Goal: Task Accomplishment & Management: Manage account settings

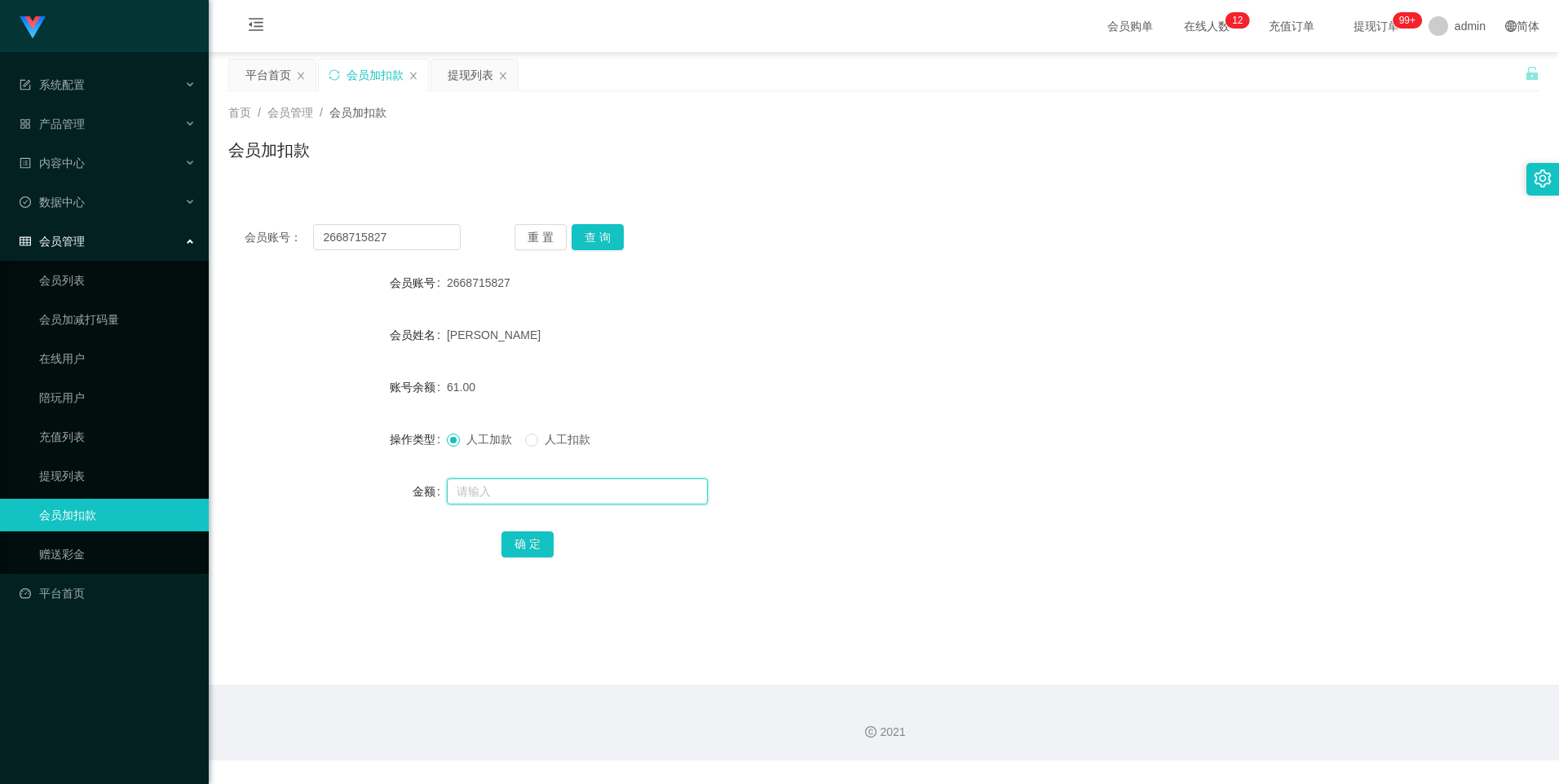
click at [474, 489] on input "text" at bounding box center [577, 491] width 261 height 26
type input "8"
click at [523, 540] on button "确 定" at bounding box center [527, 544] width 52 height 26
click at [97, 474] on link "提现列表" at bounding box center [117, 476] width 156 height 32
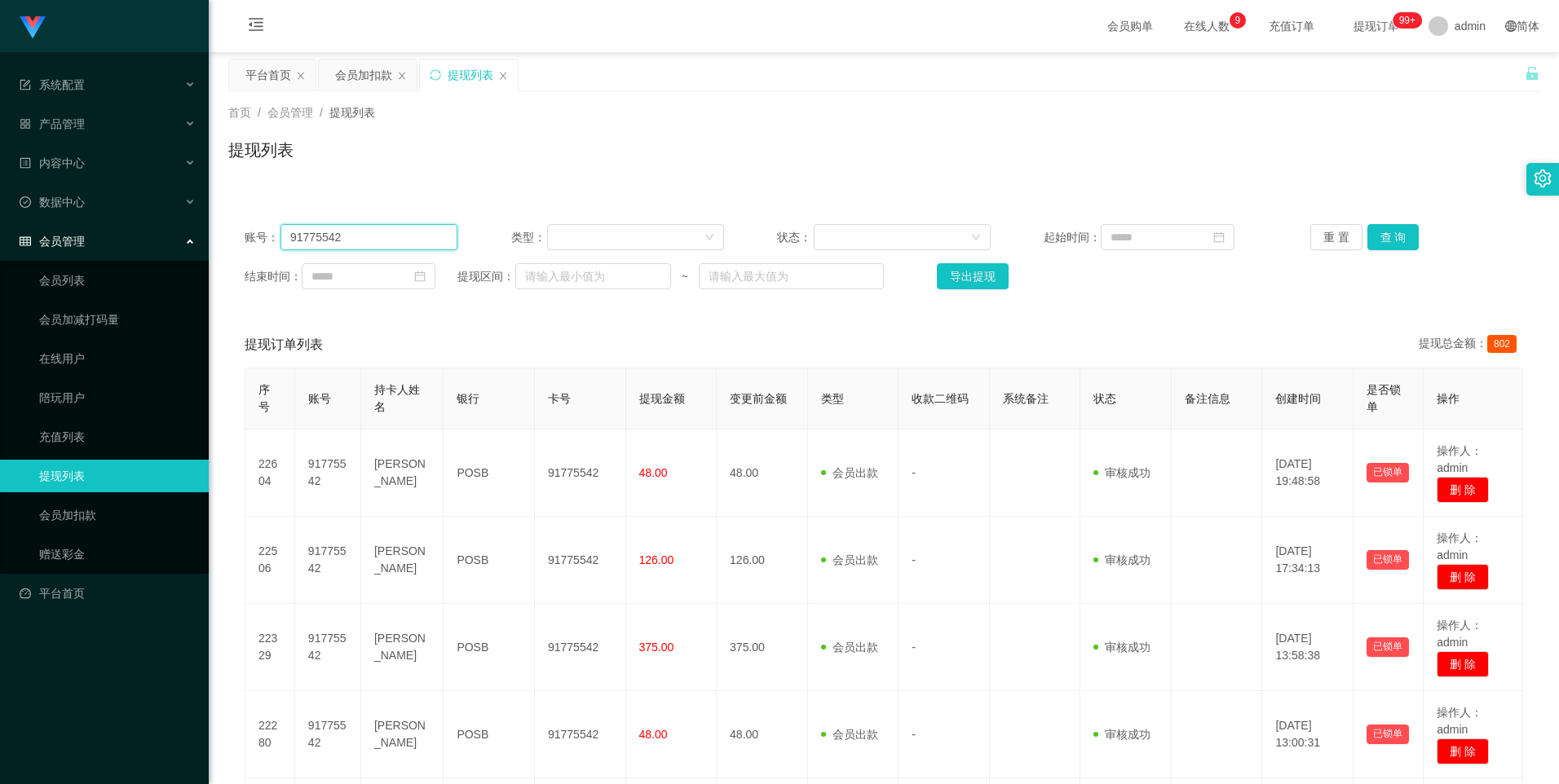
drag, startPoint x: 398, startPoint y: 235, endPoint x: 225, endPoint y: 238, distance: 173.0
click at [225, 238] on main "关闭左侧 关闭右侧 关闭其它 刷新页面 平台首页 会员加扣款 提现列表 首页 / 会员管理 / 提现列表 / 提现列表 账号： 91775542 类型： 状态…" at bounding box center [883, 529] width 1351 height 953
paste input "2668715827"
type input "2668715827"
click at [1371, 232] on button "查 询" at bounding box center [1393, 237] width 52 height 26
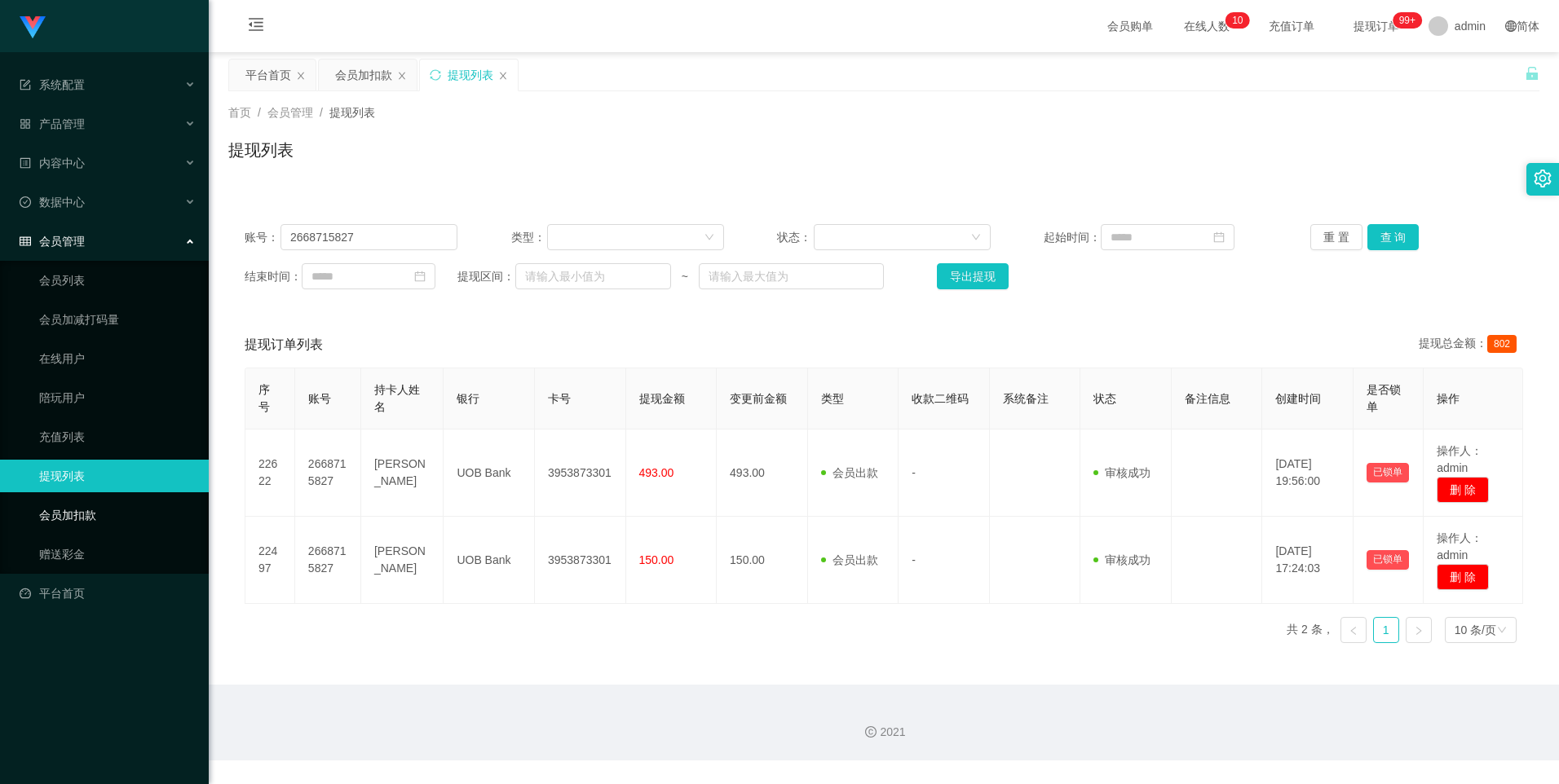
click at [114, 511] on link "会员加扣款" at bounding box center [117, 515] width 156 height 32
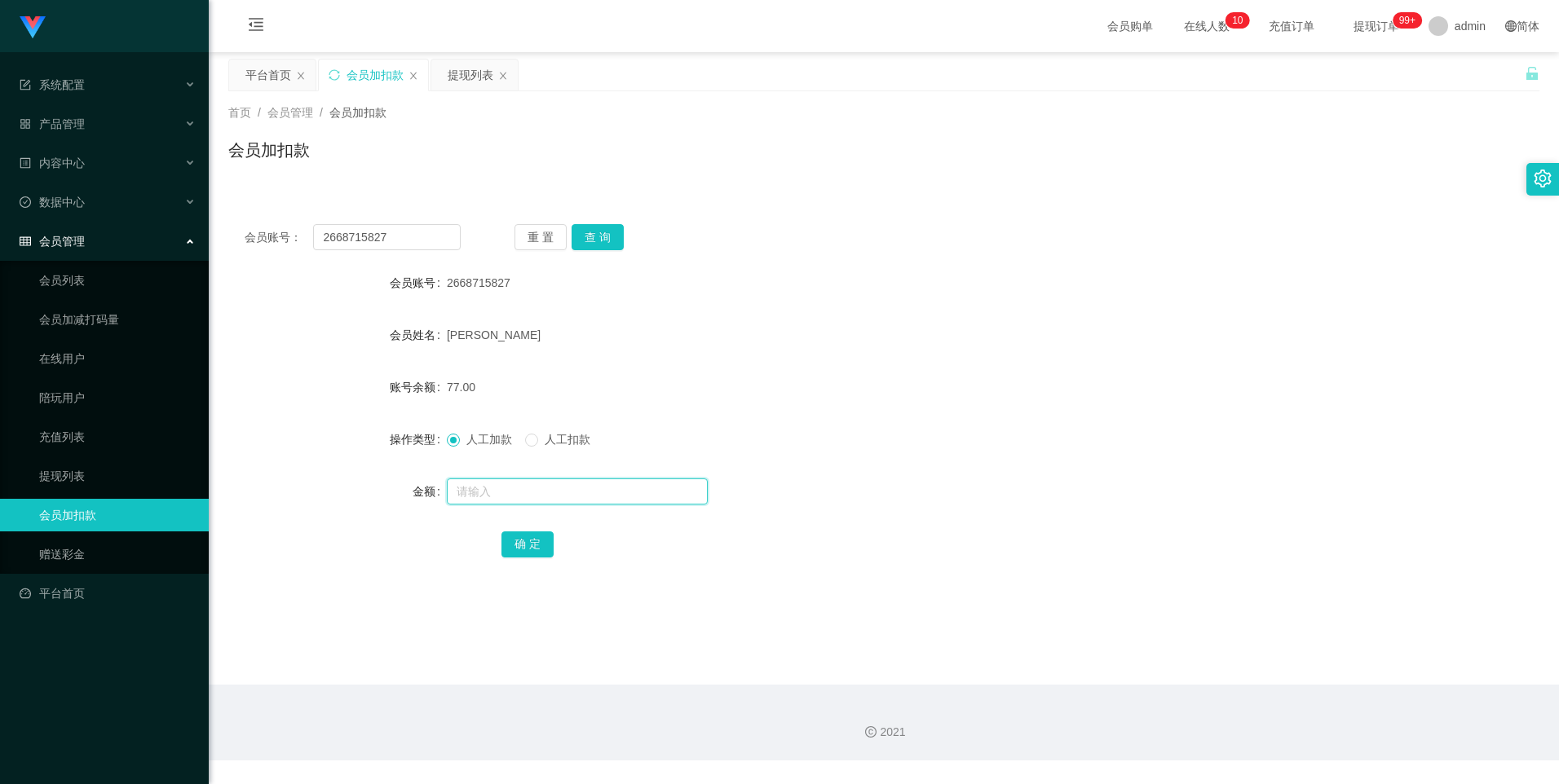
click at [483, 491] on input "text" at bounding box center [577, 491] width 261 height 26
type input "8"
click at [533, 545] on button "确 定" at bounding box center [527, 544] width 52 height 26
click at [69, 477] on link "提现列表" at bounding box center [117, 476] width 156 height 32
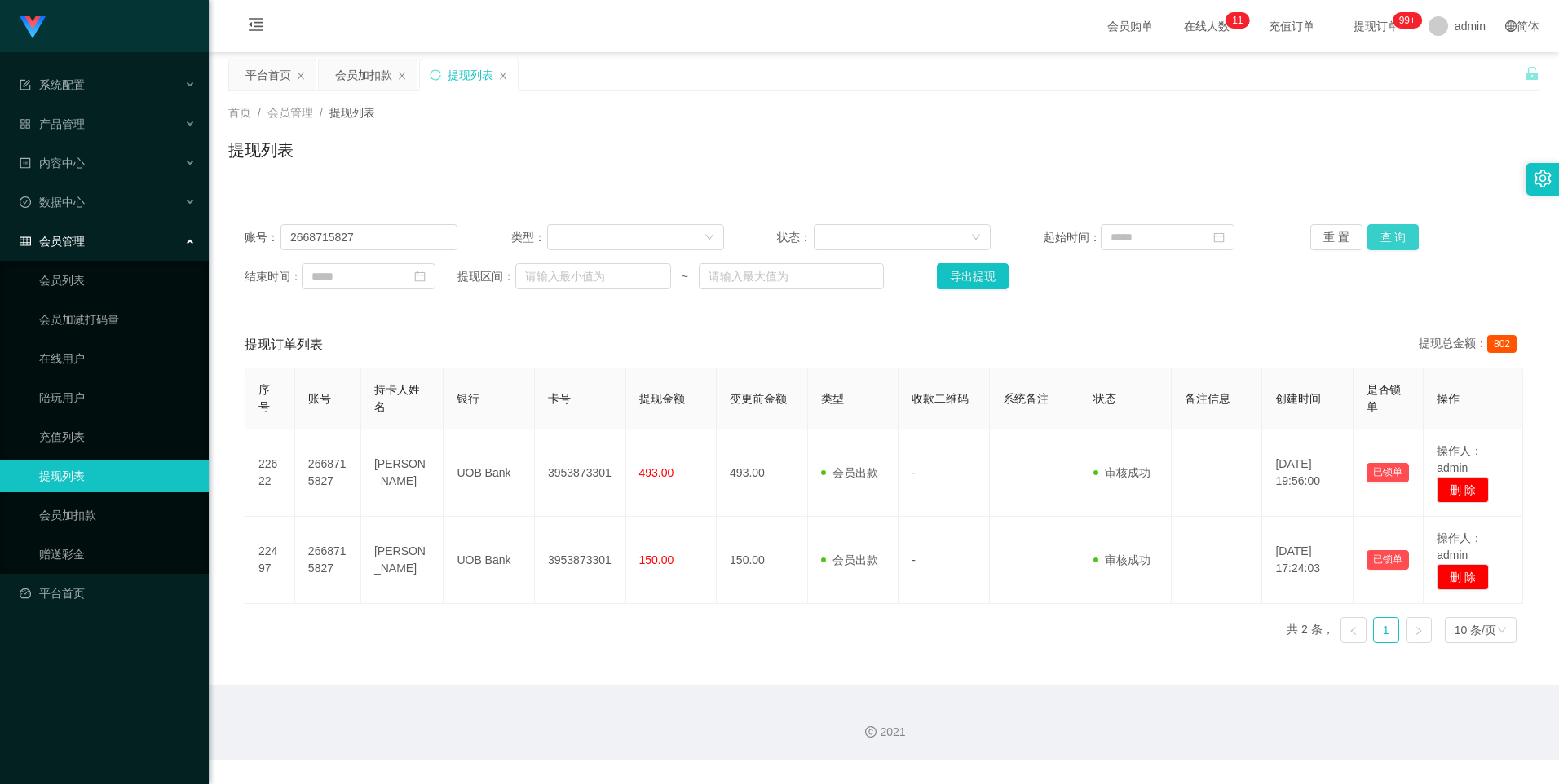
click at [1386, 240] on button "查 询" at bounding box center [1393, 237] width 52 height 26
drag, startPoint x: 372, startPoint y: 239, endPoint x: 273, endPoint y: 239, distance: 99.0
click at [273, 239] on div "账号： 2668715827" at bounding box center [350, 237] width 213 height 26
type input "91775542"
click at [1376, 241] on button "查 询" at bounding box center [1393, 237] width 52 height 26
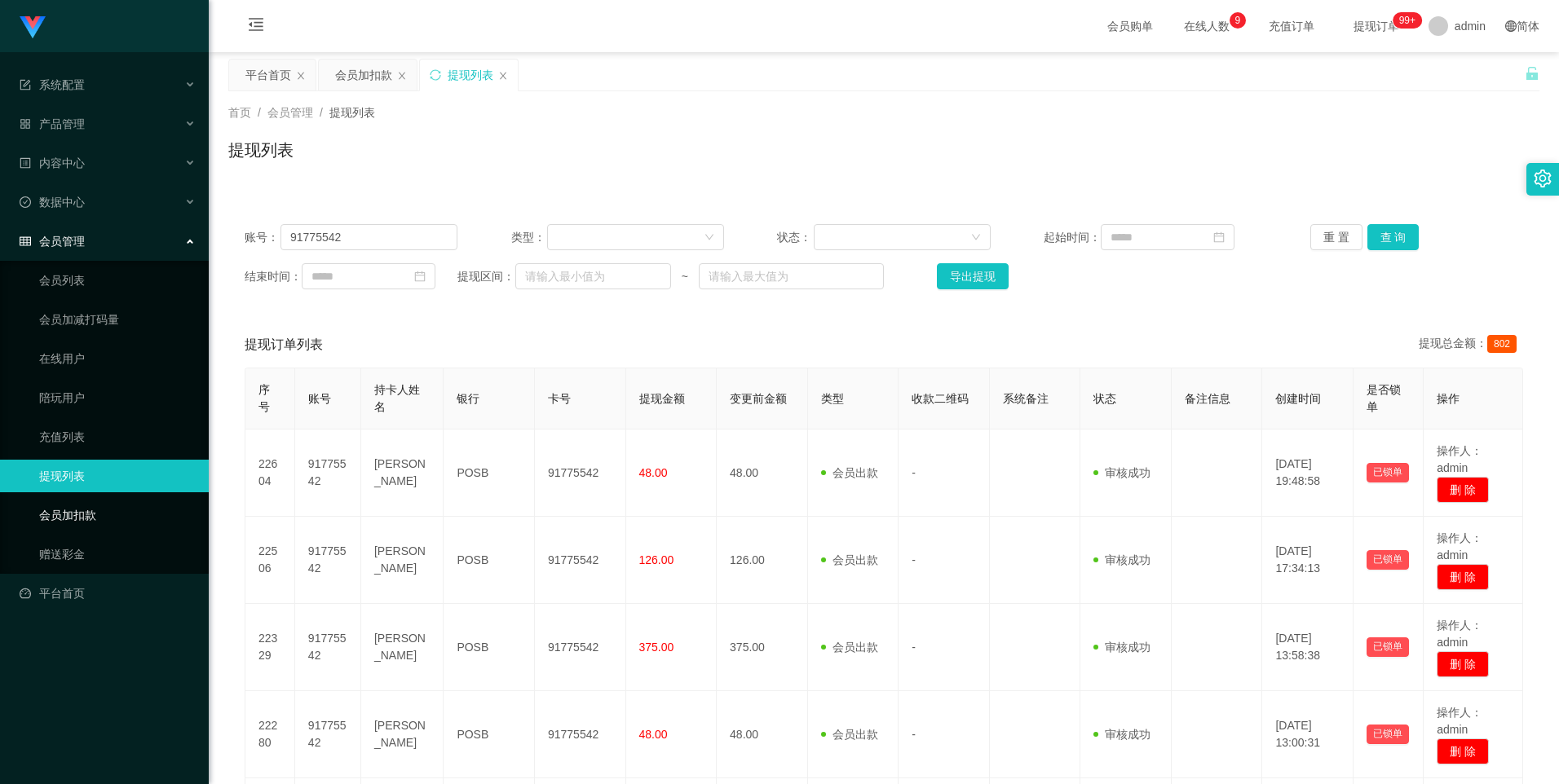
click at [135, 512] on link "会员加扣款" at bounding box center [117, 515] width 156 height 32
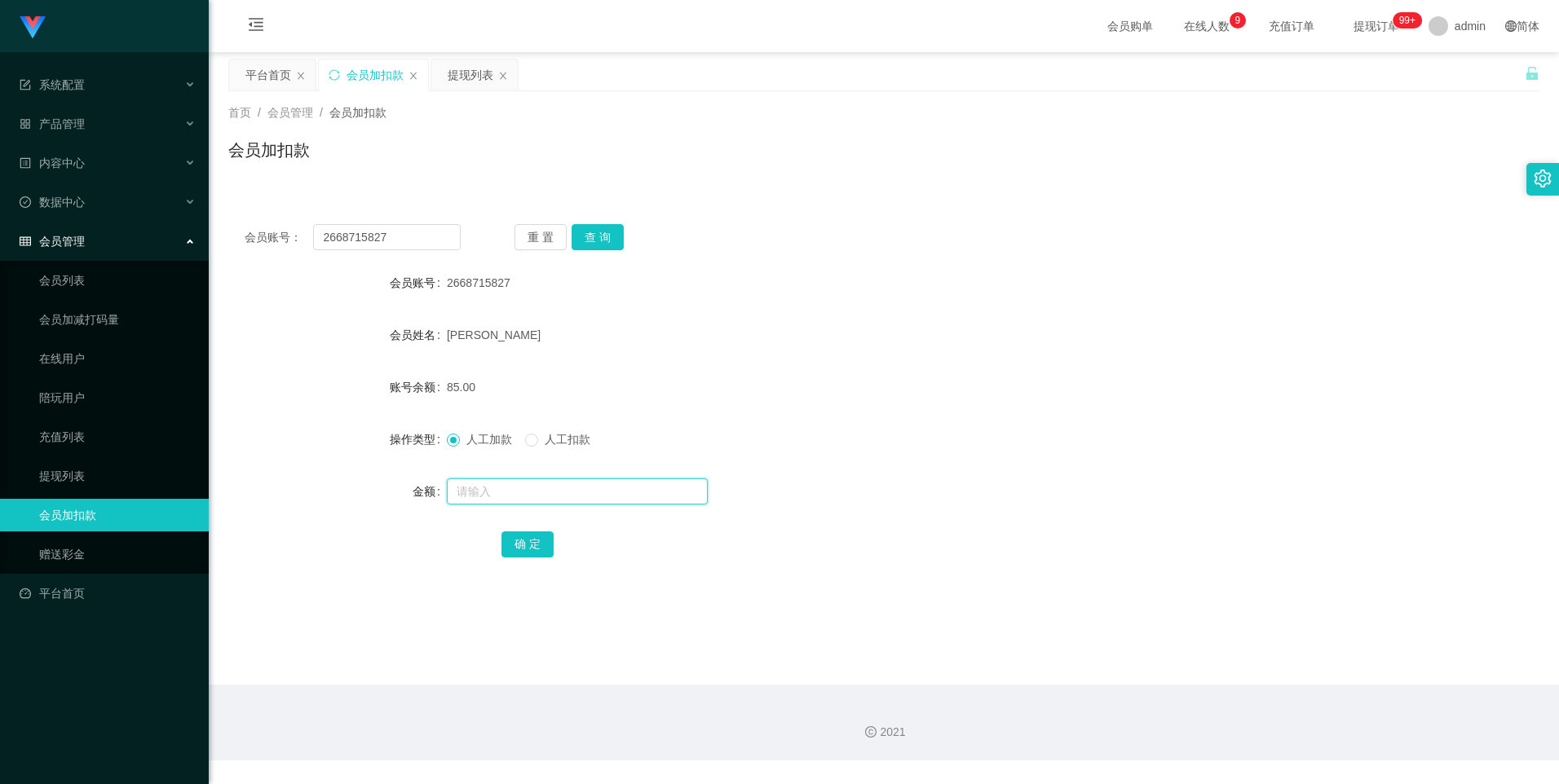
click at [484, 489] on input "text" at bounding box center [577, 491] width 261 height 26
type input "8"
click at [536, 547] on button "确 定" at bounding box center [527, 544] width 52 height 26
click at [485, 494] on input "text" at bounding box center [577, 491] width 261 height 26
type input "8"
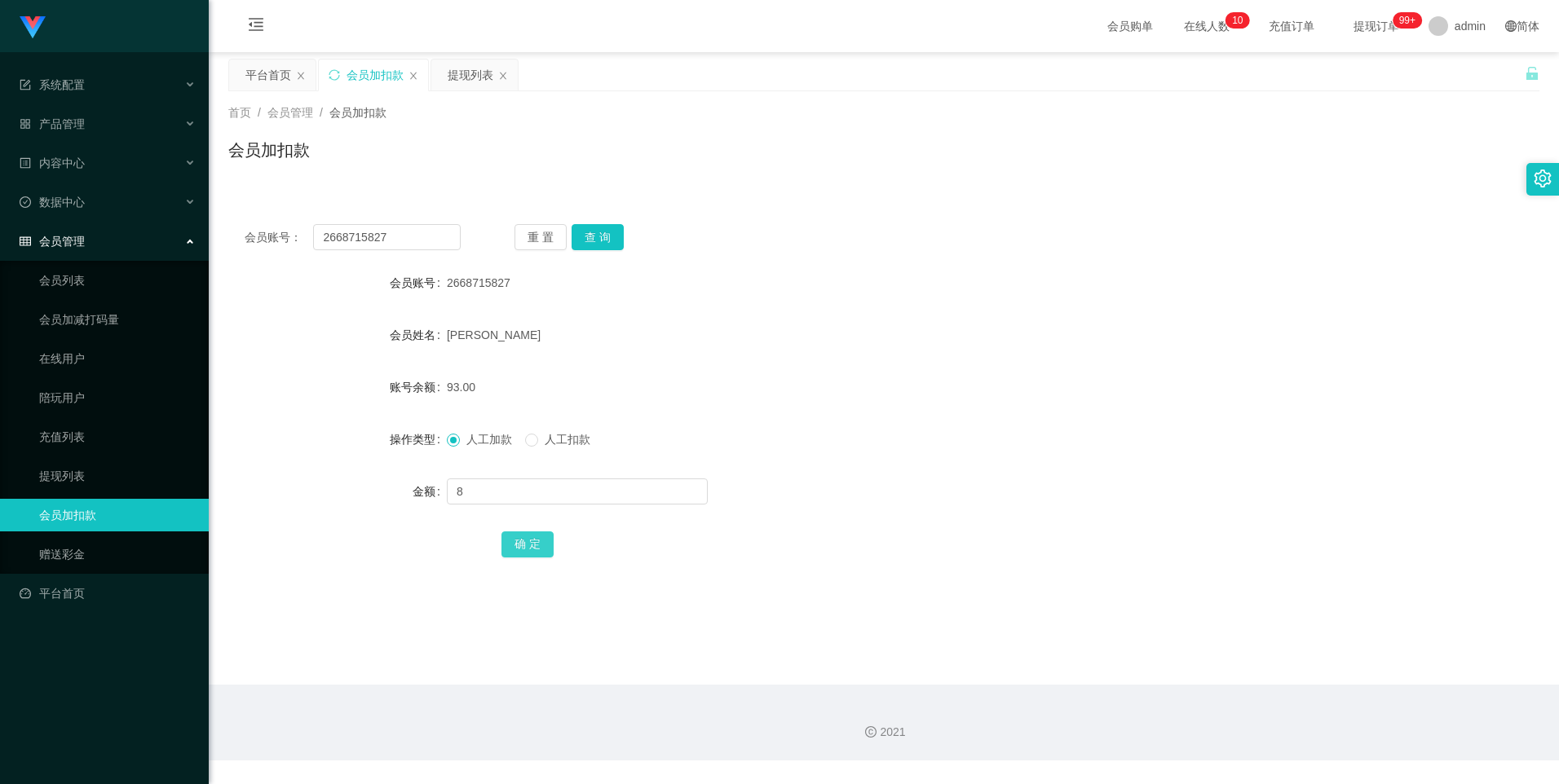
click at [506, 539] on button "确 定" at bounding box center [527, 544] width 52 height 26
click at [511, 488] on input "text" at bounding box center [577, 491] width 261 height 26
type input "8"
click at [536, 552] on button "确 定" at bounding box center [527, 544] width 52 height 26
click at [477, 488] on input "text" at bounding box center [577, 491] width 261 height 26
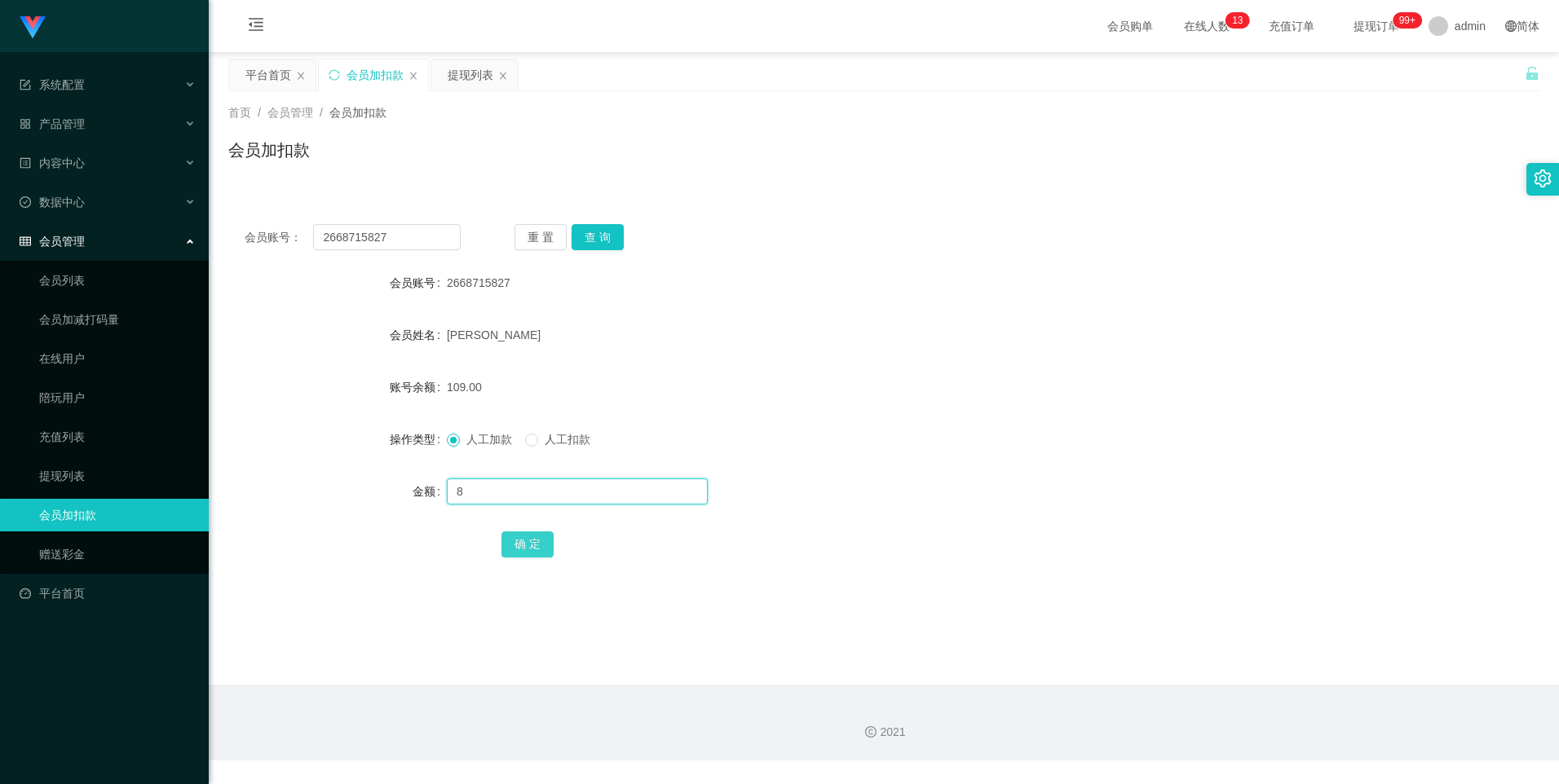
type input "8"
click at [502, 542] on button "确 定" at bounding box center [527, 544] width 52 height 26
click at [593, 240] on button "查 询" at bounding box center [597, 237] width 52 height 26
click at [507, 488] on input "text" at bounding box center [577, 491] width 261 height 26
type input "8"
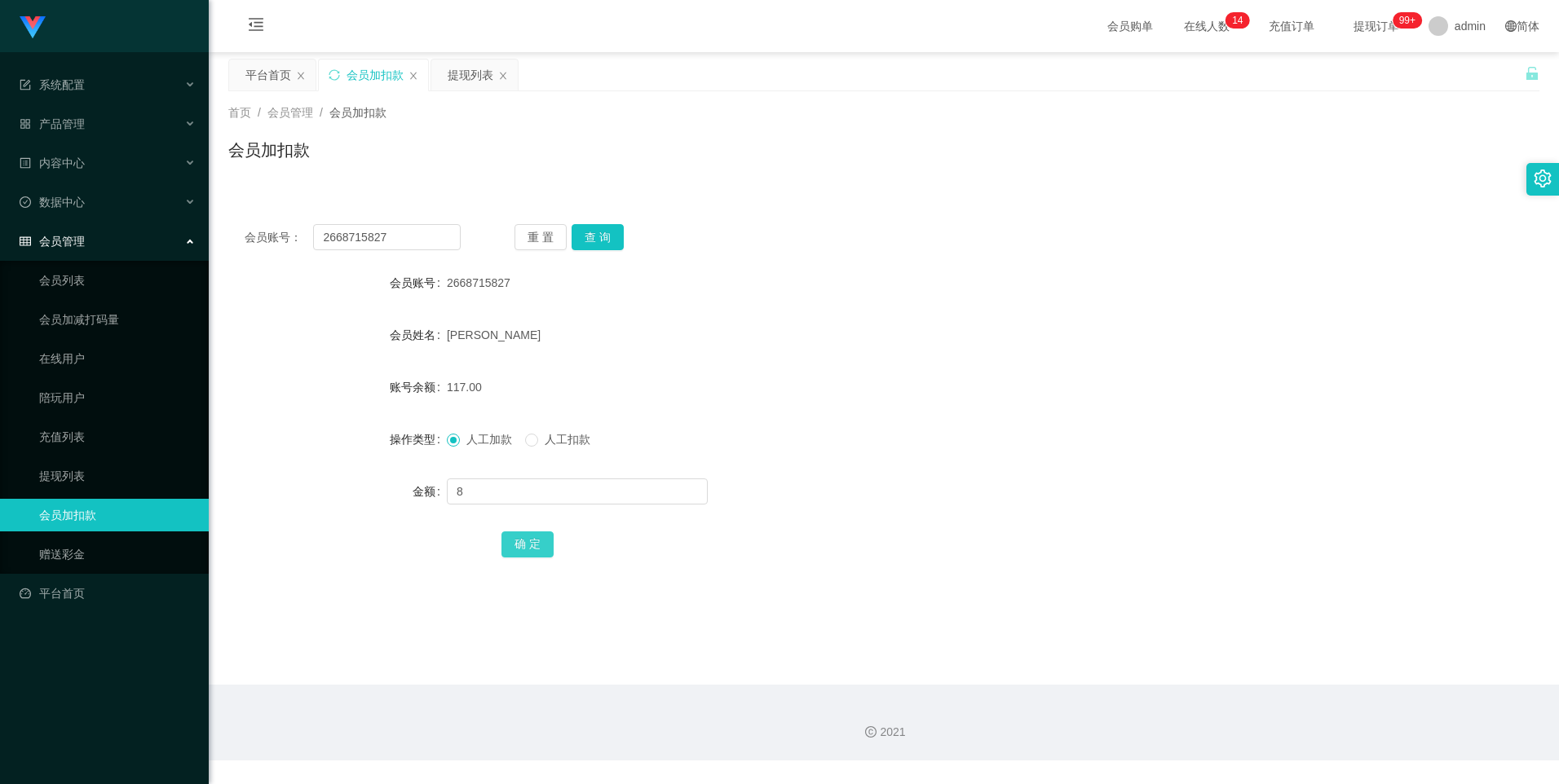
click at [513, 545] on button "确 定" at bounding box center [527, 544] width 52 height 26
click at [494, 484] on input "text" at bounding box center [577, 491] width 261 height 26
type input "8"
click at [529, 529] on form "会员账号 2668715827 会员姓名 [PERSON_NAME] 账号余额 125.00 操作类型 人工加款 人工扣款 金额 8 确 定" at bounding box center [883, 413] width 1311 height 294
click at [530, 534] on button "确 定" at bounding box center [527, 544] width 52 height 26
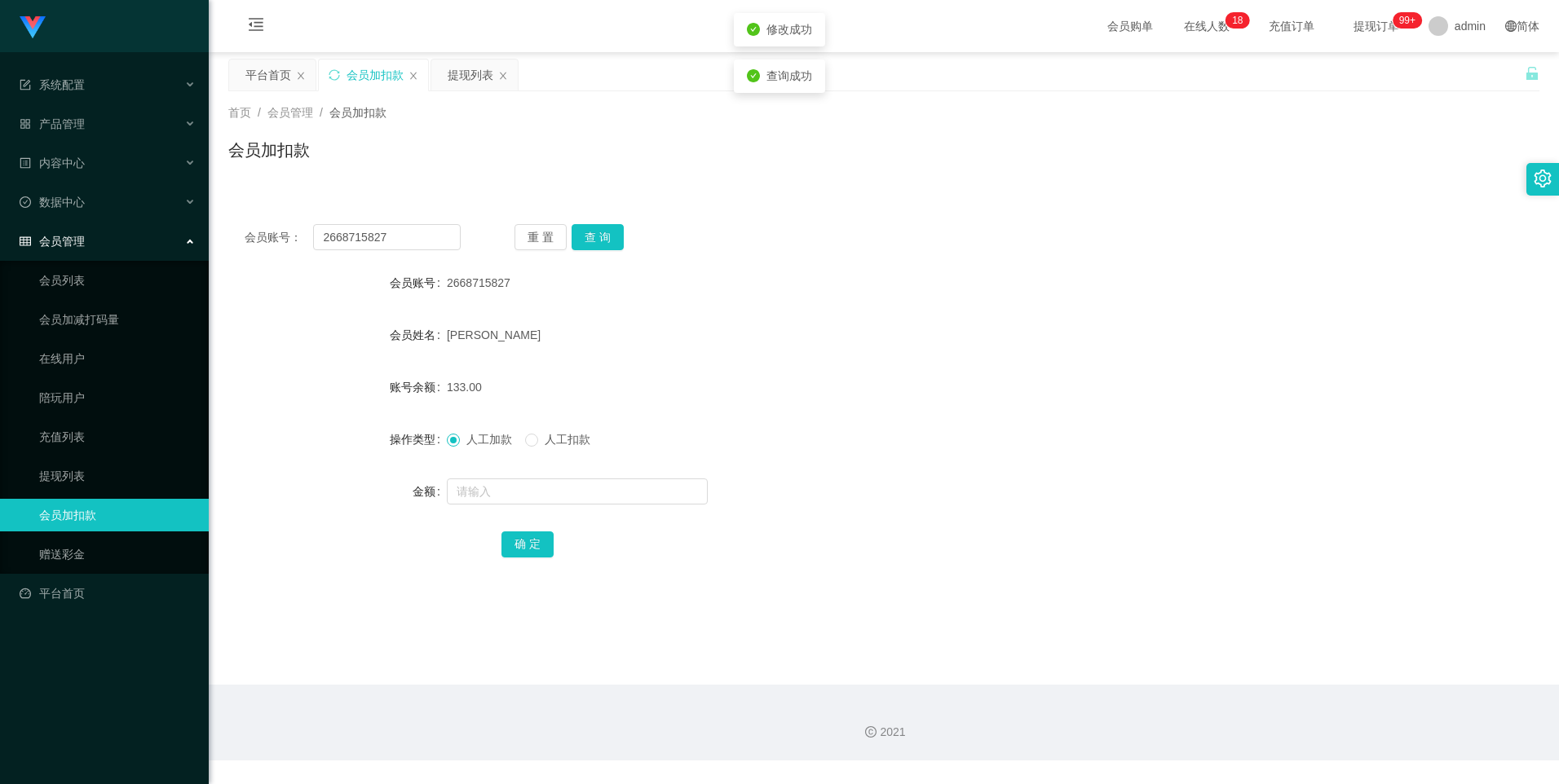
click at [683, 547] on div "确 定" at bounding box center [883, 544] width 765 height 32
drag, startPoint x: 391, startPoint y: 240, endPoint x: 242, endPoint y: 233, distance: 149.2
click at [242, 233] on div "会员账号： 2668715827 重 置 查 询" at bounding box center [883, 237] width 1311 height 26
paste input "81706291"
type input "81706291"
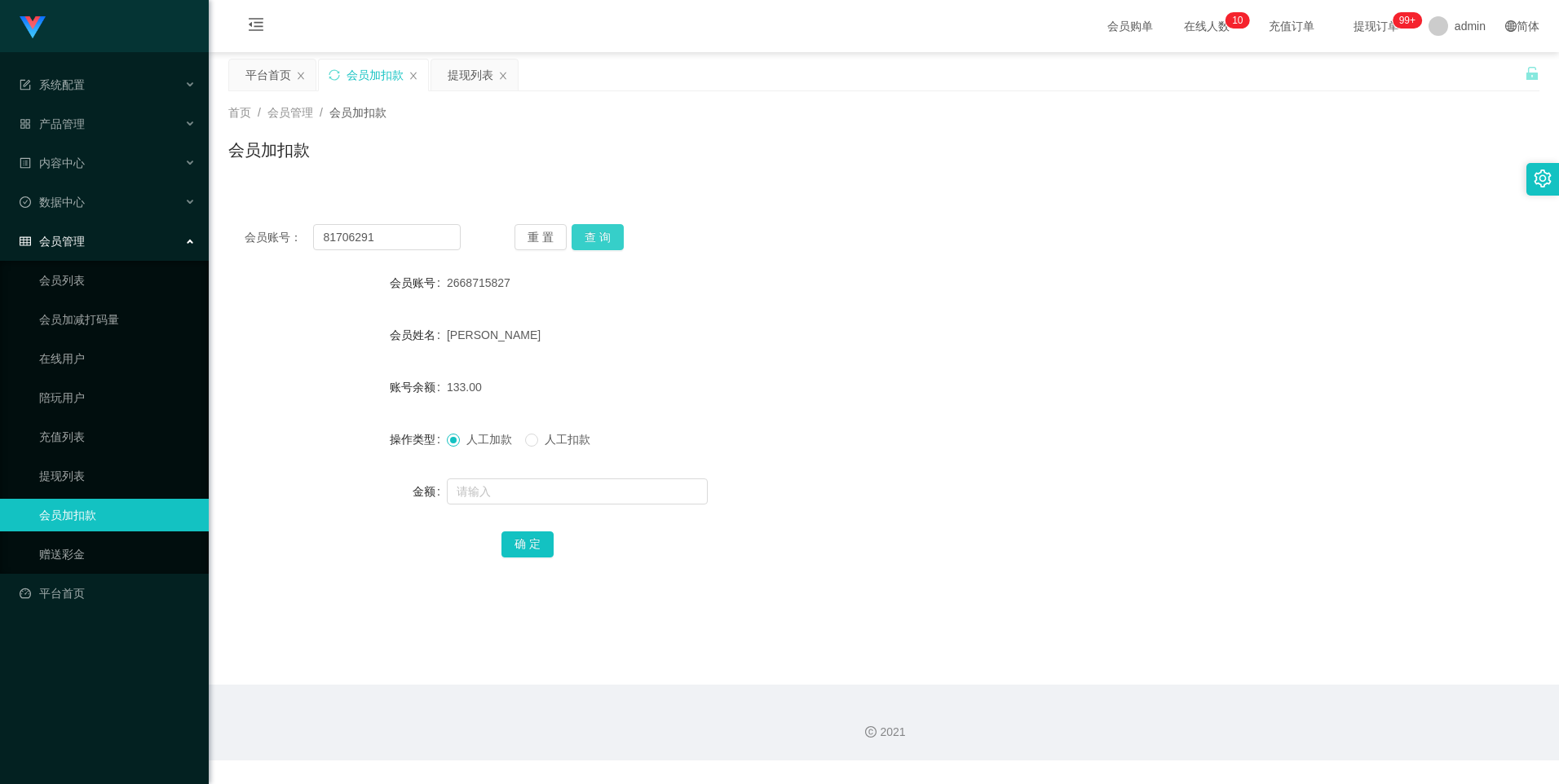
click at [585, 234] on button "查 询" at bounding box center [597, 237] width 52 height 26
click at [501, 489] on input "text" at bounding box center [577, 491] width 261 height 26
type input "100"
click at [534, 542] on button "确 定" at bounding box center [527, 544] width 52 height 26
click at [688, 528] on div "确 定" at bounding box center [883, 544] width 765 height 32
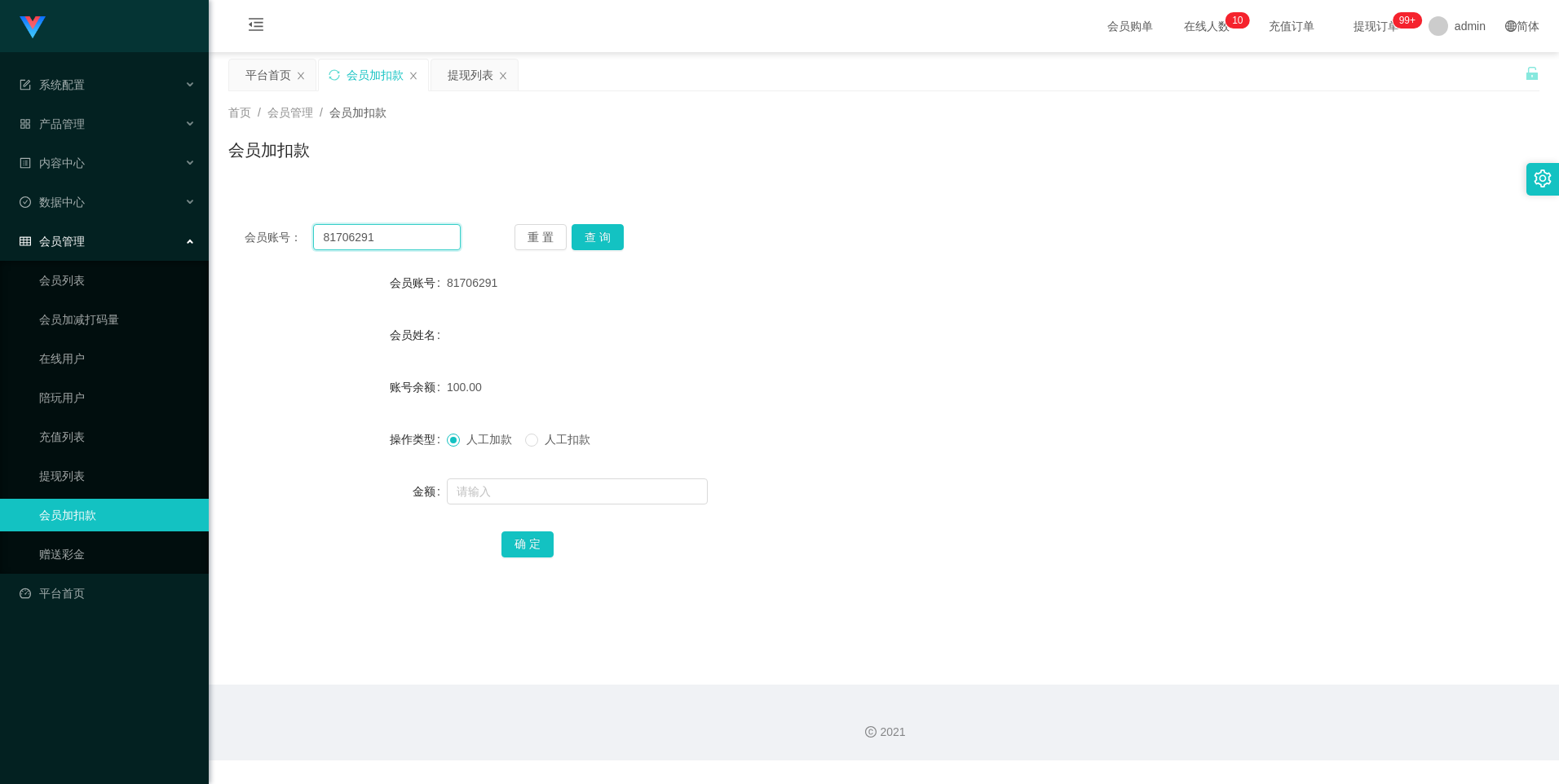
drag, startPoint x: 378, startPoint y: 242, endPoint x: 260, endPoint y: 242, distance: 118.0
click at [260, 242] on div "会员账号： 81706291" at bounding box center [352, 237] width 216 height 26
paste input "8023714"
type input "88023714"
click at [587, 234] on button "查 询" at bounding box center [597, 237] width 52 height 26
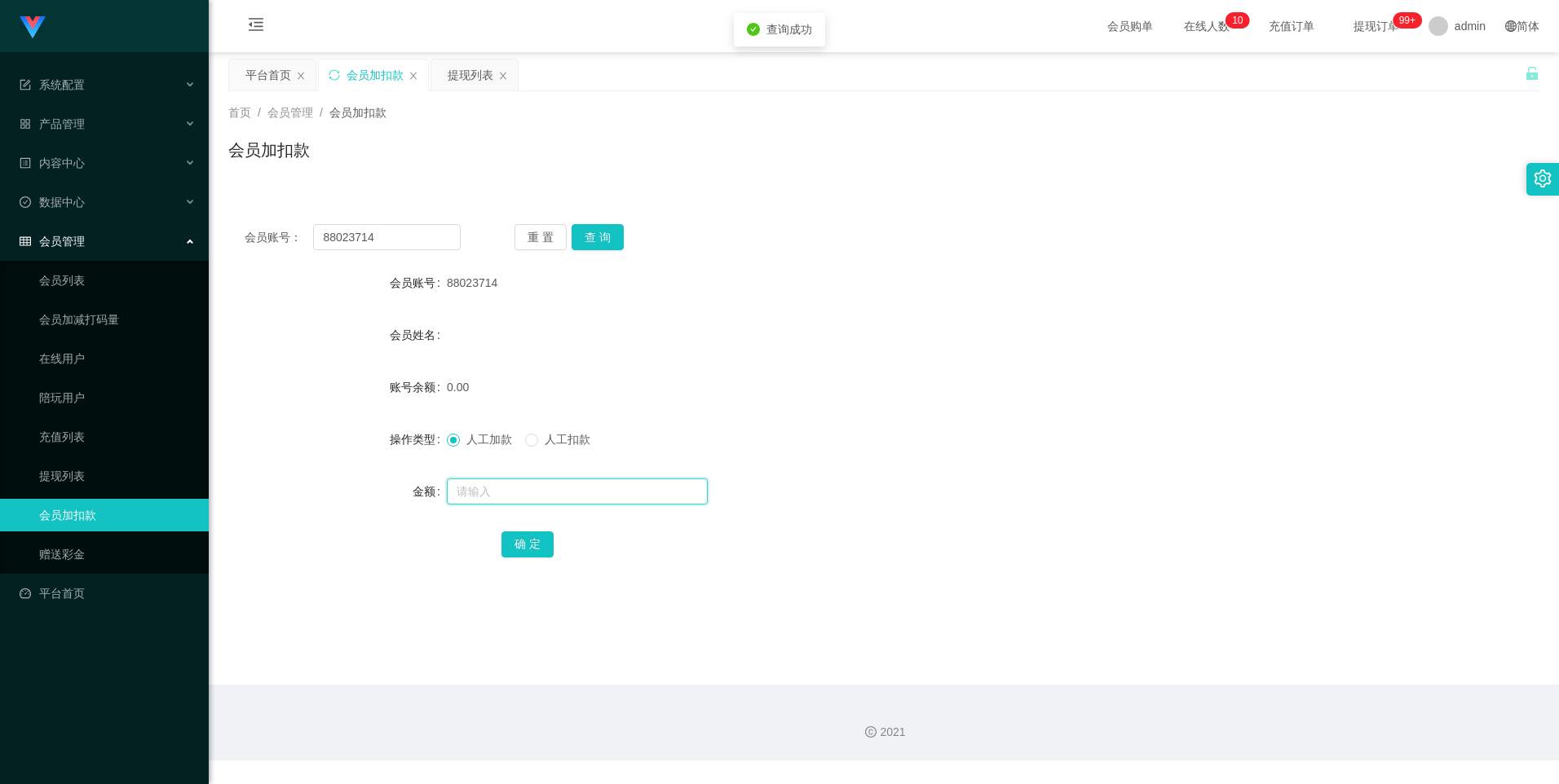
click at [477, 492] on input "text" at bounding box center [577, 491] width 261 height 26
type input "100"
click at [529, 541] on button "确 定" at bounding box center [527, 544] width 52 height 26
click at [185, 126] on div "产品管理" at bounding box center [104, 124] width 208 height 32
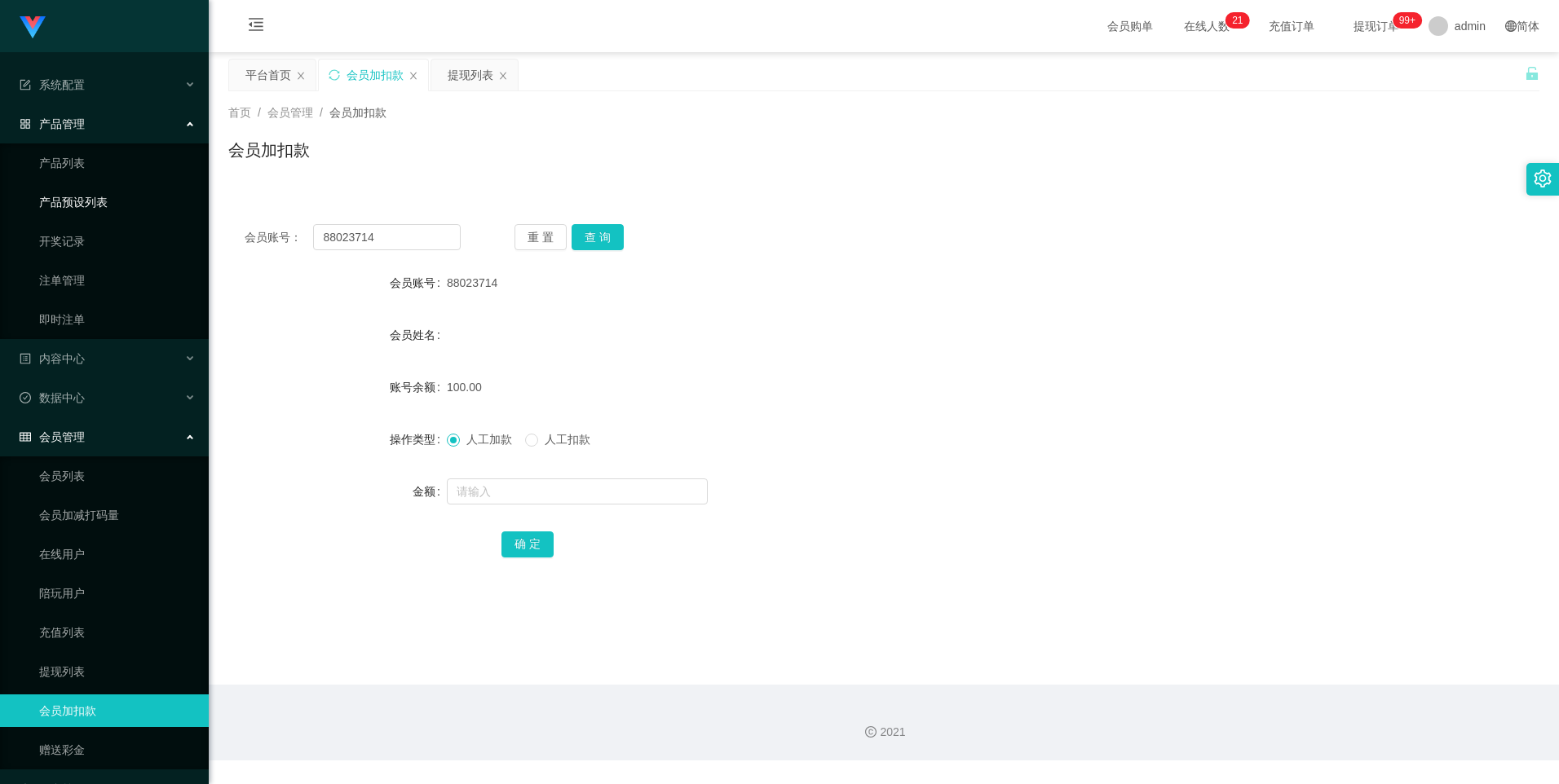
click at [163, 196] on link "产品预设列表" at bounding box center [117, 202] width 156 height 32
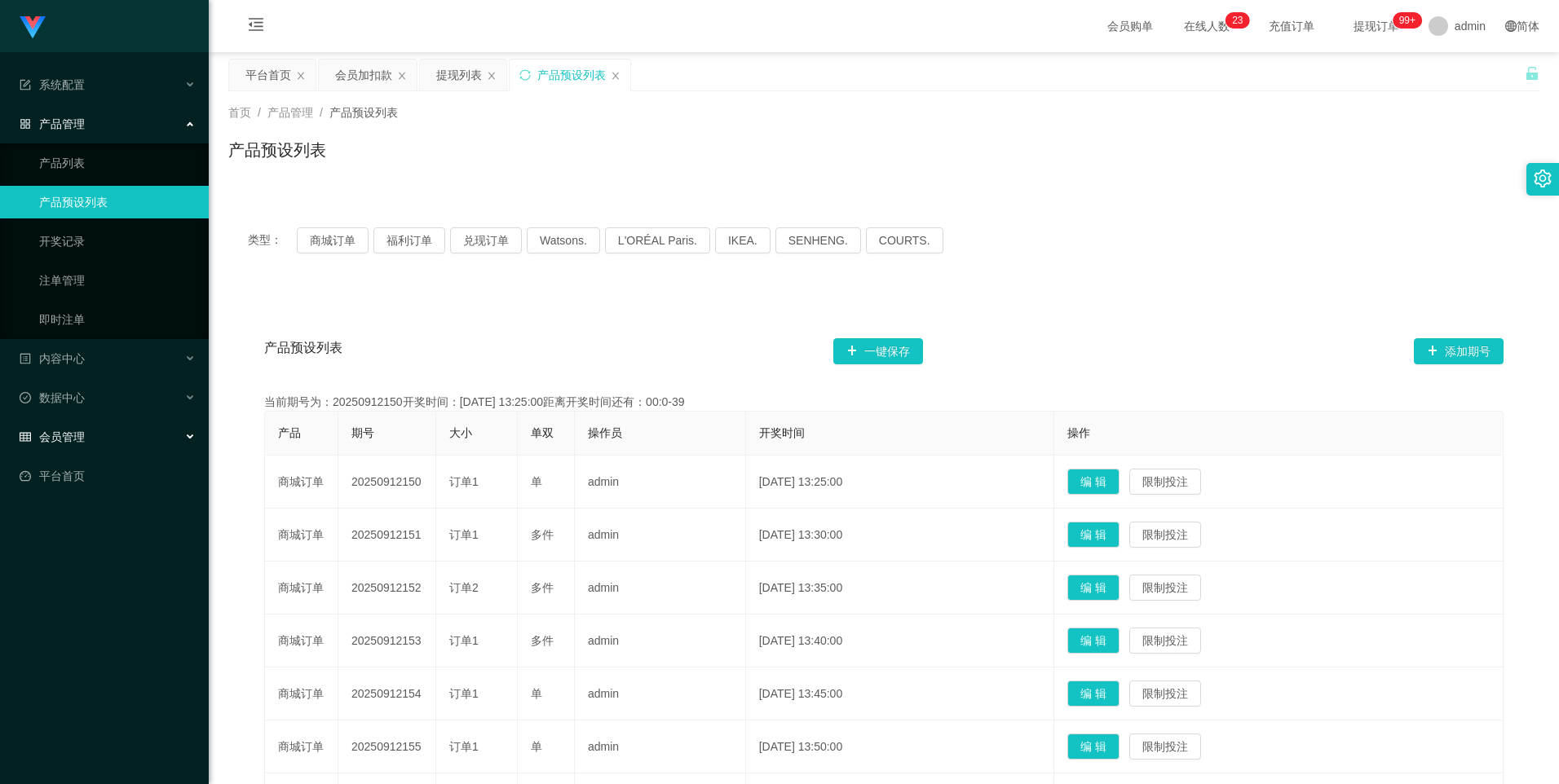
click at [118, 440] on div "会员管理" at bounding box center [104, 436] width 208 height 32
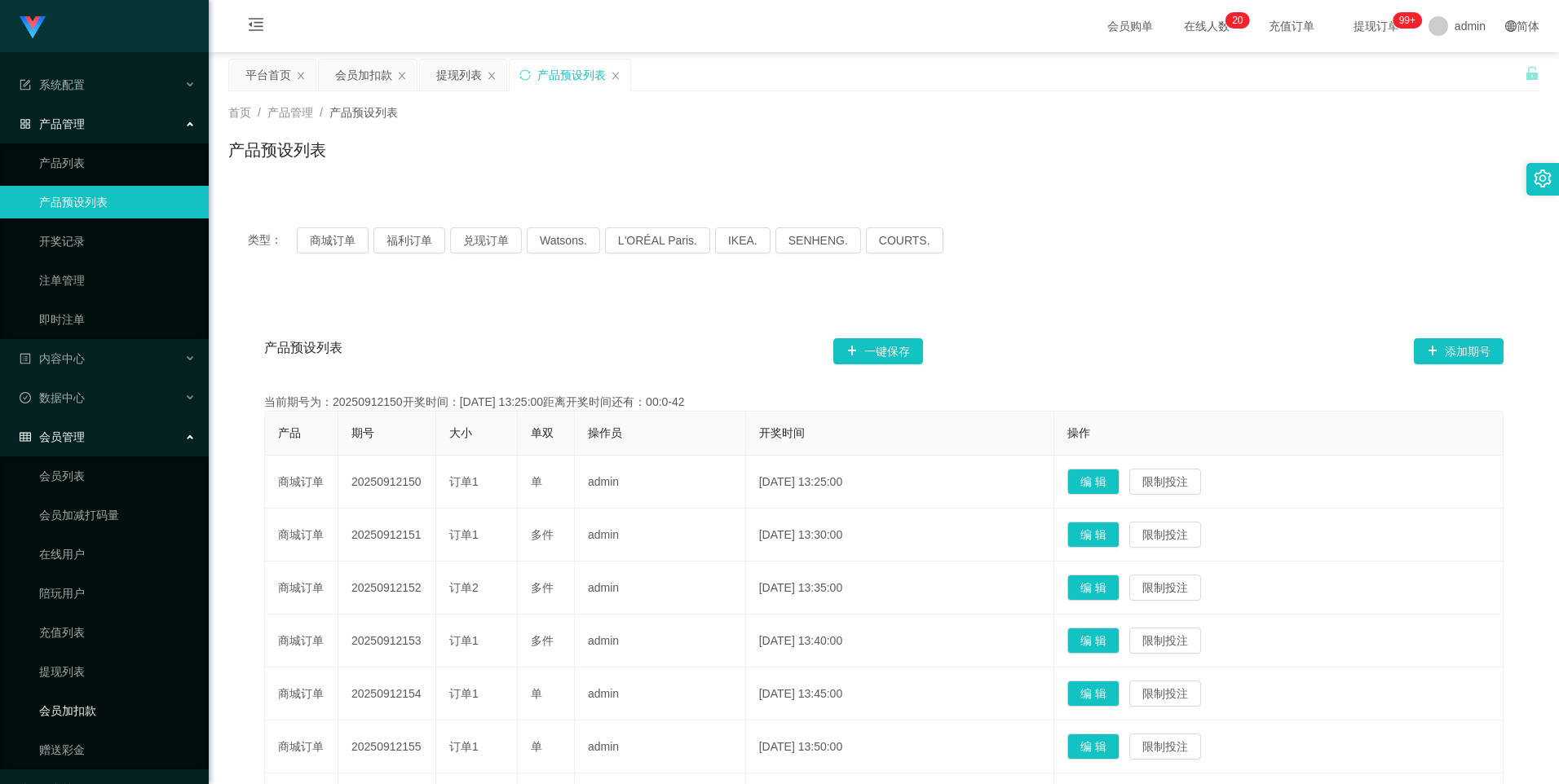
click at [115, 706] on link "会员加扣款" at bounding box center [117, 711] width 156 height 32
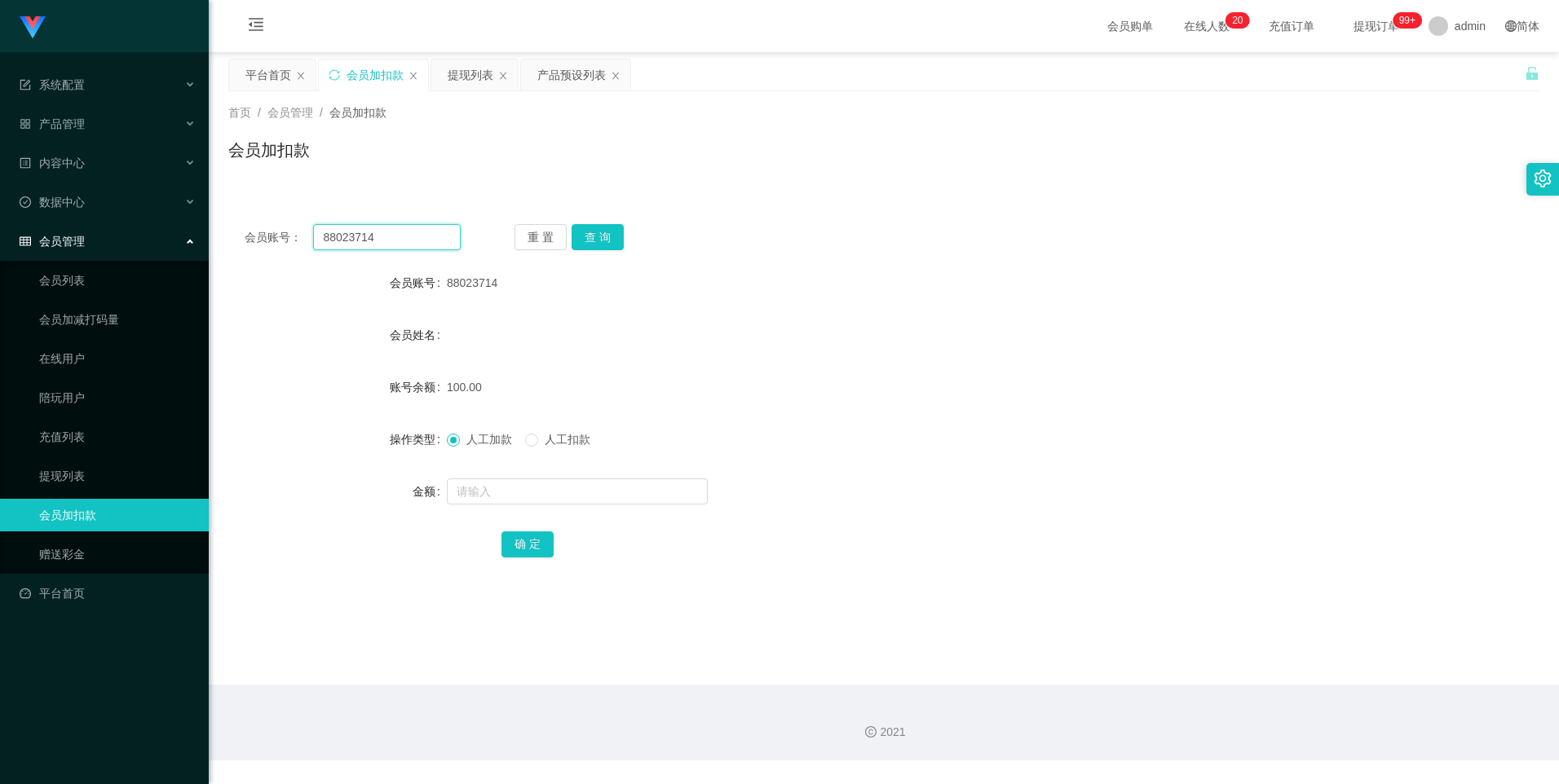
drag, startPoint x: 392, startPoint y: 238, endPoint x: 226, endPoint y: 227, distance: 166.4
click at [226, 227] on main "关闭左侧 关闭右侧 关闭其它 刷新页面 平台首页 会员加扣款 提现列表 产品预设列表 首页 / 会员管理 / 会员加扣款 / 会员加扣款 会员账号： 8802…" at bounding box center [883, 368] width 1351 height 633
paste input "1706291"
type input "81706291"
click at [589, 231] on button "查 询" at bounding box center [597, 237] width 52 height 26
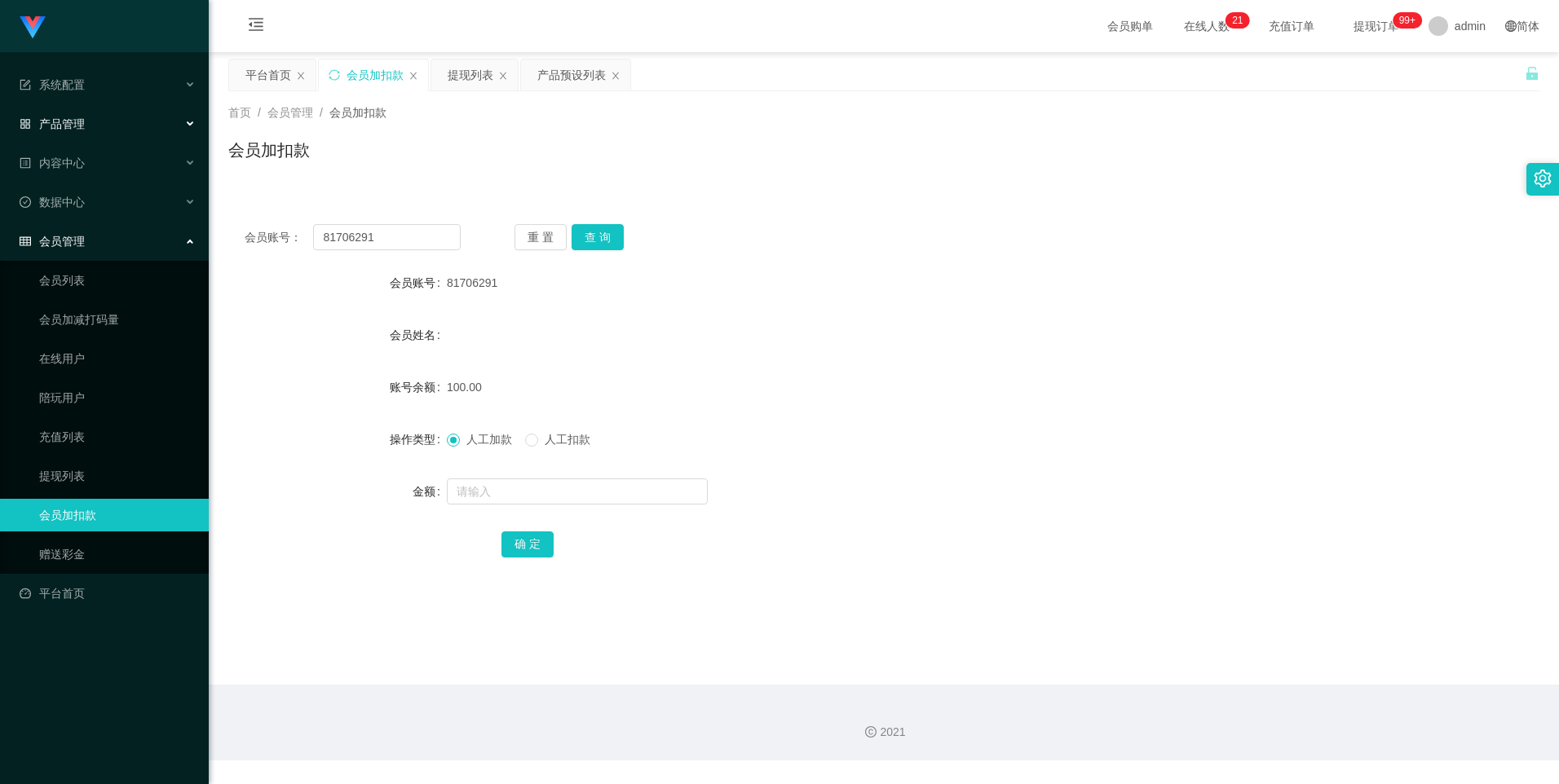
click at [192, 126] on div "产品管理" at bounding box center [104, 124] width 208 height 32
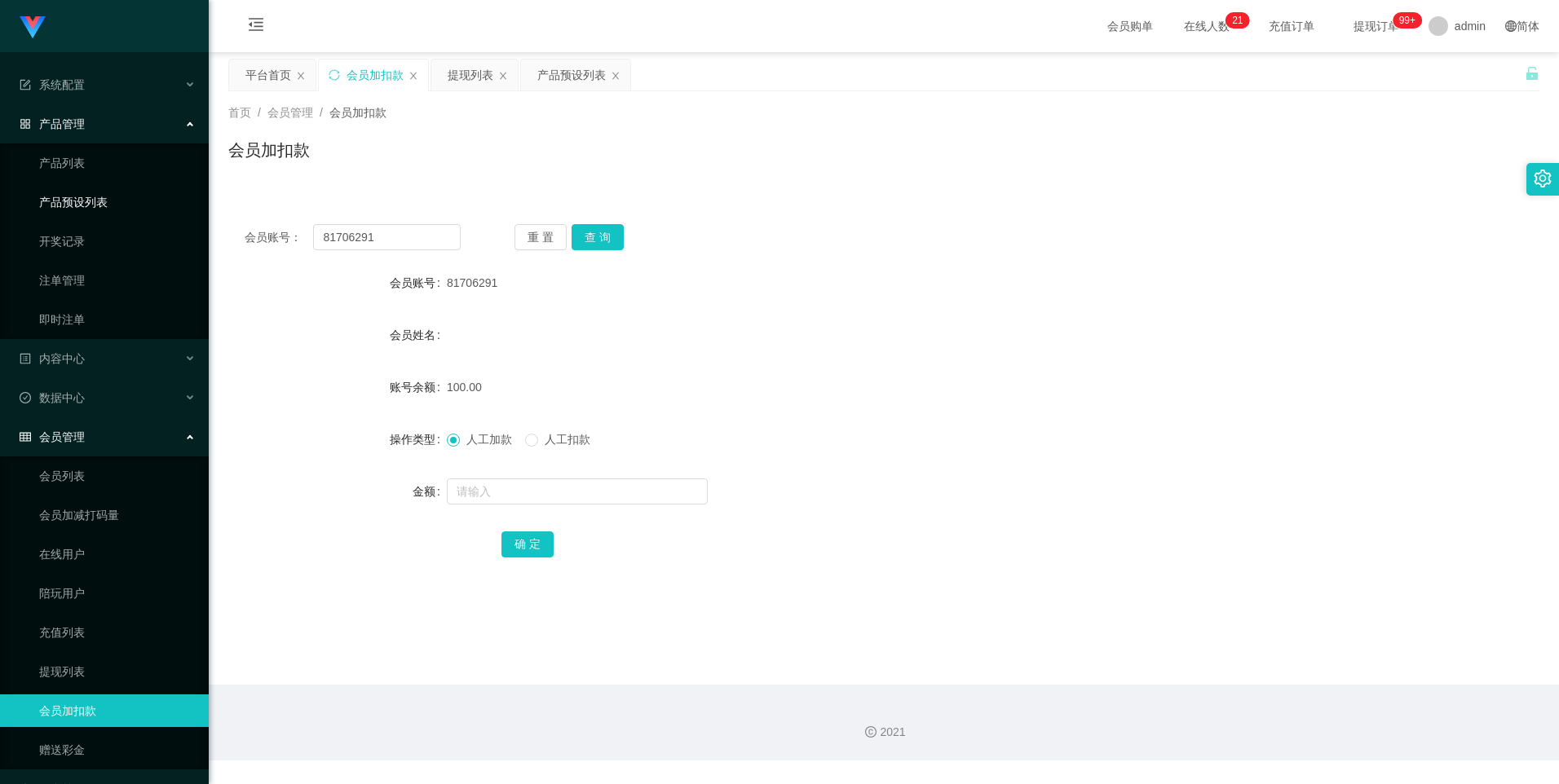
click at [160, 204] on link "产品预设列表" at bounding box center [117, 202] width 156 height 32
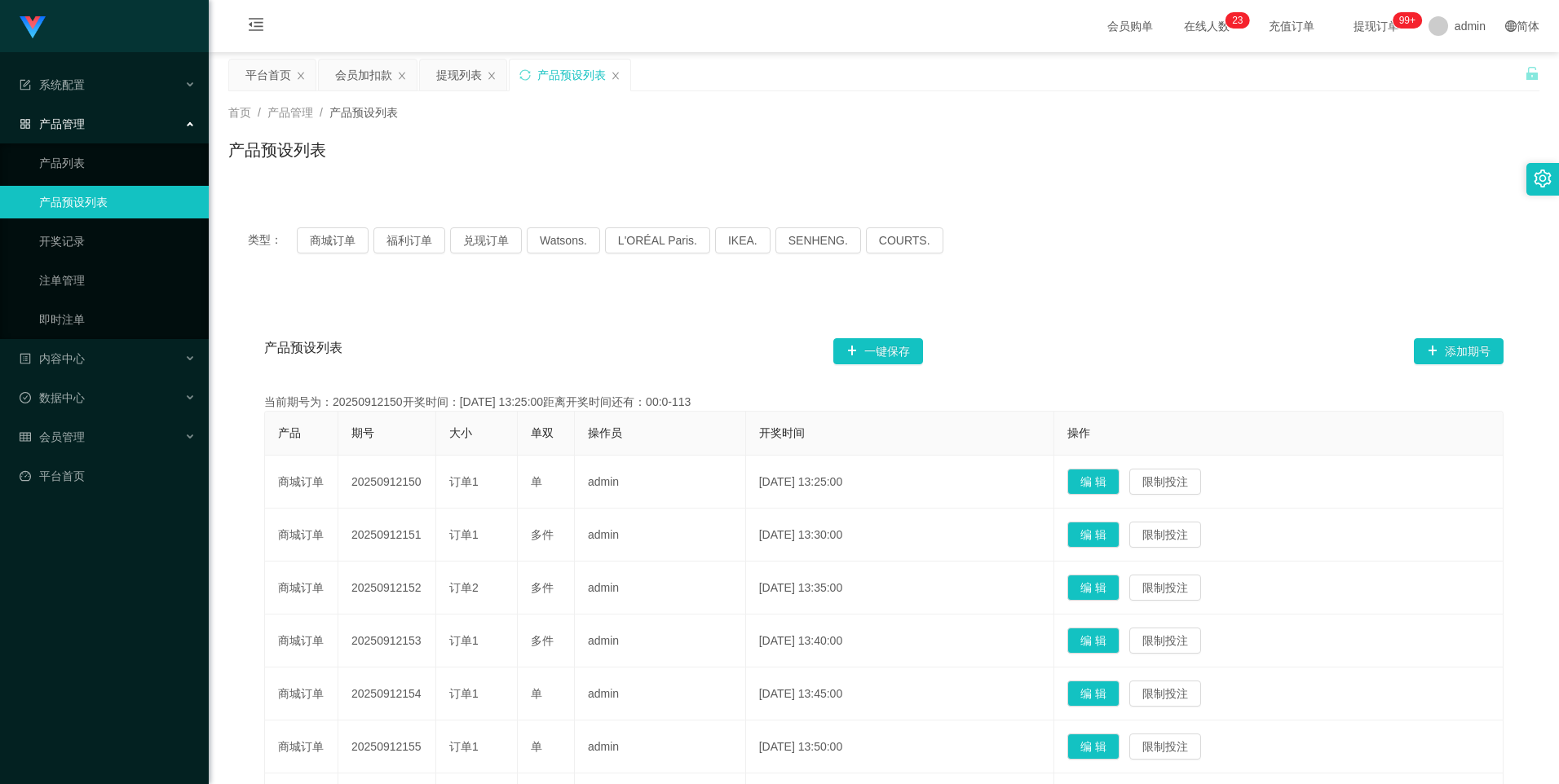
click at [1117, 336] on div "产品预设列表 一键保存 添加期号" at bounding box center [883, 351] width 1240 height 52
click at [62, 235] on link "开奖记录" at bounding box center [117, 241] width 156 height 32
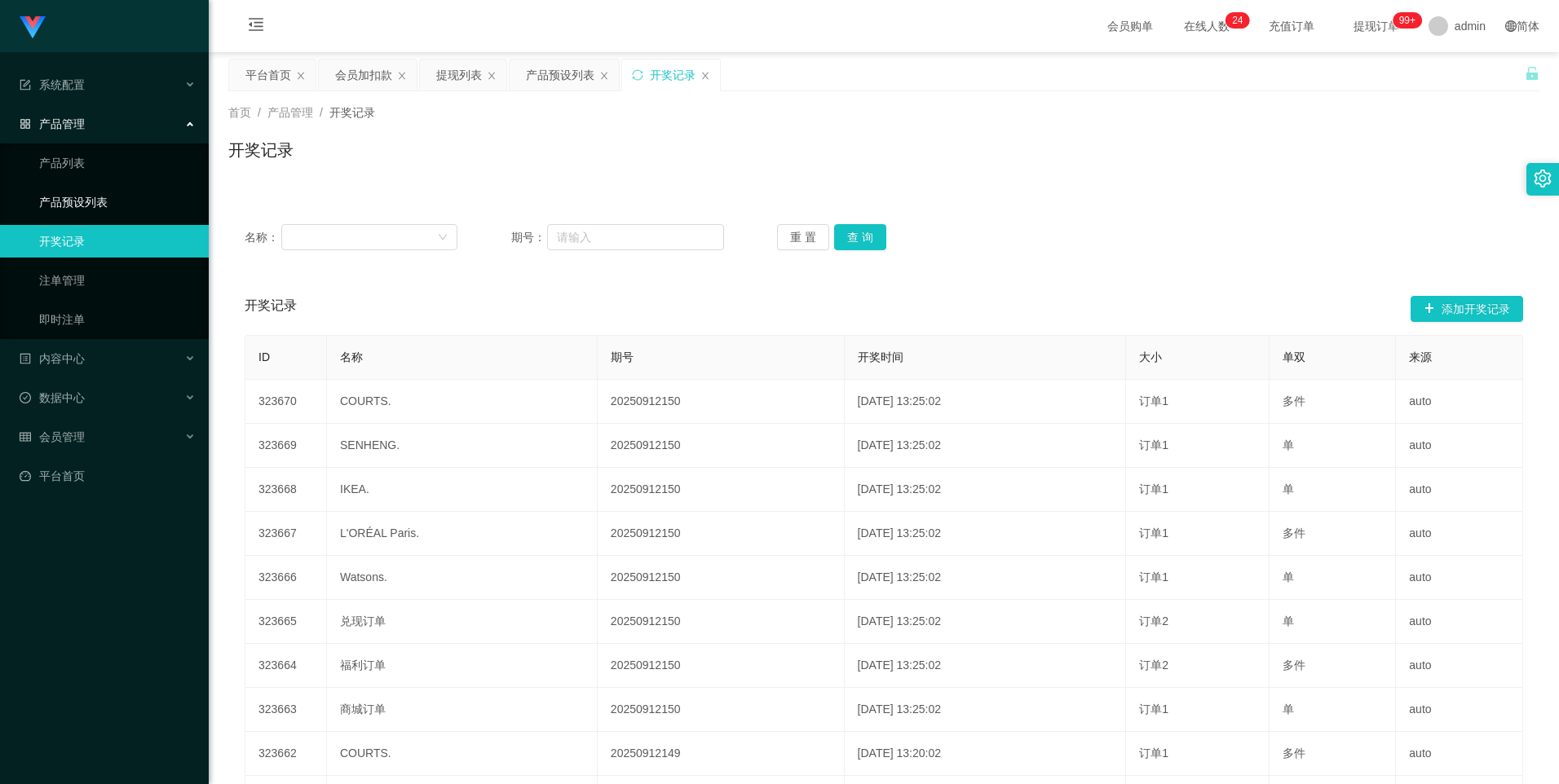
click at [84, 203] on link "产品预设列表" at bounding box center [117, 202] width 156 height 32
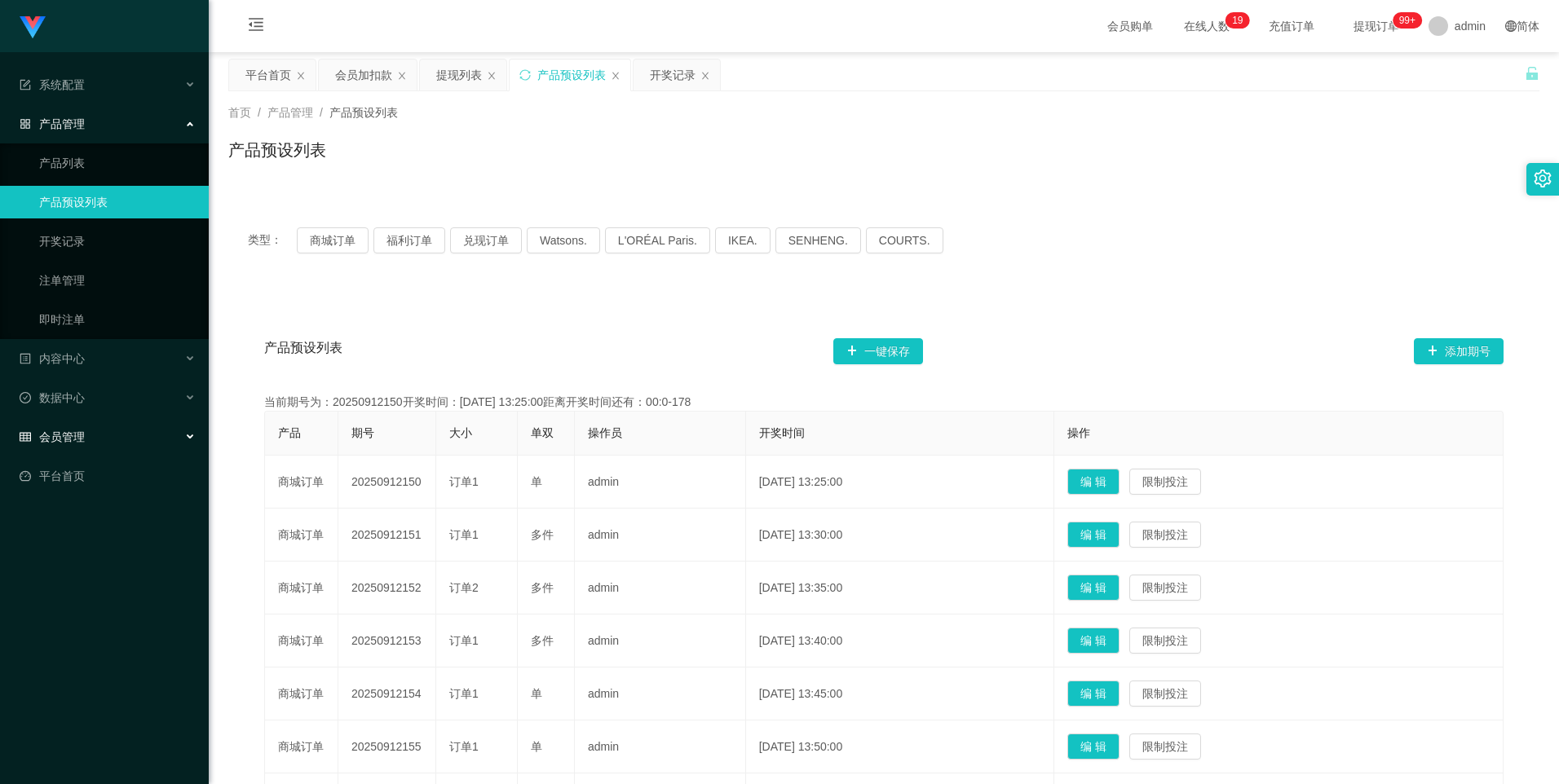
click at [138, 433] on div "会员管理" at bounding box center [104, 436] width 208 height 32
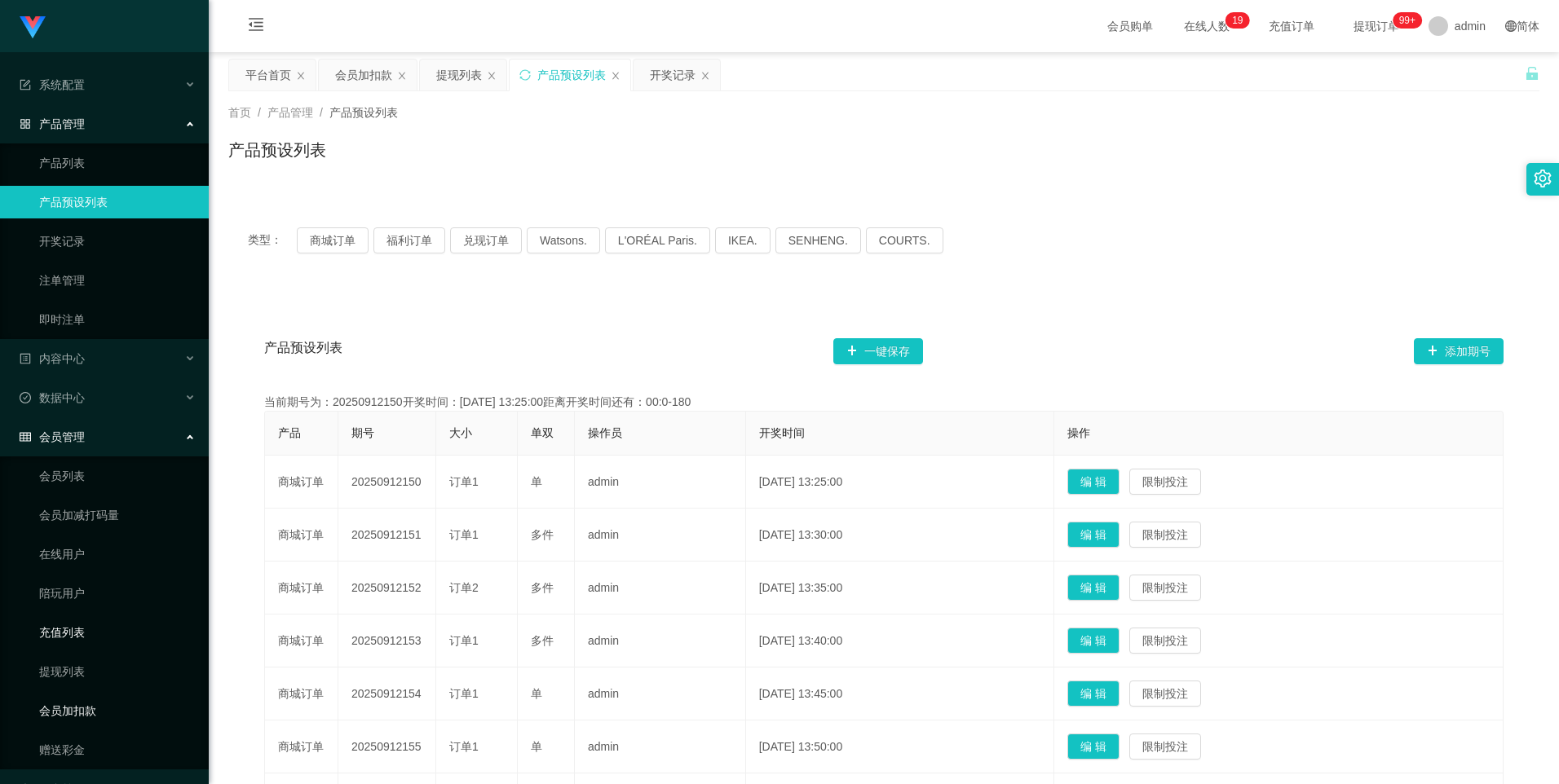
drag, startPoint x: 114, startPoint y: 712, endPoint x: 154, endPoint y: 637, distance: 85.0
click at [114, 713] on link "会员加扣款" at bounding box center [117, 711] width 156 height 32
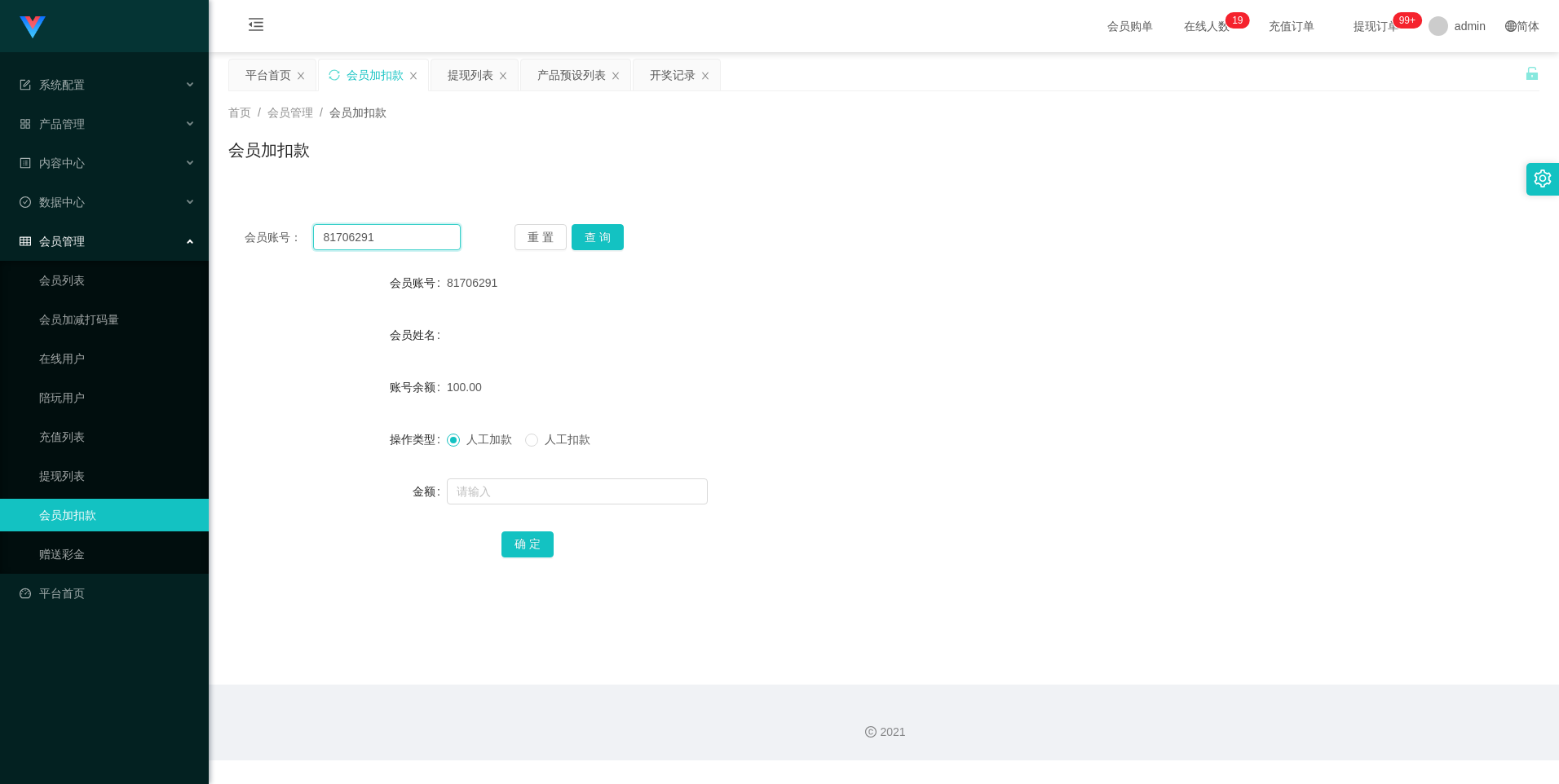
drag, startPoint x: 405, startPoint y: 237, endPoint x: 313, endPoint y: 240, distance: 92.0
click at [313, 240] on input "81706291" at bounding box center [386, 237] width 147 height 26
paste input "8023714"
click at [606, 237] on button "查 询" at bounding box center [597, 237] width 52 height 26
click at [535, 487] on input "text" at bounding box center [577, 491] width 261 height 26
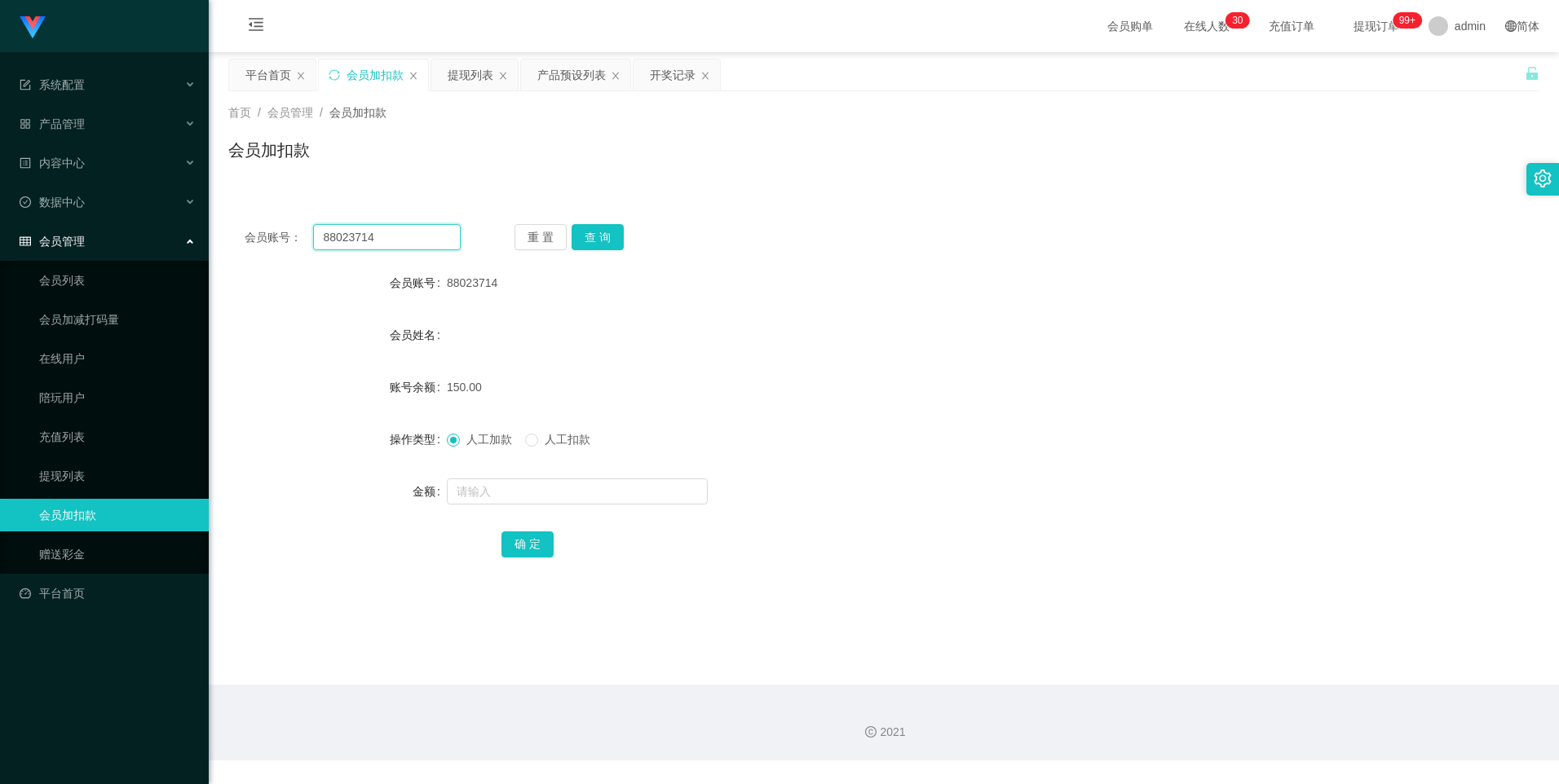
drag, startPoint x: 413, startPoint y: 233, endPoint x: 205, endPoint y: 237, distance: 208.0
click at [205, 237] on section "系统配置 产品管理 产品列表 产品预设列表 开奖记录 注单管理 即时注单 内容中心 数据中心 会员管理 会员列表 会员加减打码量 在线用户 陪玩用户 充值列表…" at bounding box center [779, 380] width 1559 height 760
paste input "1706291"
type input "81706291"
click at [589, 234] on button "查 询" at bounding box center [597, 237] width 52 height 26
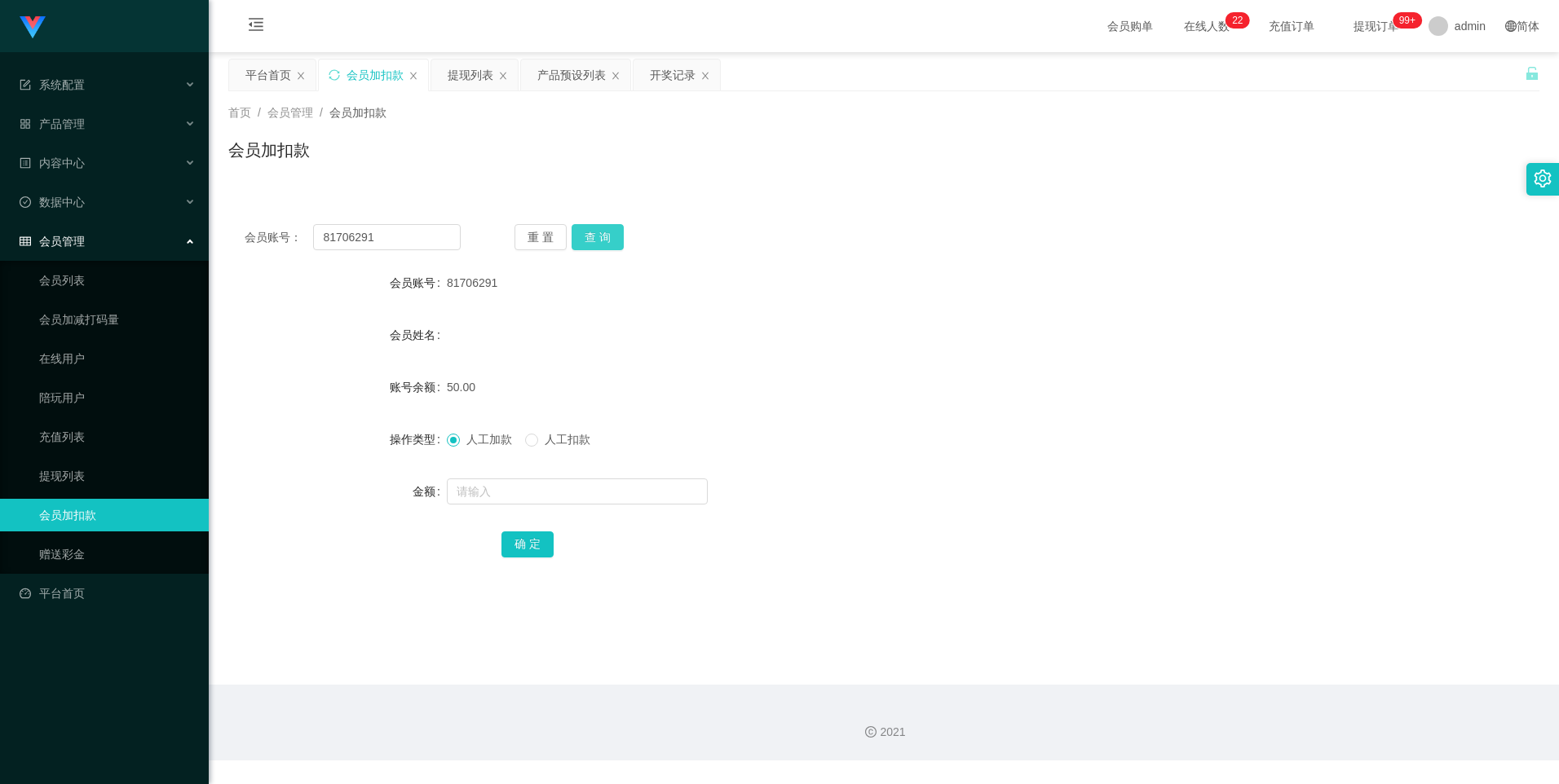
click at [598, 239] on button "查 询" at bounding box center [597, 237] width 52 height 26
drag, startPoint x: 74, startPoint y: 472, endPoint x: 82, endPoint y: 471, distance: 8.1
click at [74, 473] on link "提现列表" at bounding box center [117, 476] width 156 height 32
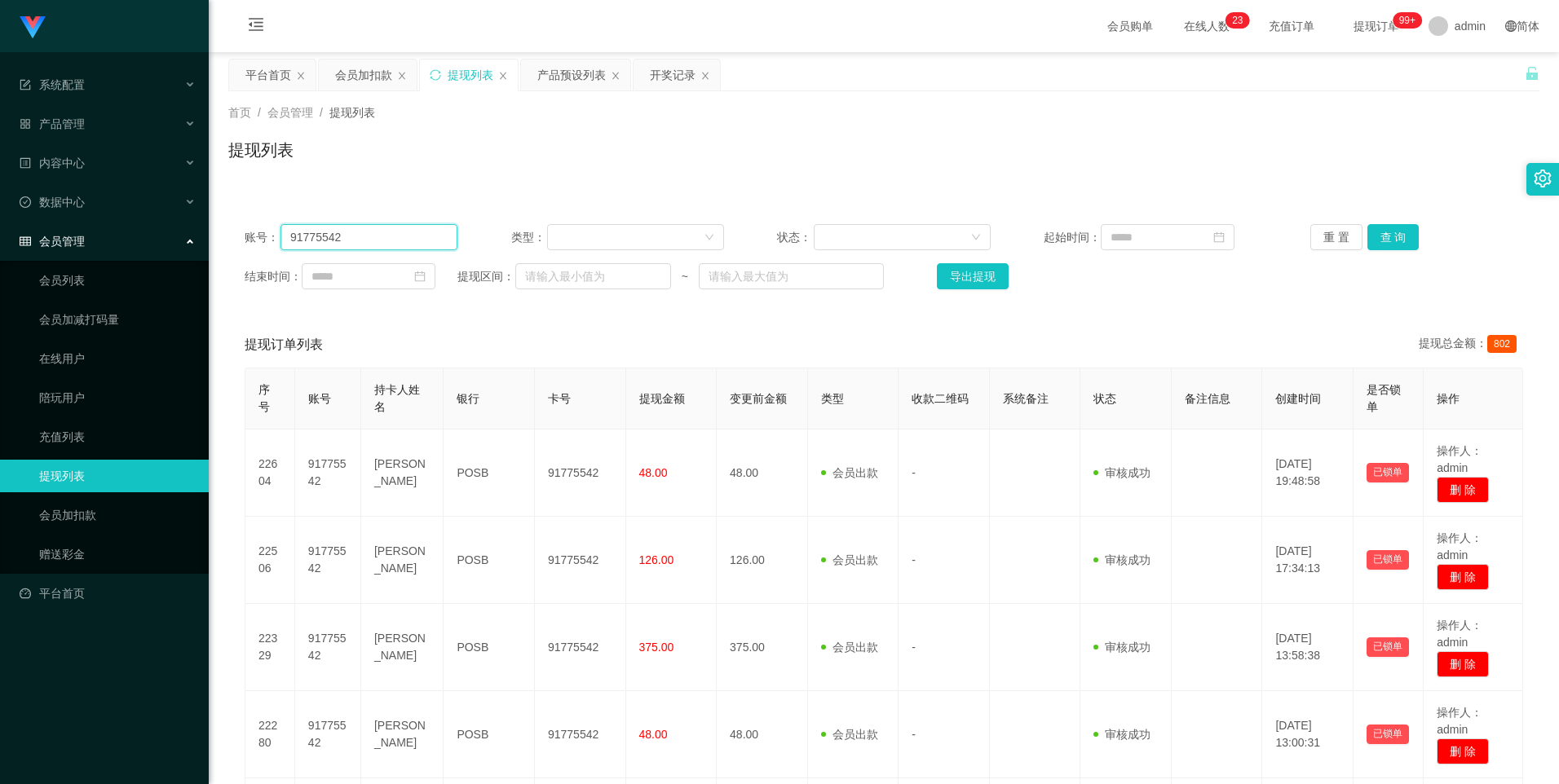
drag, startPoint x: 384, startPoint y: 242, endPoint x: 220, endPoint y: 243, distance: 164.0
click at [220, 243] on main "关闭左侧 关闭右侧 关闭其它 刷新页面 平台首页 会员加扣款 提现列表 产品预设列表 开奖记录 首页 / 会员管理 / 提现列表 / 提现列表 账号： 917…" at bounding box center [883, 529] width 1351 height 953
paste input "88023714"
type input "88023714"
click at [1386, 227] on button "查 询" at bounding box center [1393, 237] width 52 height 26
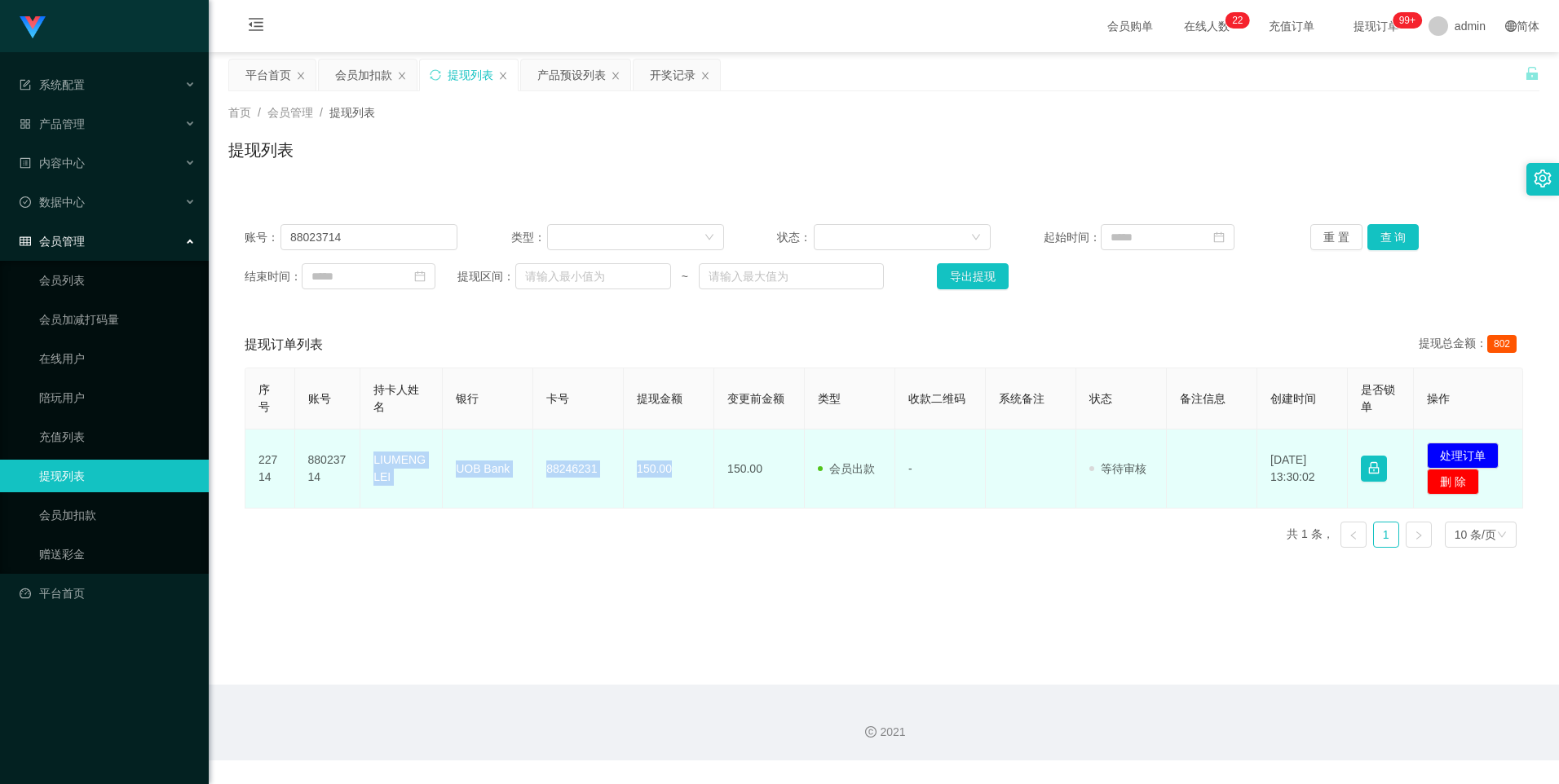
drag, startPoint x: 675, startPoint y: 474, endPoint x: 371, endPoint y: 463, distance: 304.2
click at [371, 463] on tr "22714 88023714 LIUMENGLEI UOB Bank 88246231 150.00 150.00 会员出款 人工取款 - 审核驳回 审核成功…" at bounding box center [884, 469] width 1278 height 79
drag, startPoint x: 371, startPoint y: 463, endPoint x: 384, endPoint y: 461, distance: 13.2
copy tr "LIUMENGLEI UOB Bank 88246231 150.00"
click at [1433, 451] on button "处理订单" at bounding box center [1462, 455] width 72 height 26
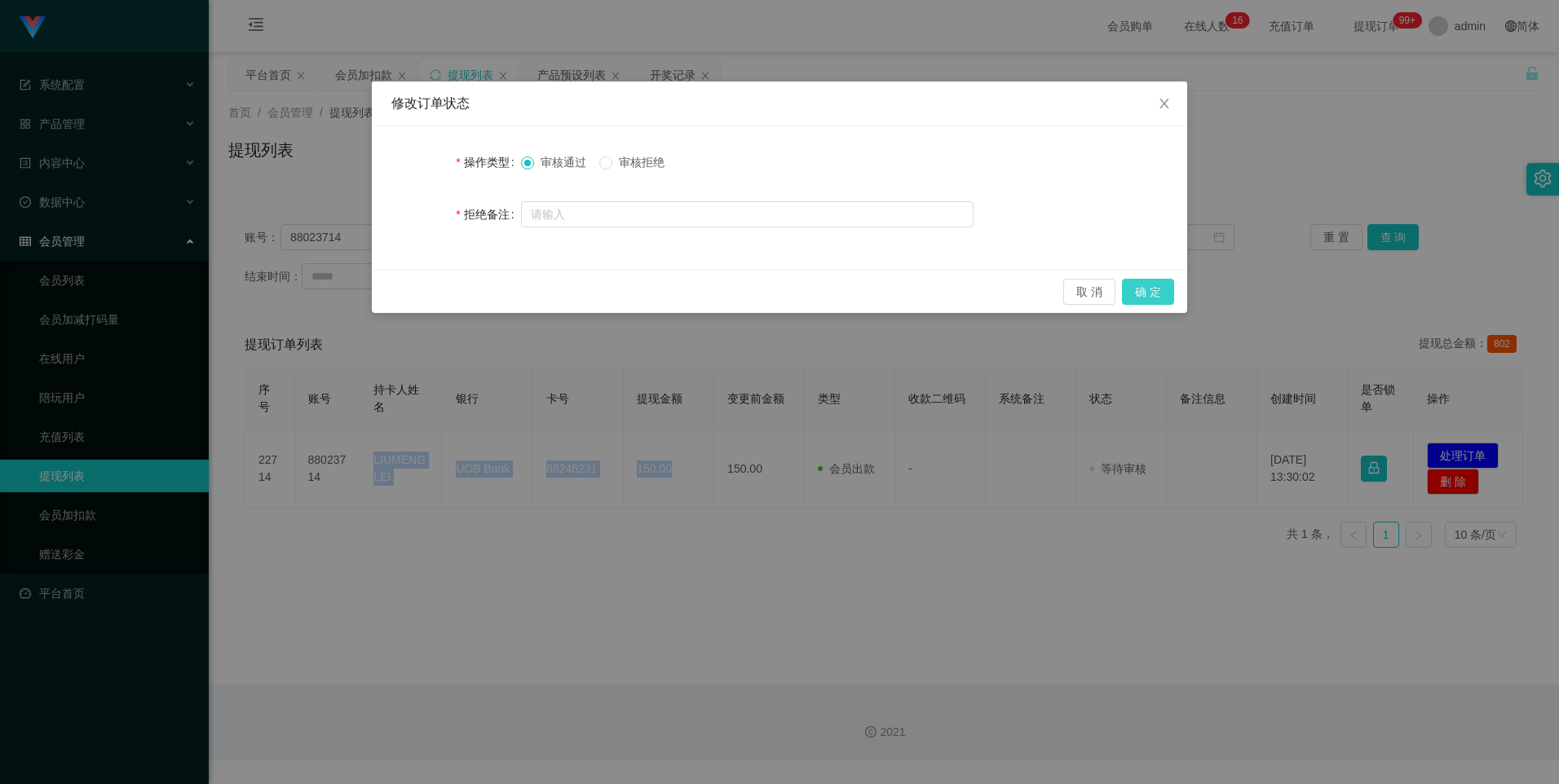
click at [1153, 289] on button "确 定" at bounding box center [1147, 291] width 52 height 26
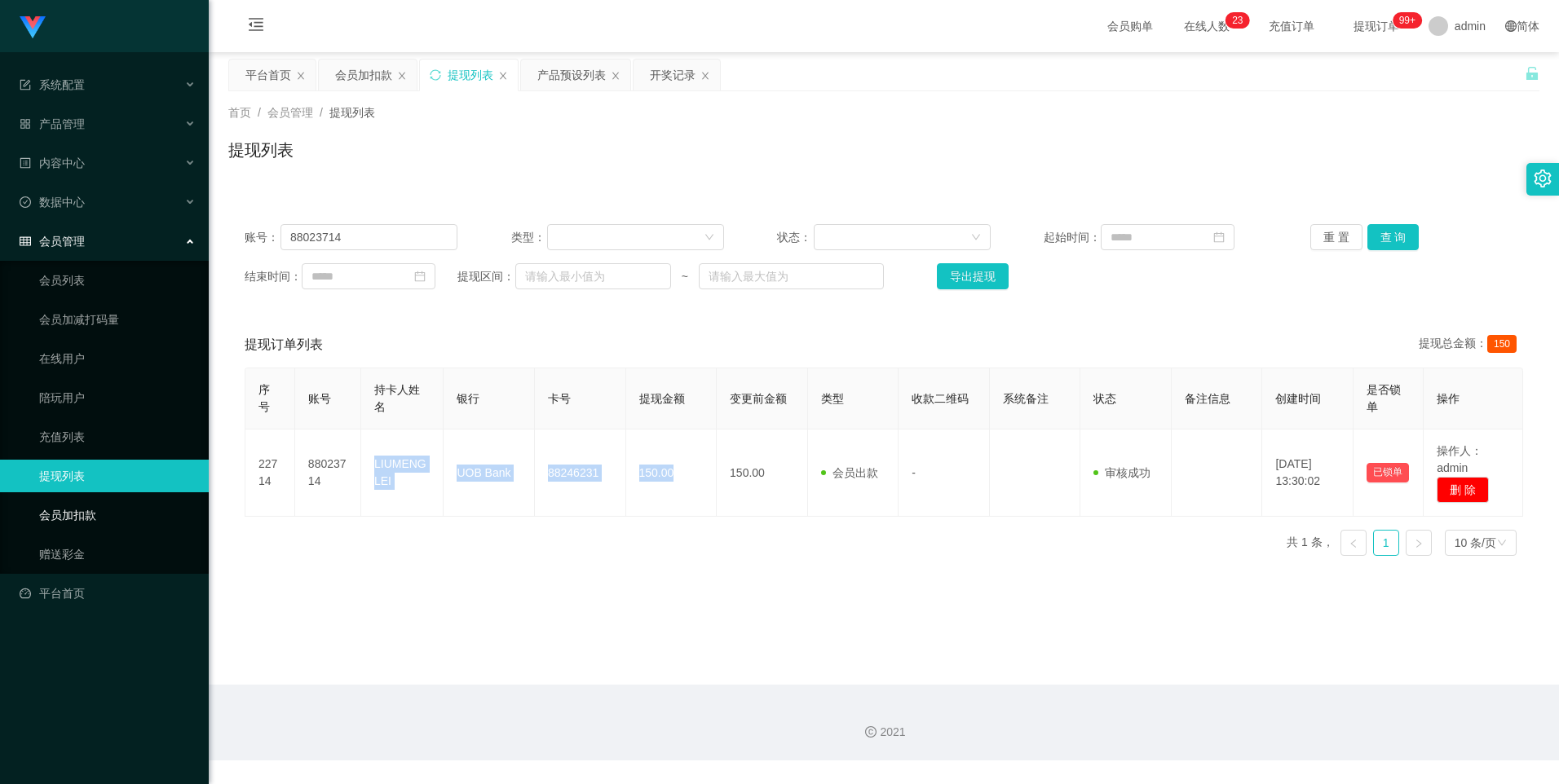
drag, startPoint x: 110, startPoint y: 515, endPoint x: 144, endPoint y: 463, distance: 62.1
click at [110, 515] on link "会员加扣款" at bounding box center [117, 515] width 156 height 32
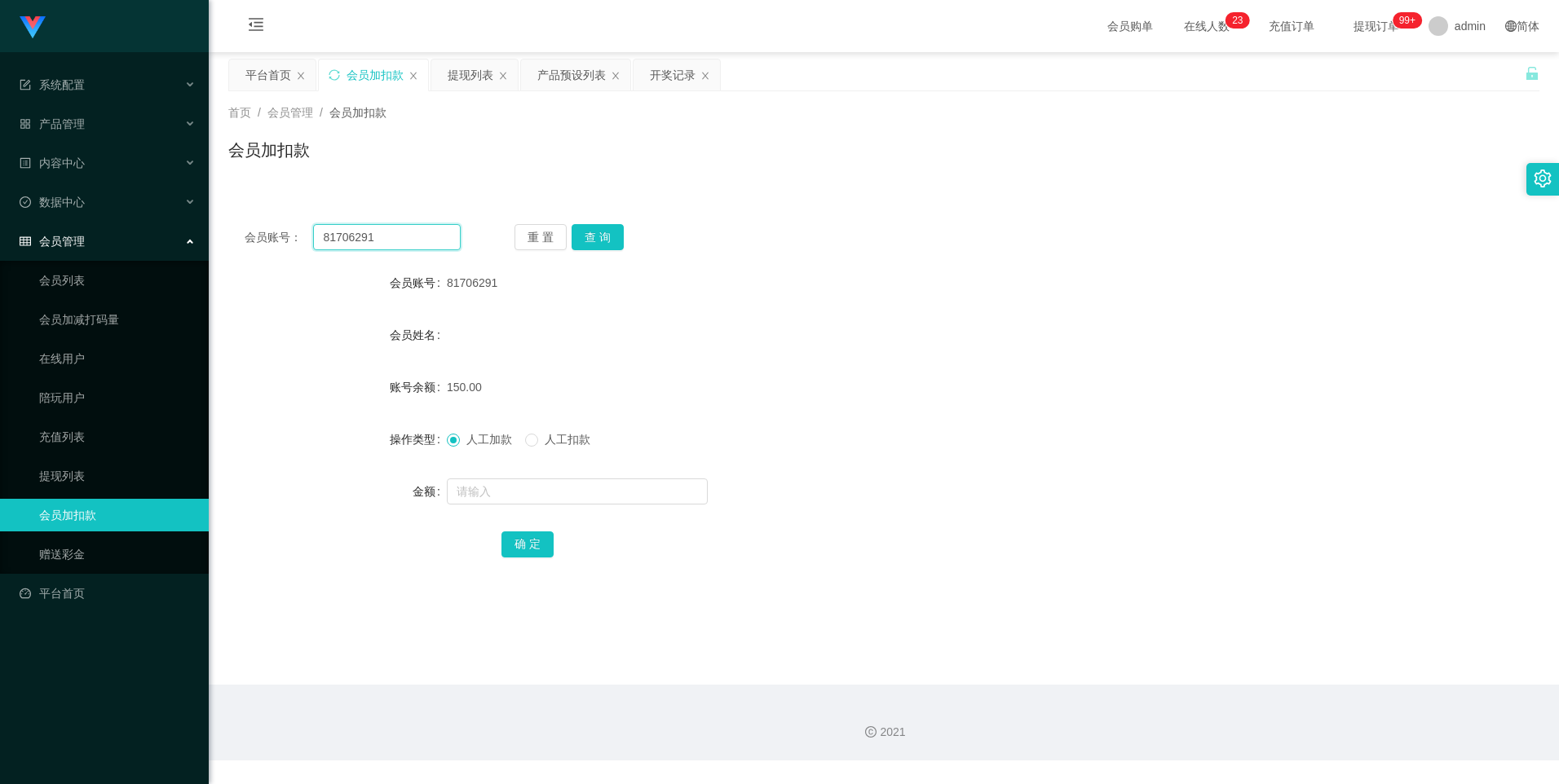
drag, startPoint x: 400, startPoint y: 236, endPoint x: 270, endPoint y: 239, distance: 130.0
click at [270, 239] on div "会员账号： 81706291" at bounding box center [352, 237] width 216 height 26
paste input "2668715827"
type input "2668715827"
click at [585, 231] on button "查 询" at bounding box center [597, 237] width 52 height 26
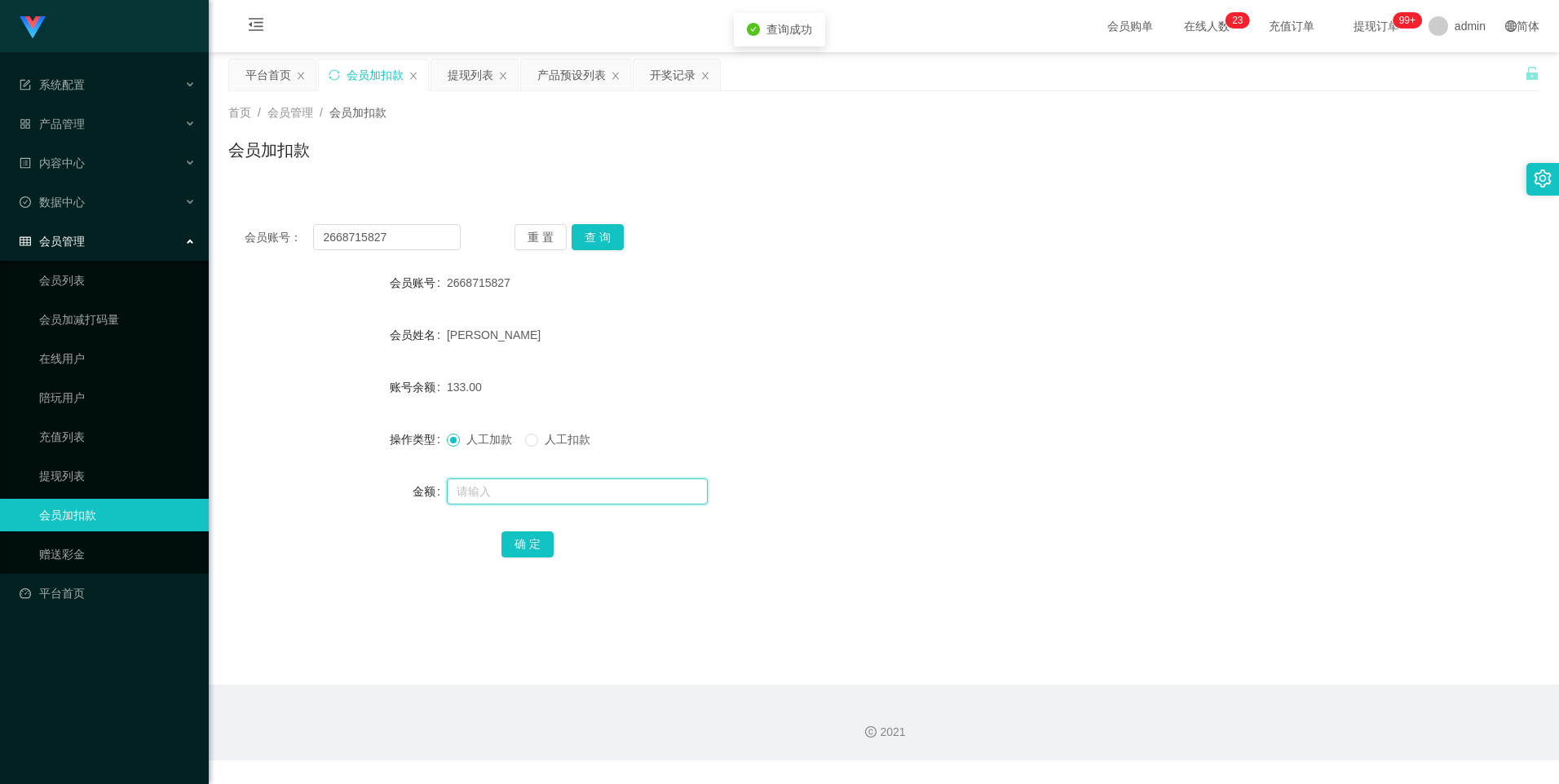
click at [513, 493] on input "text" at bounding box center [577, 491] width 261 height 26
type input "8"
click at [528, 545] on button "确 定" at bounding box center [527, 544] width 52 height 26
click at [134, 512] on link "会员加扣款" at bounding box center [117, 515] width 156 height 32
drag, startPoint x: 395, startPoint y: 239, endPoint x: 200, endPoint y: 225, distance: 195.5
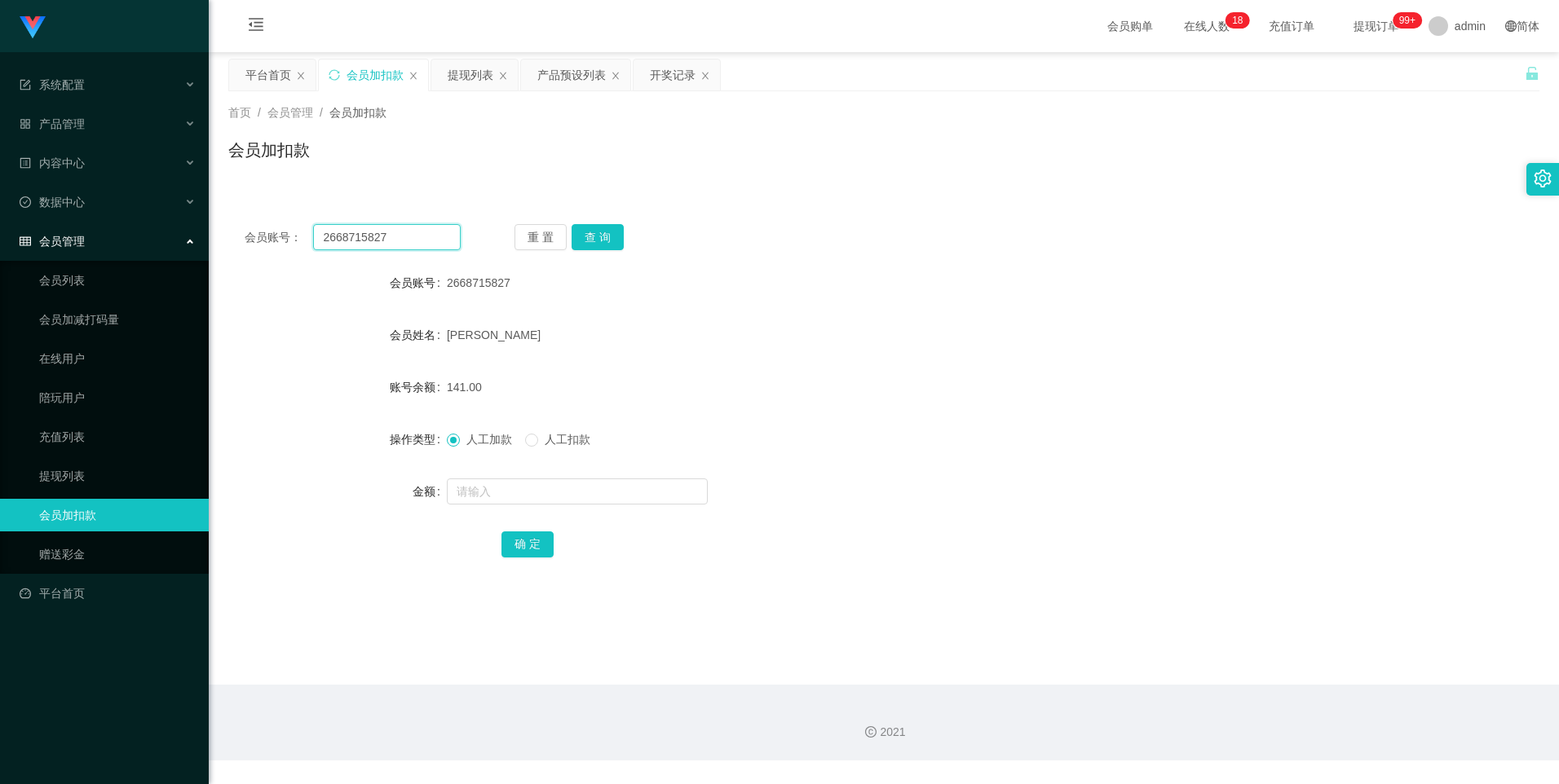
click at [200, 225] on section "系统配置 产品管理 产品列表 产品预设列表 开奖记录 注单管理 即时注单 内容中心 数据中心 会员管理 会员列表 会员加减打码量 在线用户 陪玩用户 充值列表…" at bounding box center [779, 380] width 1559 height 760
paste input "81706291"
type input "81706291"
click at [599, 238] on button "查 询" at bounding box center [597, 237] width 52 height 26
click at [98, 483] on link "提现列表" at bounding box center [117, 476] width 156 height 32
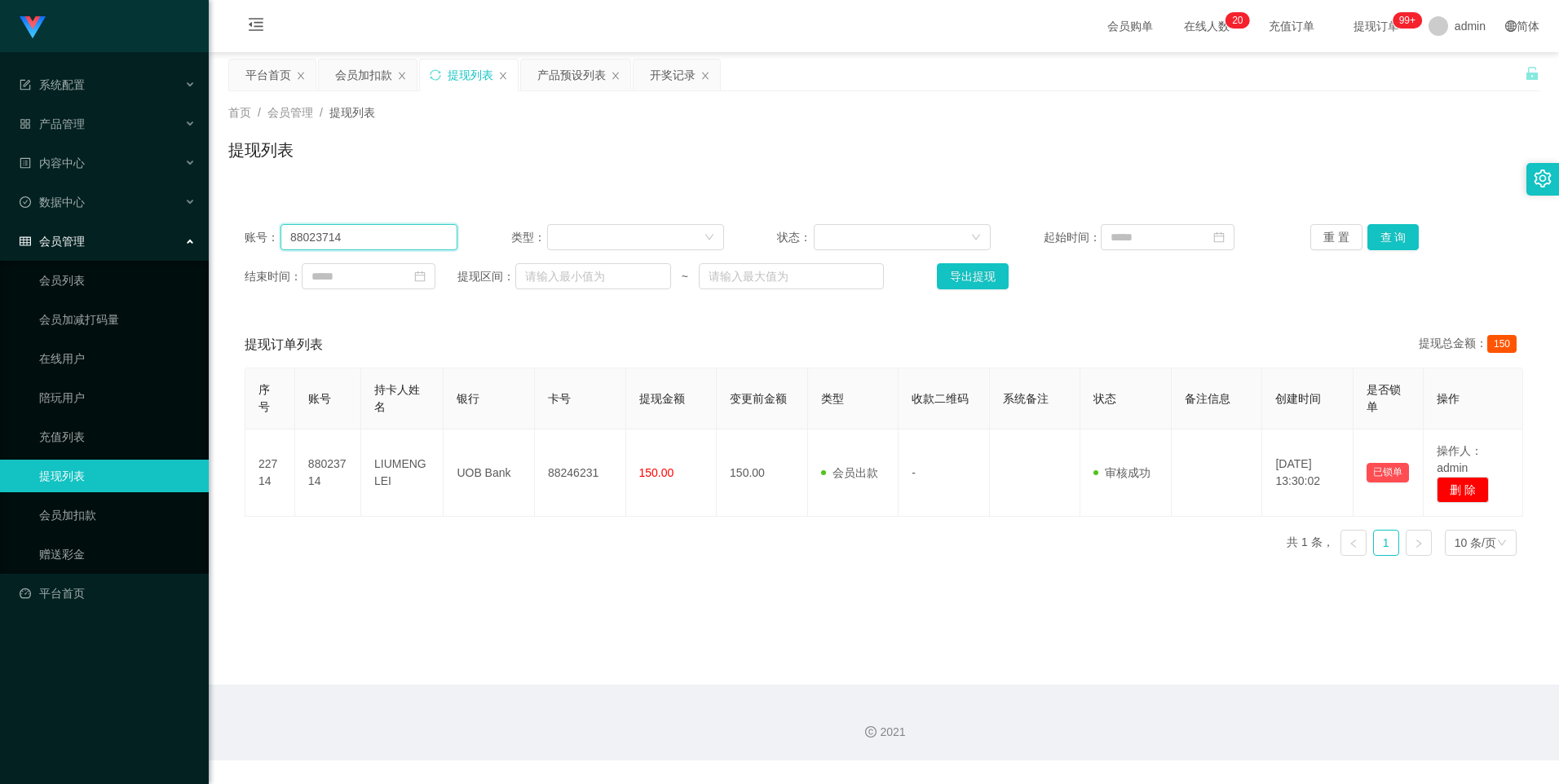
drag, startPoint x: 356, startPoint y: 239, endPoint x: 216, endPoint y: 235, distance: 140.1
click at [216, 235] on main "关闭左侧 关闭右侧 关闭其它 刷新页面 平台首页 会员加扣款 提现列表 产品预设列表 开奖记录 首页 / 会员管理 / 提现列表 / 提现列表 账号： 880…" at bounding box center [883, 368] width 1351 height 633
paste input "1706291"
type input "81706291"
click at [1396, 235] on button "查 询" at bounding box center [1393, 237] width 52 height 26
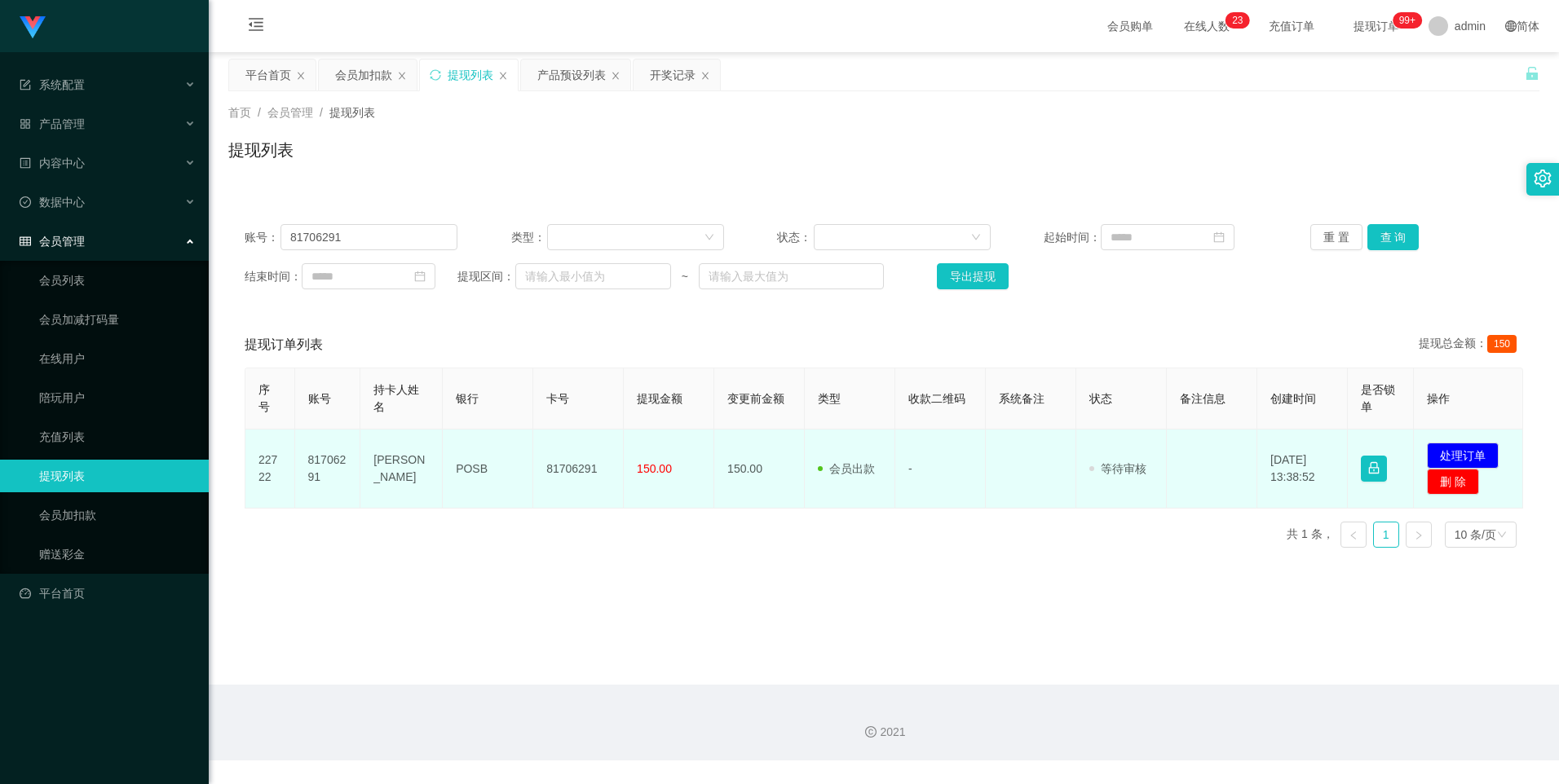
click at [650, 470] on span "150.00" at bounding box center [653, 468] width 35 height 13
drag, startPoint x: 651, startPoint y: 470, endPoint x: 366, endPoint y: 472, distance: 285.0
click at [366, 472] on tr "22722 81706291 [PERSON_NAME] POSB 81706291 150.00 150.00 会员出款 人工取款 - 审核驳回 审核成功 …" at bounding box center [884, 469] width 1278 height 79
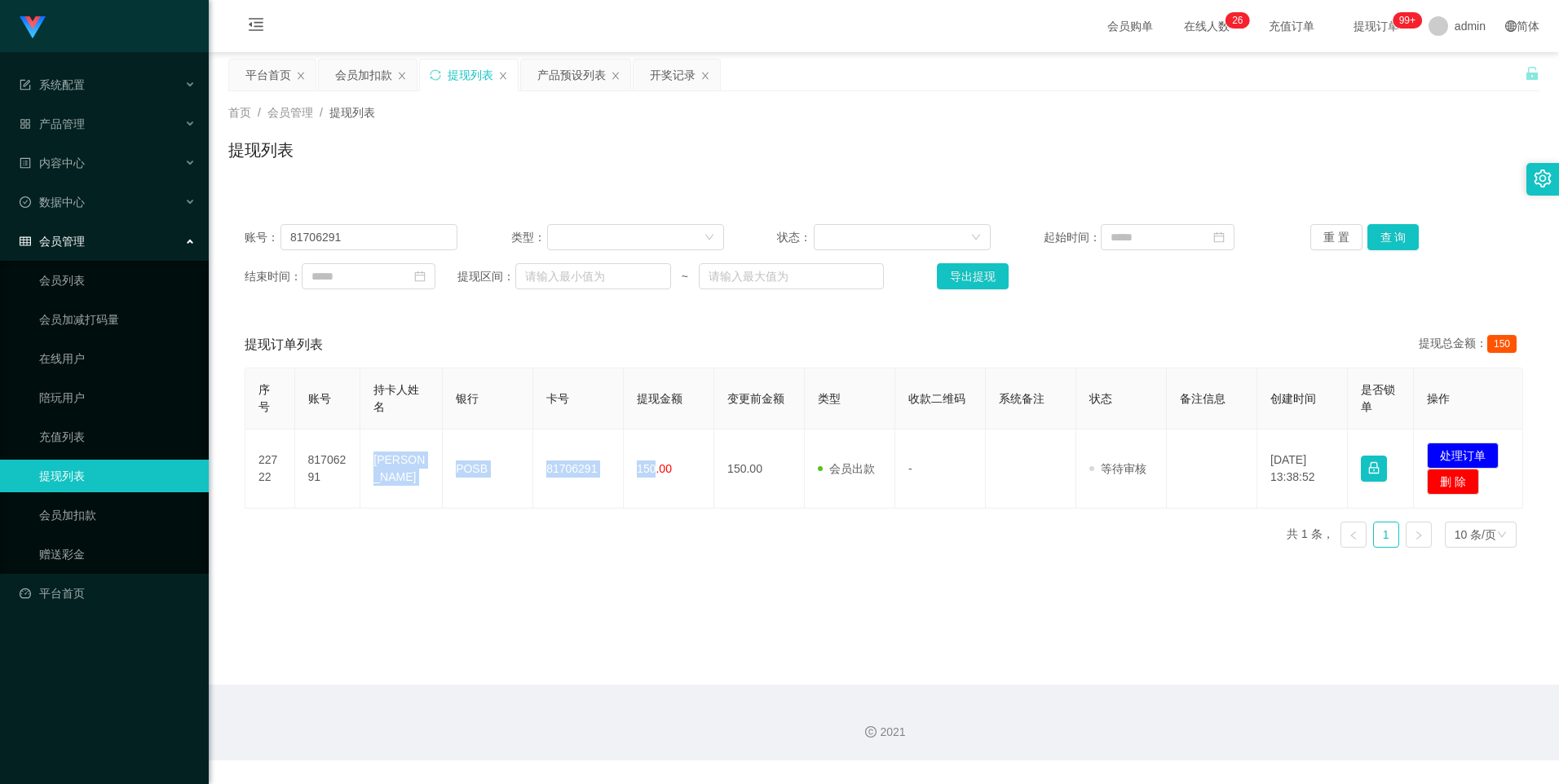
copy tr "[PERSON_NAME] POSB 81706291 150"
drag, startPoint x: 139, startPoint y: 516, endPoint x: 159, endPoint y: 500, distance: 25.6
click at [138, 516] on link "会员加扣款" at bounding box center [117, 515] width 156 height 32
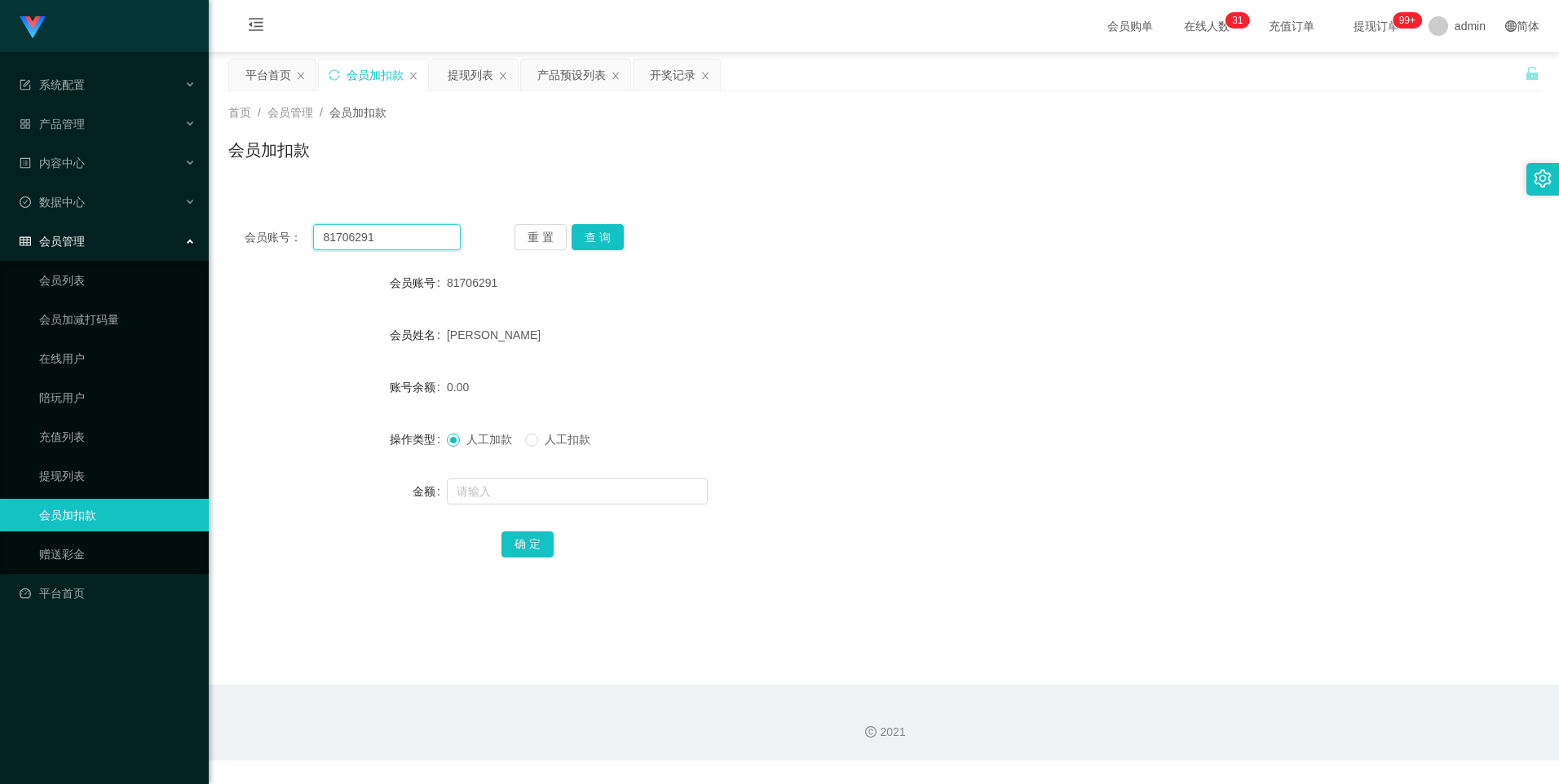
drag, startPoint x: 398, startPoint y: 233, endPoint x: 251, endPoint y: 229, distance: 147.1
click at [251, 229] on div "会员账号： 81706291" at bounding box center [352, 237] width 216 height 26
paste input "8023714"
type input "88023714"
click at [592, 230] on button "查 询" at bounding box center [597, 237] width 52 height 26
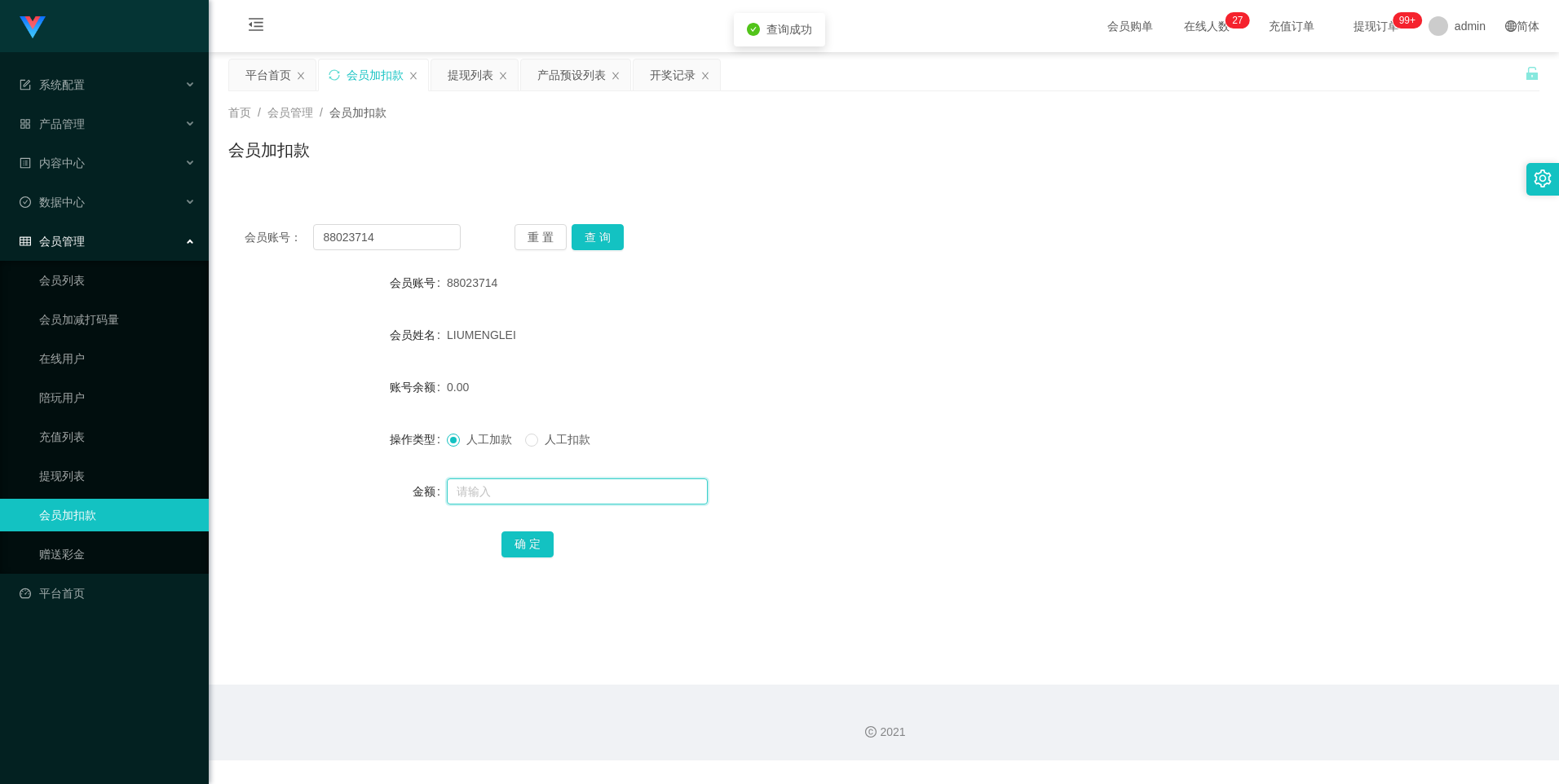
click at [495, 483] on input "text" at bounding box center [577, 491] width 261 height 26
type input "8"
click at [525, 541] on button "确 定" at bounding box center [527, 544] width 52 height 26
click at [100, 471] on link "提现列表" at bounding box center [117, 476] width 156 height 32
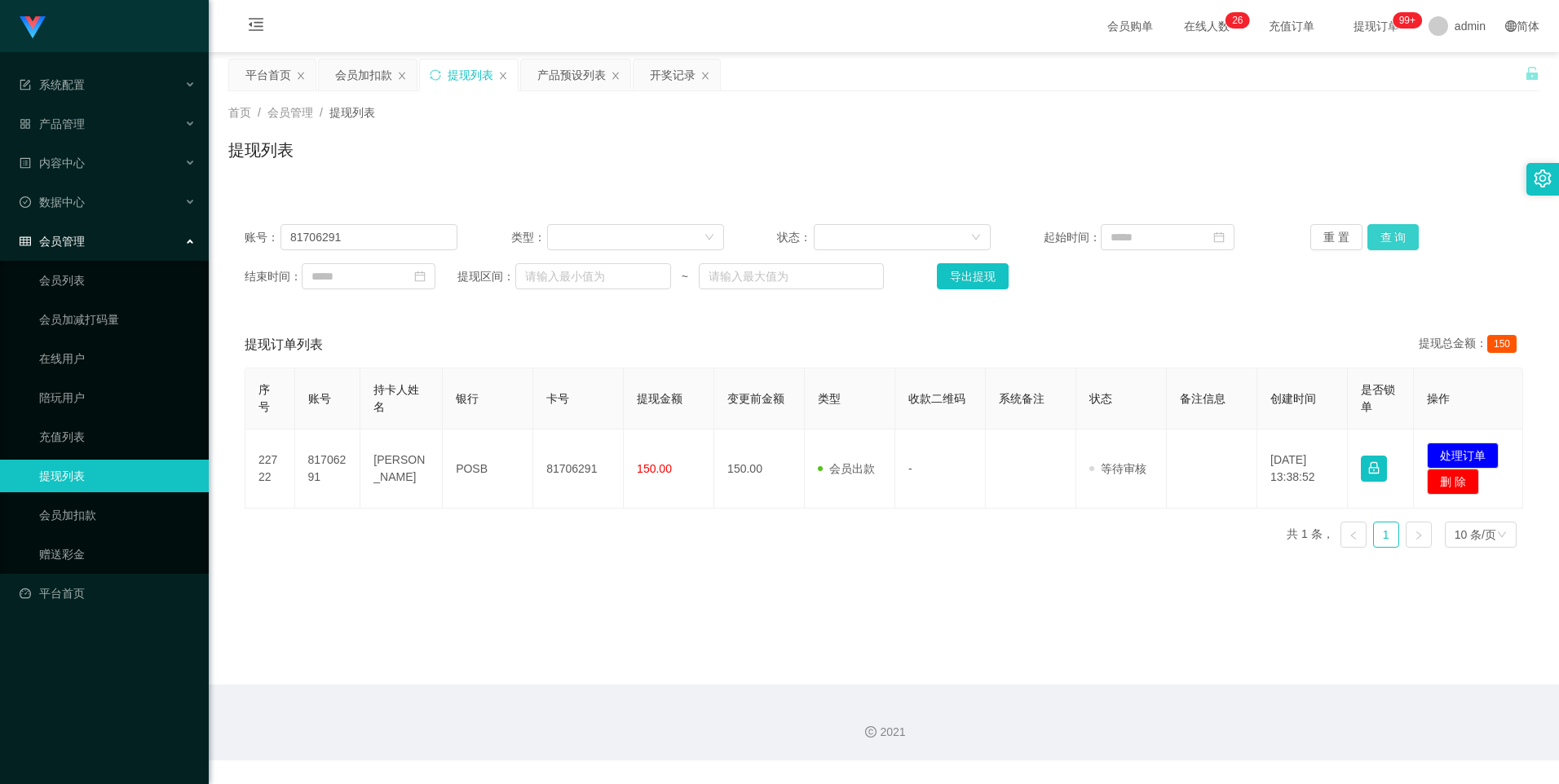
click at [1389, 239] on button "查 询" at bounding box center [1393, 237] width 52 height 26
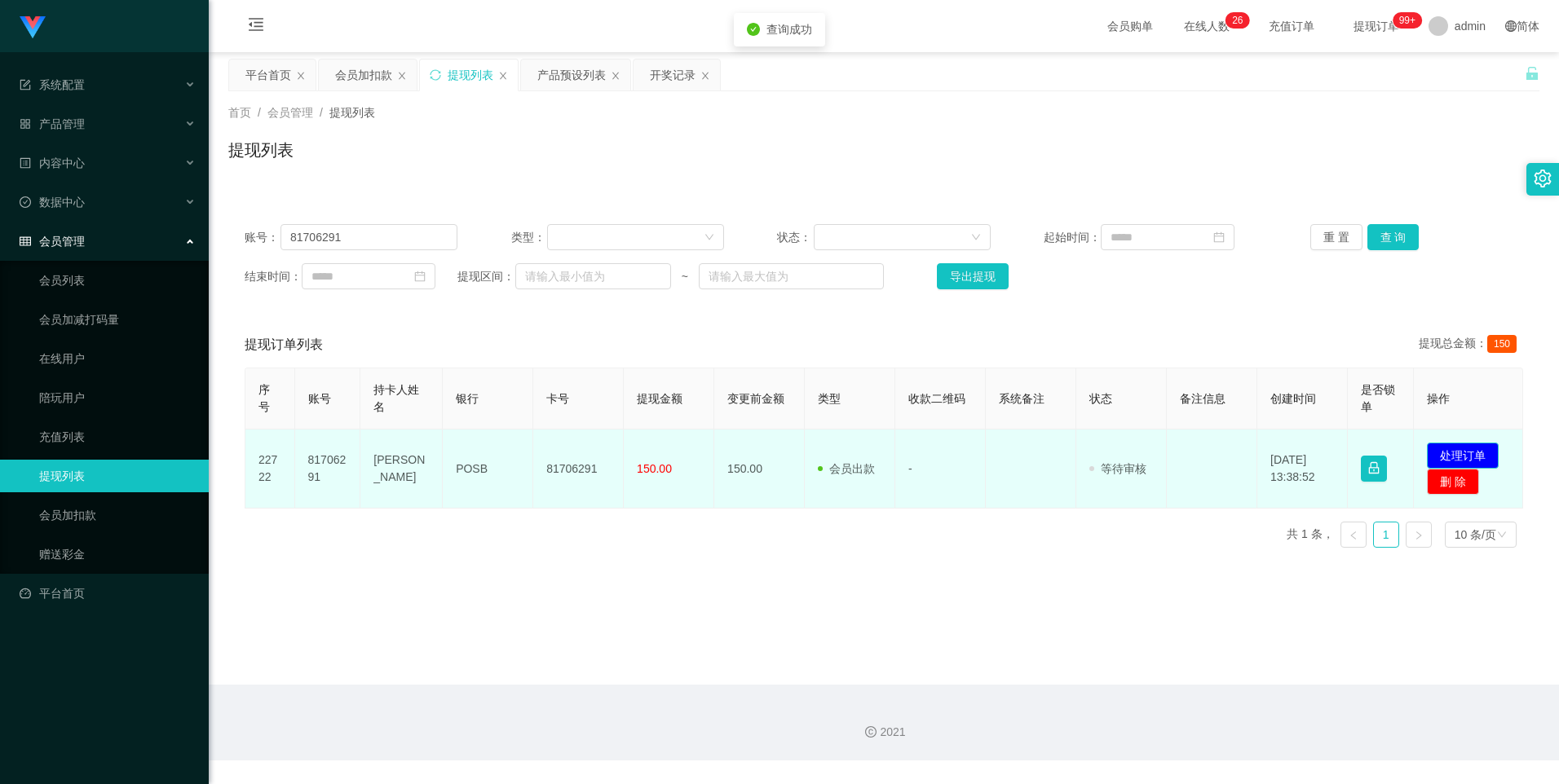
click at [1461, 453] on button "处理订单" at bounding box center [1462, 455] width 72 height 26
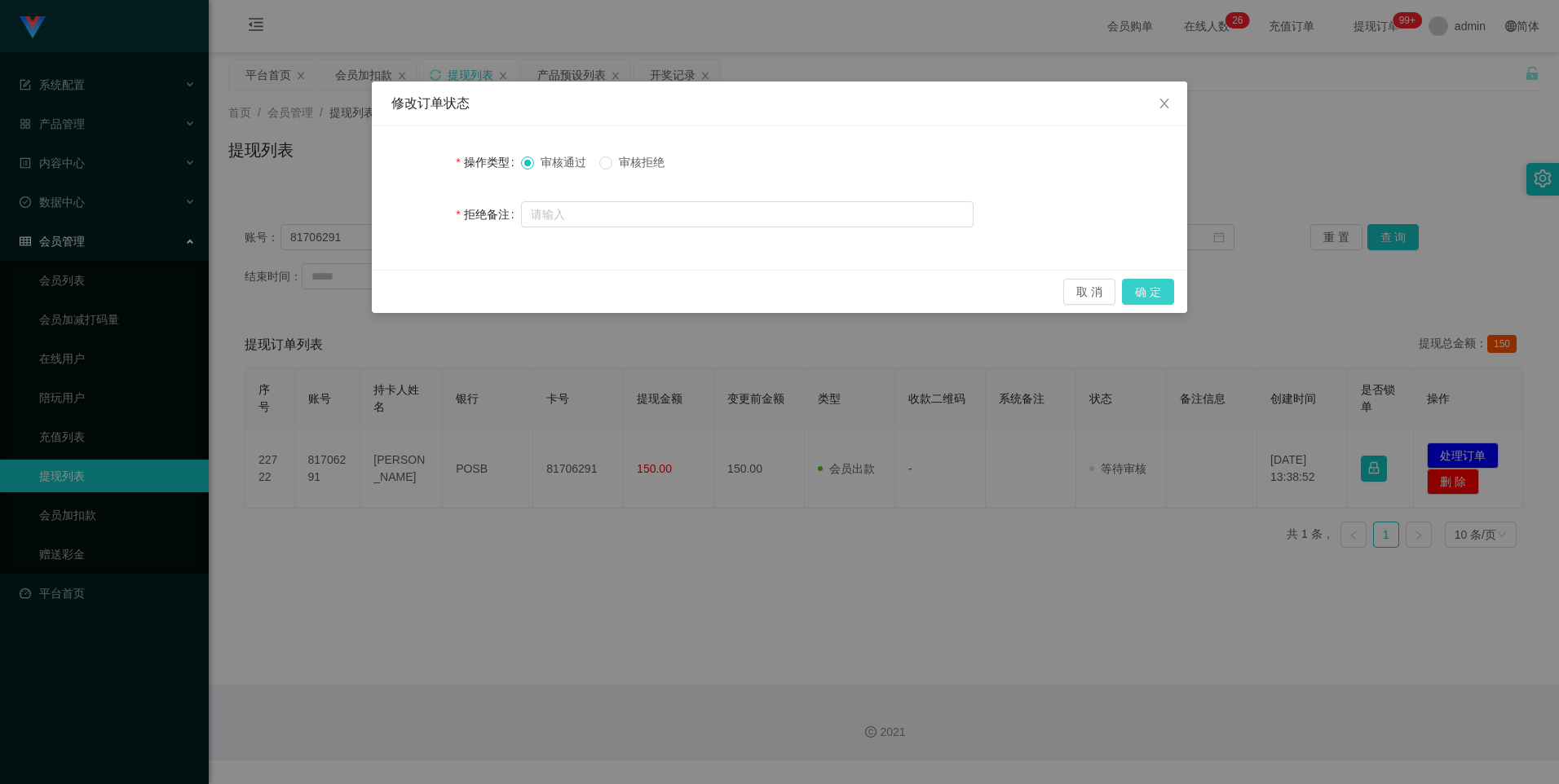
click at [1136, 290] on button "确 定" at bounding box center [1147, 291] width 52 height 26
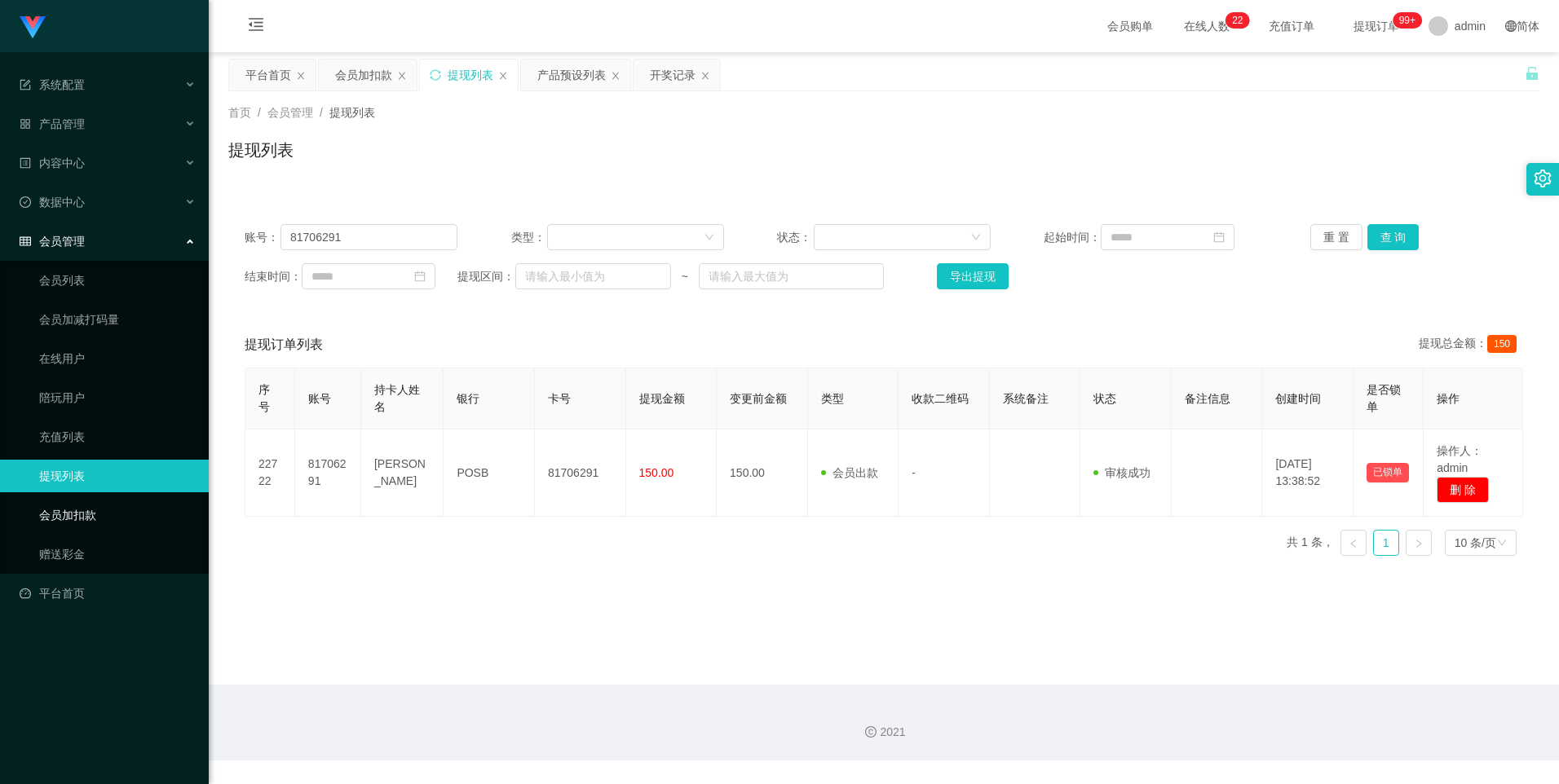
drag, startPoint x: 111, startPoint y: 511, endPoint x: 179, endPoint y: 436, distance: 101.2
click at [110, 511] on link "会员加扣款" at bounding box center [117, 515] width 156 height 32
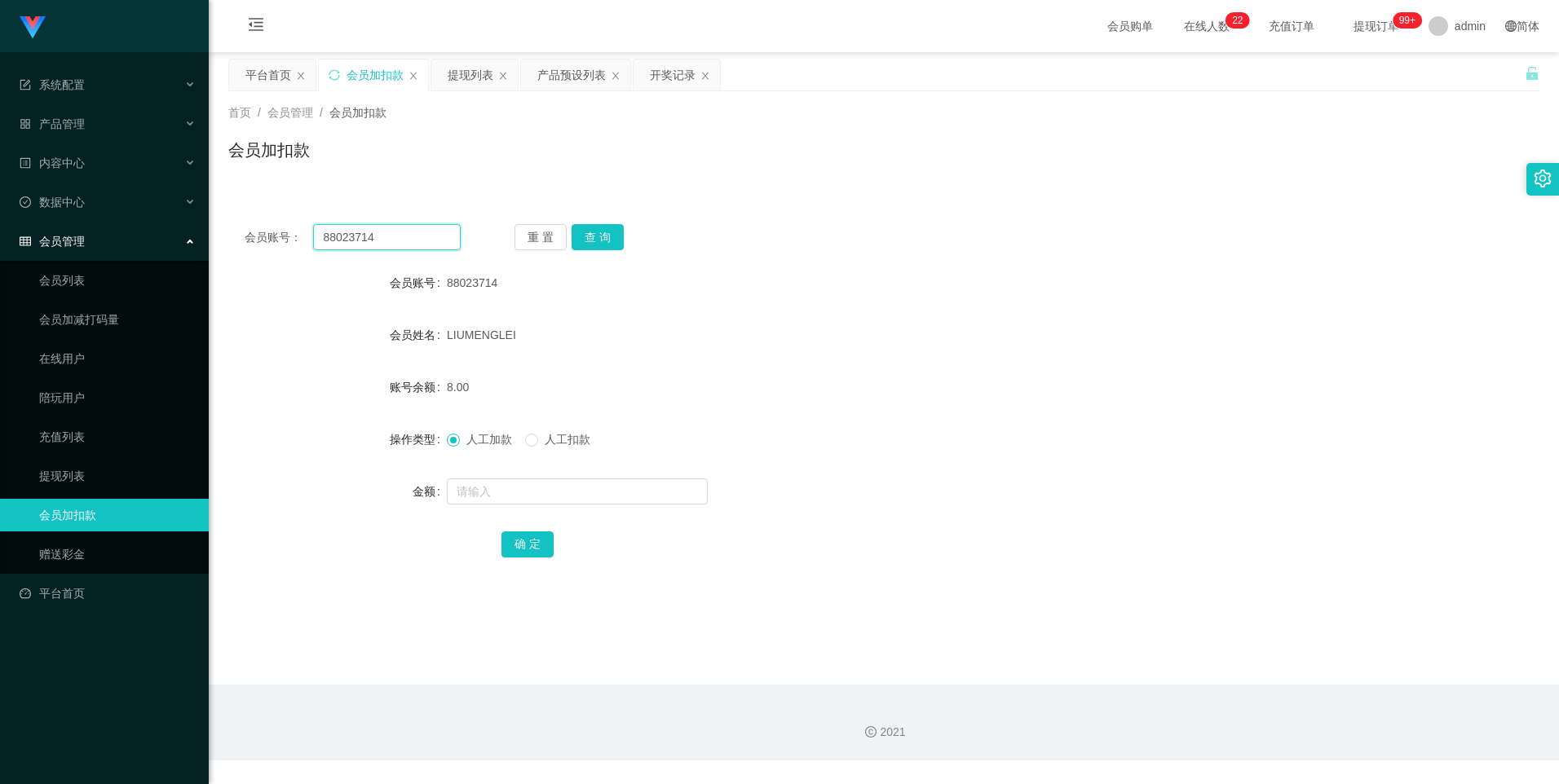
drag, startPoint x: 392, startPoint y: 231, endPoint x: 319, endPoint y: 228, distance: 73.1
click at [278, 230] on div "会员账号： 88023714" at bounding box center [352, 237] width 216 height 26
paste input "2668715827"
type input "2668715827"
click at [593, 234] on button "查 询" at bounding box center [597, 237] width 52 height 26
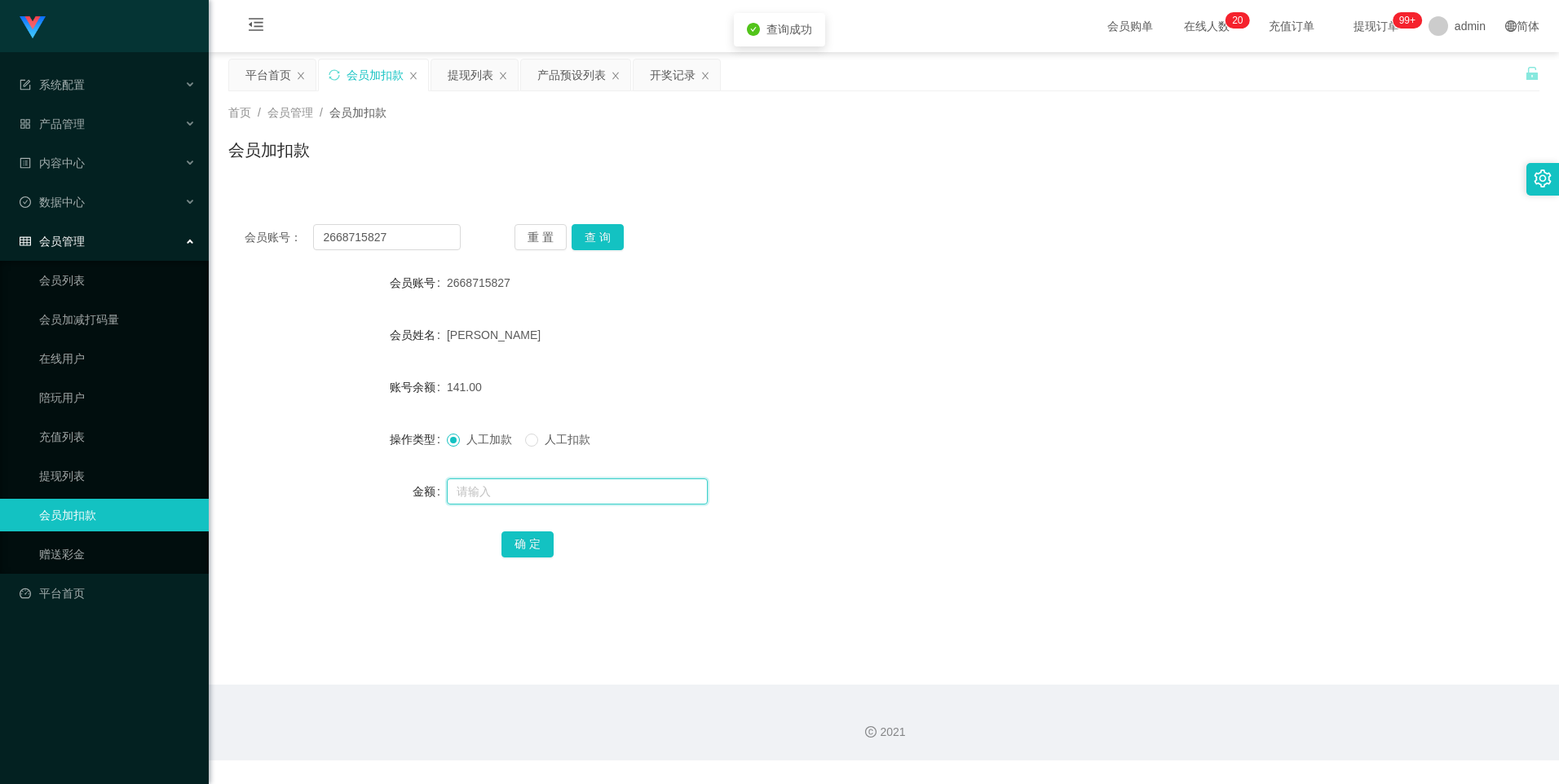
click at [510, 490] on input "text" at bounding box center [577, 491] width 261 height 26
type input "16"
click at [541, 547] on button "确 定" at bounding box center [527, 544] width 52 height 26
drag, startPoint x: 395, startPoint y: 238, endPoint x: 240, endPoint y: 234, distance: 155.1
click at [240, 234] on div "会员账号： 2668715827 重 置 查 询" at bounding box center [883, 237] width 1311 height 26
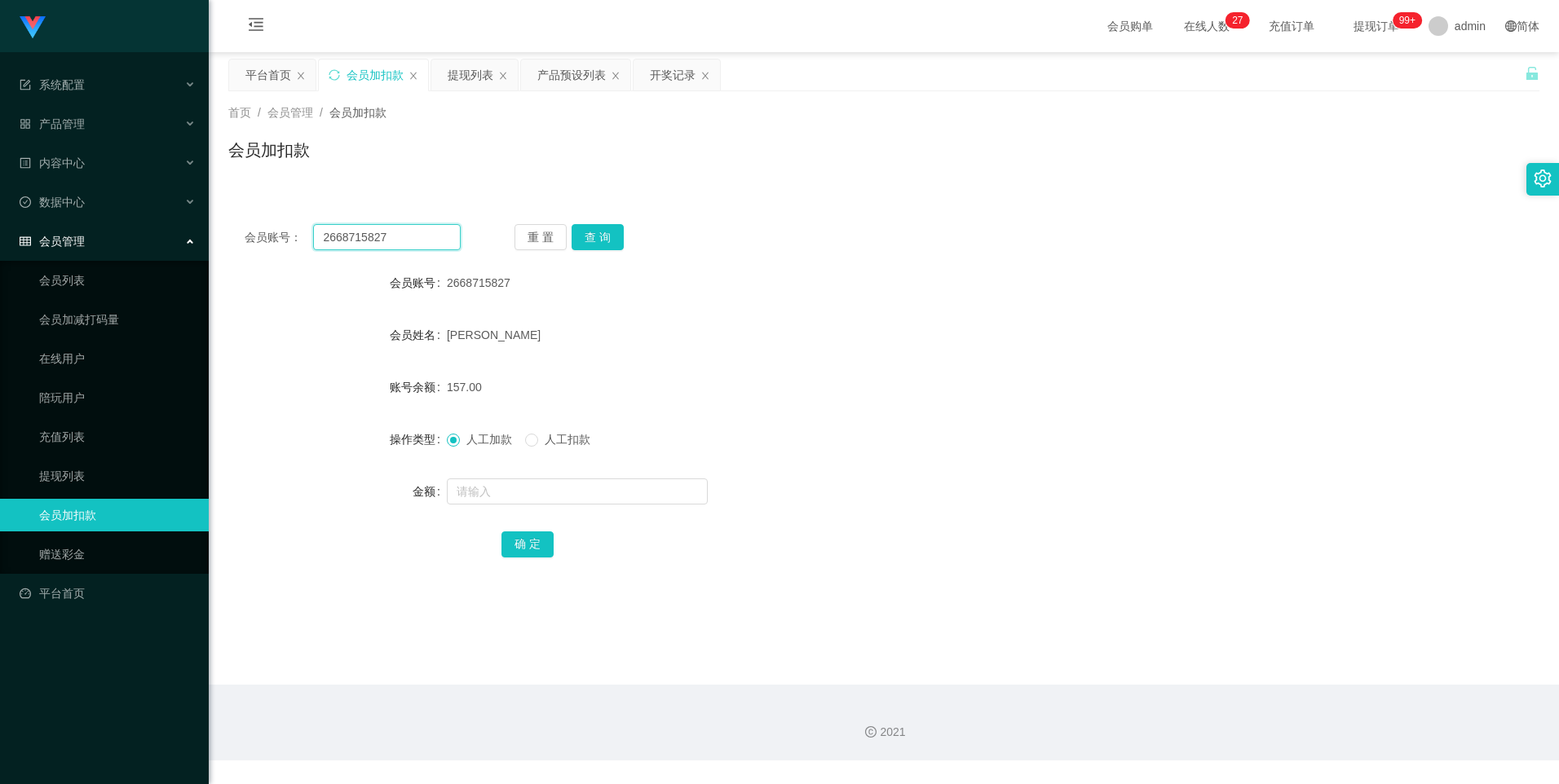
paste input "88023714"
type input "88023714"
click at [608, 234] on button "查 询" at bounding box center [597, 237] width 52 height 26
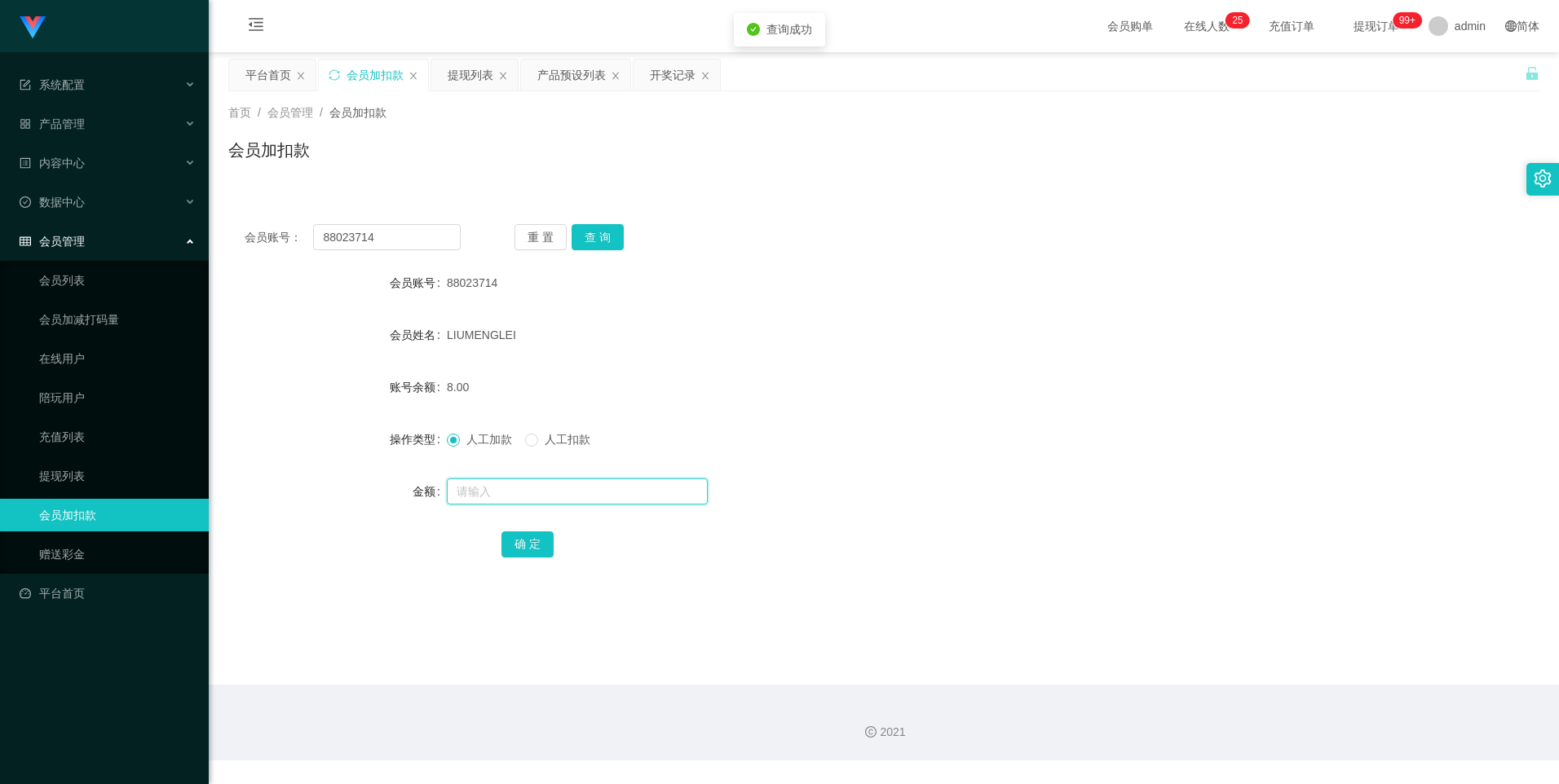
click at [519, 484] on input "text" at bounding box center [577, 491] width 261 height 26
type input "8"
click at [530, 541] on button "确 定" at bounding box center [527, 544] width 52 height 26
drag, startPoint x: 396, startPoint y: 238, endPoint x: 208, endPoint y: 237, distance: 188.0
click at [167, 239] on section "系统配置 产品管理 产品列表 产品预设列表 开奖记录 注单管理 即时注单 内容中心 数据中心 会员管理 会员列表 会员加减打码量 在线用户 陪玩用户 充值列表…" at bounding box center [779, 380] width 1559 height 760
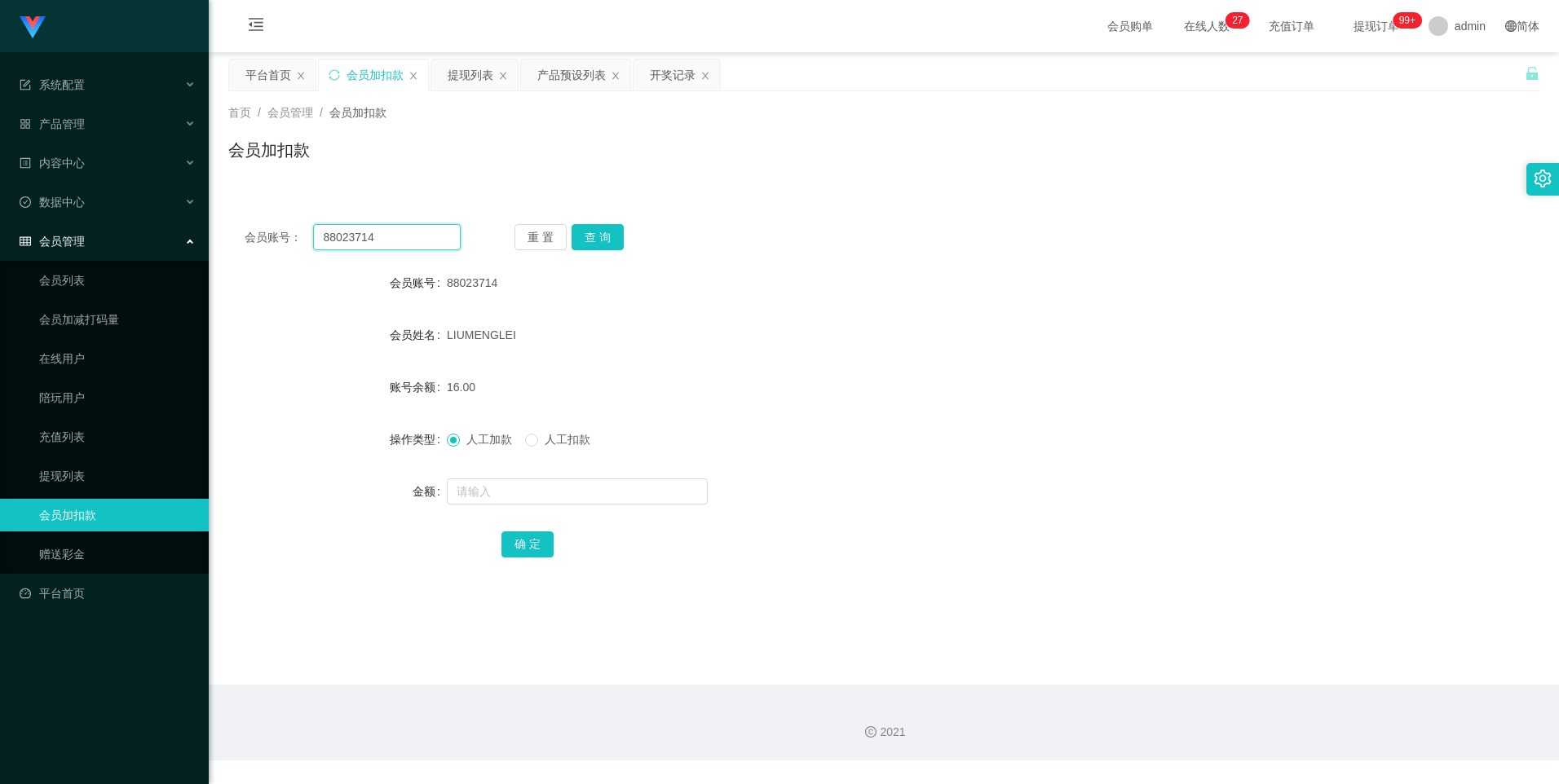
paste input "1706291"
type input "81706291"
click at [590, 231] on button "查 询" at bounding box center [597, 237] width 52 height 26
click at [495, 493] on input "text" at bounding box center [577, 491] width 261 height 26
type input "v15+55+24"
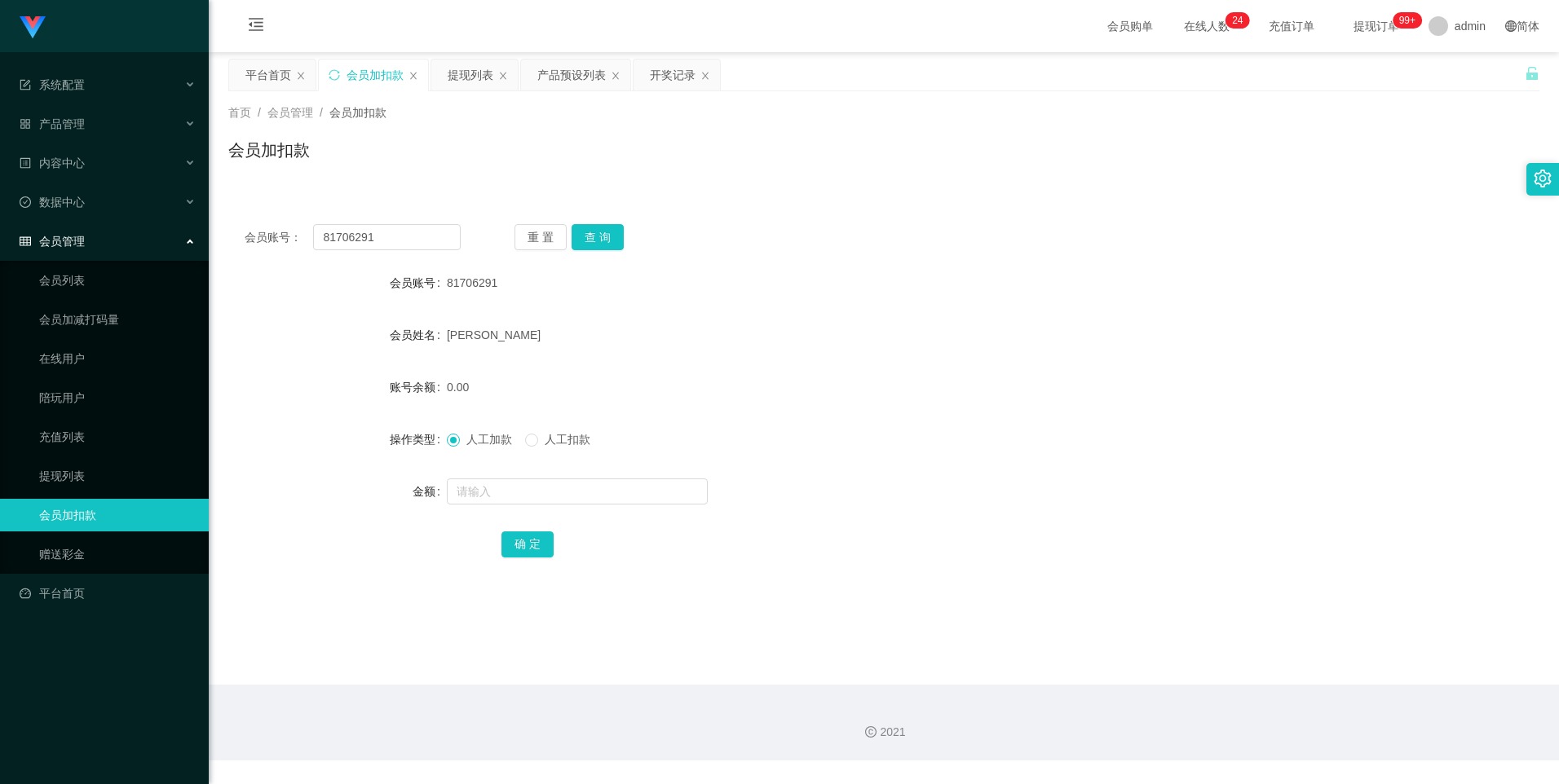
click at [705, 572] on div "会员账号： 81706291 重 置 查 询 会员账号 81706291 会员姓名 [PERSON_NAME] 账号余额 0.00 操作类型 人工加款 人工扣…" at bounding box center [883, 401] width 1311 height 388
click at [494, 488] on input "text" at bounding box center [577, 491] width 261 height 26
type input "94"
click at [539, 547] on button "确 定" at bounding box center [527, 544] width 52 height 26
drag, startPoint x: 393, startPoint y: 237, endPoint x: 265, endPoint y: 238, distance: 128.0
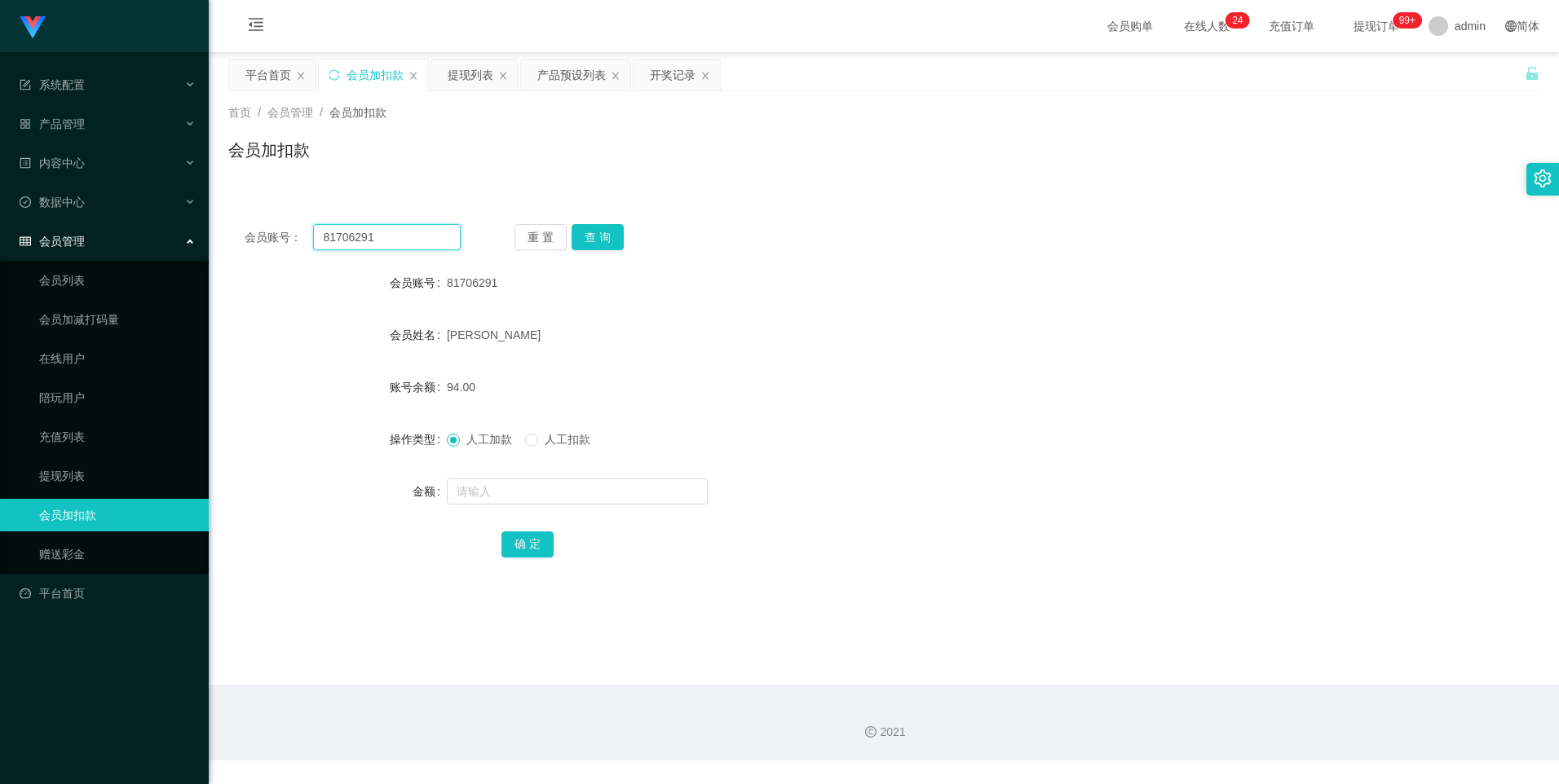
click at [265, 238] on div "会员账号： 81706291" at bounding box center [352, 237] width 216 height 26
paste input "2668715827"
type input "2668715827"
click at [595, 235] on button "查 询" at bounding box center [597, 237] width 52 height 26
click at [518, 492] on input "text" at bounding box center [577, 491] width 261 height 26
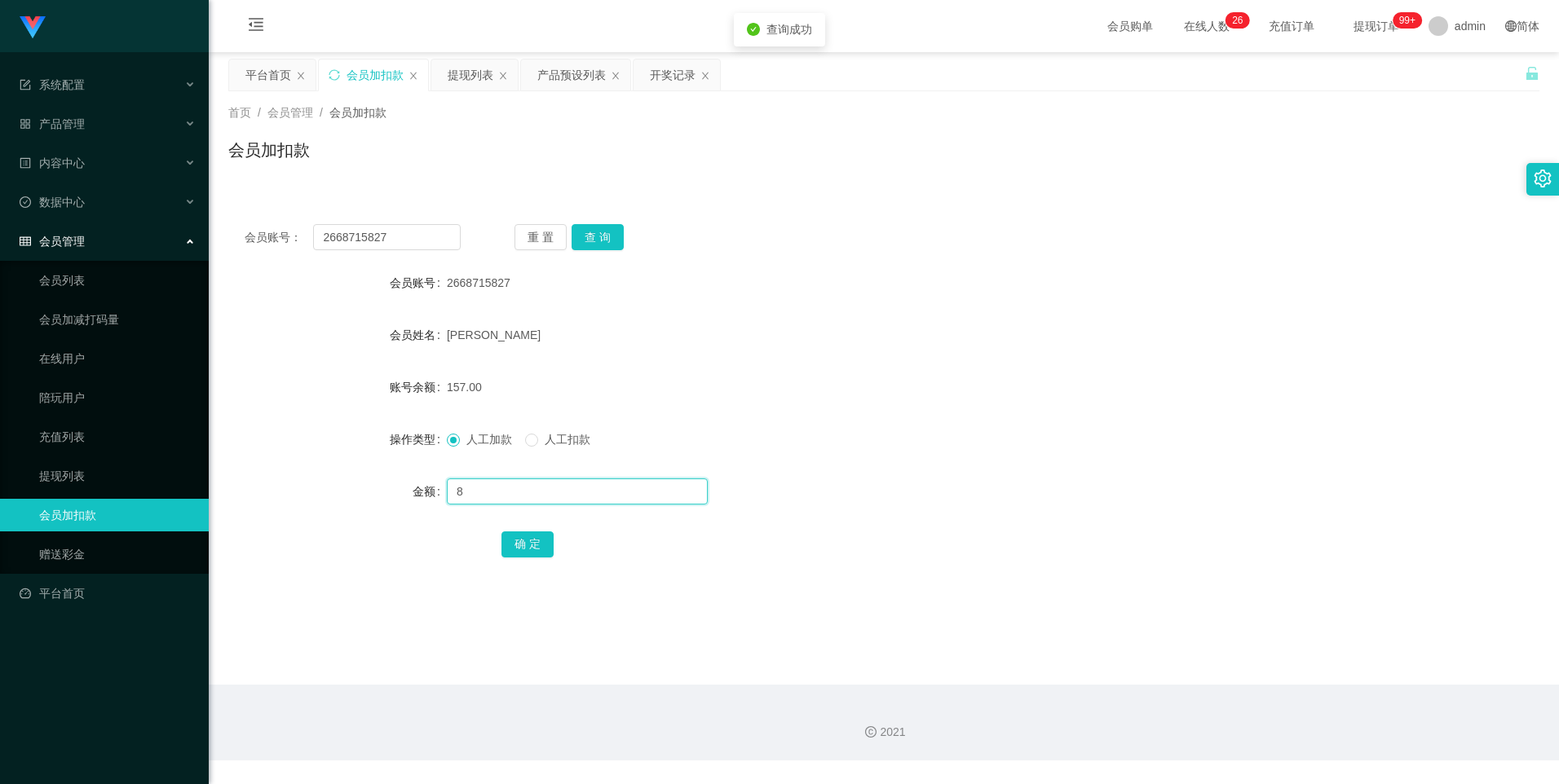
type input "8"
click at [522, 541] on button "确 定" at bounding box center [527, 544] width 52 height 26
drag, startPoint x: 396, startPoint y: 234, endPoint x: 227, endPoint y: 237, distance: 169.0
click at [227, 237] on main "关闭左侧 关闭右侧 关闭其它 刷新页面 平台首页 会员加扣款 提现列表 产品预设列表 开奖记录 首页 / 会员管理 / 会员加扣款 / 会员加扣款 会员账号：…" at bounding box center [883, 368] width 1351 height 633
paste input "81706291"
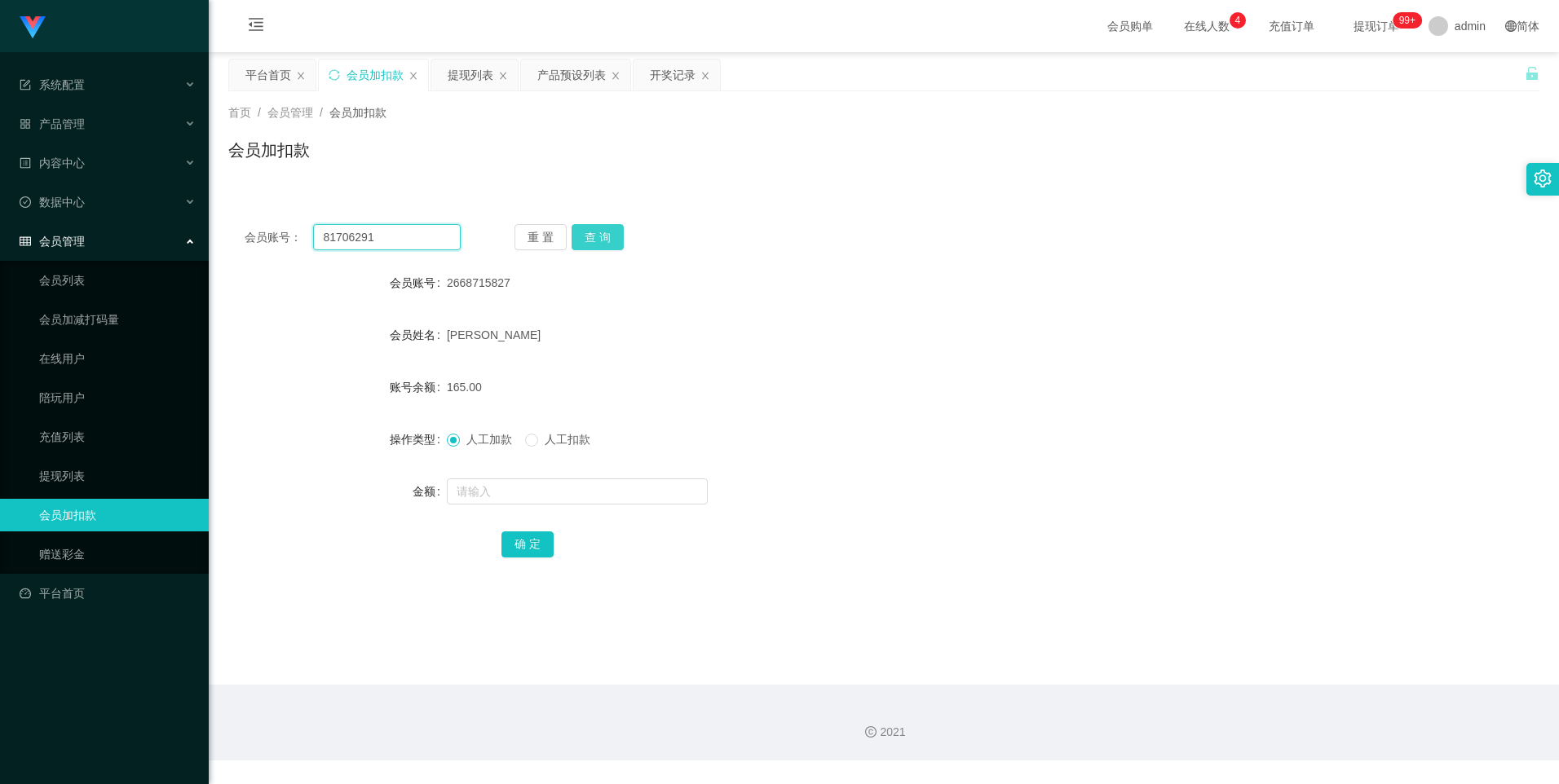
type input "81706291"
click at [589, 230] on button "查 询" at bounding box center [597, 237] width 52 height 26
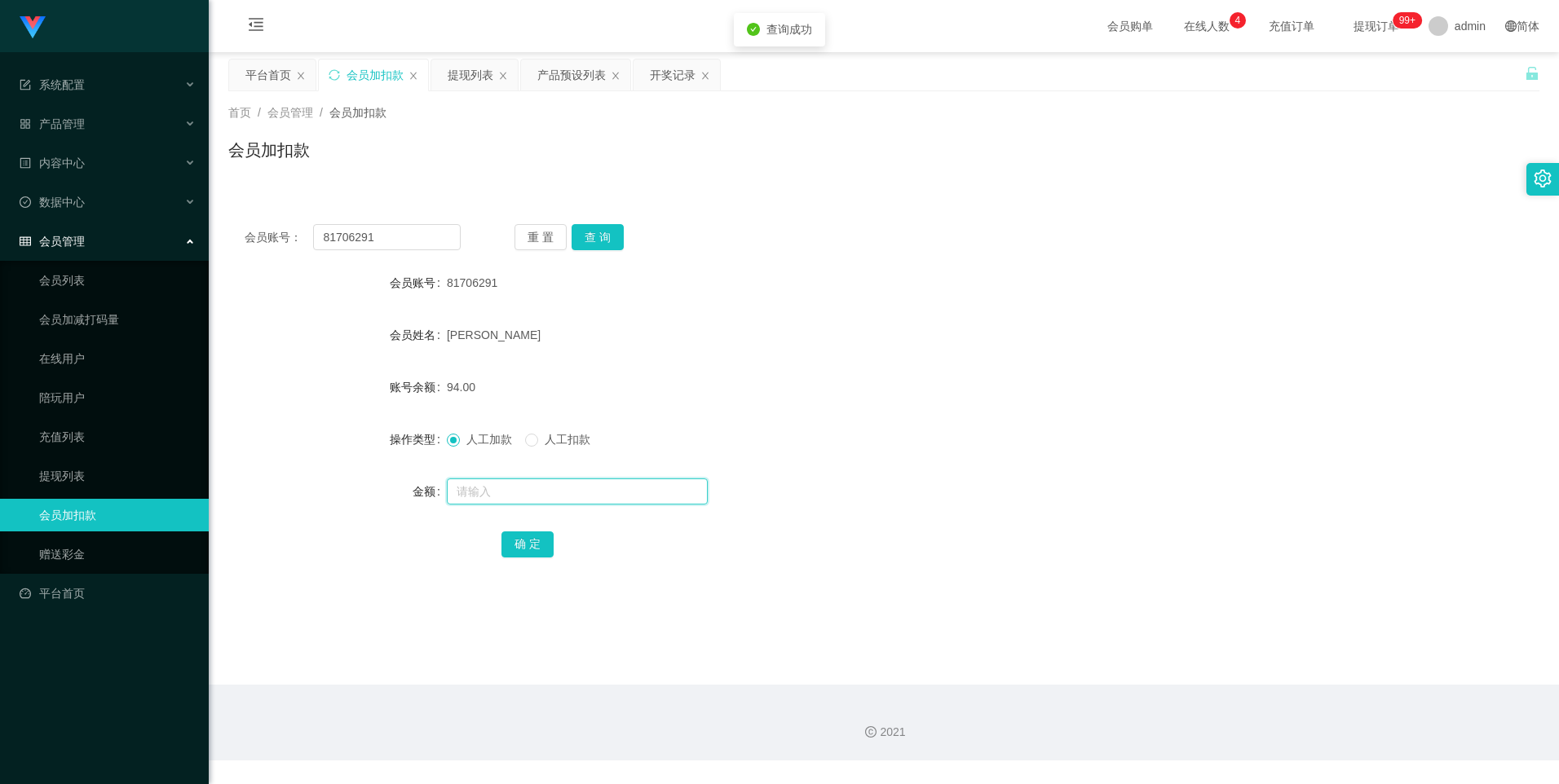
click at [501, 492] on input "text" at bounding box center [577, 491] width 261 height 26
type input "8"
click at [523, 548] on button "确 定" at bounding box center [527, 544] width 52 height 26
drag, startPoint x: 496, startPoint y: 283, endPoint x: 439, endPoint y: 285, distance: 57.0
click at [439, 285] on div "会员账号 81706291" at bounding box center [883, 283] width 1311 height 32
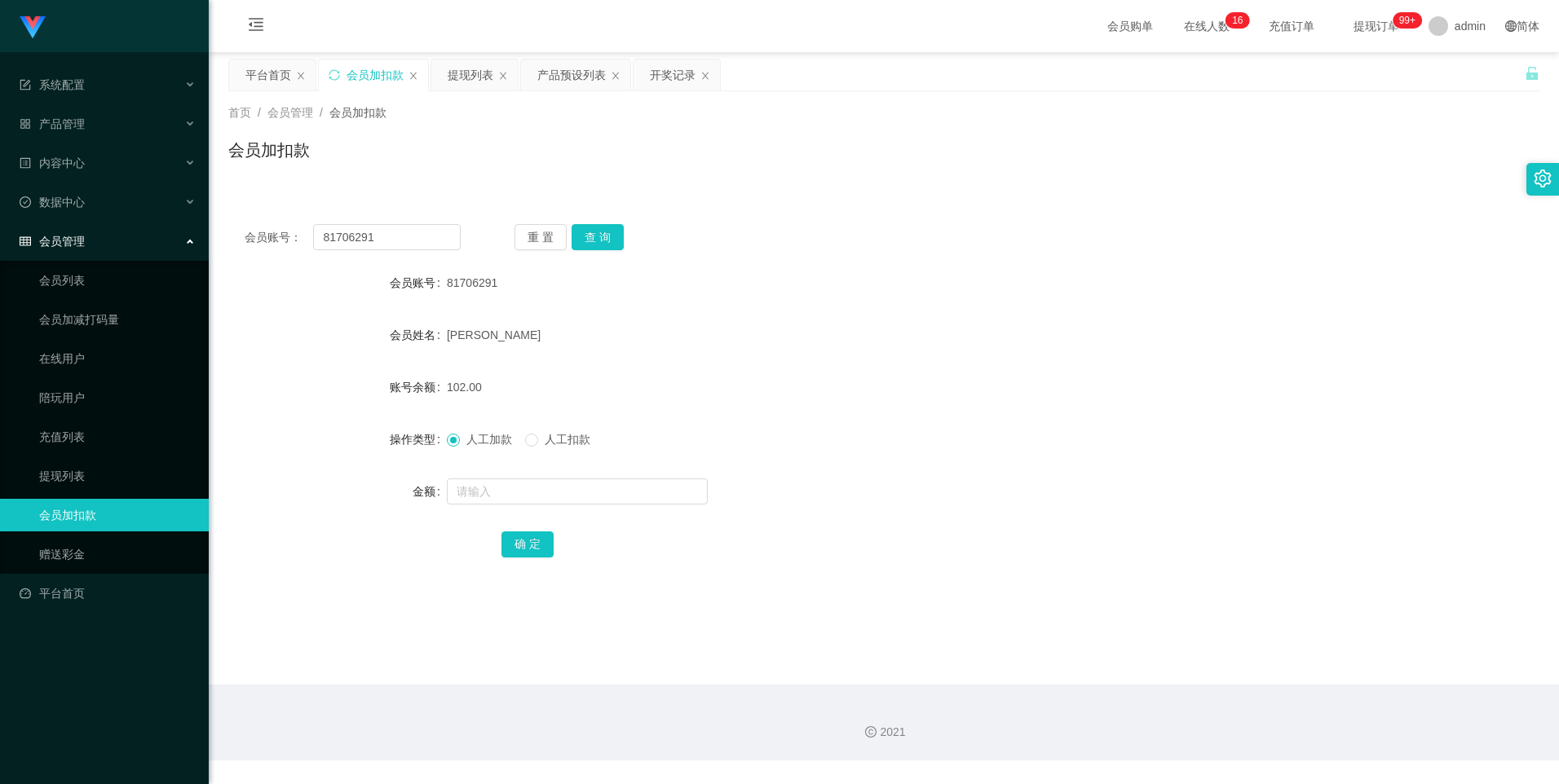
copy div "会员账号 81706291"
click at [478, 489] on input "text" at bounding box center [577, 491] width 261 height 26
type input "8"
click at [520, 542] on button "确 定" at bounding box center [527, 544] width 52 height 26
drag, startPoint x: 392, startPoint y: 239, endPoint x: 262, endPoint y: 230, distance: 130.3
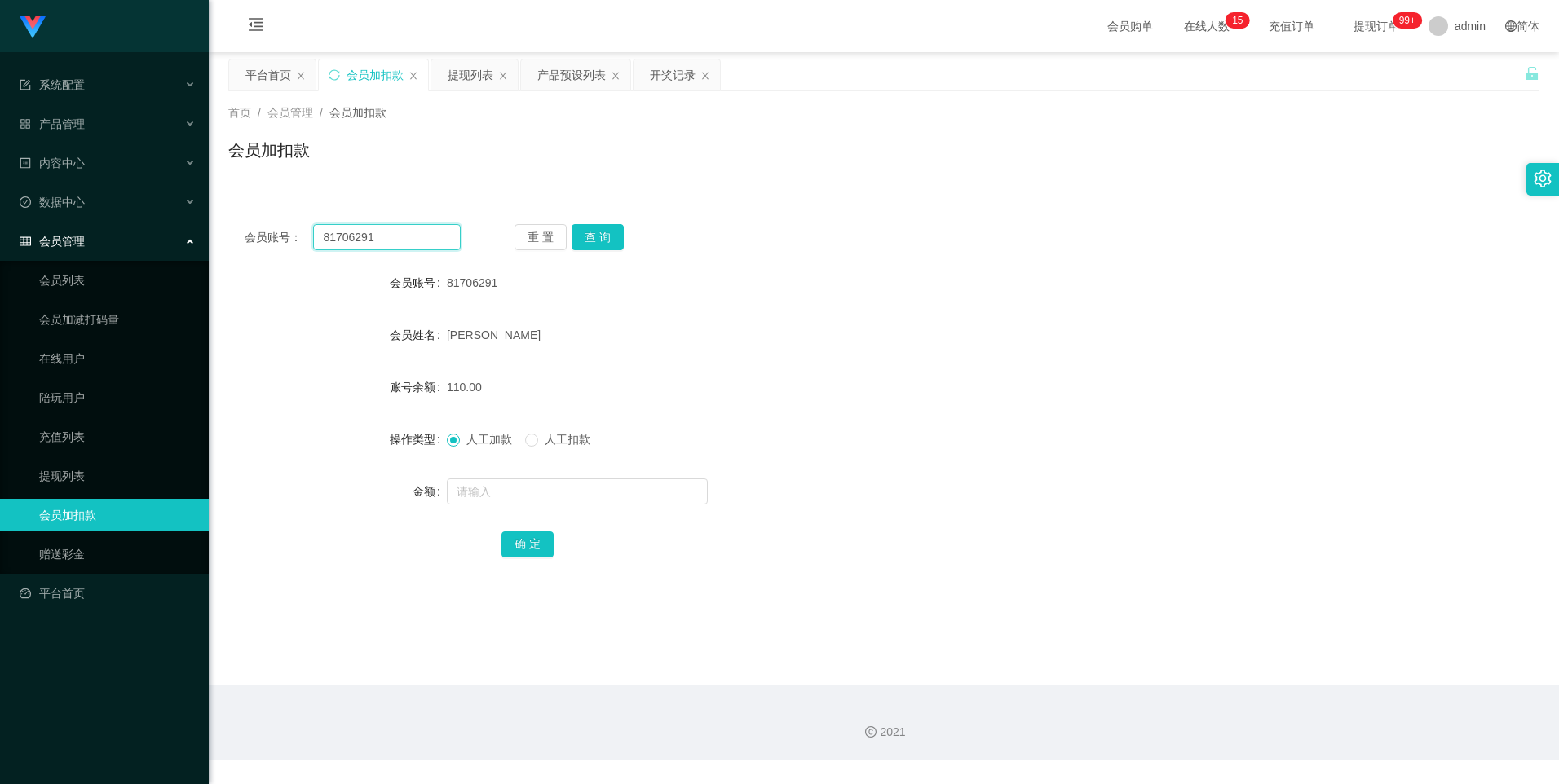
click at [262, 230] on div "会员账号： 81706291" at bounding box center [352, 237] width 216 height 26
paste input "8023714"
type input "88023714"
drag, startPoint x: 605, startPoint y: 236, endPoint x: 597, endPoint y: 243, distance: 10.6
click at [605, 236] on button "查 询" at bounding box center [597, 237] width 52 height 26
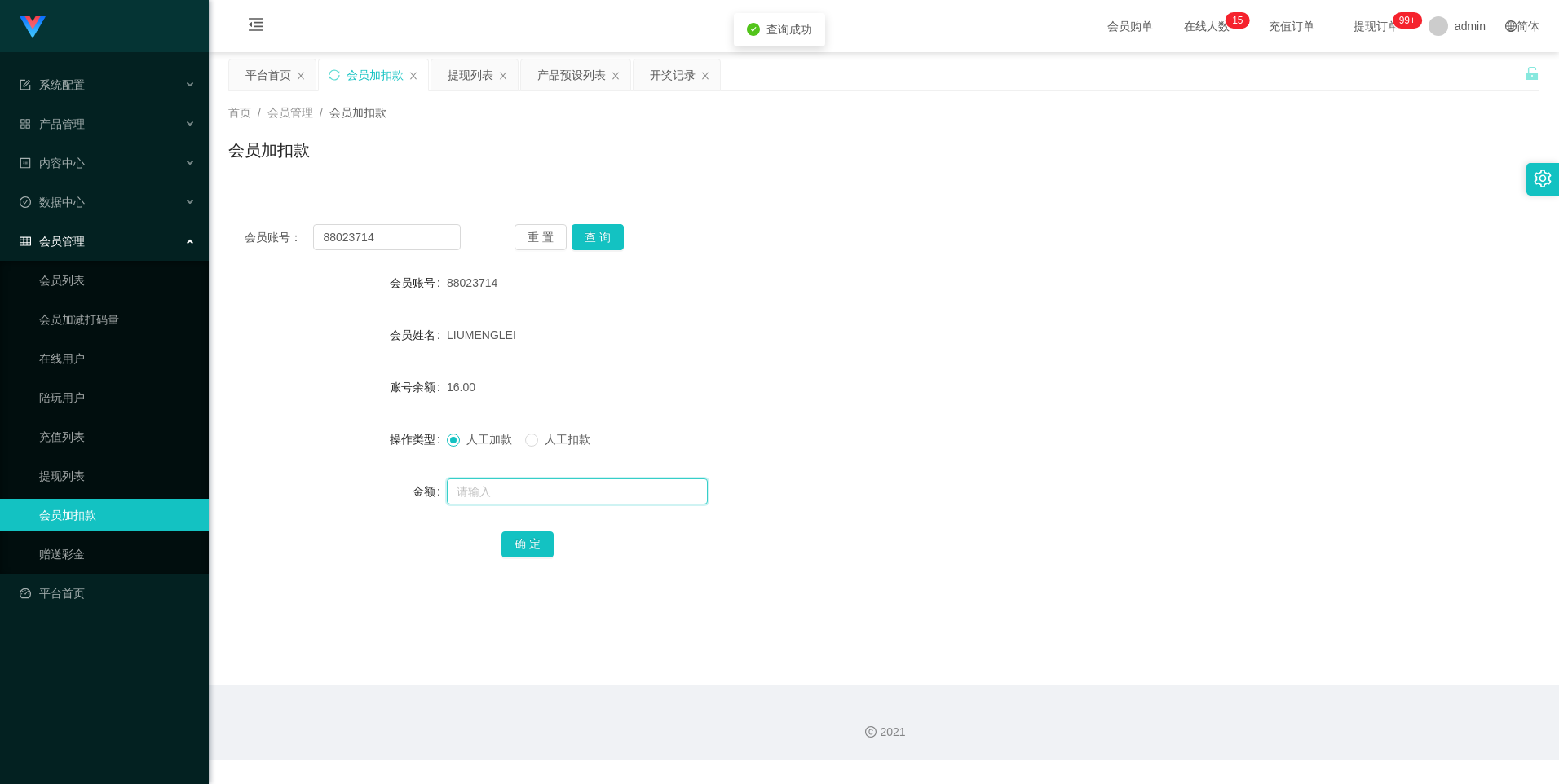
click at [499, 490] on input "text" at bounding box center [577, 491] width 261 height 26
type input "8"
click at [521, 531] on button "确 定" at bounding box center [527, 544] width 52 height 26
drag, startPoint x: 507, startPoint y: 287, endPoint x: 445, endPoint y: 292, distance: 62.2
click at [447, 292] on div "88023714" at bounding box center [829, 283] width 765 height 32
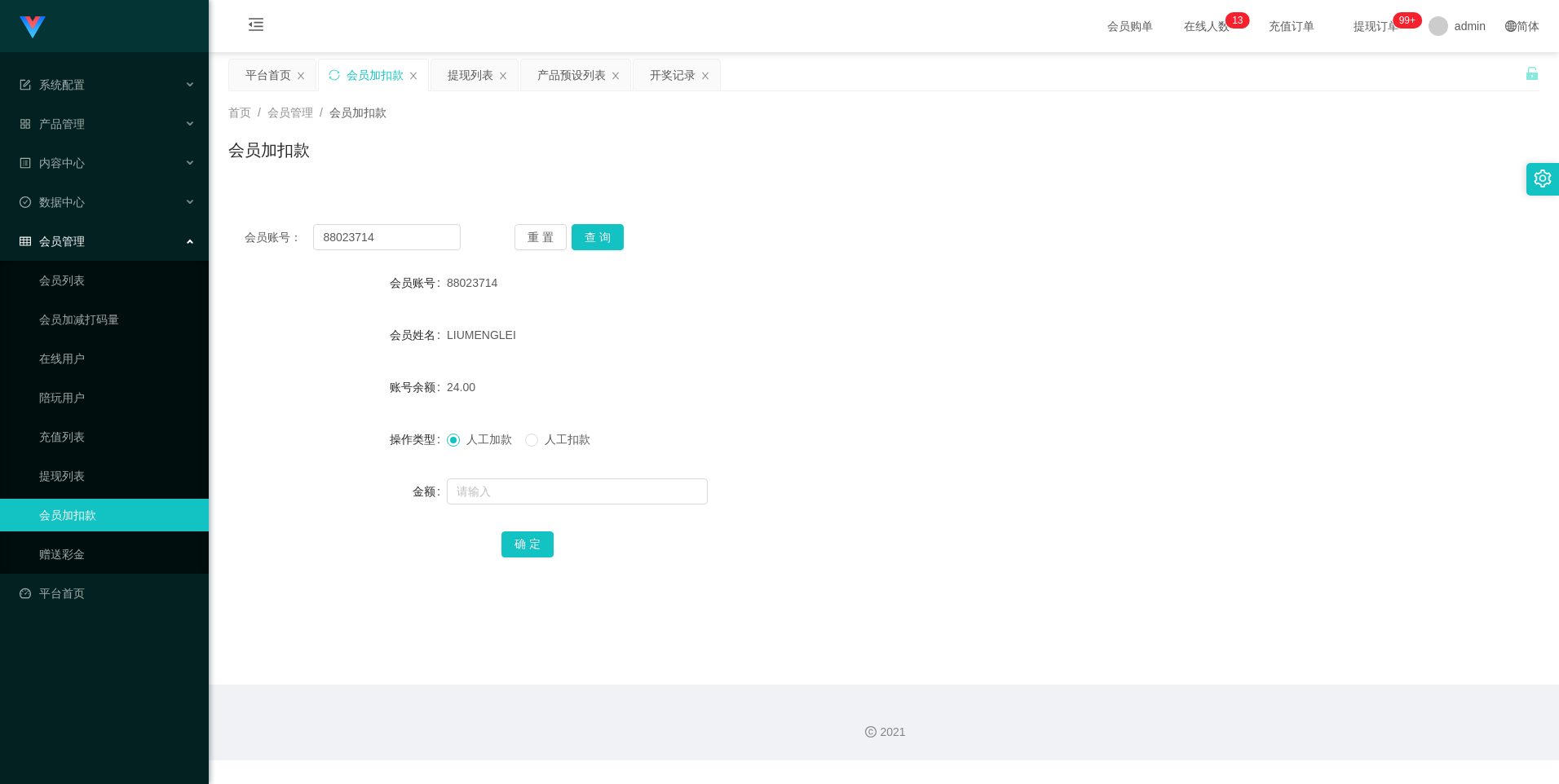
copy span "88023714"
drag, startPoint x: 406, startPoint y: 240, endPoint x: 223, endPoint y: 225, distance: 183.6
click at [223, 225] on main "关闭左侧 关闭右侧 关闭其它 刷新页面 平台首页 会员加扣款 提现列表 产品预设列表 开奖记录 首页 / 会员管理 / 会员加扣款 / 会员加扣款 会员账号：…" at bounding box center [883, 368] width 1351 height 633
paste input "2668715827"
type input "2668715827"
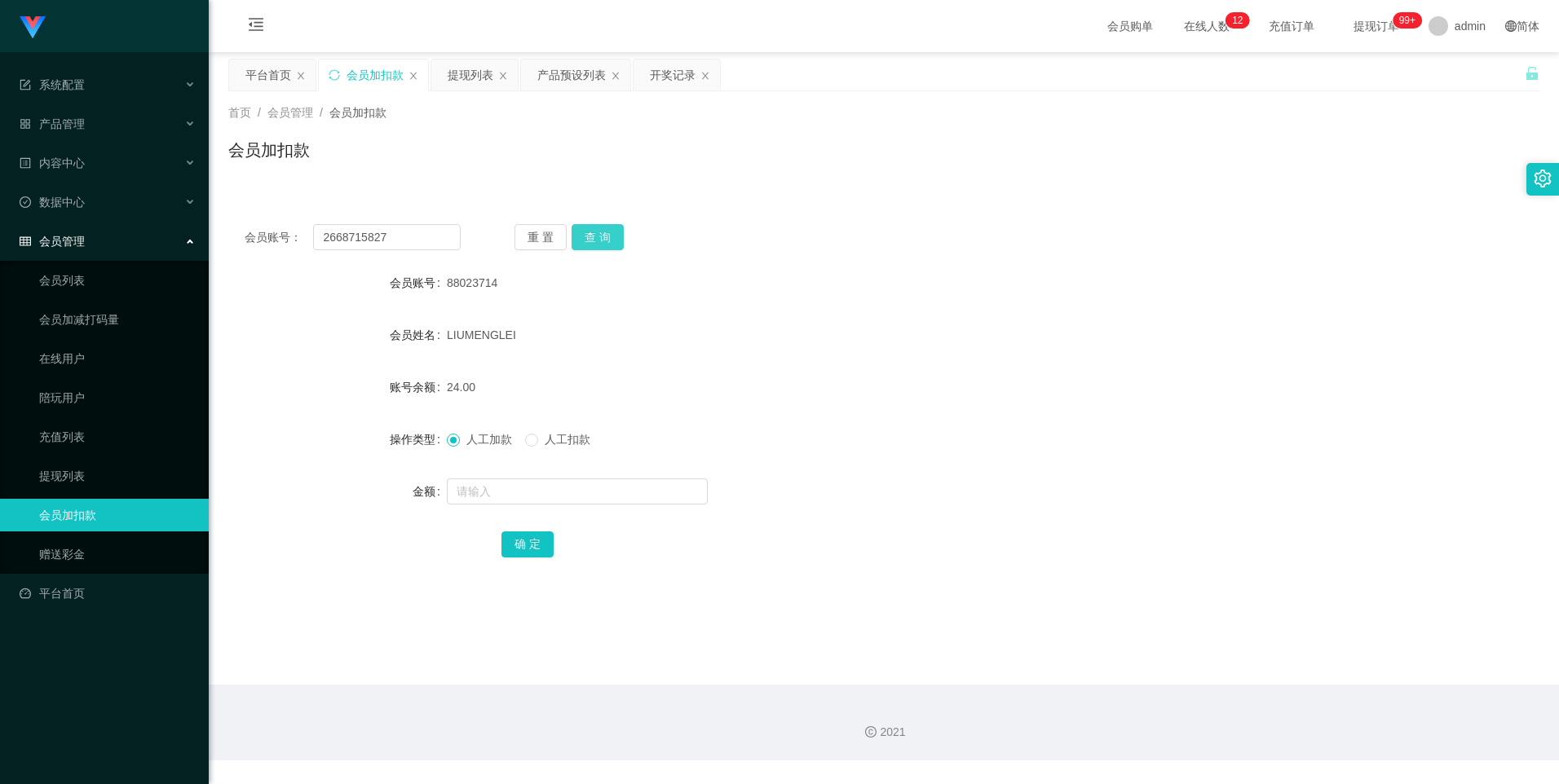
click at [586, 236] on button "查 询" at bounding box center [597, 237] width 52 height 26
click at [524, 488] on input "text" at bounding box center [577, 491] width 261 height 26
type input "8"
click at [546, 547] on button "确 定" at bounding box center [527, 544] width 52 height 26
drag, startPoint x: 400, startPoint y: 231, endPoint x: 312, endPoint y: 238, distance: 88.3
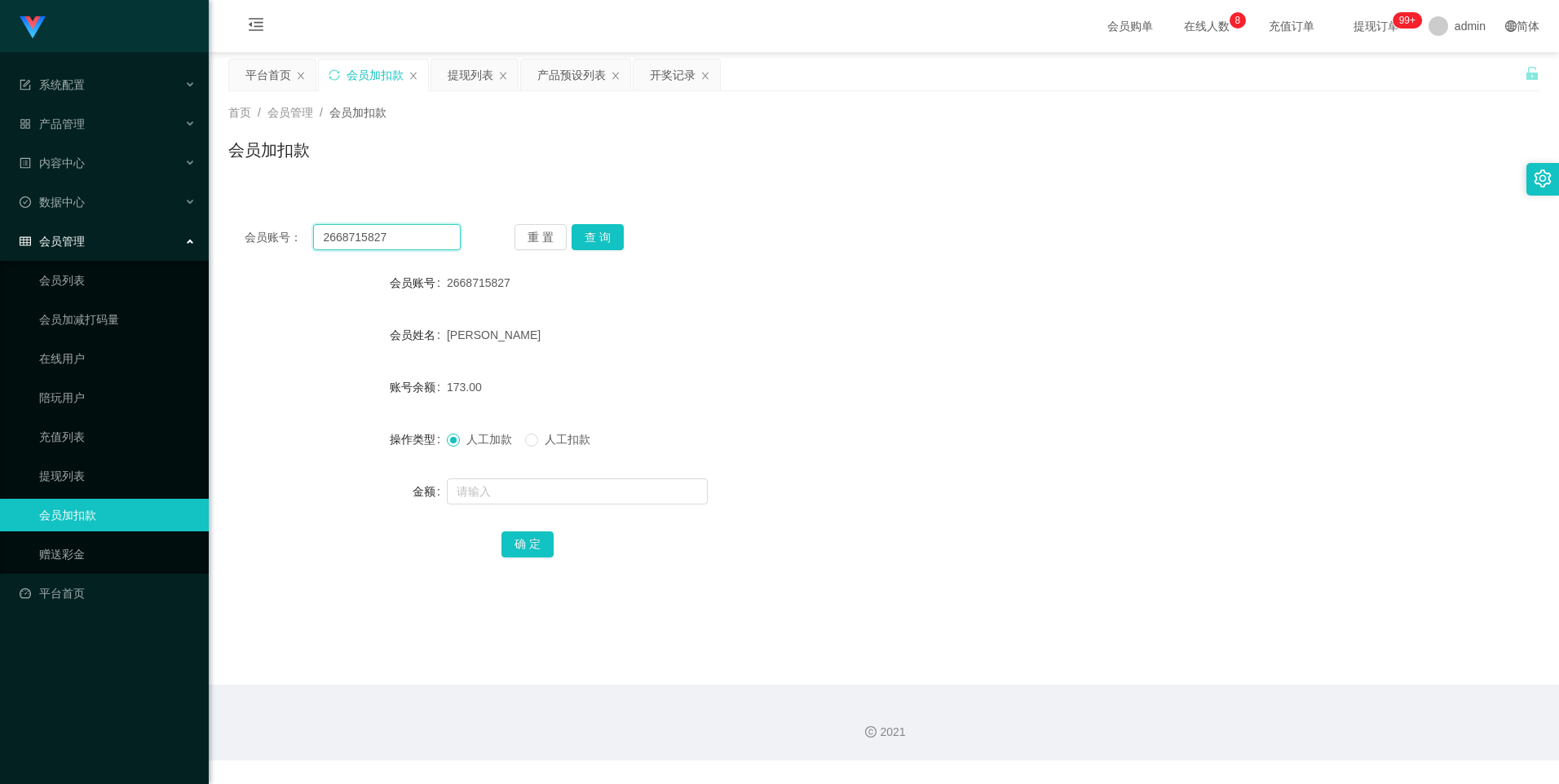
click at [312, 238] on div "会员账号： 2668715827" at bounding box center [352, 237] width 216 height 26
type input "81706291"
click at [602, 234] on button "查 询" at bounding box center [597, 237] width 52 height 26
click at [80, 471] on link "提现列表" at bounding box center [117, 476] width 156 height 32
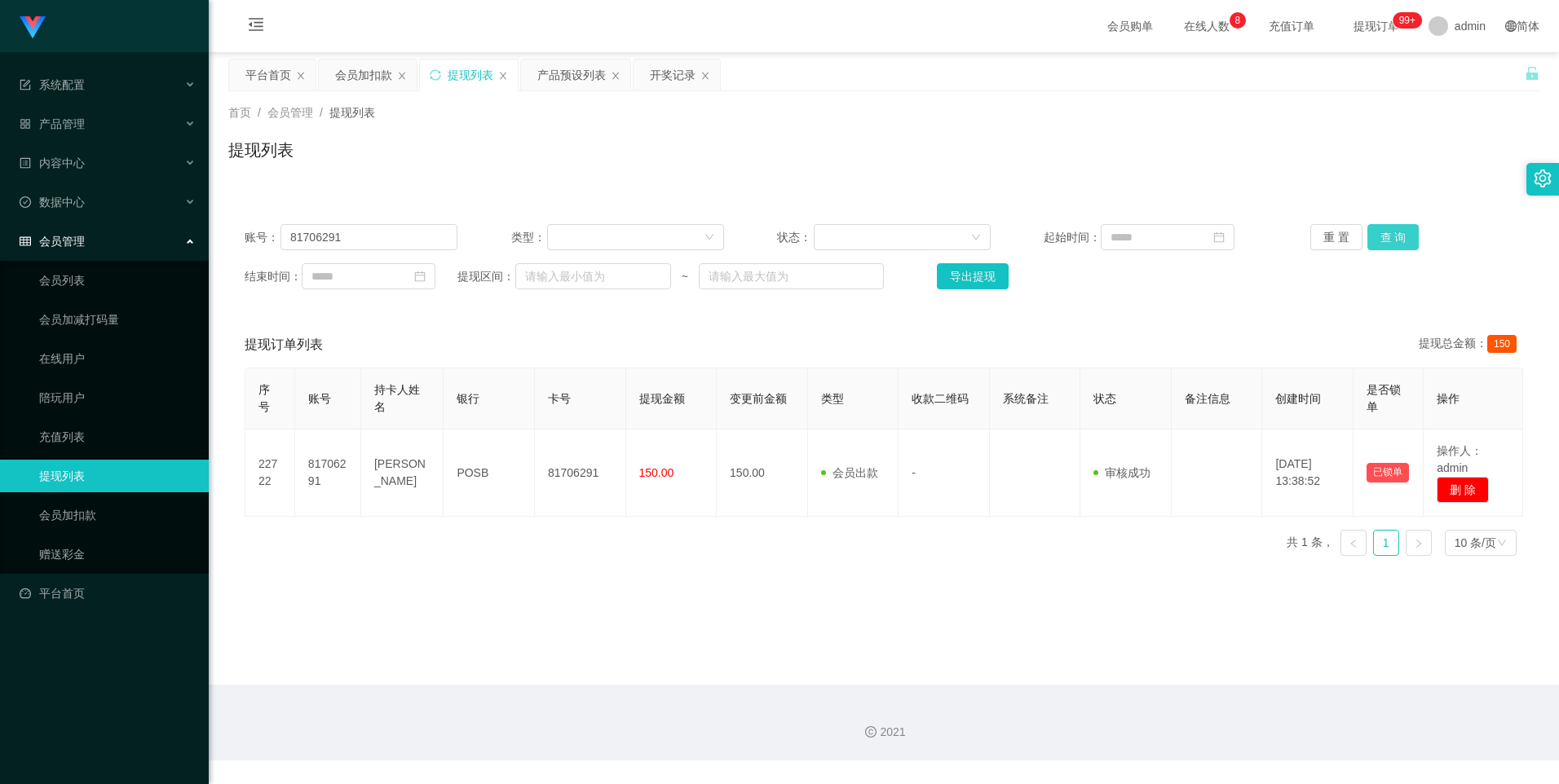
click at [1388, 239] on button "查 询" at bounding box center [1393, 237] width 52 height 26
drag, startPoint x: 124, startPoint y: 510, endPoint x: 142, endPoint y: 507, distance: 18.2
click at [124, 510] on link "会员加扣款" at bounding box center [117, 515] width 156 height 32
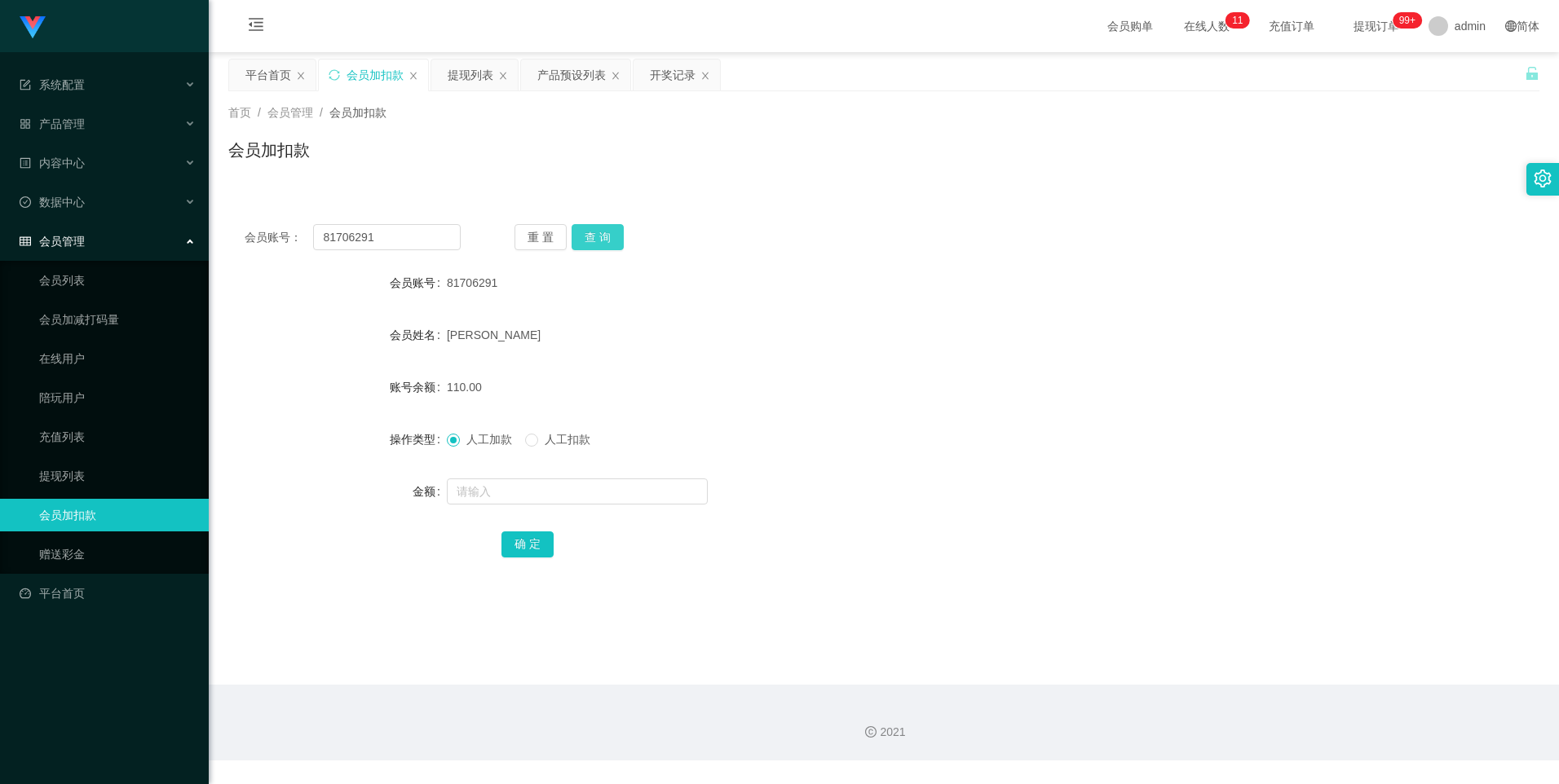
click at [594, 238] on button "查 询" at bounding box center [597, 237] width 52 height 26
click at [518, 494] on input "text" at bounding box center [577, 491] width 261 height 26
type input "8"
click at [529, 551] on button "确 定" at bounding box center [527, 544] width 52 height 26
drag, startPoint x: 401, startPoint y: 238, endPoint x: 273, endPoint y: 240, distance: 128.0
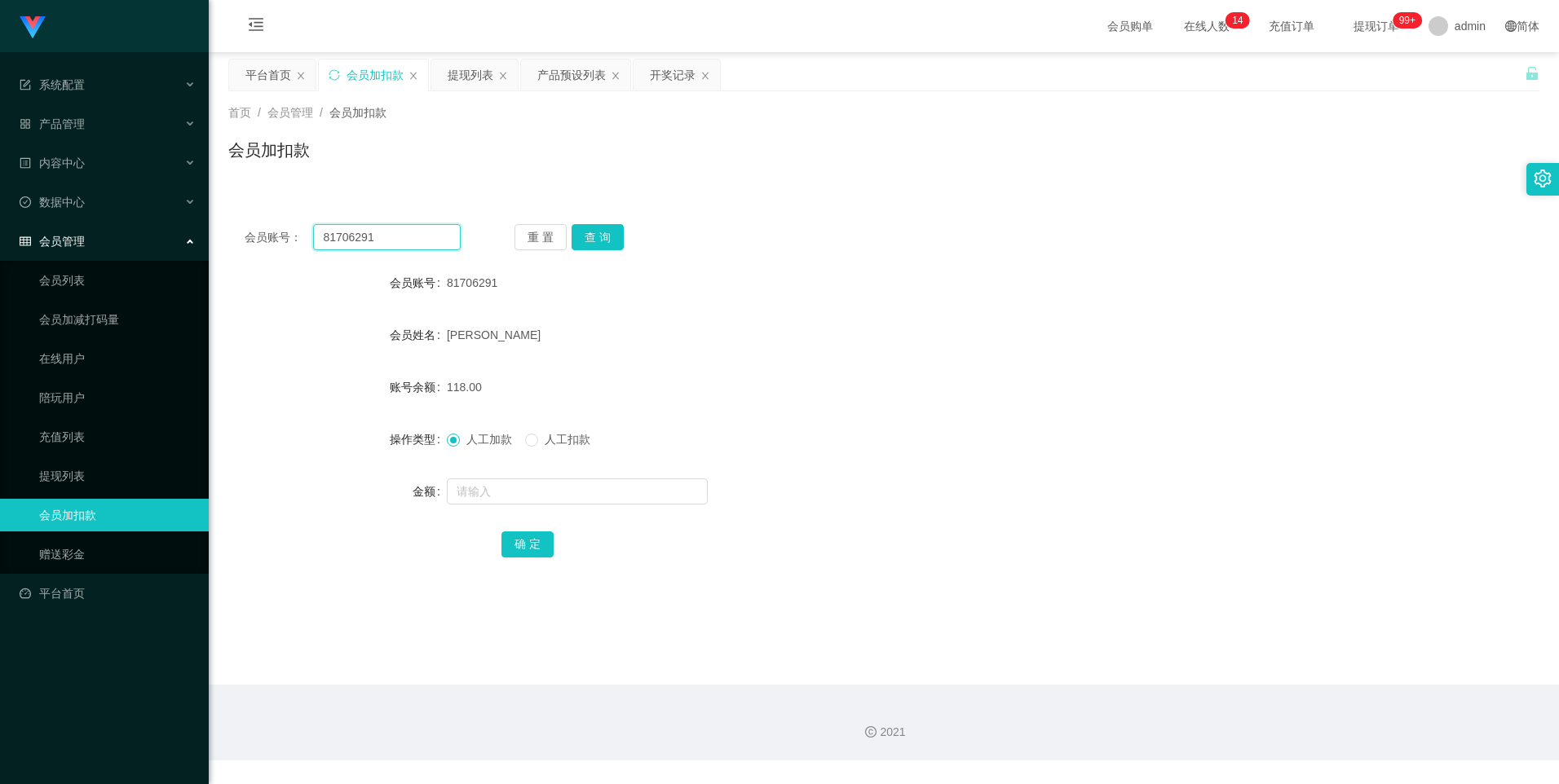
click at [273, 240] on div "会员账号： 81706291" at bounding box center [352, 237] width 216 height 26
paste input "2668715827"
type input "2668715827"
click at [603, 237] on button "查 询" at bounding box center [597, 237] width 52 height 26
click at [504, 490] on input "text" at bounding box center [577, 491] width 261 height 26
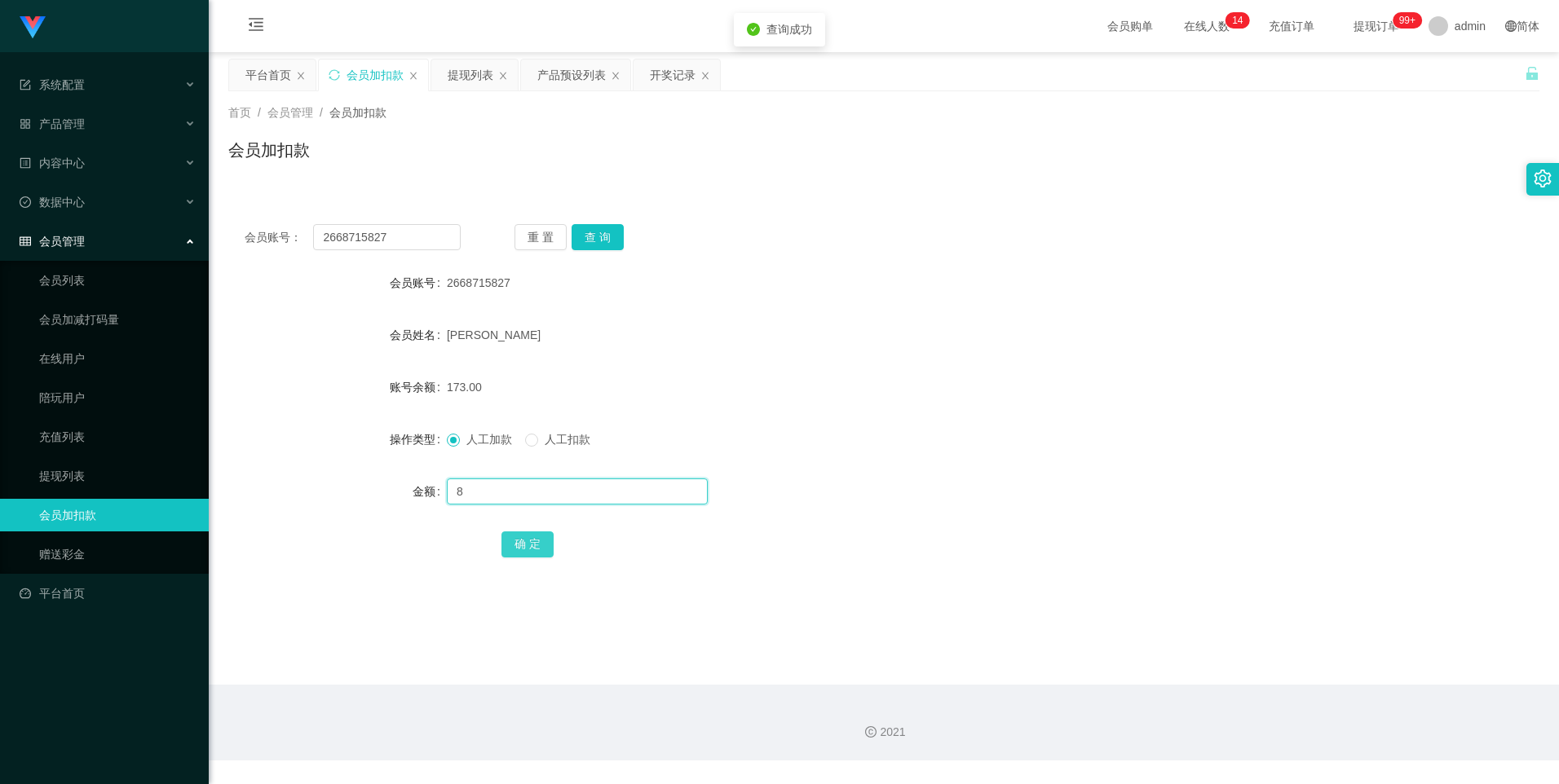
type input "8"
click at [536, 544] on button "确 定" at bounding box center [527, 544] width 52 height 26
drag, startPoint x: 389, startPoint y: 235, endPoint x: 120, endPoint y: 238, distance: 269.0
click at [120, 238] on section "系统配置 产品管理 产品列表 产品预设列表 开奖记录 注单管理 即时注单 内容中心 数据中心 会员管理 会员列表 会员加减打码量 在线用户 陪玩用户 充值列表…" at bounding box center [779, 380] width 1559 height 760
paste input "88023714"
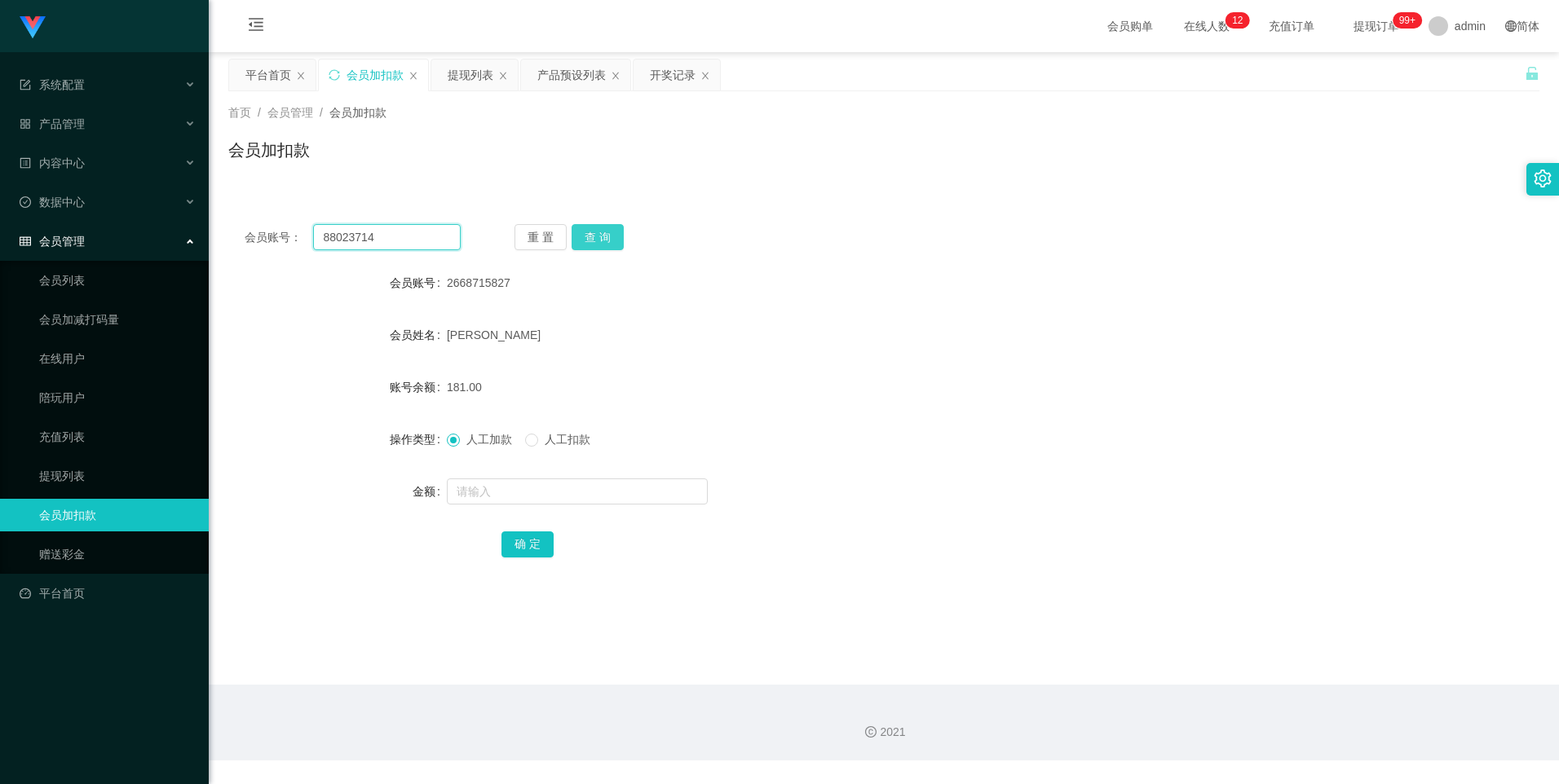
type input "88023714"
click at [589, 237] on button "查 询" at bounding box center [597, 237] width 52 height 26
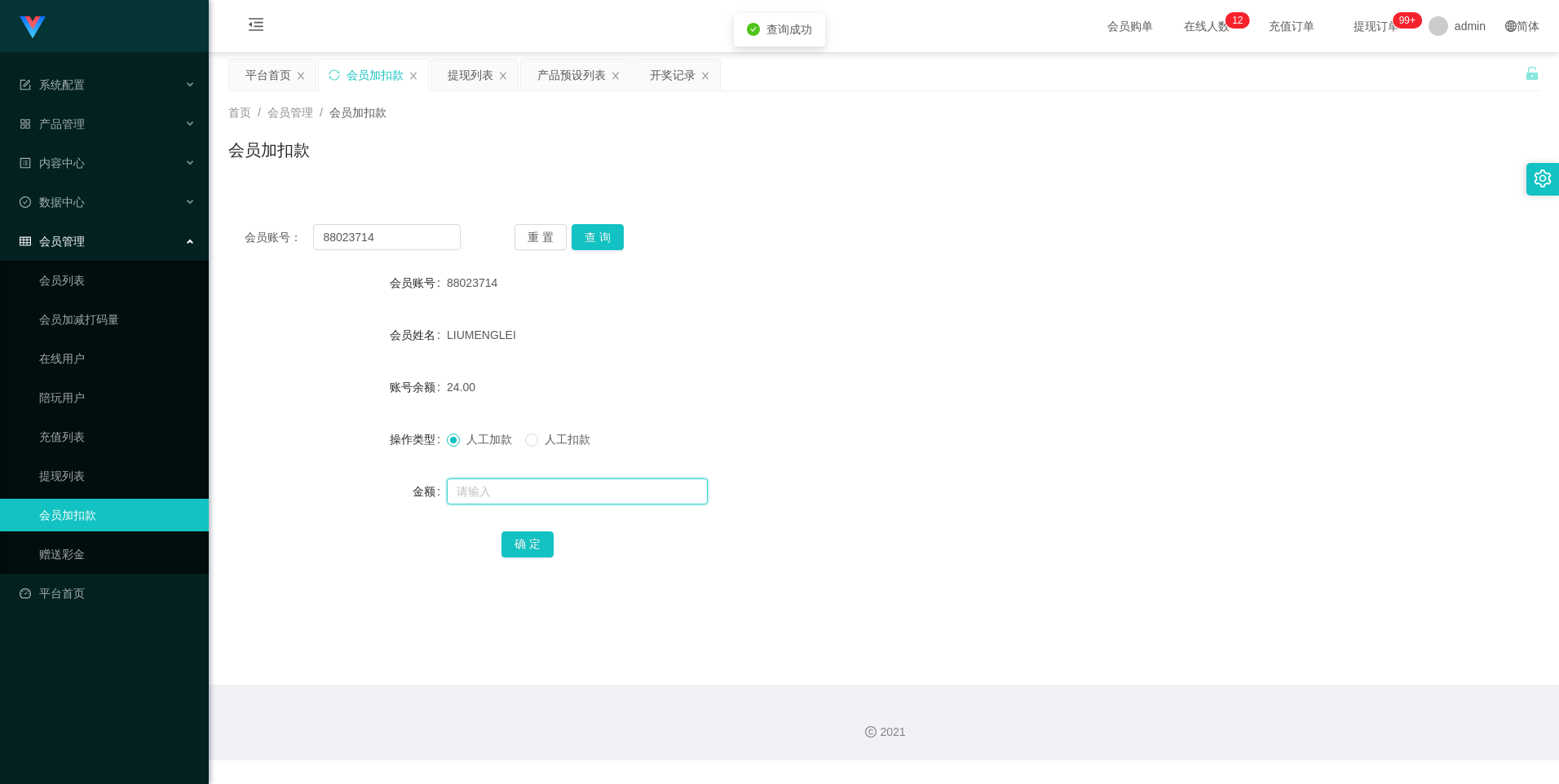
click at [487, 489] on input "text" at bounding box center [577, 491] width 261 height 26
type input "8"
click at [513, 544] on button "确 定" at bounding box center [527, 544] width 52 height 26
click at [594, 239] on button "查 询" at bounding box center [597, 237] width 52 height 26
drag, startPoint x: 401, startPoint y: 242, endPoint x: 250, endPoint y: 228, distance: 151.6
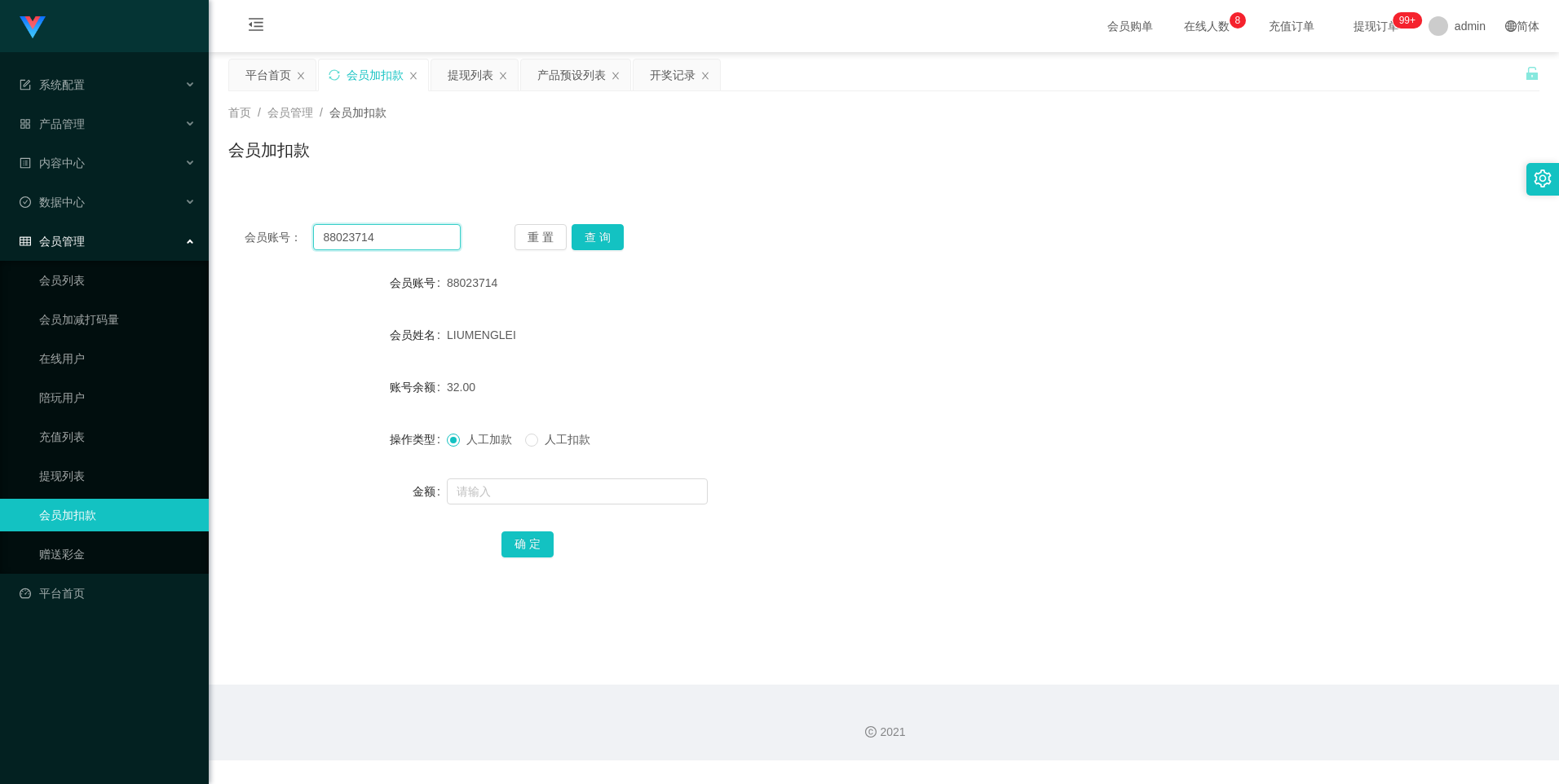
click at [250, 228] on div "会员账号： 88023714" at bounding box center [352, 237] width 216 height 26
paste input "1706291"
type input "81706291"
click at [583, 242] on button "查 询" at bounding box center [597, 237] width 52 height 26
click at [81, 477] on link "提现列表" at bounding box center [117, 476] width 156 height 32
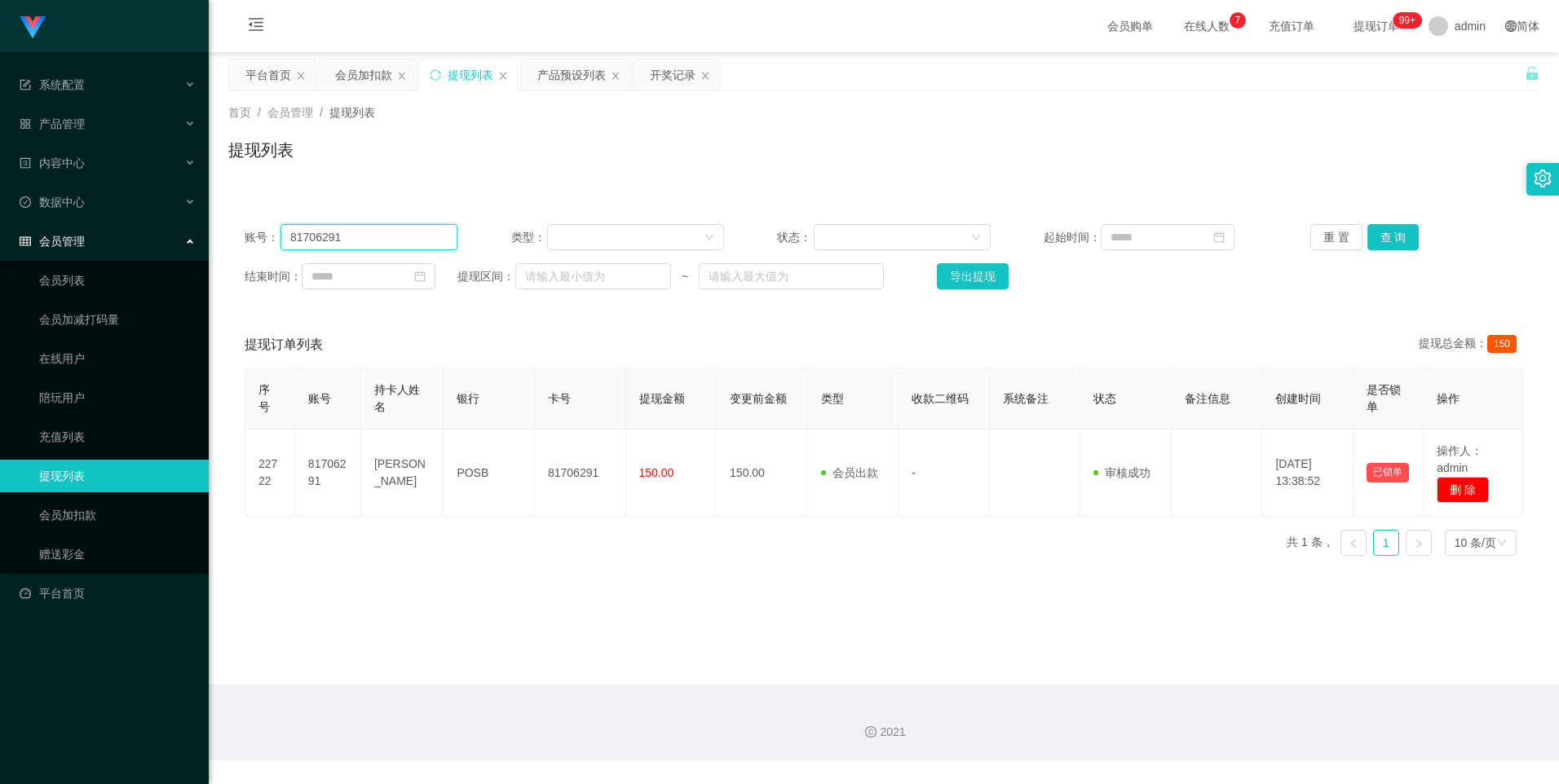
drag, startPoint x: 412, startPoint y: 235, endPoint x: 215, endPoint y: 237, distance: 197.0
click at [215, 237] on main "关闭左侧 关闭右侧 关闭其它 刷新页面 平台首页 会员加扣款 提现列表 产品预设列表 开奖记录 首页 / 会员管理 / 提现列表 / 提现列表 账号： 817…" at bounding box center [883, 368] width 1351 height 633
click at [1401, 239] on button "查 询" at bounding box center [1393, 237] width 52 height 26
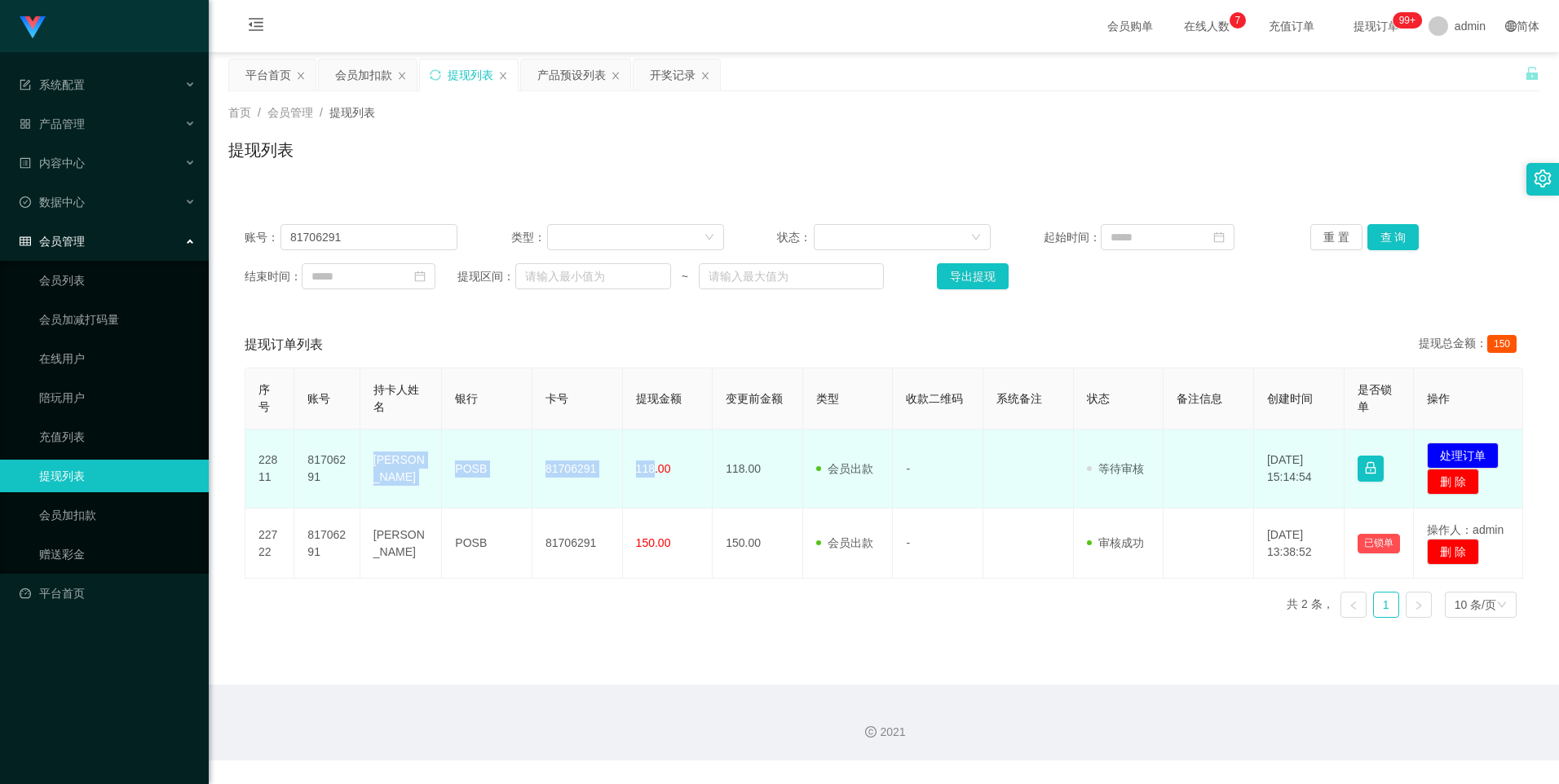
drag, startPoint x: 651, startPoint y: 470, endPoint x: 368, endPoint y: 466, distance: 283.0
click at [368, 466] on tr "22811 81706291 [PERSON_NAME] POSB 81706291 118.00 118.00 会员出款 人工取款 - 审核驳回 审核成功 …" at bounding box center [884, 469] width 1278 height 79
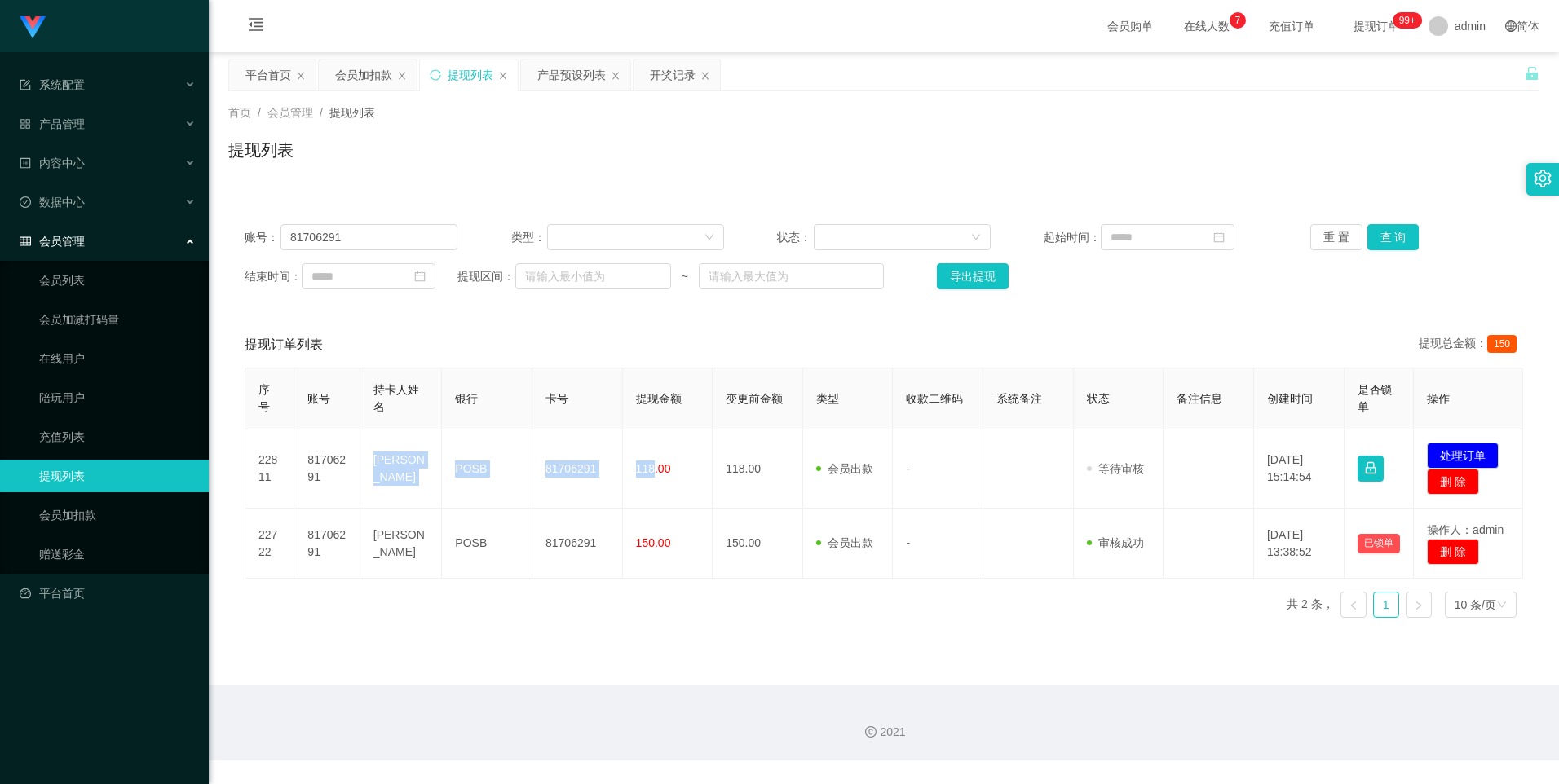
copy tr "[PERSON_NAME] POSB 81706291 118"
click at [692, 639] on main "关闭左侧 关闭右侧 关闭其它 刷新页面 平台首页 会员加扣款 提现列表 产品预设列表 开奖记录 首页 / 会员管理 / 提现列表 / 提现列表 账号： 817…" at bounding box center [883, 368] width 1351 height 633
drag, startPoint x: 378, startPoint y: 239, endPoint x: 170, endPoint y: 235, distance: 208.0
click at [170, 235] on section "系统配置 产品管理 产品列表 产品预设列表 开奖记录 注单管理 即时注单 内容中心 数据中心 会员管理 会员列表 会员加减打码量 在线用户 陪玩用户 充值列表…" at bounding box center [779, 380] width 1559 height 760
paste input "2668715827"
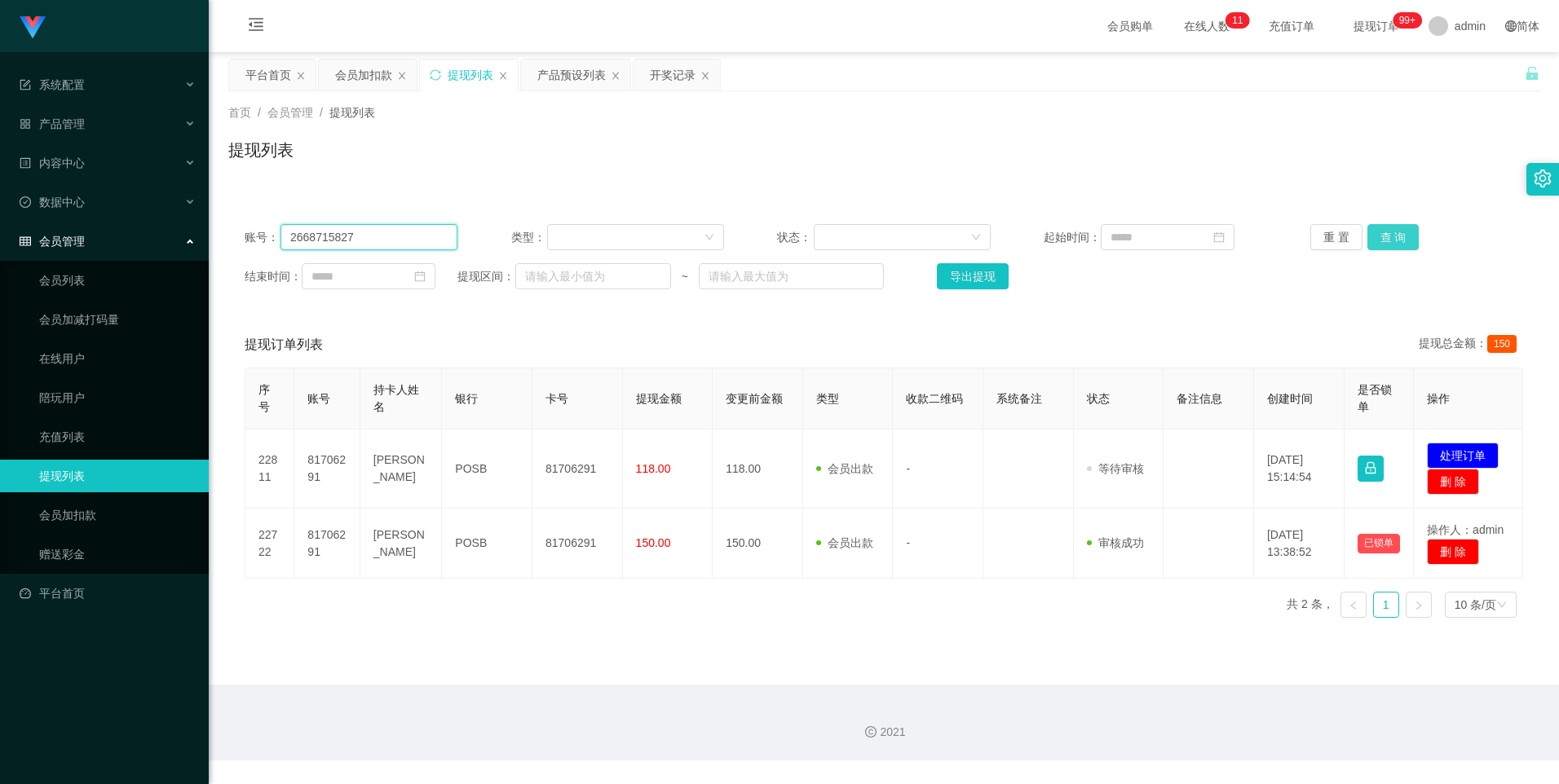
type input "2668715827"
click at [1380, 231] on button "查 询" at bounding box center [1393, 237] width 52 height 26
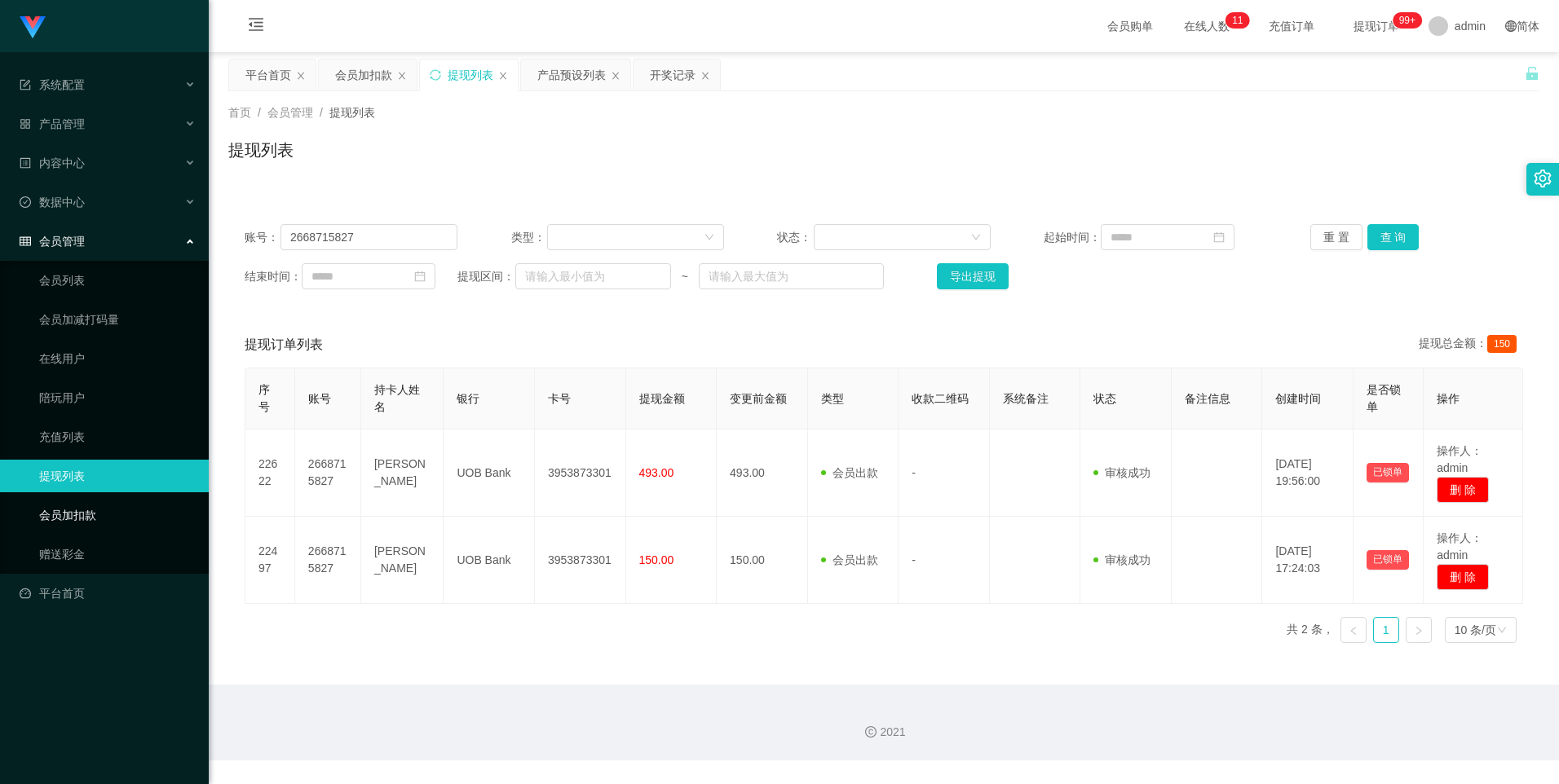
click at [79, 518] on link "会员加扣款" at bounding box center [117, 515] width 156 height 32
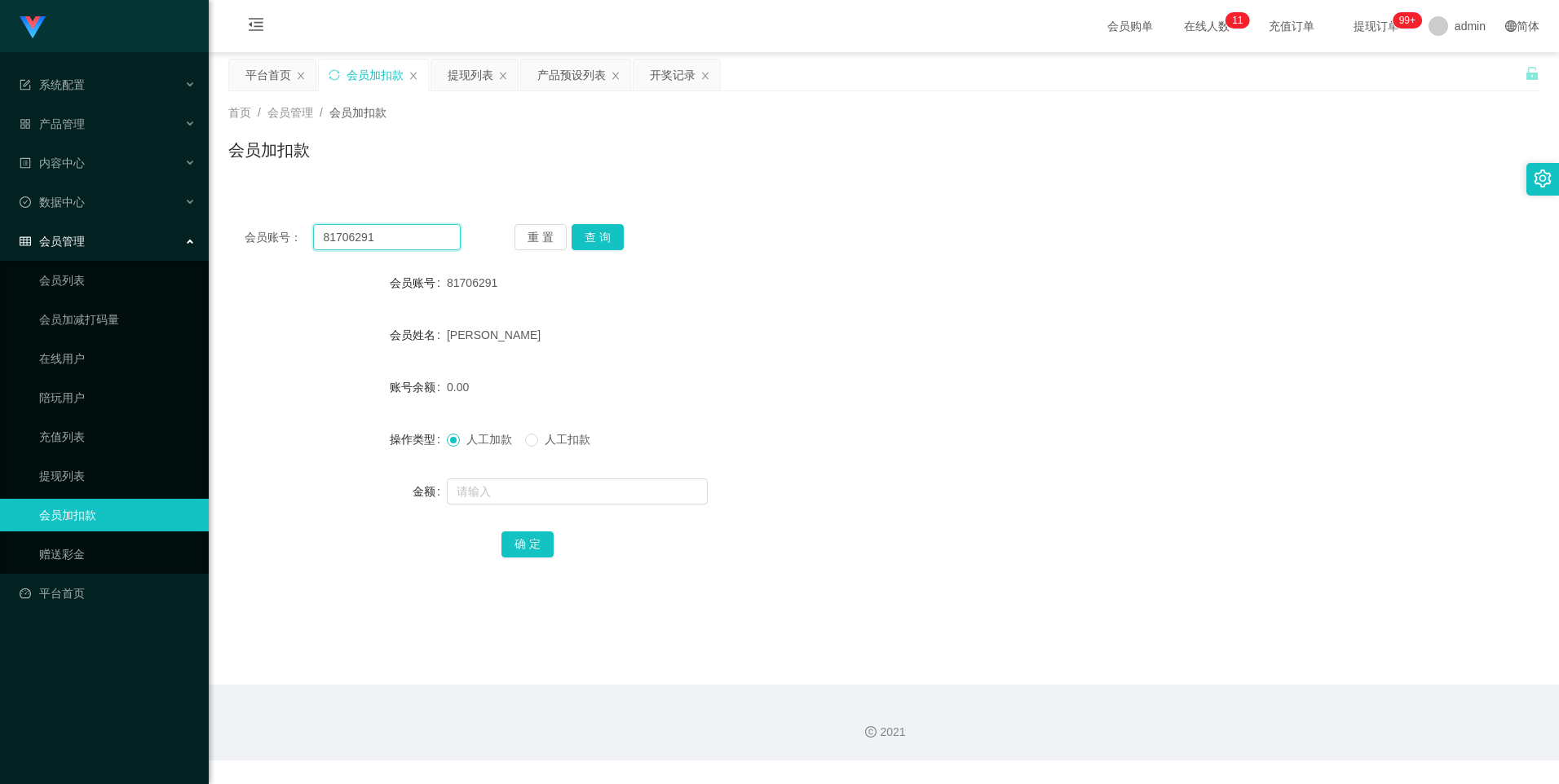
drag, startPoint x: 402, startPoint y: 238, endPoint x: 245, endPoint y: 237, distance: 157.0
click at [245, 237] on div "会员账号： 81706291" at bounding box center [352, 237] width 216 height 26
paste input "2668715827"
type input "2668715827"
click at [612, 239] on button "查 询" at bounding box center [597, 237] width 52 height 26
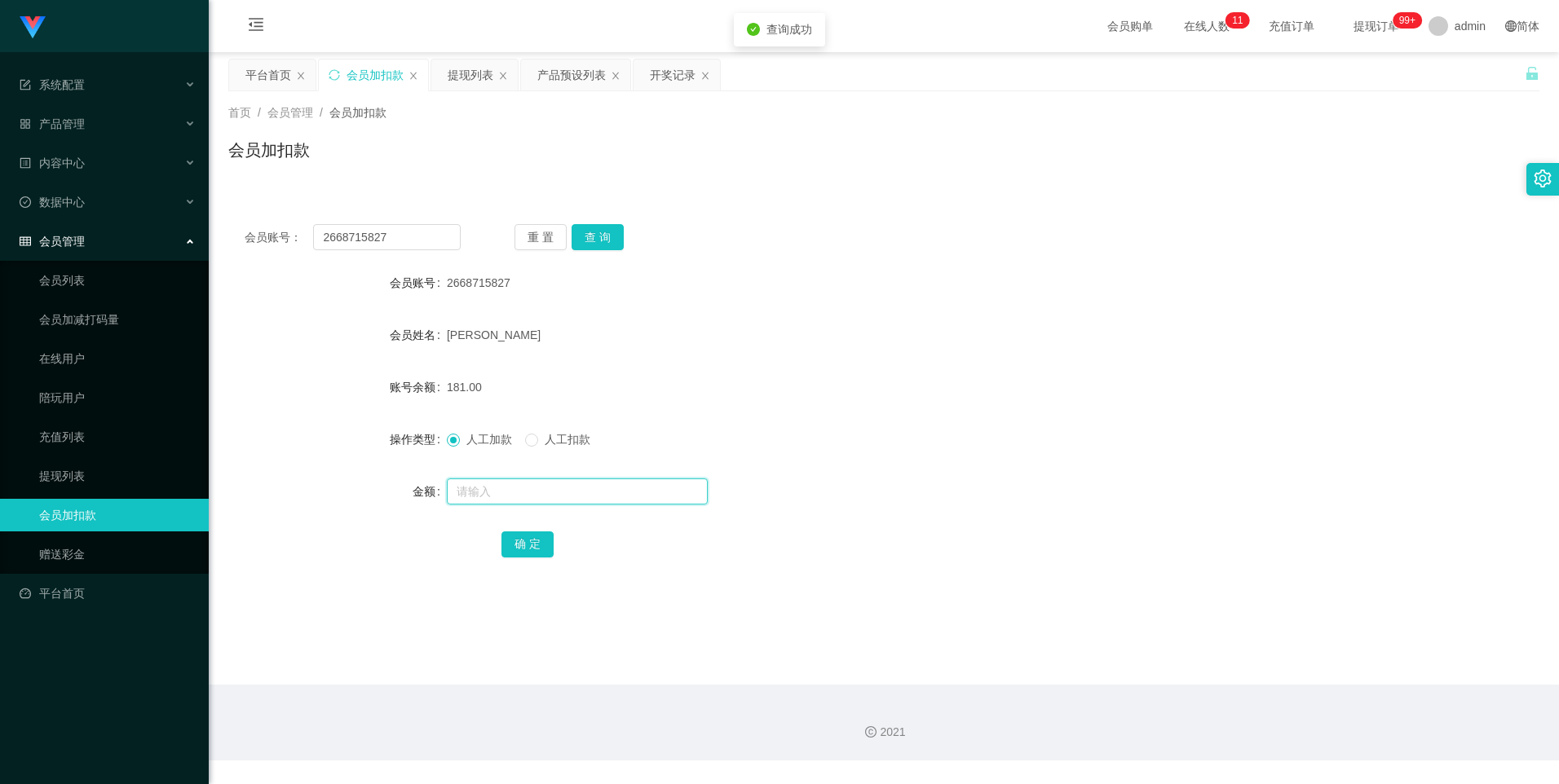
click at [515, 489] on input "text" at bounding box center [577, 491] width 261 height 26
type input "8"
click at [538, 540] on button "确 定" at bounding box center [527, 544] width 52 height 26
drag, startPoint x: 401, startPoint y: 242, endPoint x: 281, endPoint y: 231, distance: 120.5
click at [281, 231] on div "会员账号： 2668715827" at bounding box center [352, 237] width 216 height 26
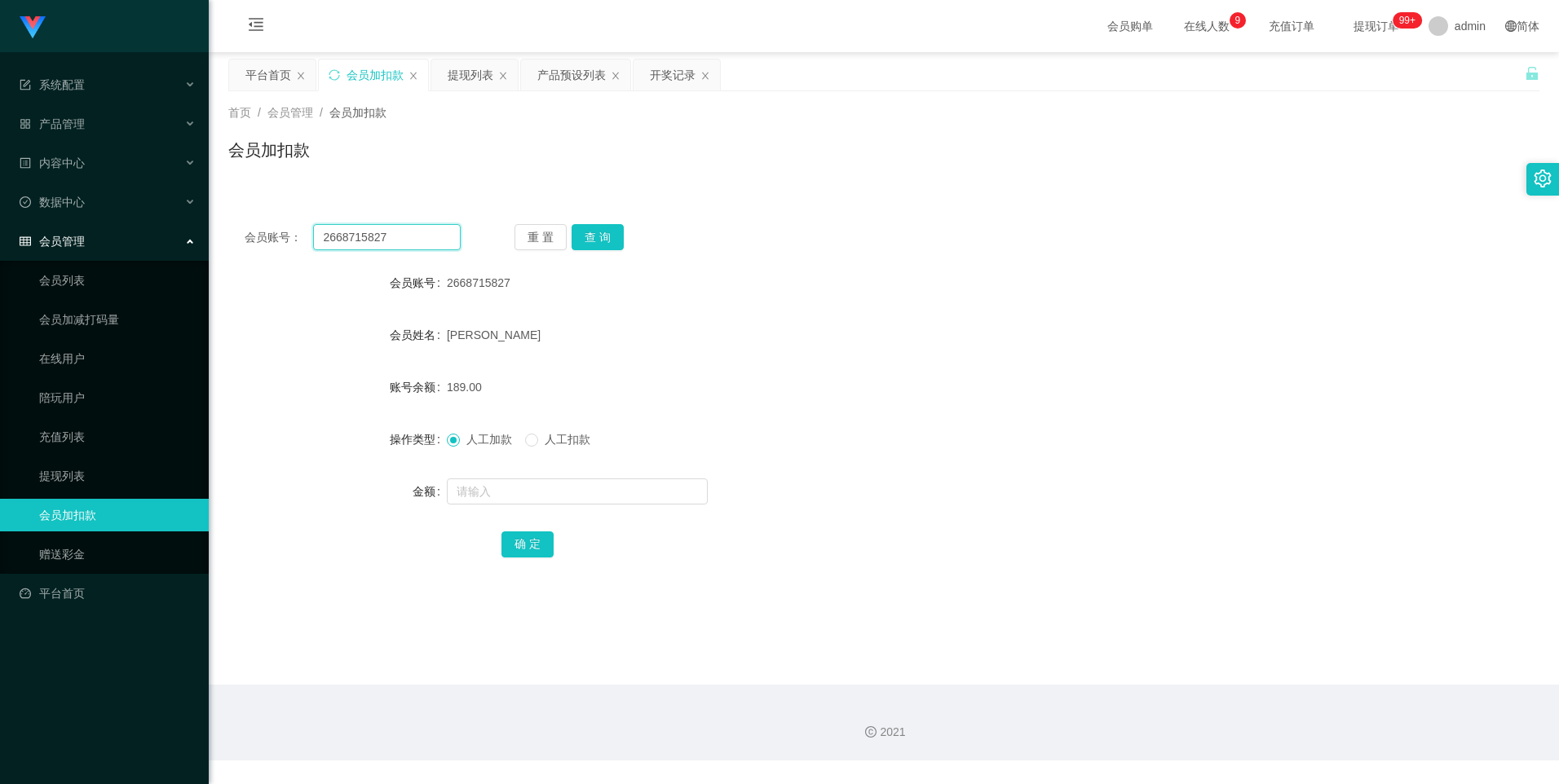
paste input "88023714"
type input "88023714"
click at [595, 243] on button "查 询" at bounding box center [597, 237] width 52 height 26
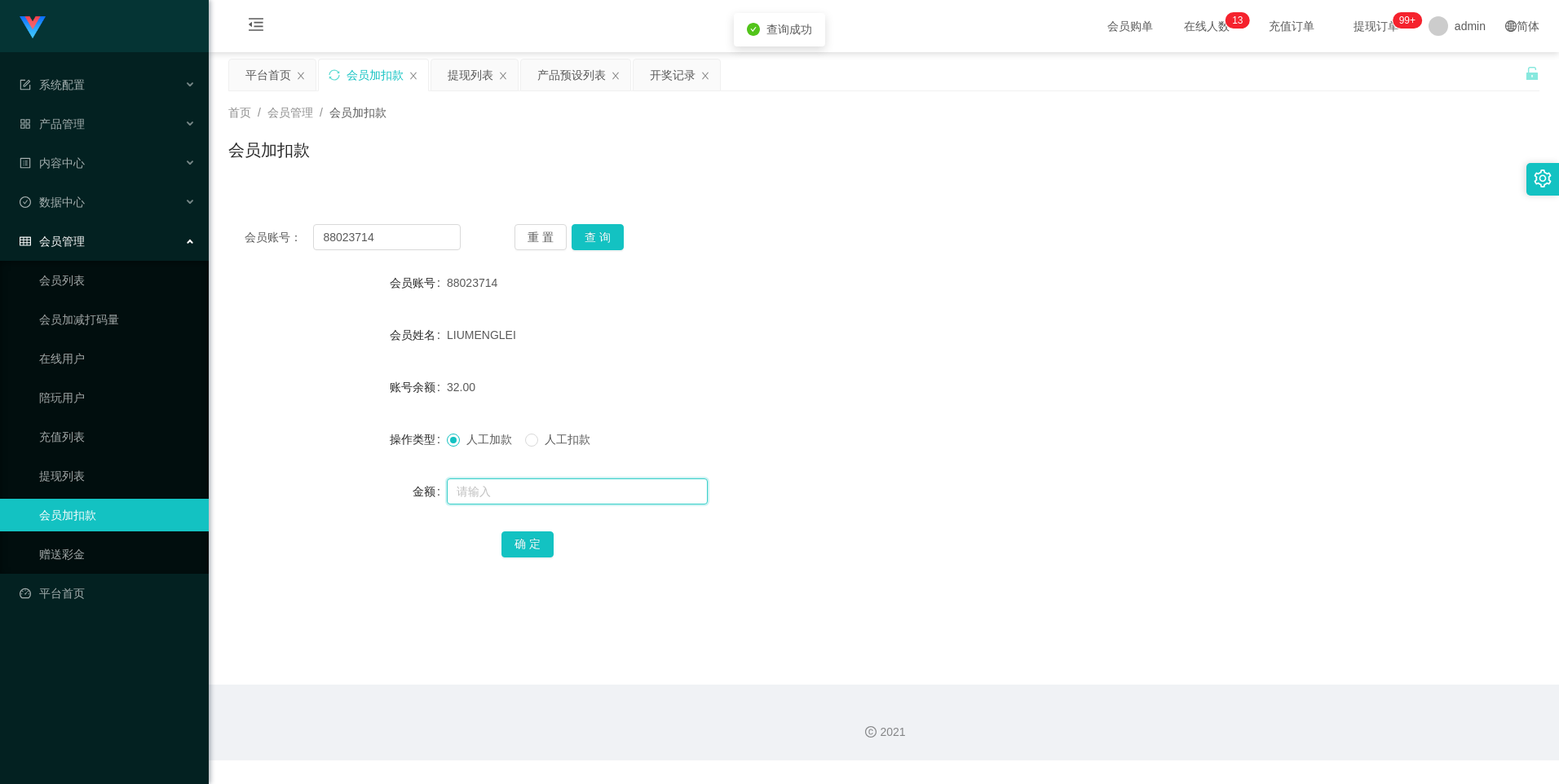
click at [484, 489] on input "text" at bounding box center [577, 491] width 261 height 26
type input "8"
click at [508, 551] on button "确 定" at bounding box center [527, 544] width 52 height 26
click at [73, 471] on link "提现列表" at bounding box center [117, 476] width 156 height 32
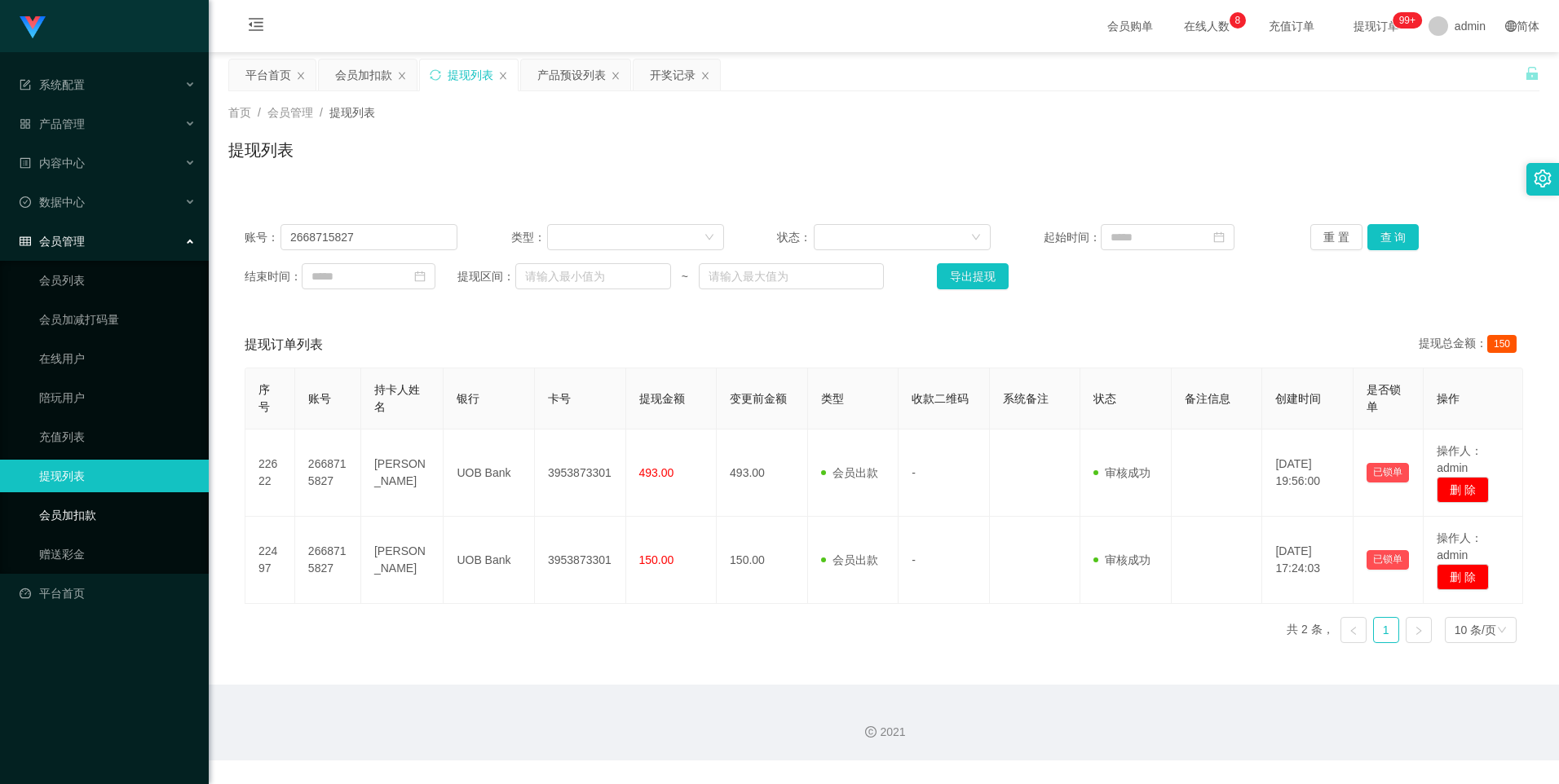
click at [116, 510] on link "会员加扣款" at bounding box center [117, 515] width 156 height 32
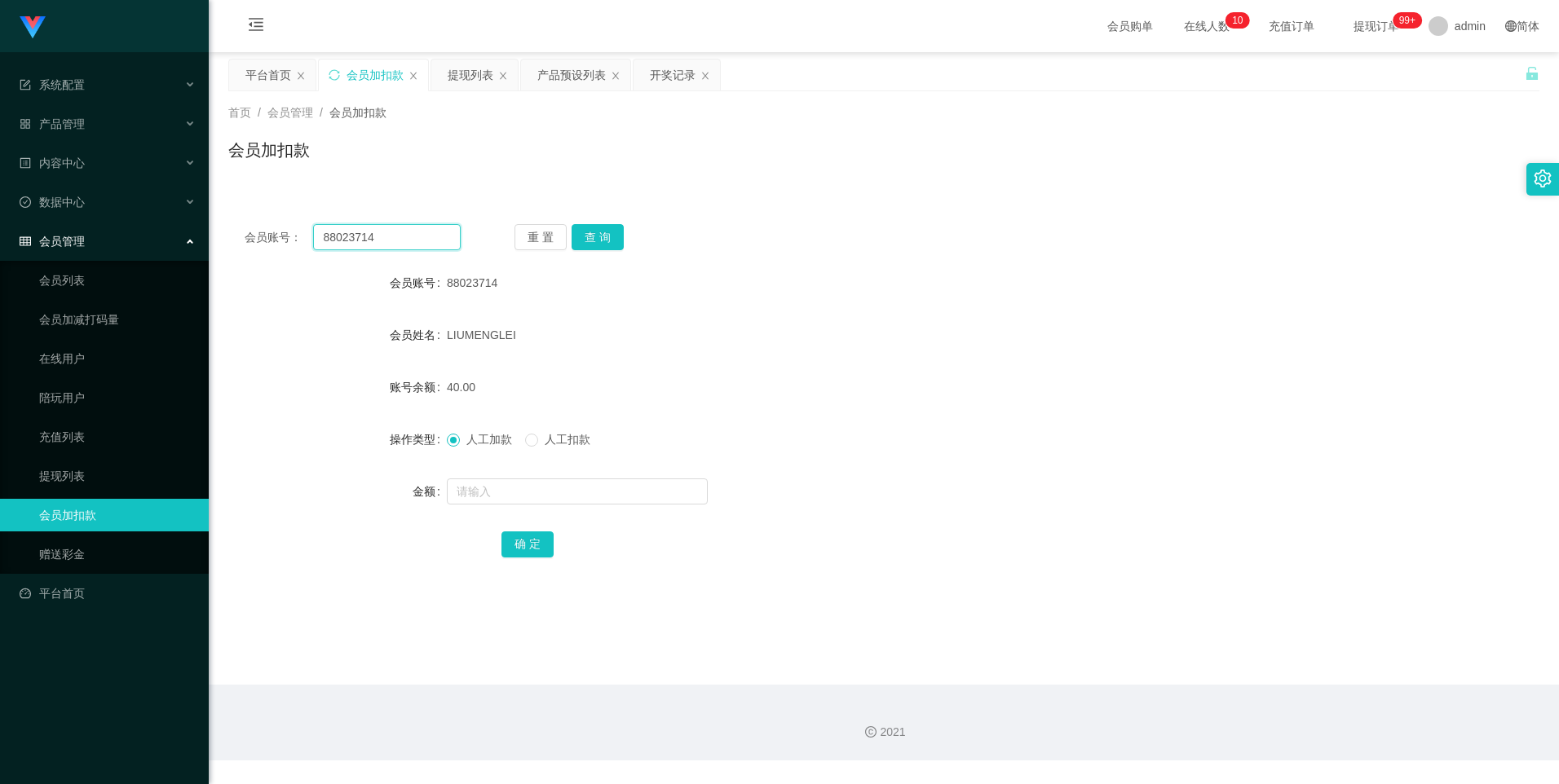
drag, startPoint x: 399, startPoint y: 237, endPoint x: 303, endPoint y: 240, distance: 96.0
click at [303, 240] on div "会员账号： 88023714" at bounding box center [352, 237] width 216 height 26
drag, startPoint x: 403, startPoint y: 241, endPoint x: 273, endPoint y: 240, distance: 130.0
click at [273, 240] on div "会员账号： 88023714" at bounding box center [352, 237] width 216 height 26
paste input "1706291"
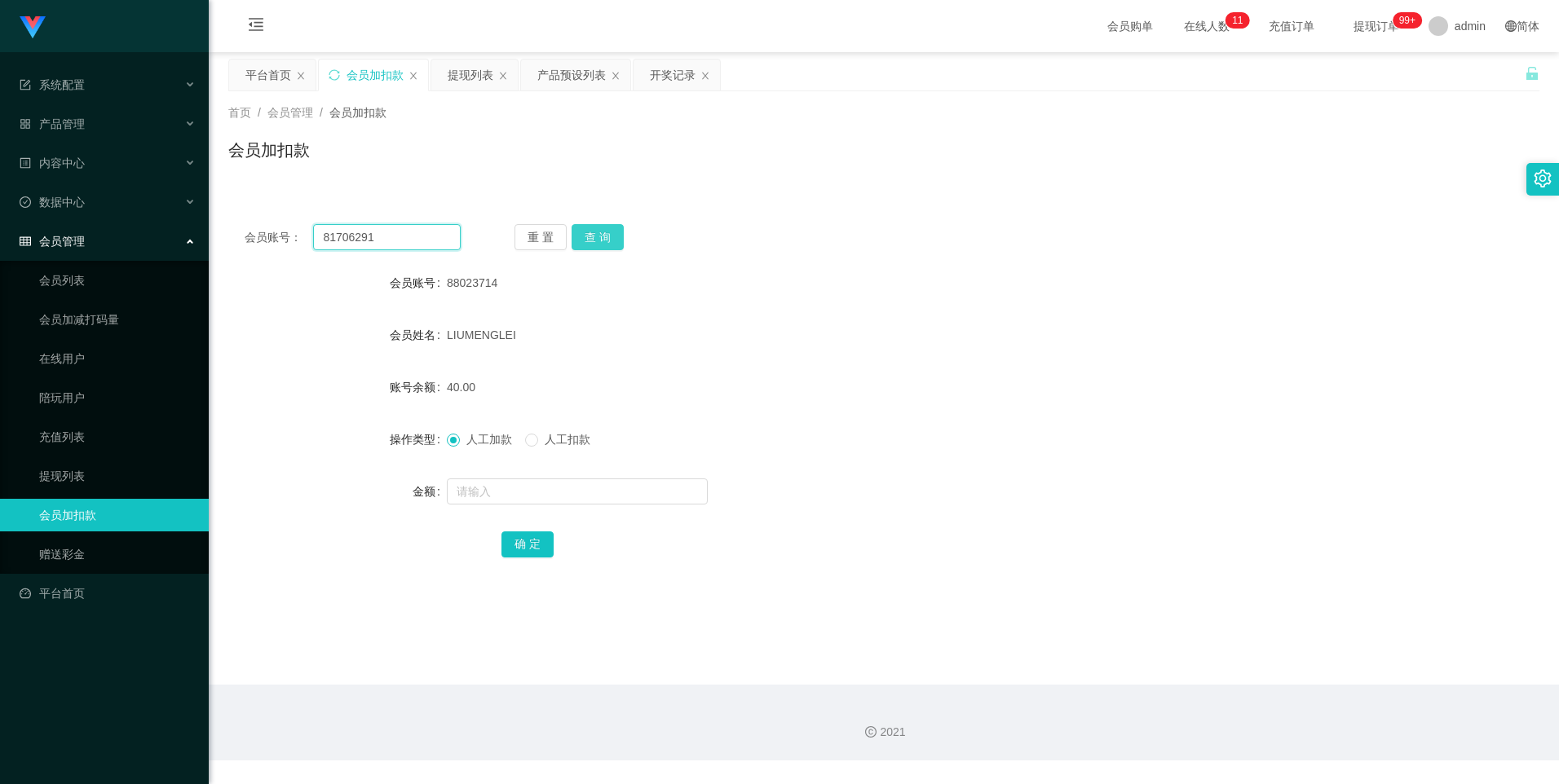
type input "81706291"
click at [602, 231] on button "查 询" at bounding box center [597, 237] width 52 height 26
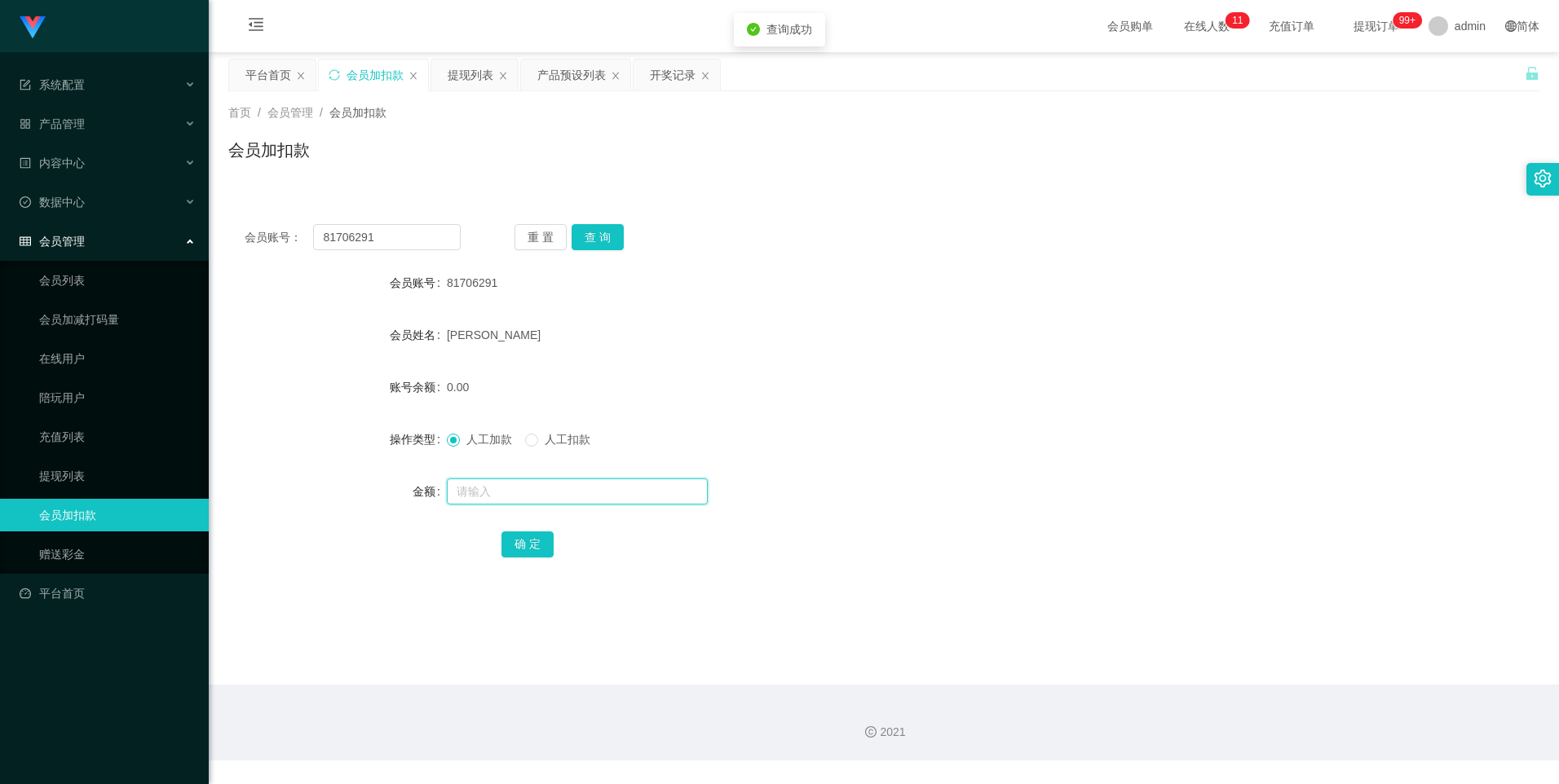
click at [489, 489] on input "text" at bounding box center [577, 491] width 261 height 26
type input "8"
click at [513, 536] on button "确 定" at bounding box center [527, 544] width 52 height 26
drag, startPoint x: 386, startPoint y: 240, endPoint x: 308, endPoint y: 236, distance: 78.1
click at [308, 236] on div "会员账号： 81706291" at bounding box center [352, 237] width 216 height 26
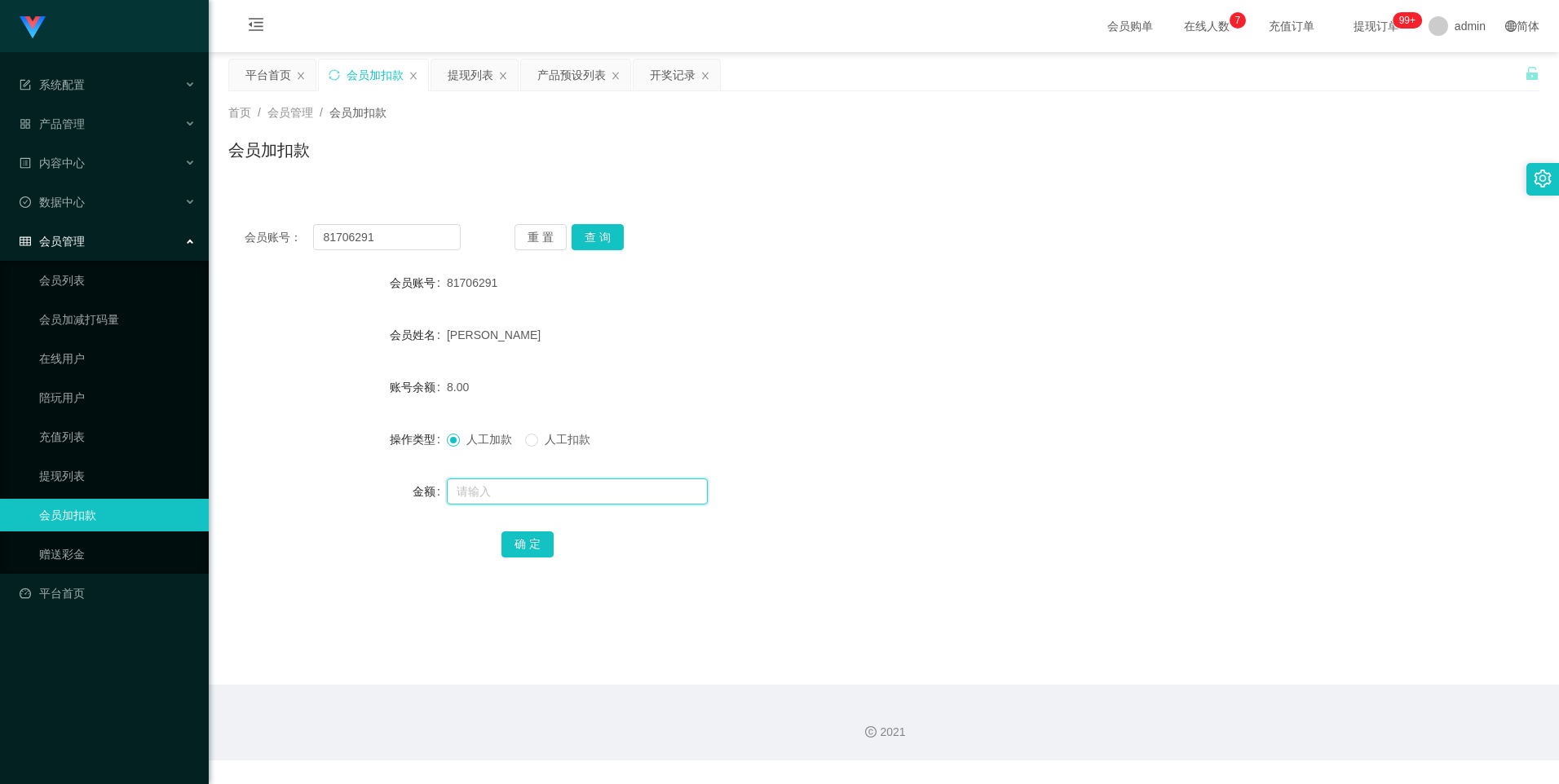
click at [476, 491] on input "text" at bounding box center [577, 491] width 261 height 26
type input "300"
click at [512, 542] on button "确 定" at bounding box center [527, 544] width 52 height 26
drag, startPoint x: 414, startPoint y: 242, endPoint x: 175, endPoint y: 236, distance: 239.1
click at [175, 236] on section "系统配置 产品管理 产品列表 产品预设列表 开奖记录 注单管理 即时注单 内容中心 数据中心 会员管理 会员列表 会员加减打码量 在线用户 陪玩用户 充值列表…" at bounding box center [779, 380] width 1559 height 760
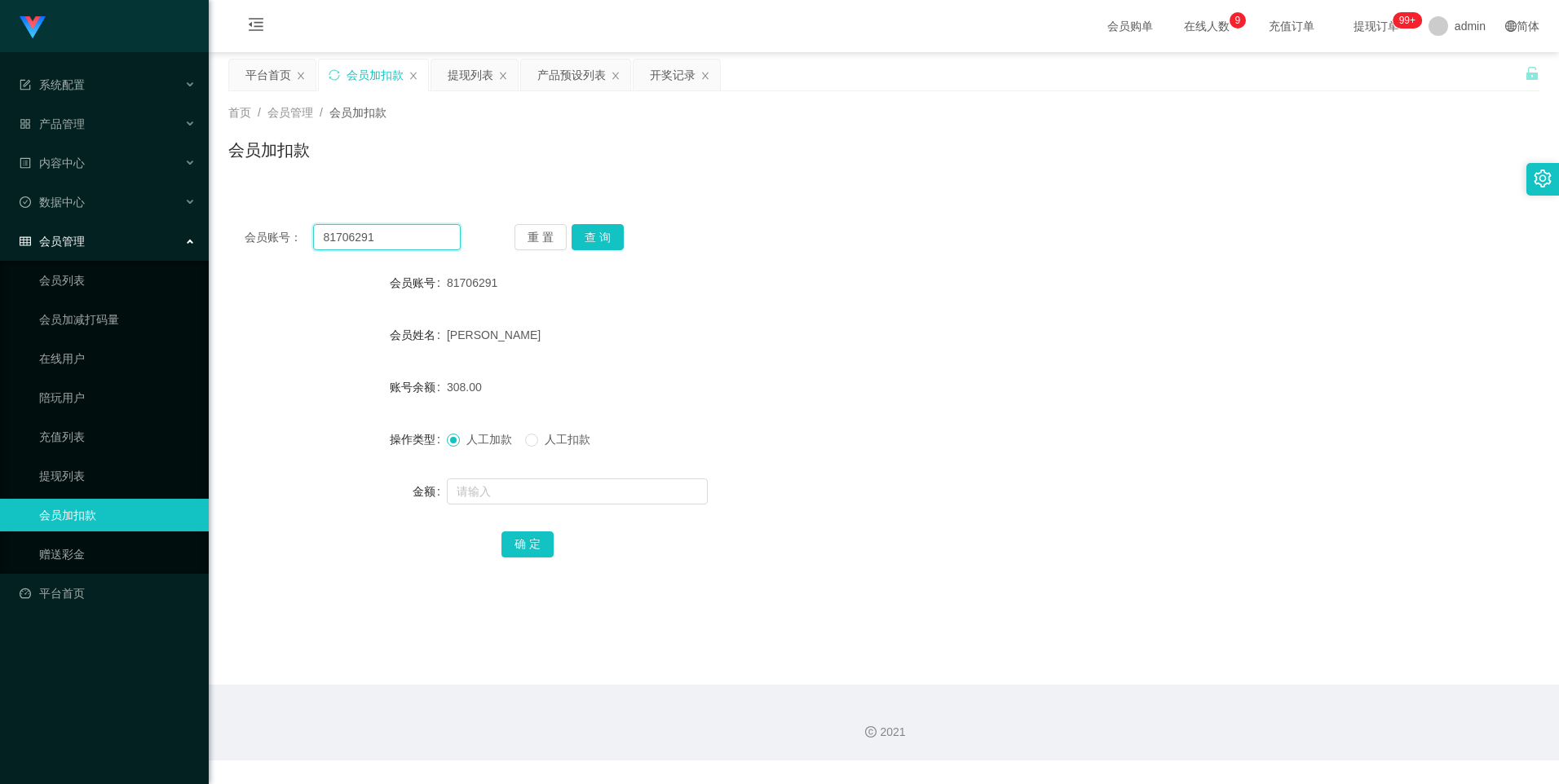
paste input "8023714"
type input "88023714"
click at [597, 243] on button "查 询" at bounding box center [597, 237] width 52 height 26
click at [511, 485] on input "text" at bounding box center [577, 491] width 261 height 26
type input "8"
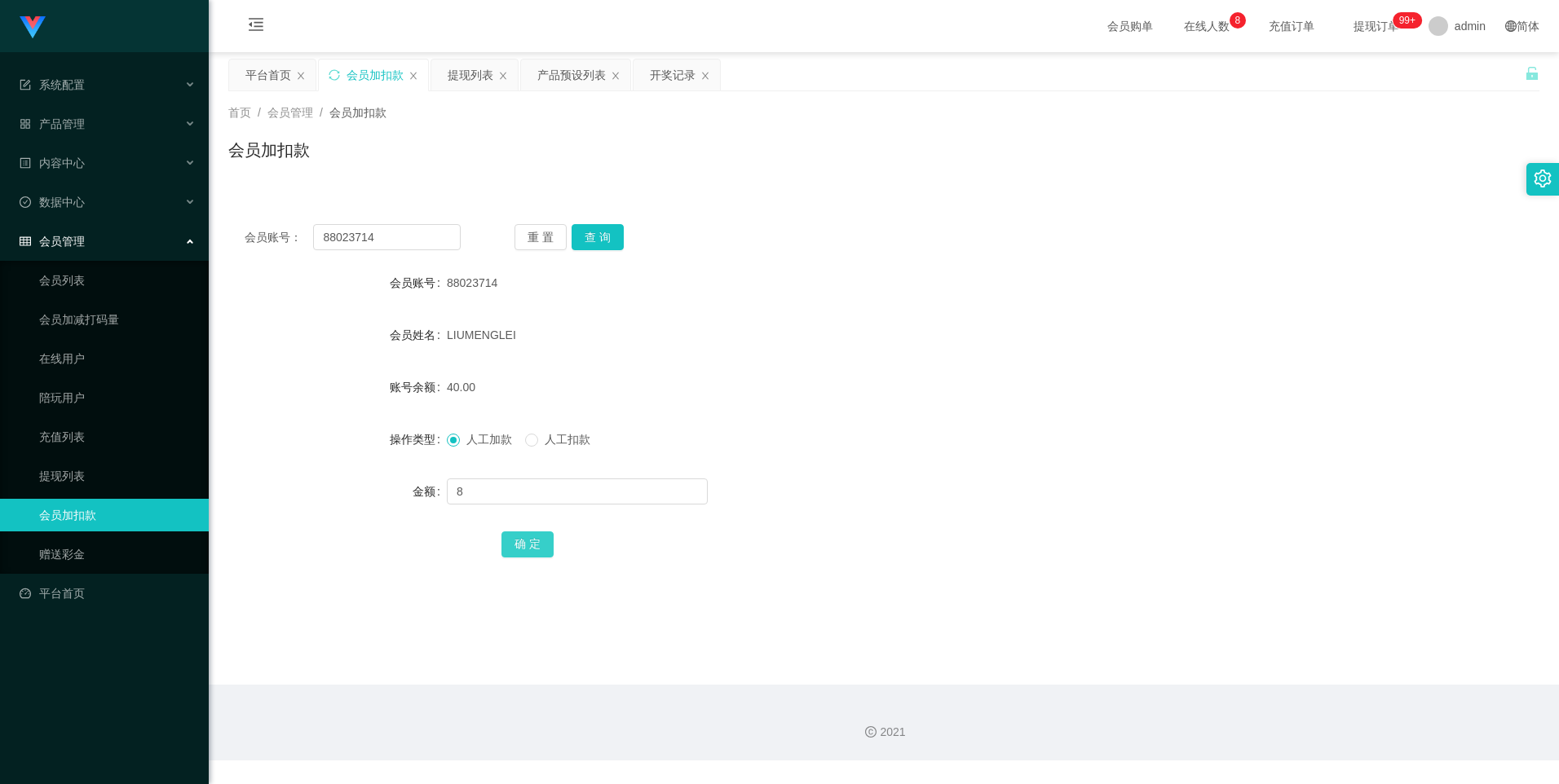
click at [544, 546] on button "确 定" at bounding box center [527, 544] width 52 height 26
click at [751, 352] on form "会员账号 88023714 会员姓名 LIUMENGLEI 账号余额 48.00 操作类型 人工加款 人工扣款 金额 确 定" at bounding box center [883, 413] width 1311 height 294
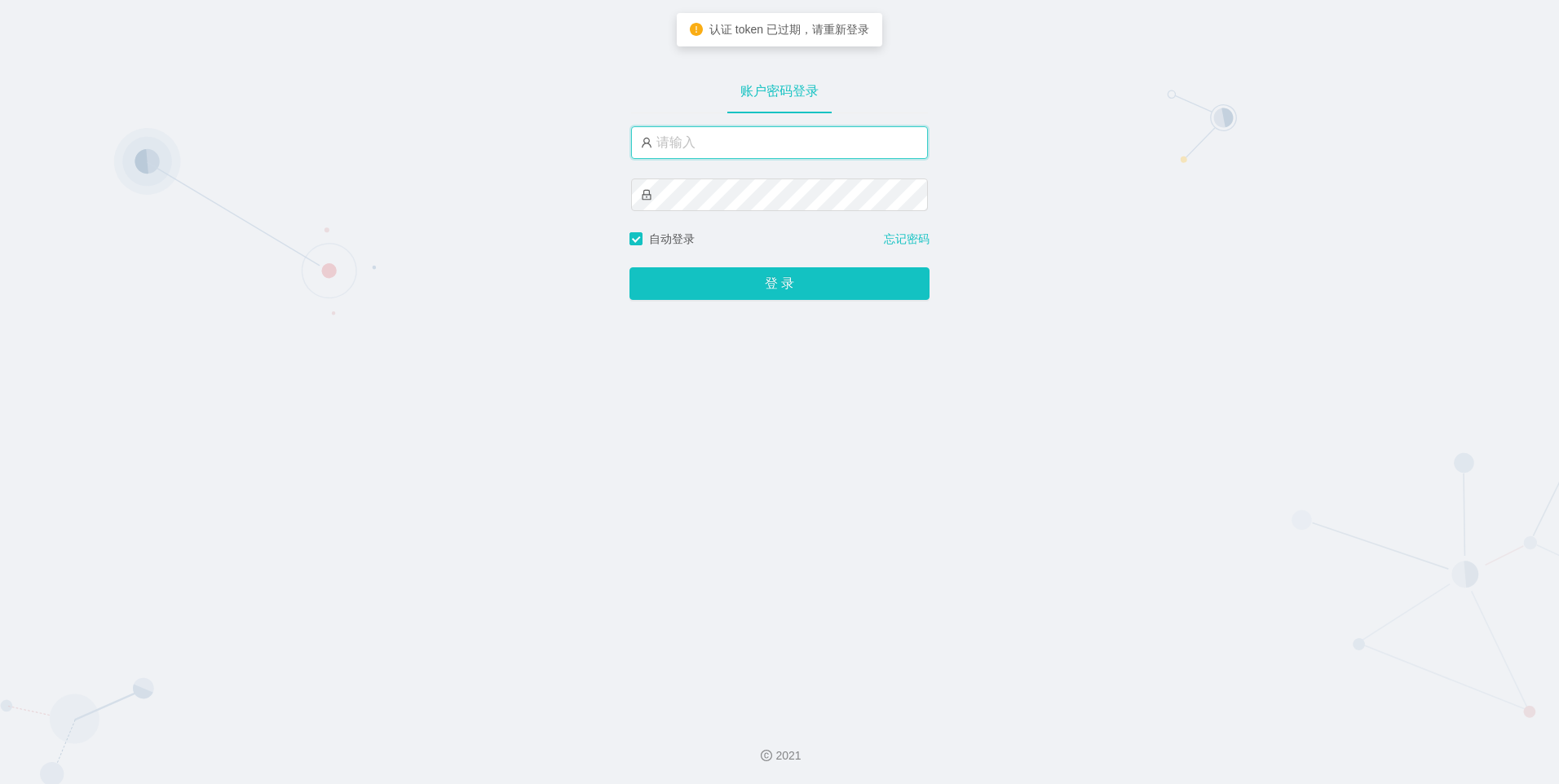
type input "admin"
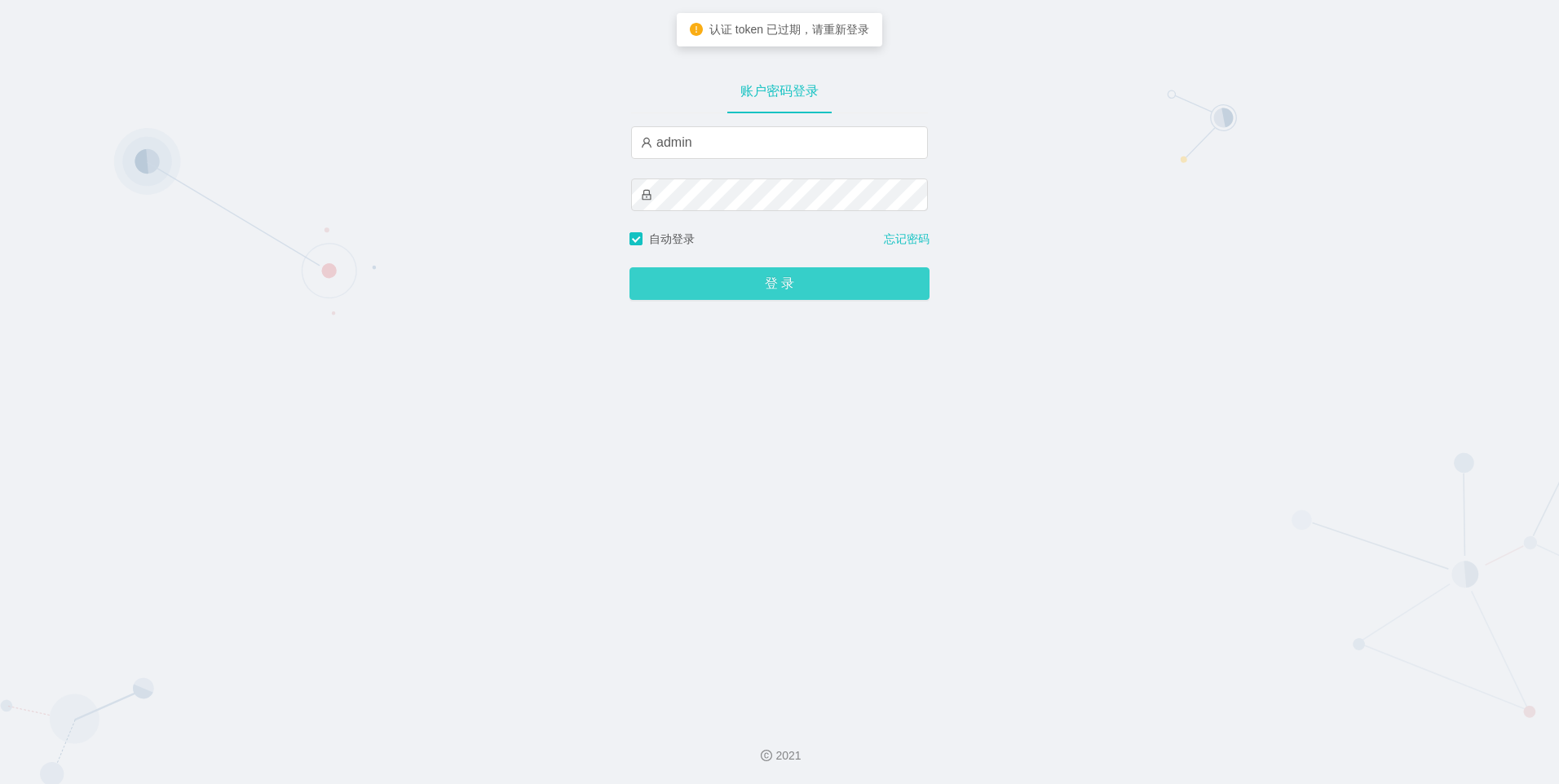
drag, startPoint x: 0, startPoint y: 0, endPoint x: 852, endPoint y: 276, distance: 895.6
click at [852, 276] on button "登 录" at bounding box center [779, 284] width 300 height 32
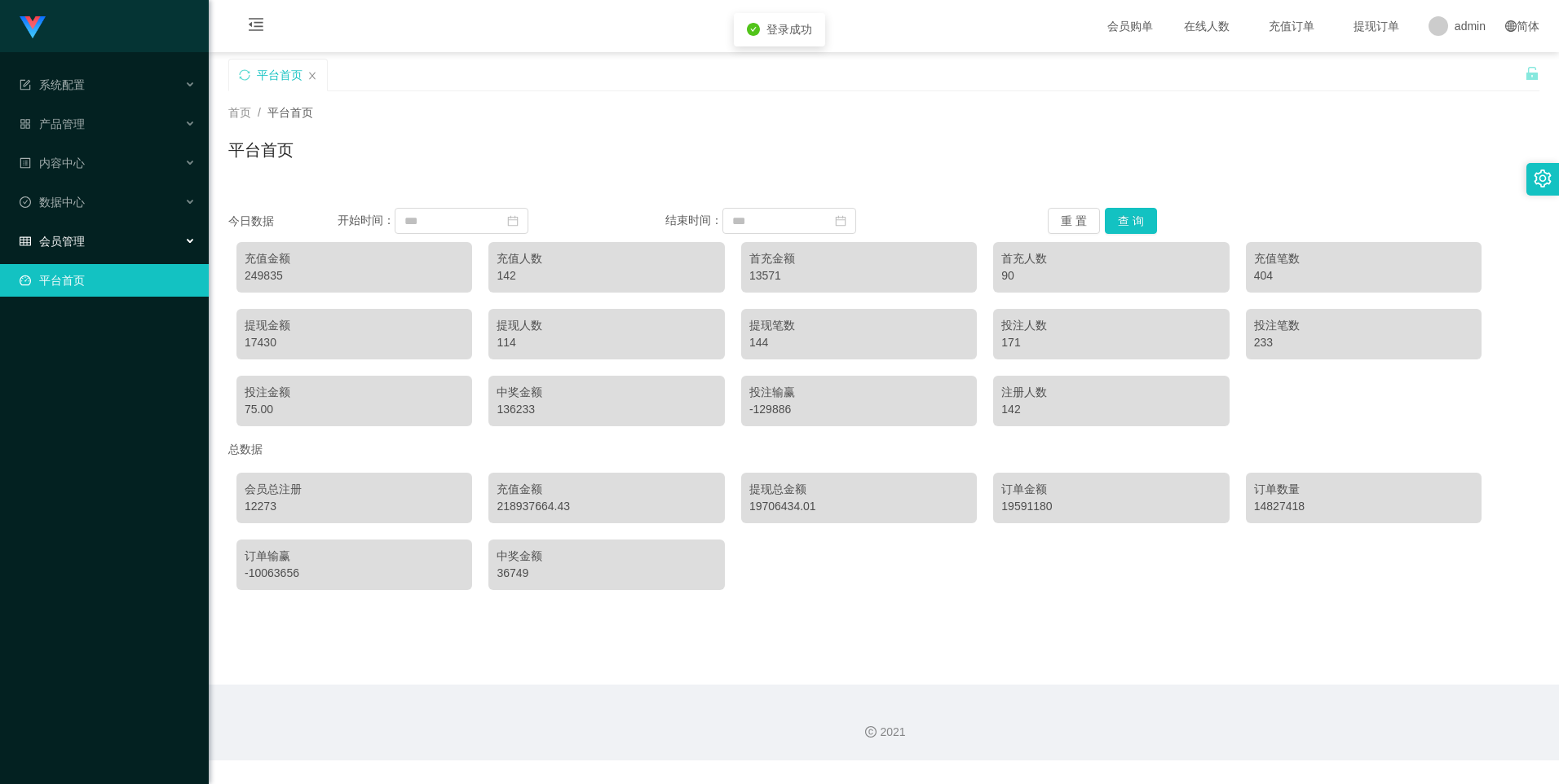
click at [190, 237] on div "会员管理" at bounding box center [104, 241] width 208 height 32
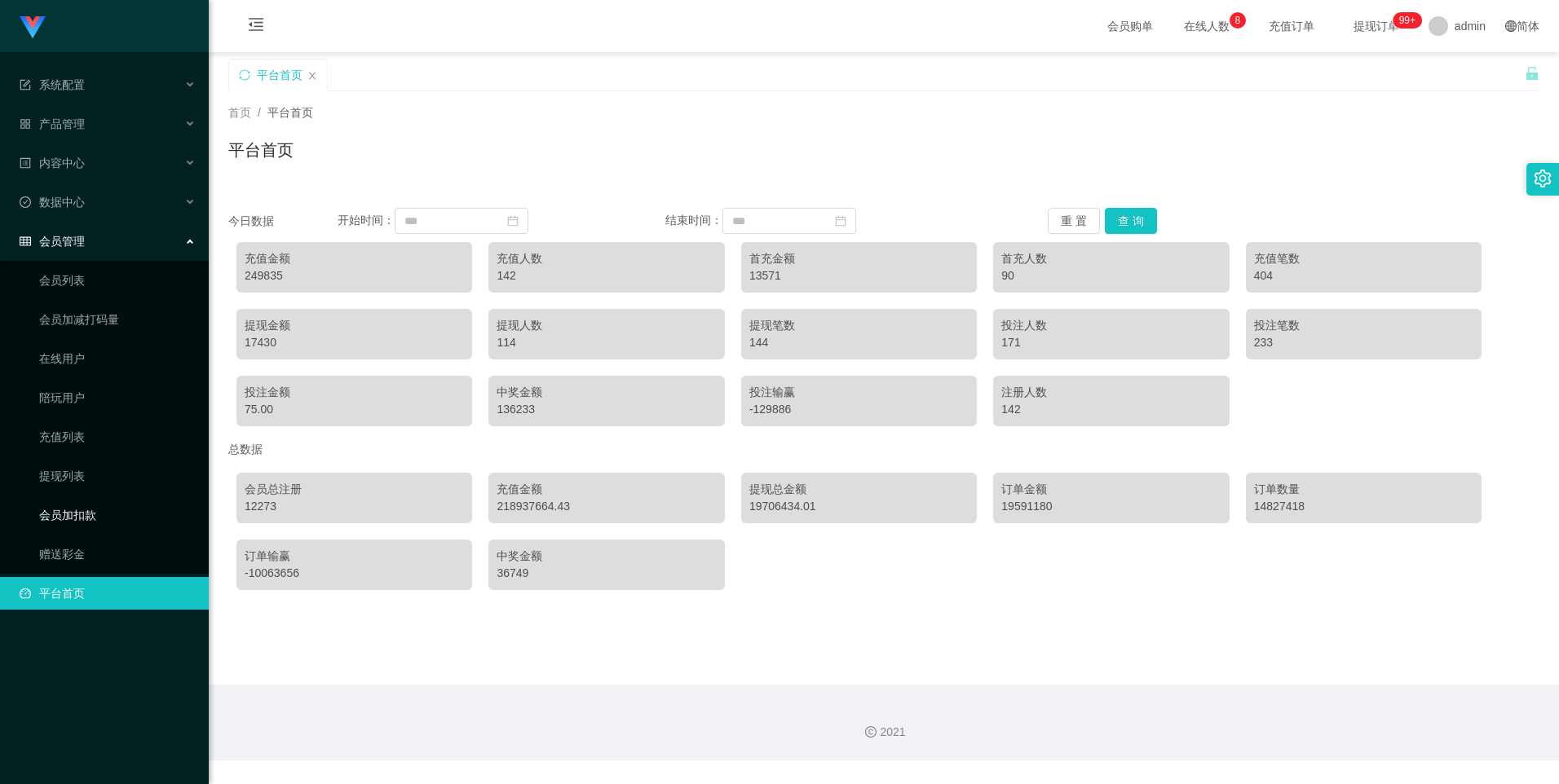
click at [115, 518] on link "会员加扣款" at bounding box center [117, 515] width 156 height 32
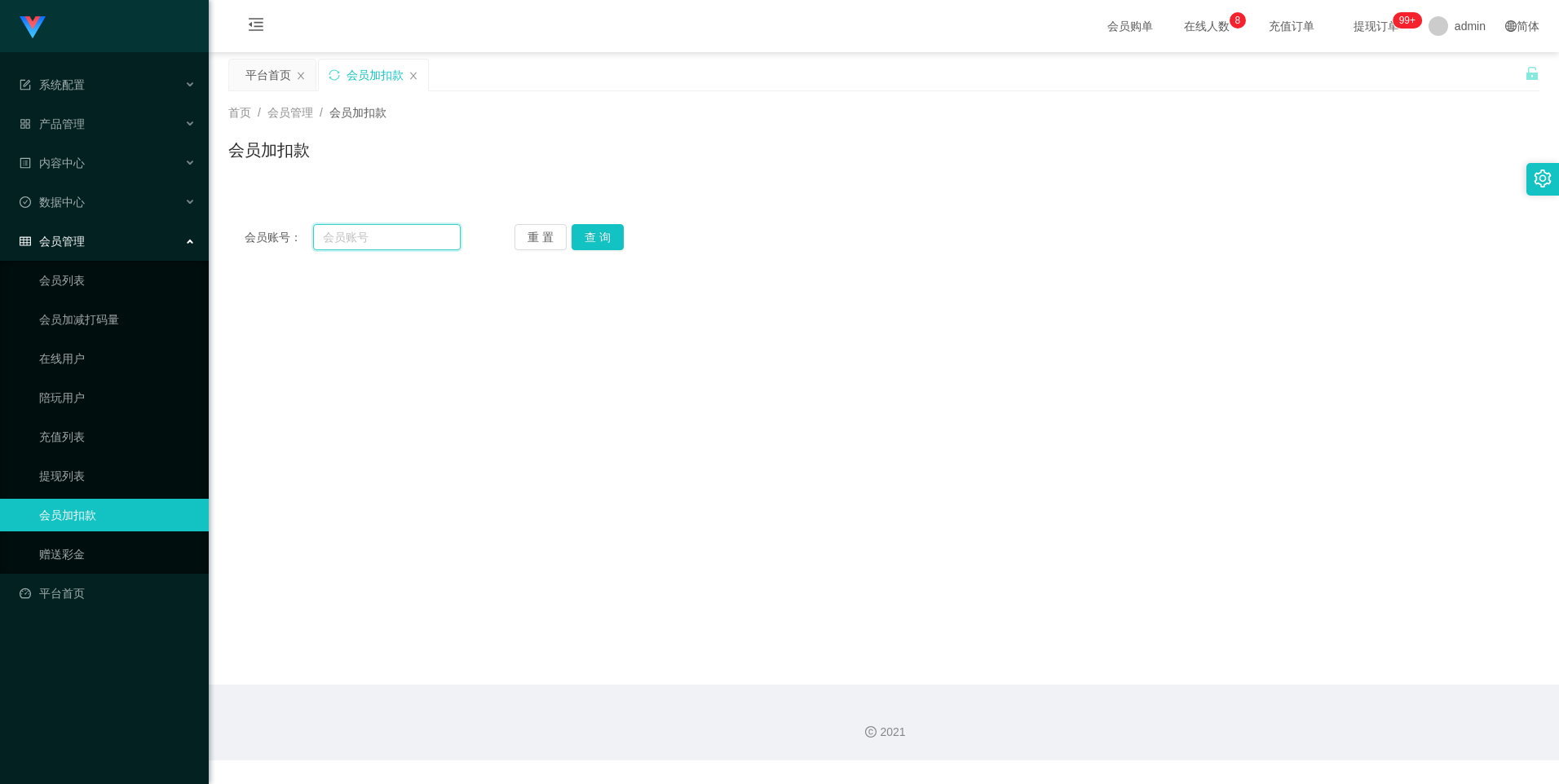
click at [370, 242] on input "text" at bounding box center [386, 237] width 147 height 26
paste input "88023714"
type input "88023714"
click at [604, 235] on button "查 询" at bounding box center [597, 237] width 52 height 26
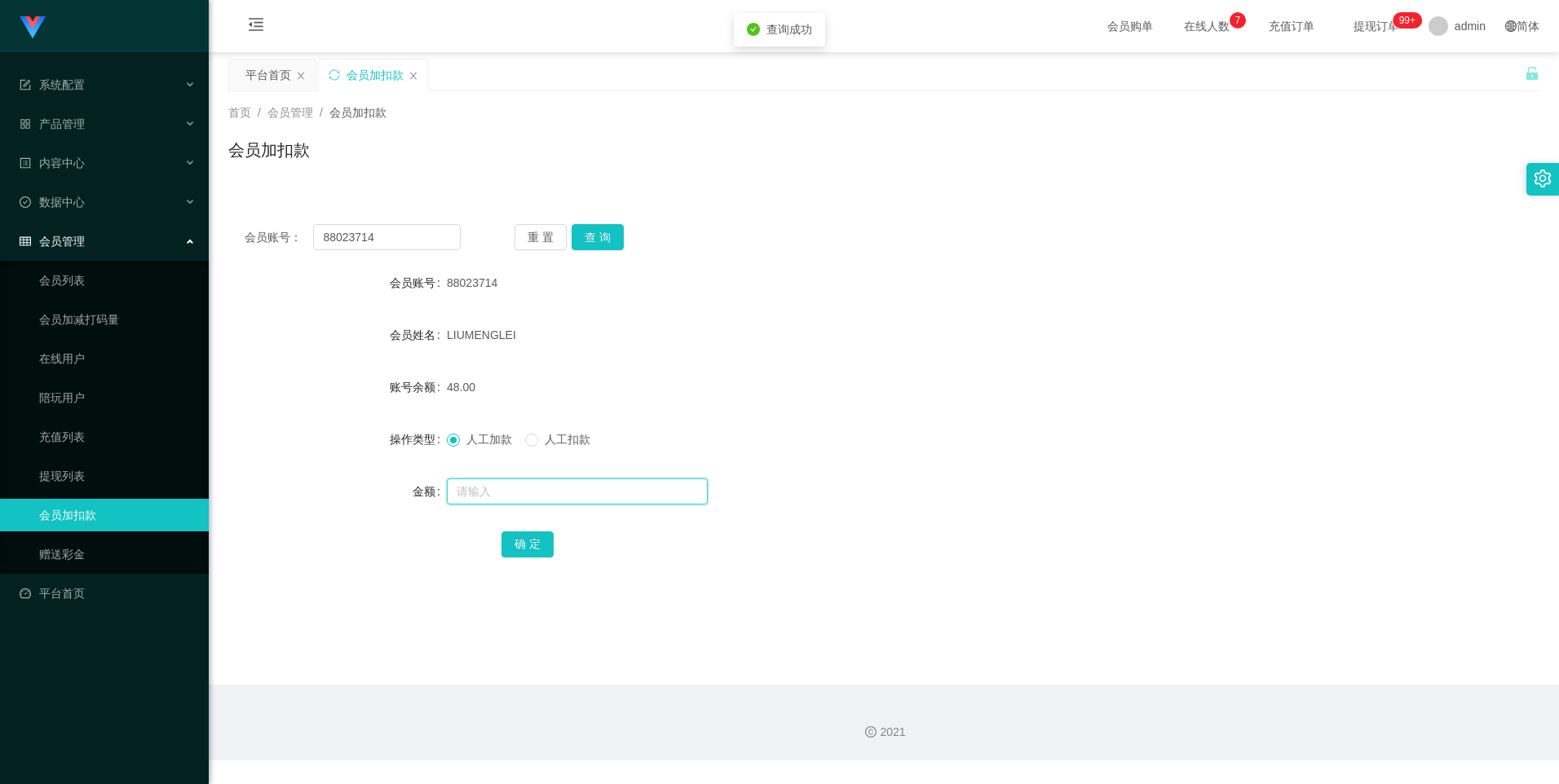
click at [507, 487] on input "text" at bounding box center [577, 491] width 261 height 26
type input "8"
click at [527, 539] on button "确 定" at bounding box center [527, 544] width 52 height 26
drag, startPoint x: 391, startPoint y: 236, endPoint x: 248, endPoint y: 232, distance: 143.1
click at [248, 232] on div "会员账号： 88023714" at bounding box center [352, 237] width 216 height 26
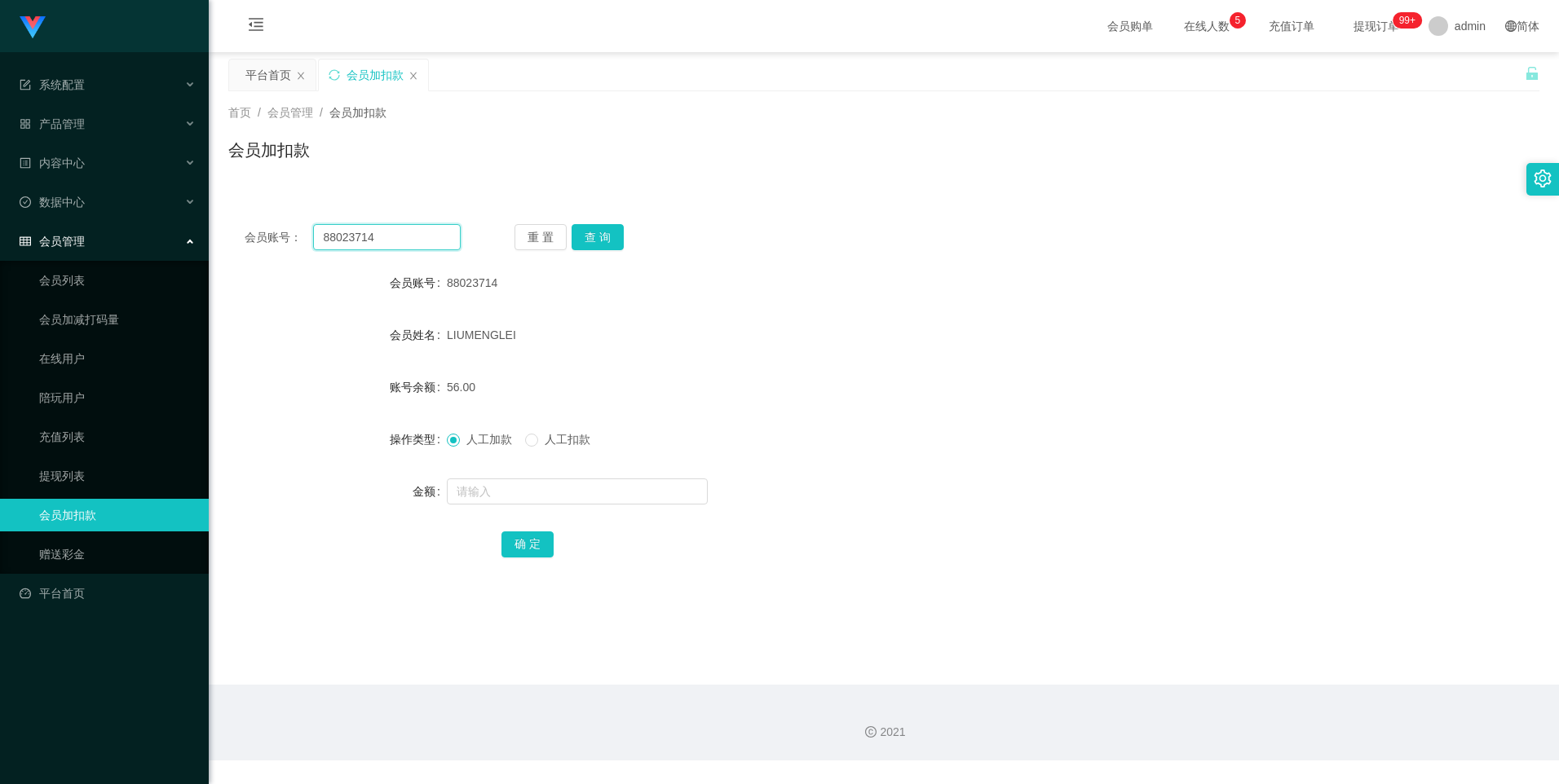
paste input "1706291"
type input "81706291"
click at [597, 242] on button "查 询" at bounding box center [597, 237] width 52 height 26
click at [519, 491] on input "text" at bounding box center [577, 491] width 261 height 26
type input "8"
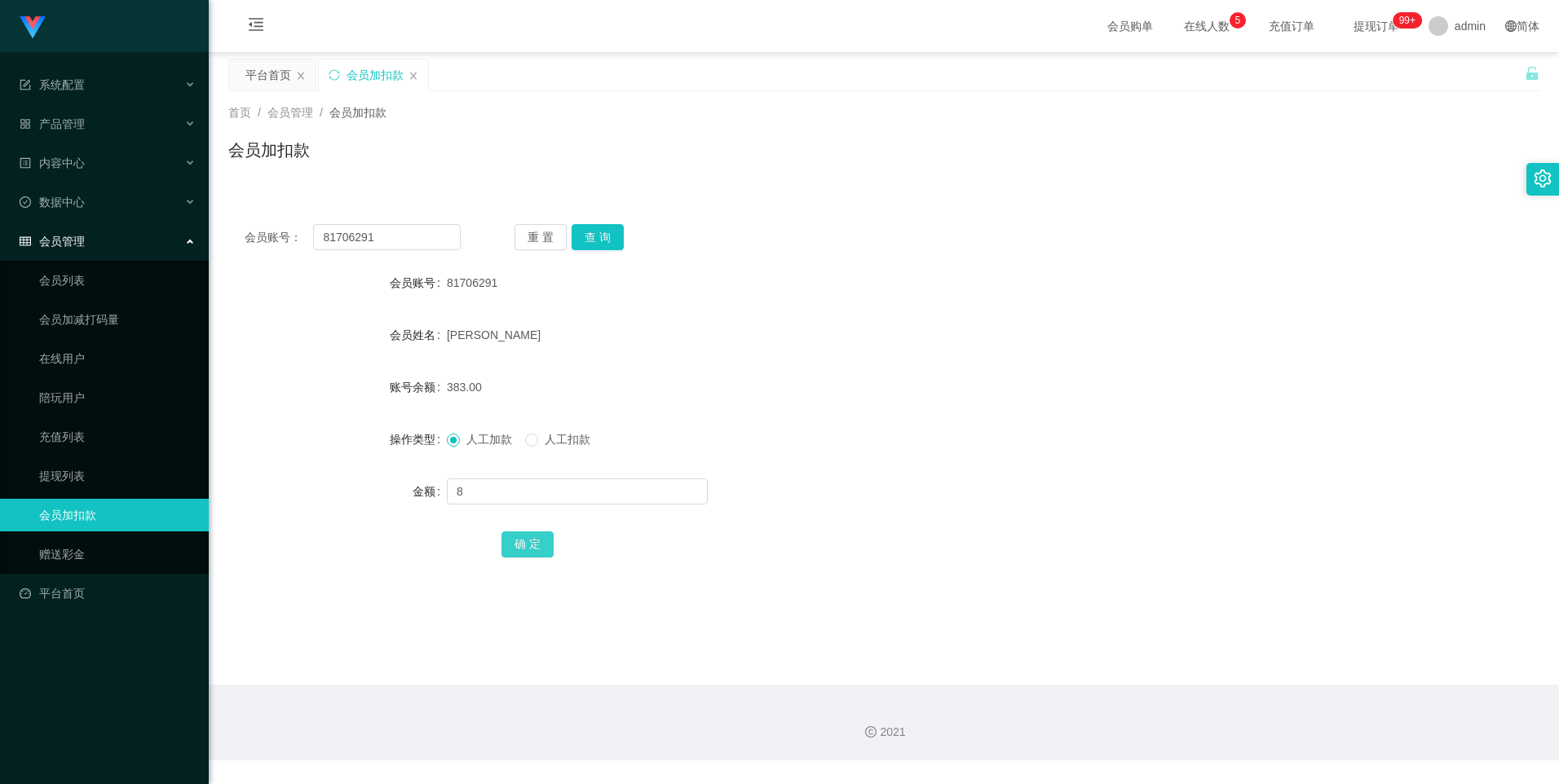
click at [538, 541] on button "确 定" at bounding box center [527, 544] width 52 height 26
drag, startPoint x: 407, startPoint y: 242, endPoint x: 288, endPoint y: 233, distance: 119.3
click at [288, 233] on div "会员账号： 81706291" at bounding box center [352, 237] width 216 height 26
paste input "2668715827"
type input "2668715827"
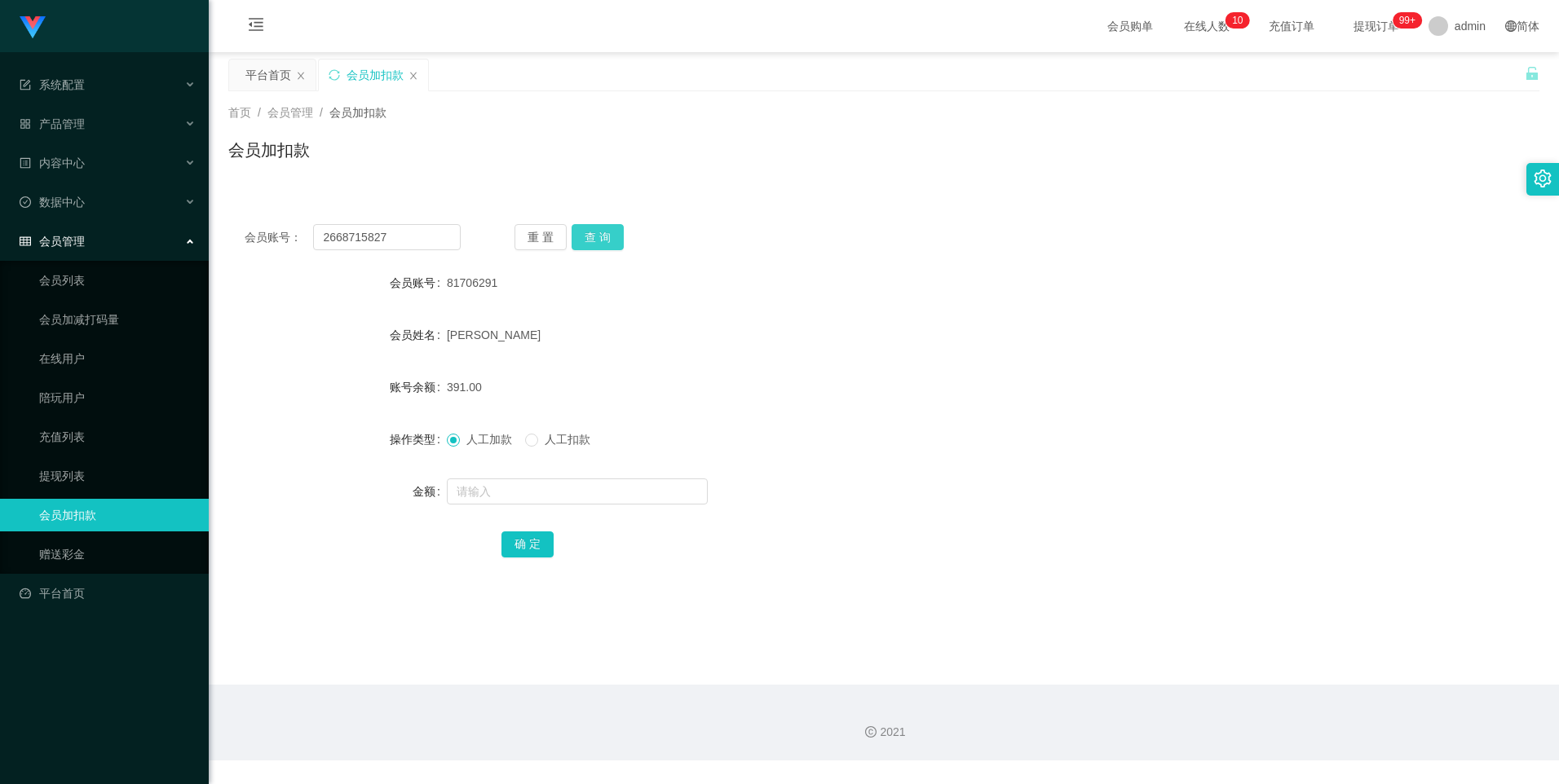
click at [594, 233] on button "查 询" at bounding box center [597, 237] width 52 height 26
click at [472, 495] on input "text" at bounding box center [577, 491] width 261 height 26
type input "8"
click at [536, 546] on button "确 定" at bounding box center [527, 544] width 52 height 26
drag, startPoint x: 385, startPoint y: 241, endPoint x: 255, endPoint y: 242, distance: 130.0
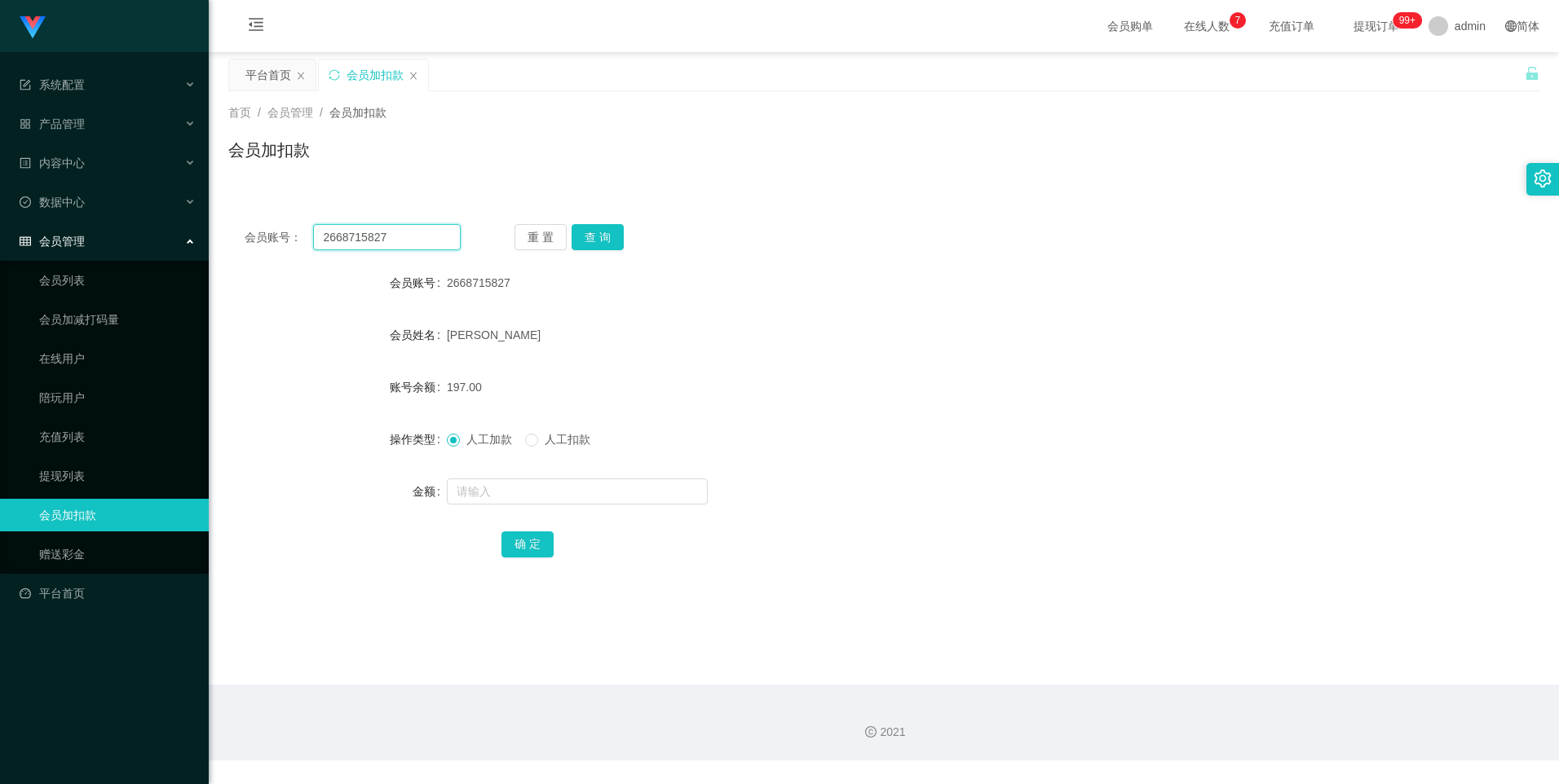
click at [255, 242] on div "会员账号： 2668715827" at bounding box center [352, 237] width 216 height 26
paste input "81706291"
type input "81706291"
click at [589, 228] on button "查 询" at bounding box center [597, 237] width 52 height 26
drag, startPoint x: 78, startPoint y: 475, endPoint x: 68, endPoint y: 473, distance: 10.2
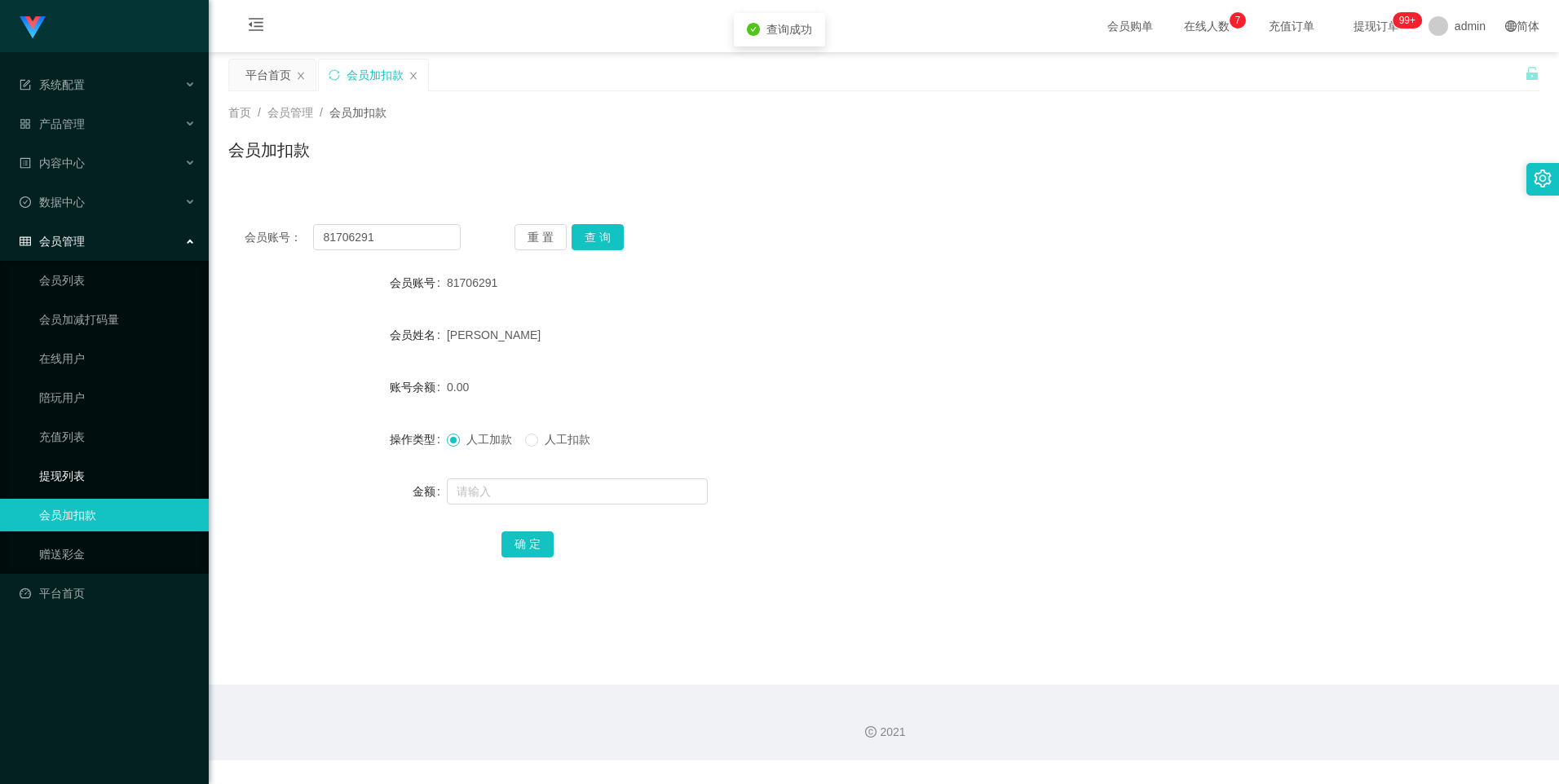
click at [77, 475] on link "提现列表" at bounding box center [117, 476] width 156 height 32
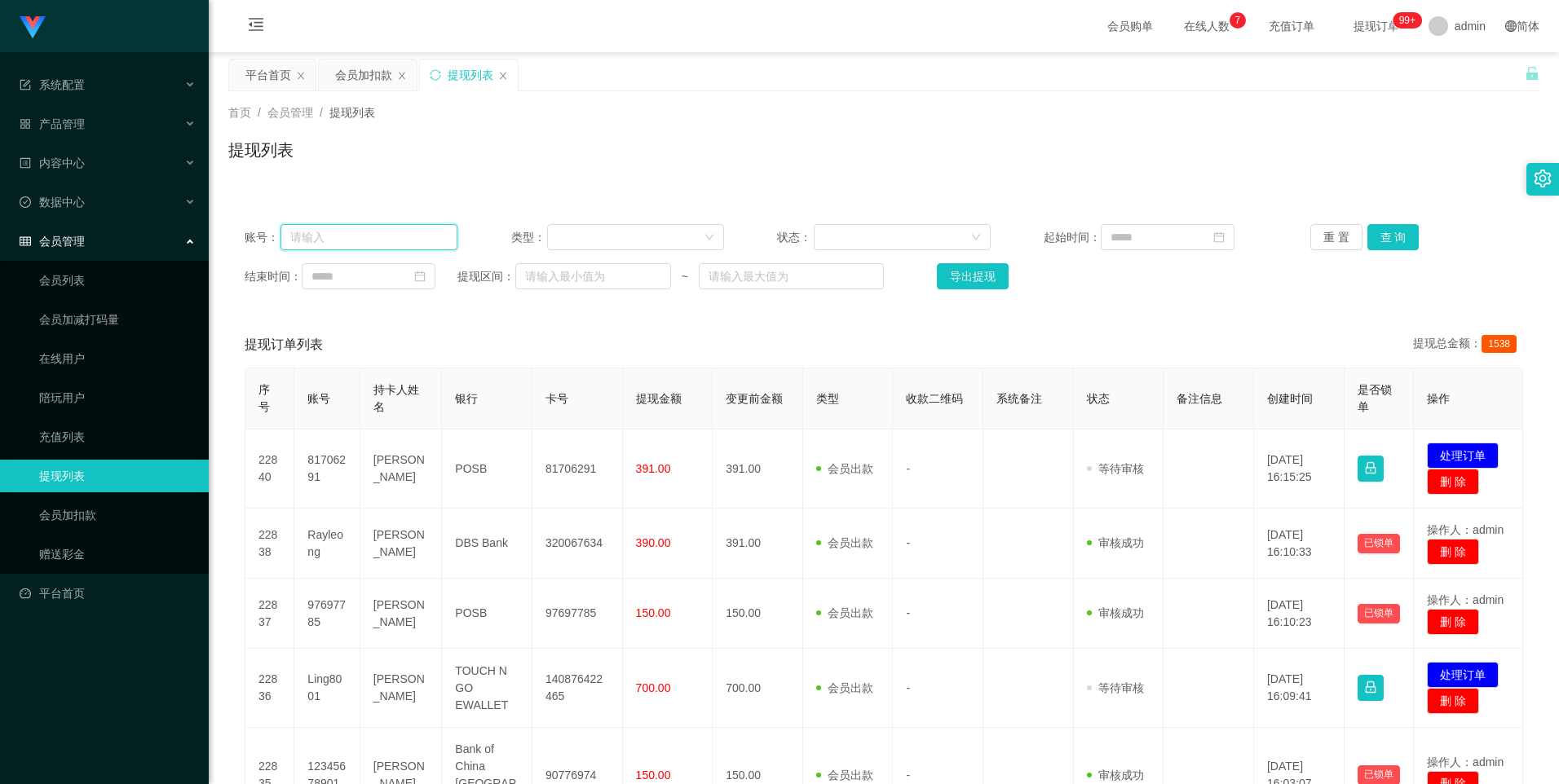
click at [372, 239] on input "text" at bounding box center [368, 237] width 177 height 26
paste input "81706291"
type input "81706291"
click at [1374, 234] on button "查 询" at bounding box center [1393, 237] width 52 height 26
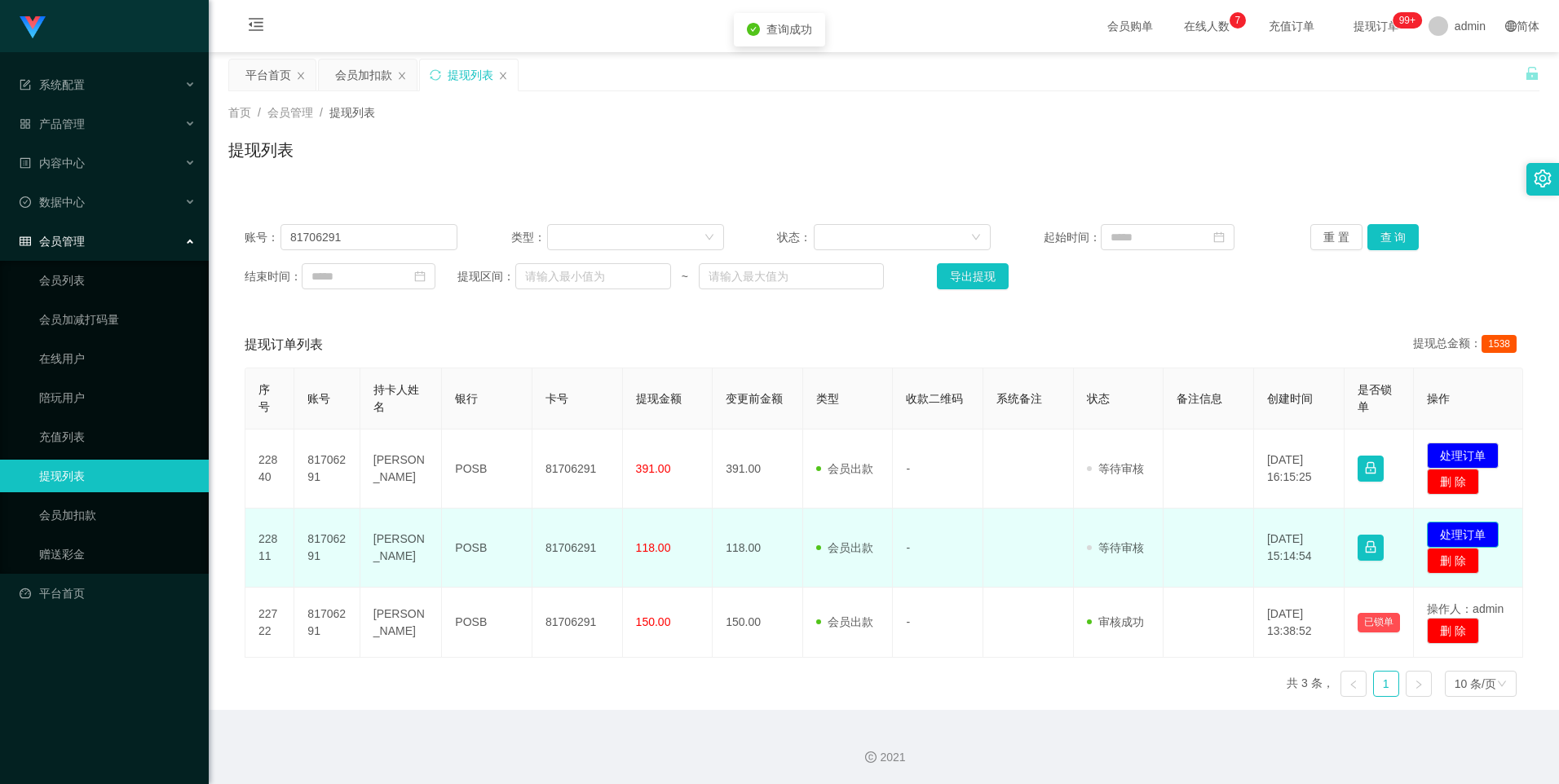
click at [1480, 533] on button "处理订单" at bounding box center [1462, 535] width 72 height 26
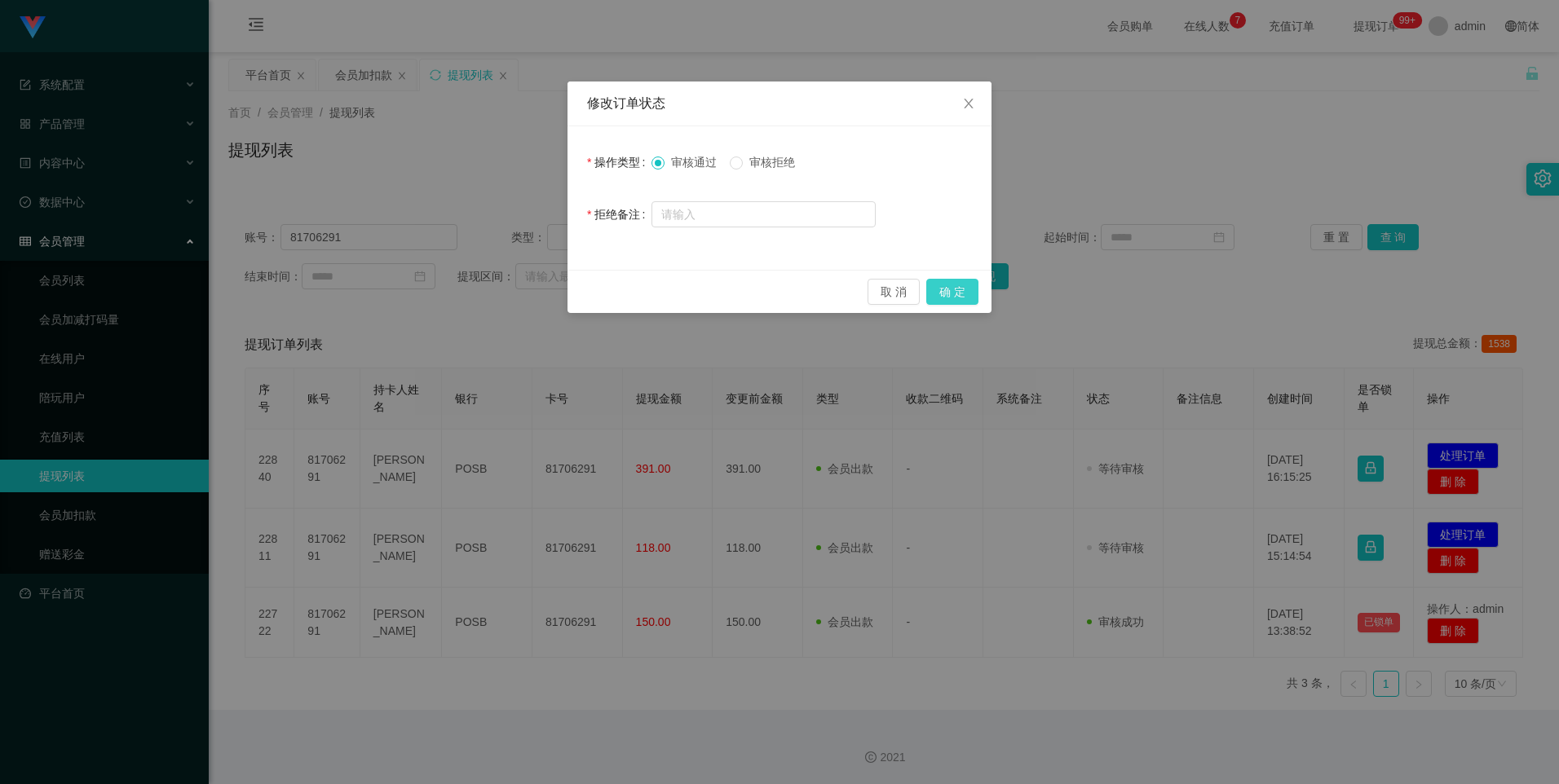
click at [969, 292] on button "确 定" at bounding box center [952, 291] width 52 height 26
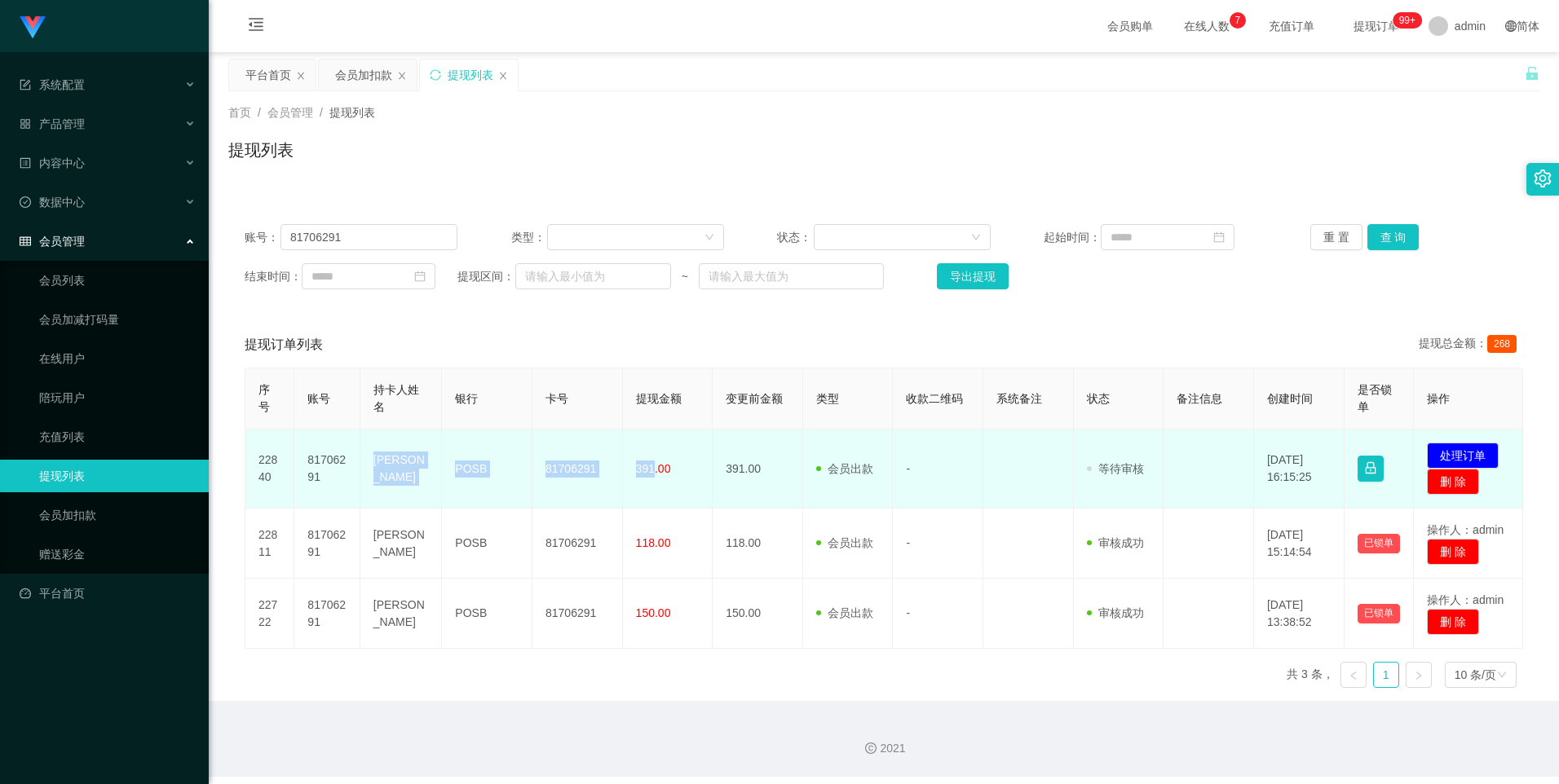
drag, startPoint x: 651, startPoint y: 467, endPoint x: 369, endPoint y: 470, distance: 282.0
click at [369, 470] on tr "22840 81706291 Tang Lei POSB 81706291 391.00 391.00 会员出款 人工取款 - 审核驳回 审核成功 等待审核 …" at bounding box center [884, 469] width 1278 height 79
copy tr "Tang Lei POSB 81706291 391"
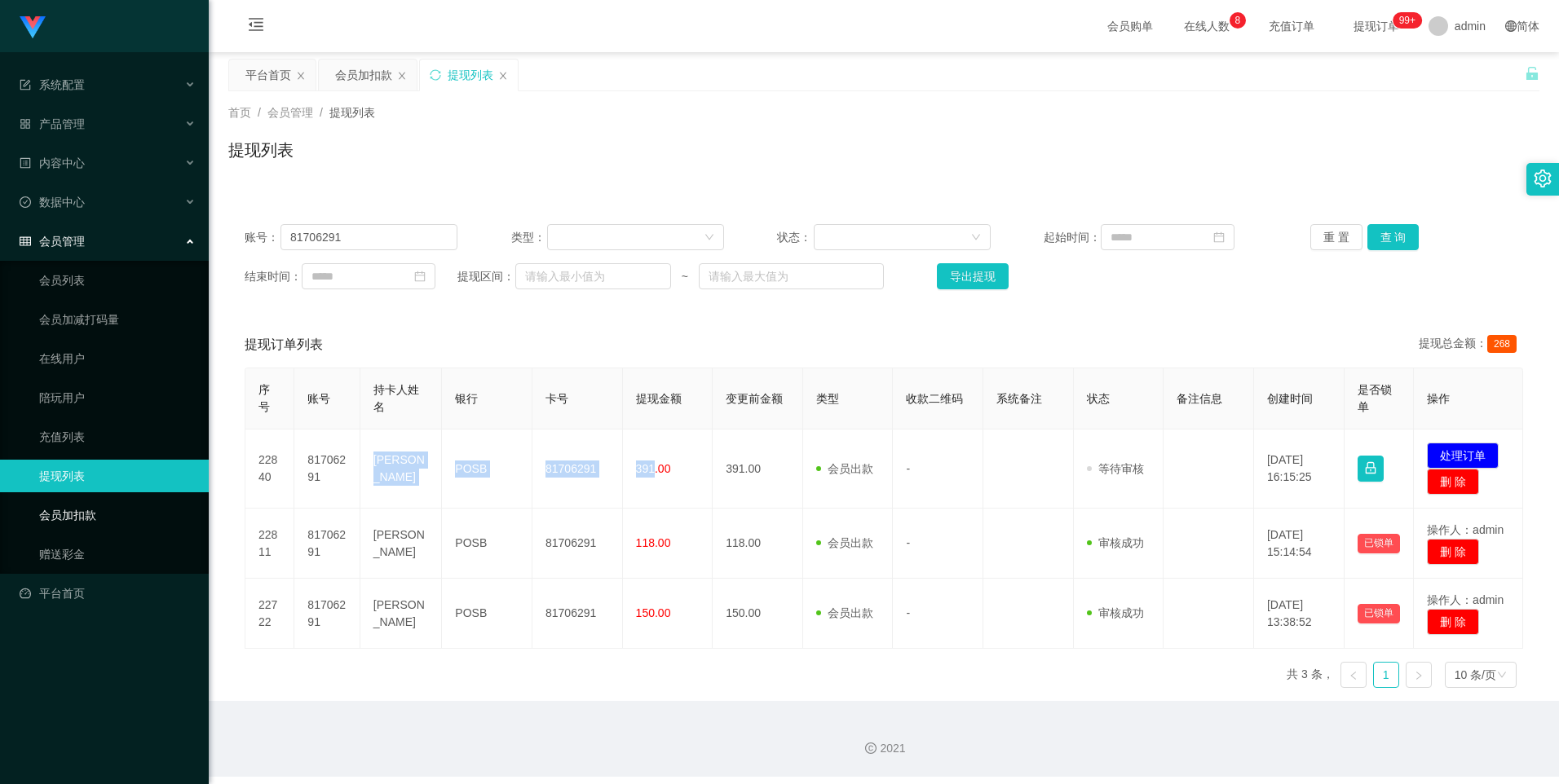
drag, startPoint x: 112, startPoint y: 512, endPoint x: 120, endPoint y: 508, distance: 8.9
click at [112, 512] on link "会员加扣款" at bounding box center [117, 515] width 156 height 32
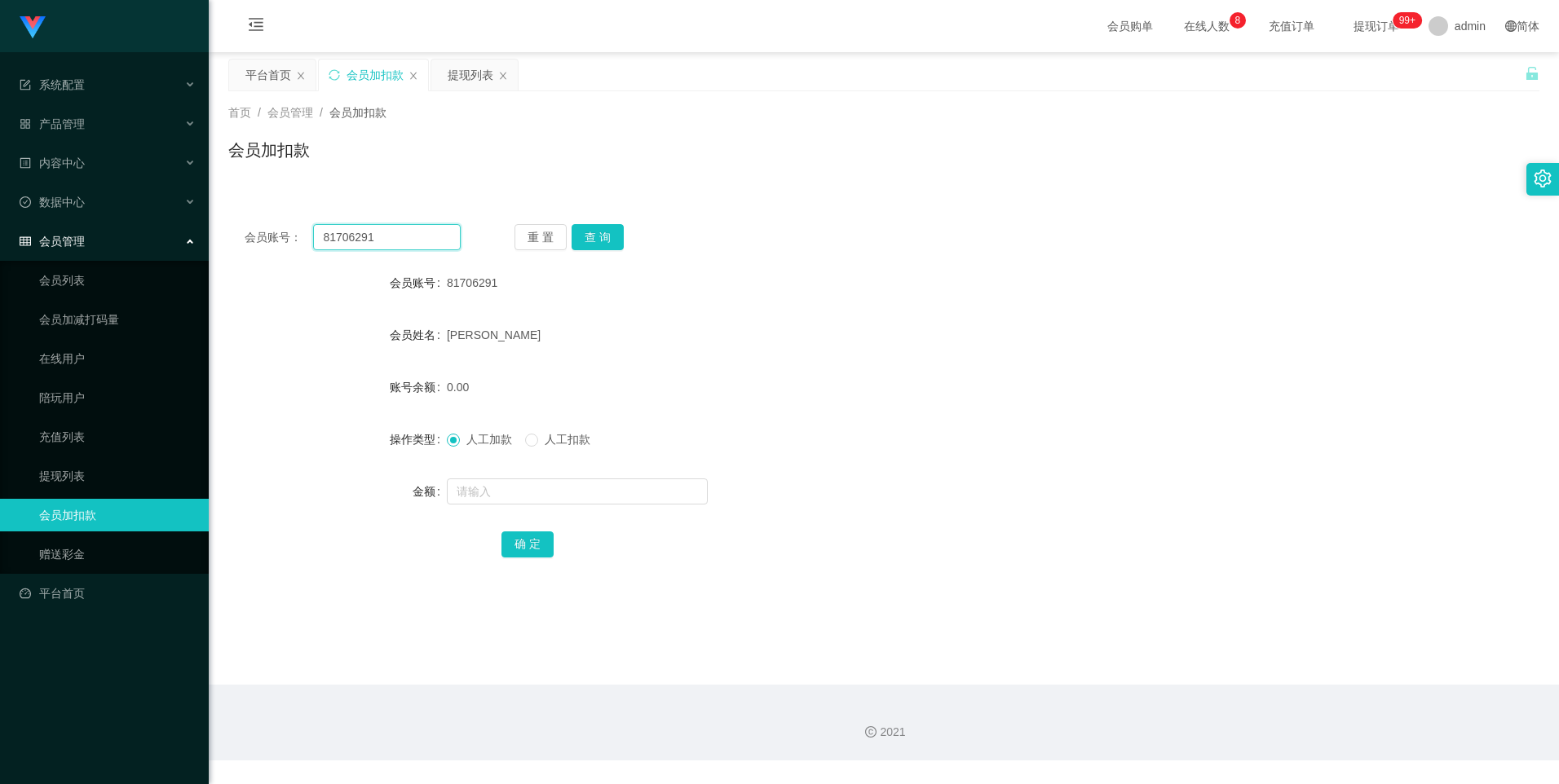
drag, startPoint x: 394, startPoint y: 234, endPoint x: 267, endPoint y: 231, distance: 127.0
click at [267, 231] on div "会员账号： 81706291" at bounding box center [352, 237] width 216 height 26
paste input "8023714"
type input "88023714"
click at [589, 233] on button "查 询" at bounding box center [597, 237] width 52 height 26
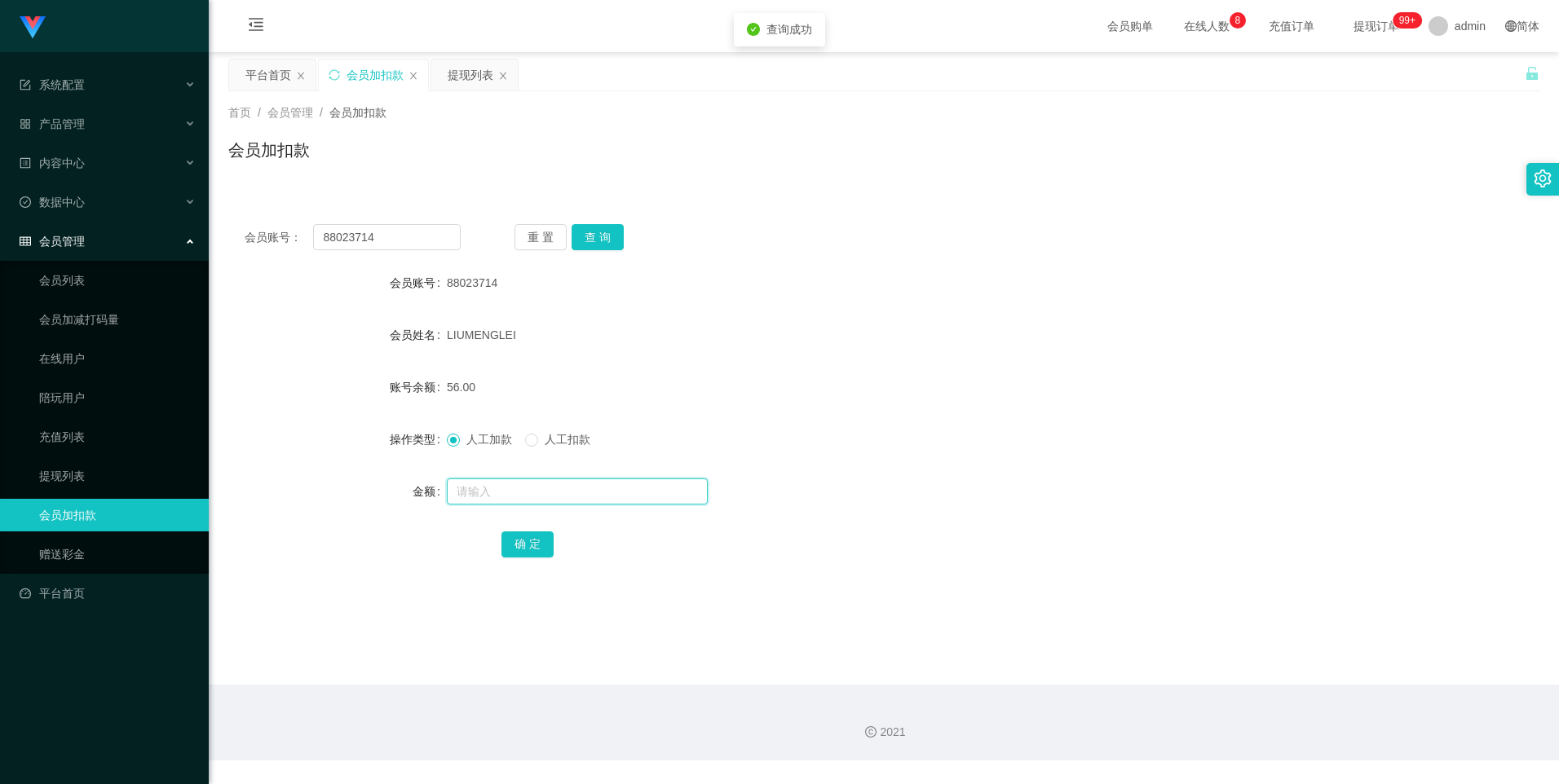
click at [515, 492] on input "text" at bounding box center [577, 491] width 261 height 26
type input "8"
click at [519, 551] on button "确 定" at bounding box center [527, 544] width 52 height 26
click at [90, 474] on link "提现列表" at bounding box center [117, 476] width 156 height 32
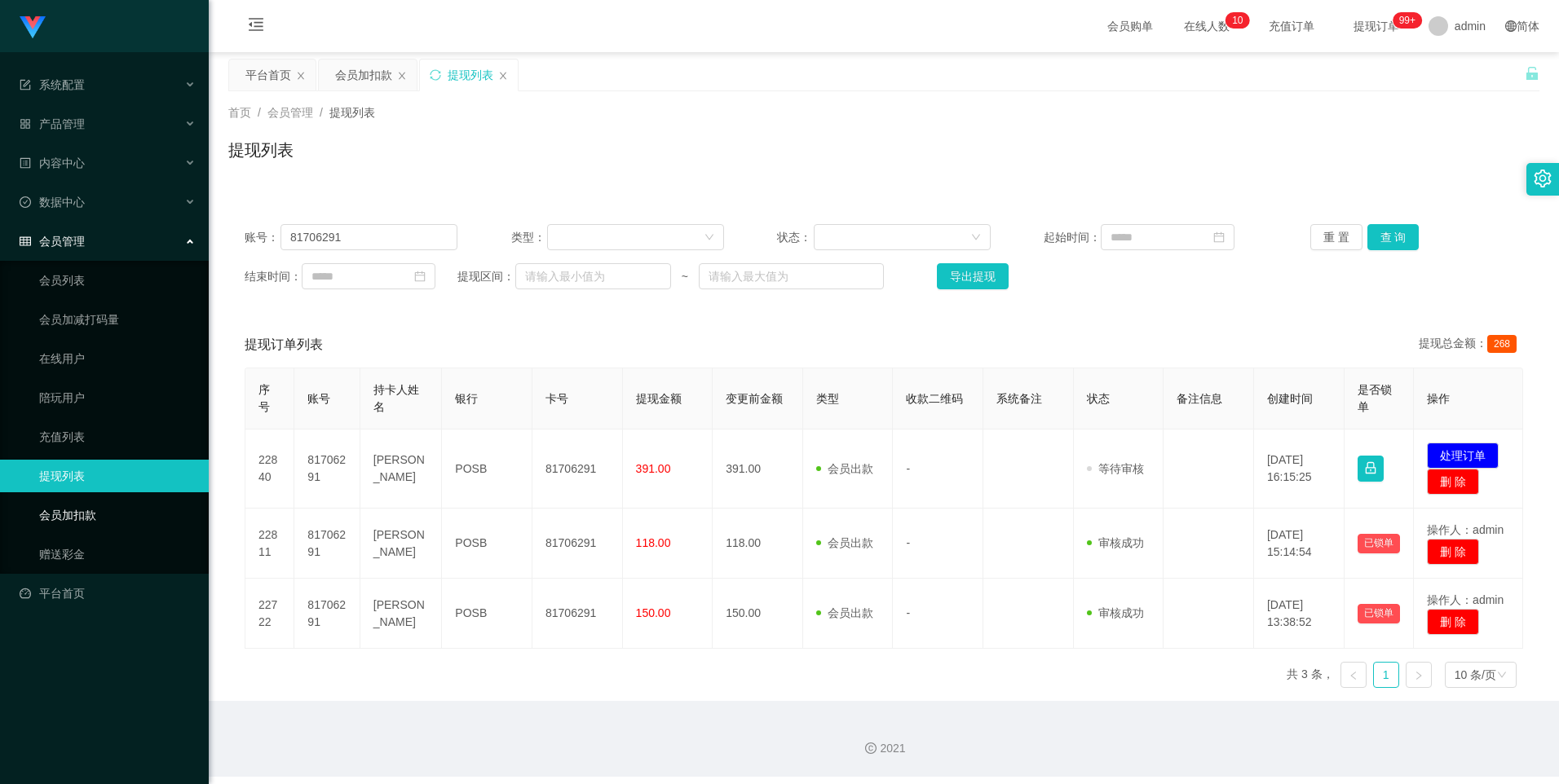
click at [116, 514] on link "会员加扣款" at bounding box center [117, 515] width 156 height 32
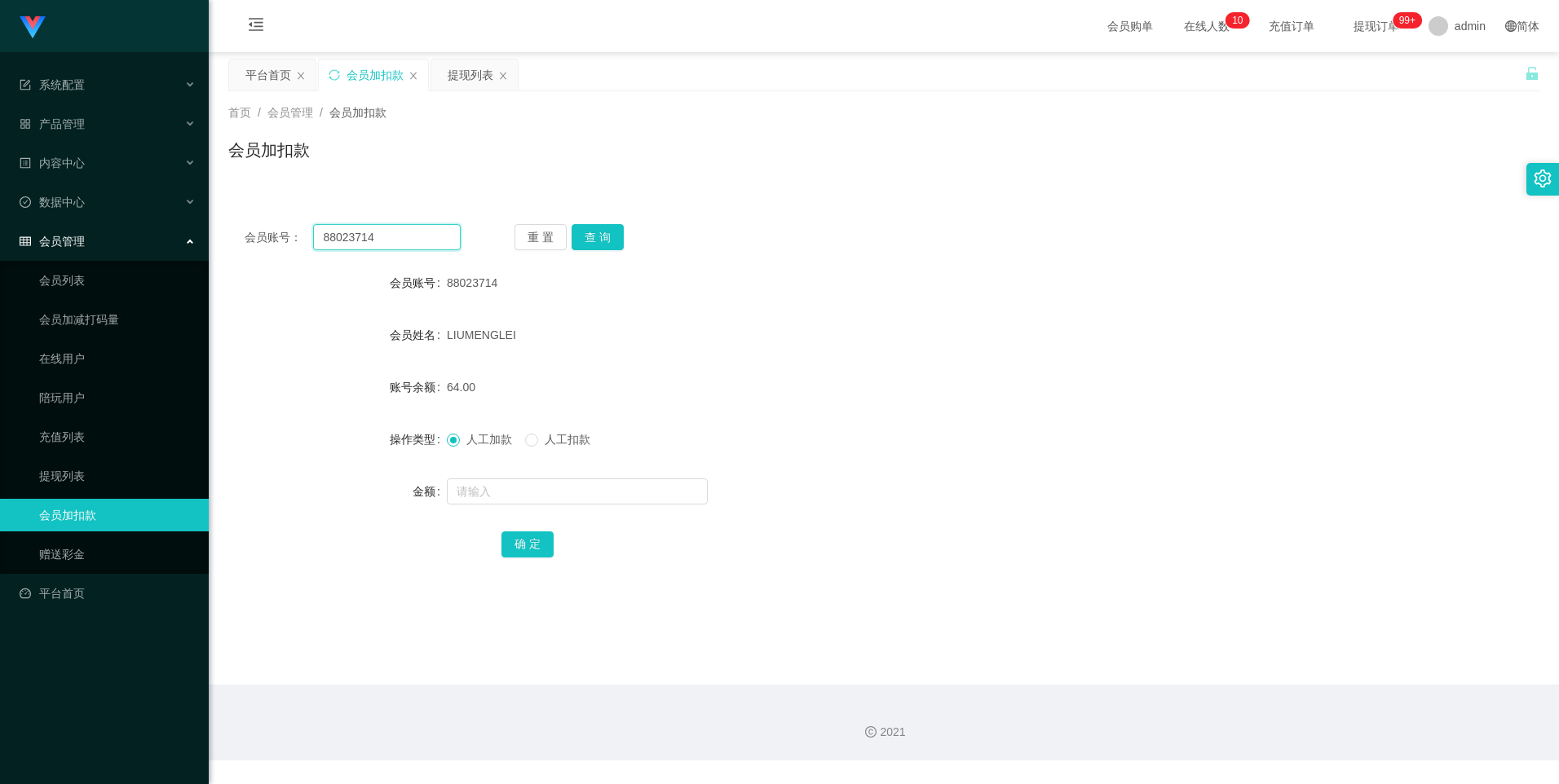
drag, startPoint x: 415, startPoint y: 241, endPoint x: 260, endPoint y: 244, distance: 155.0
click at [260, 244] on div "会员账号： 88023714" at bounding box center [352, 237] width 216 height 26
paste input "2668715827"
type input "2668715827"
click at [595, 235] on button "查 询" at bounding box center [597, 237] width 52 height 26
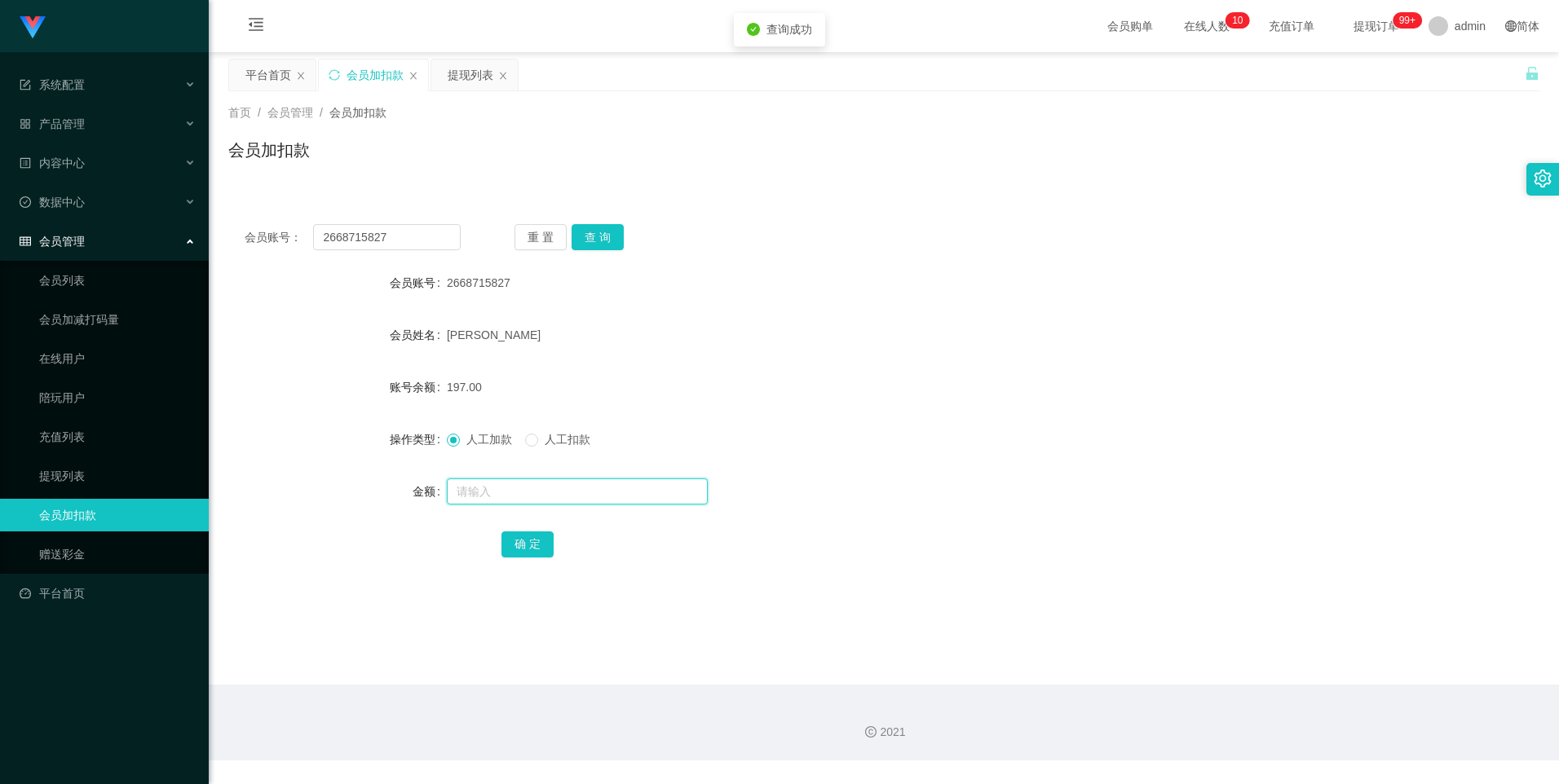
click at [511, 489] on input "text" at bounding box center [577, 491] width 261 height 26
type input "8"
click at [534, 541] on button "确 定" at bounding box center [527, 544] width 52 height 26
click at [660, 534] on div "确 定" at bounding box center [883, 544] width 765 height 32
drag, startPoint x: 74, startPoint y: 474, endPoint x: 109, endPoint y: 475, distance: 35.0
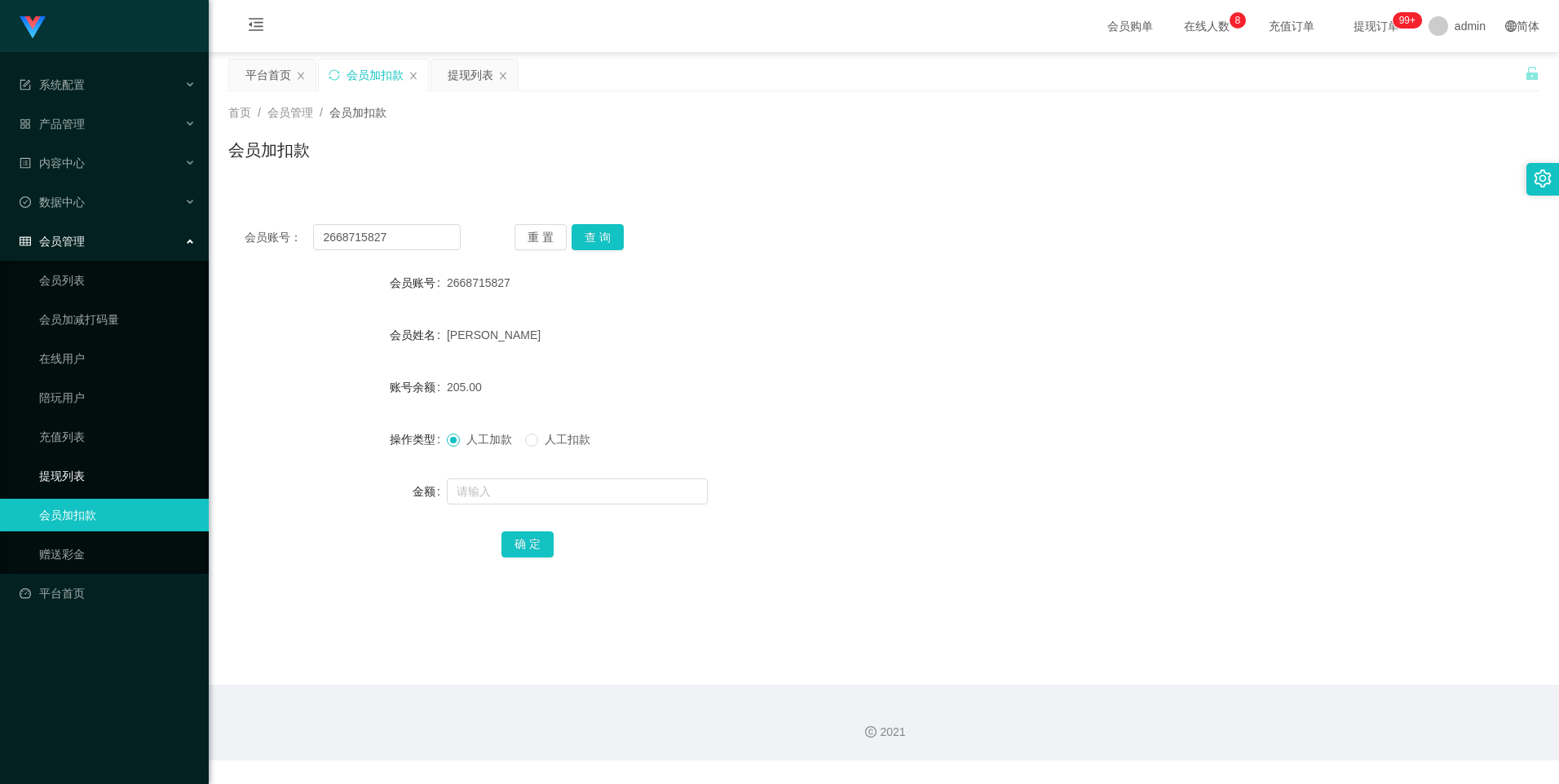
click at [73, 474] on link "提现列表" at bounding box center [117, 476] width 156 height 32
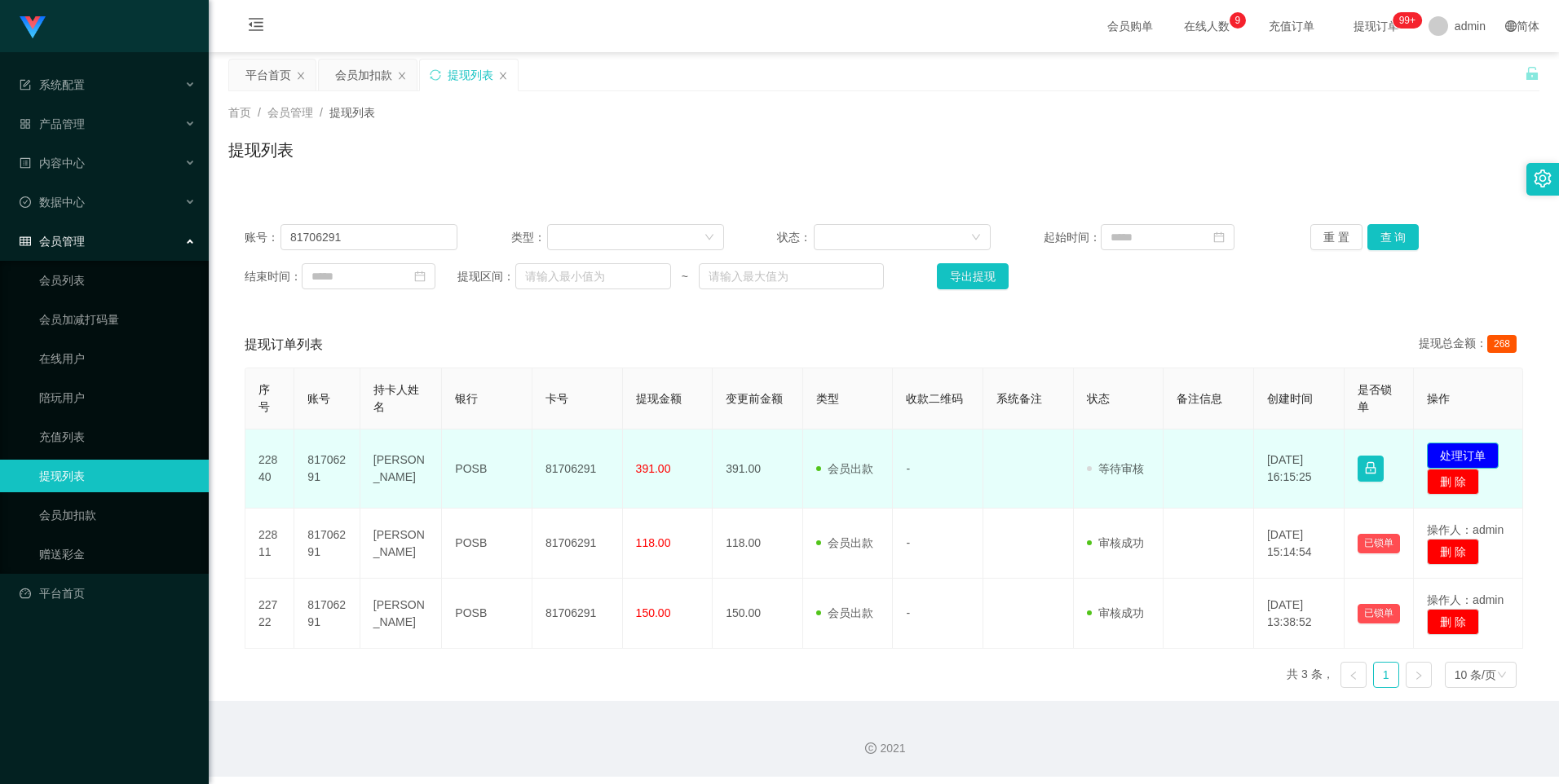
click at [1436, 448] on button "处理订单" at bounding box center [1462, 455] width 72 height 26
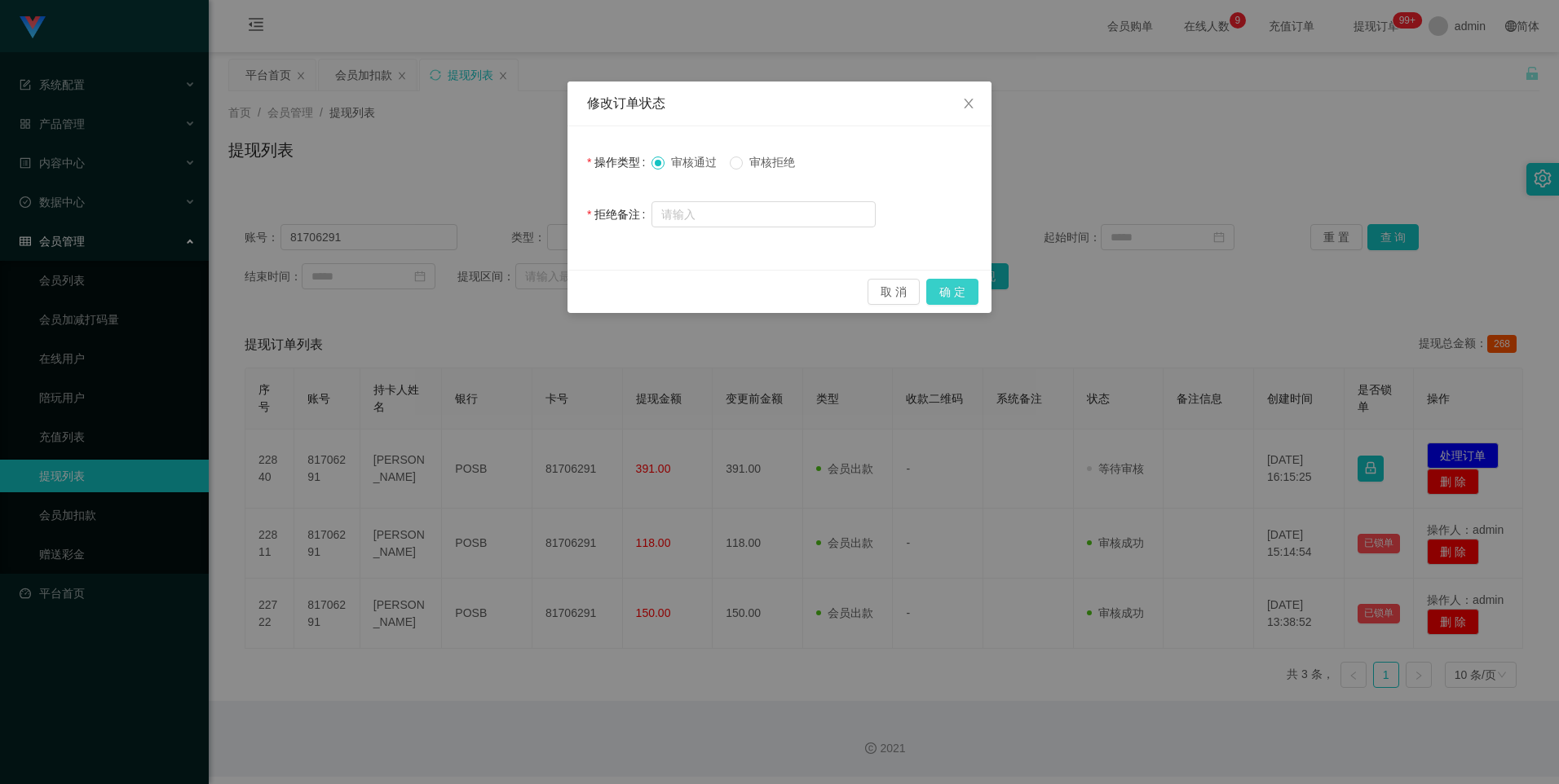
click at [957, 296] on button "确 定" at bounding box center [952, 291] width 52 height 26
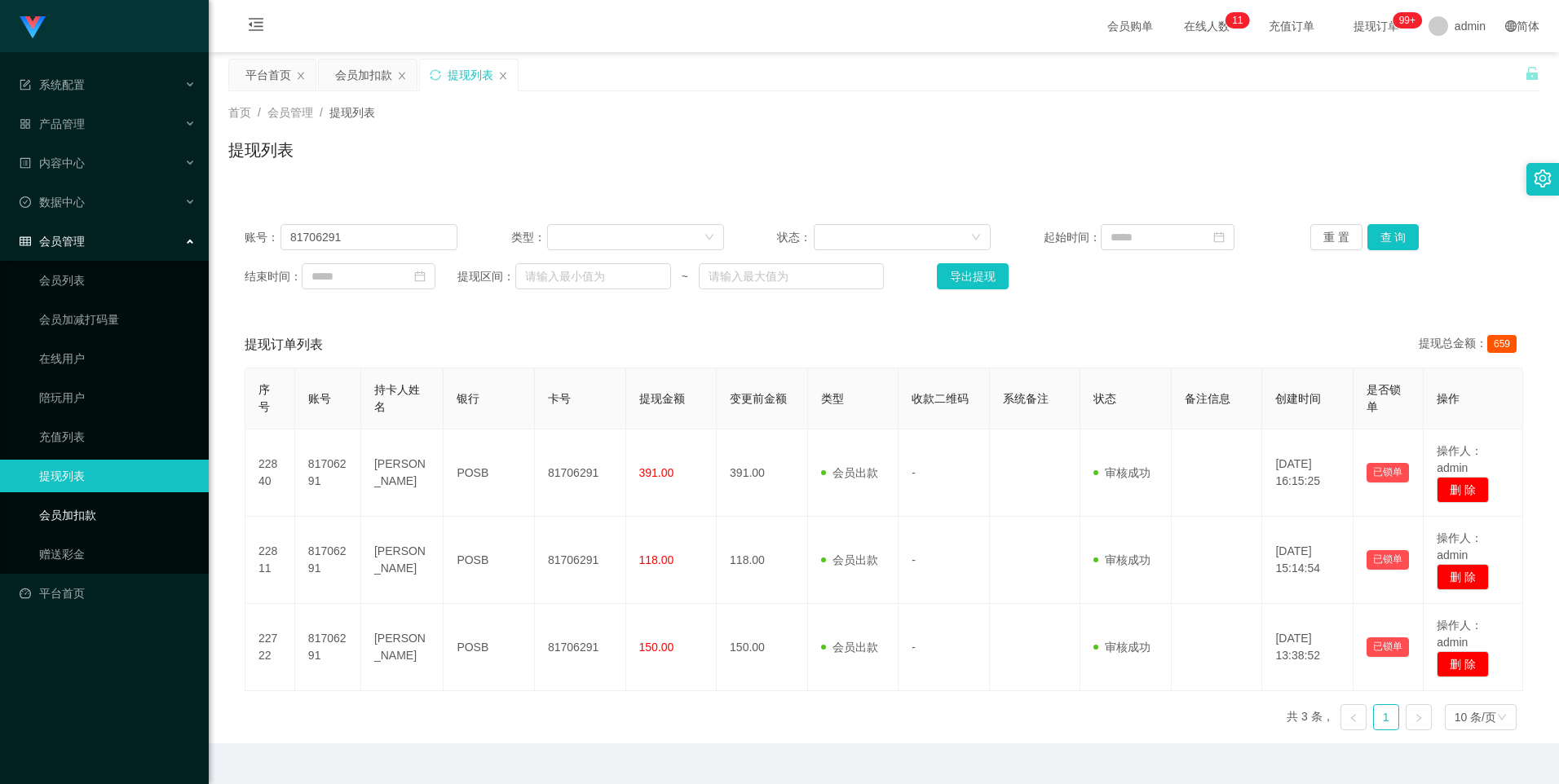
drag, startPoint x: 104, startPoint y: 514, endPoint x: 110, endPoint y: 507, distance: 9.2
click at [104, 514] on link "会员加扣款" at bounding box center [117, 515] width 156 height 32
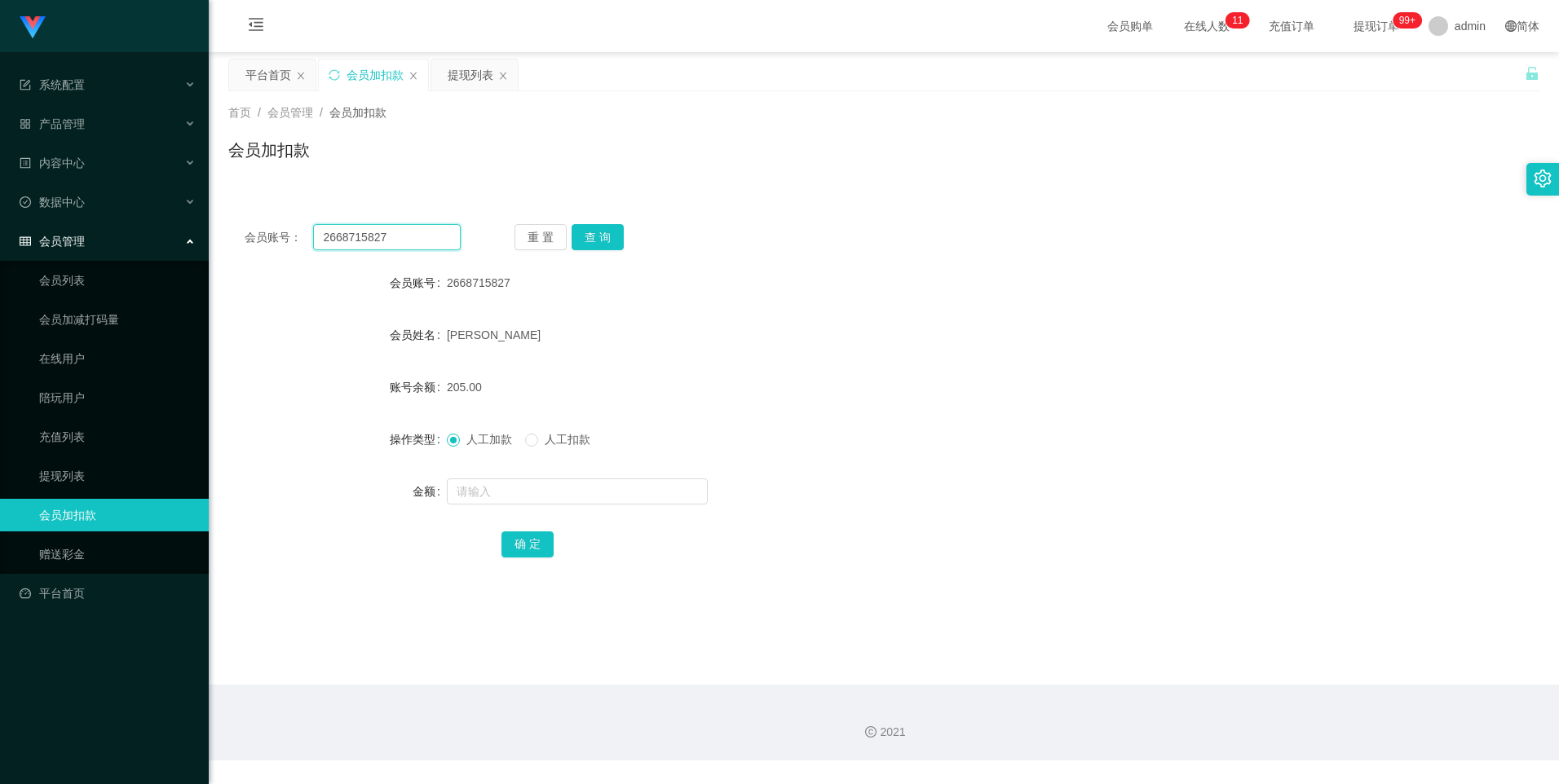
drag, startPoint x: 402, startPoint y: 242, endPoint x: 291, endPoint y: 239, distance: 111.0
click at [291, 239] on div "会员账号： 2668715827" at bounding box center [352, 237] width 216 height 26
paste input "81706291"
type input "81706291"
click at [607, 237] on button "查 询" at bounding box center [597, 237] width 52 height 26
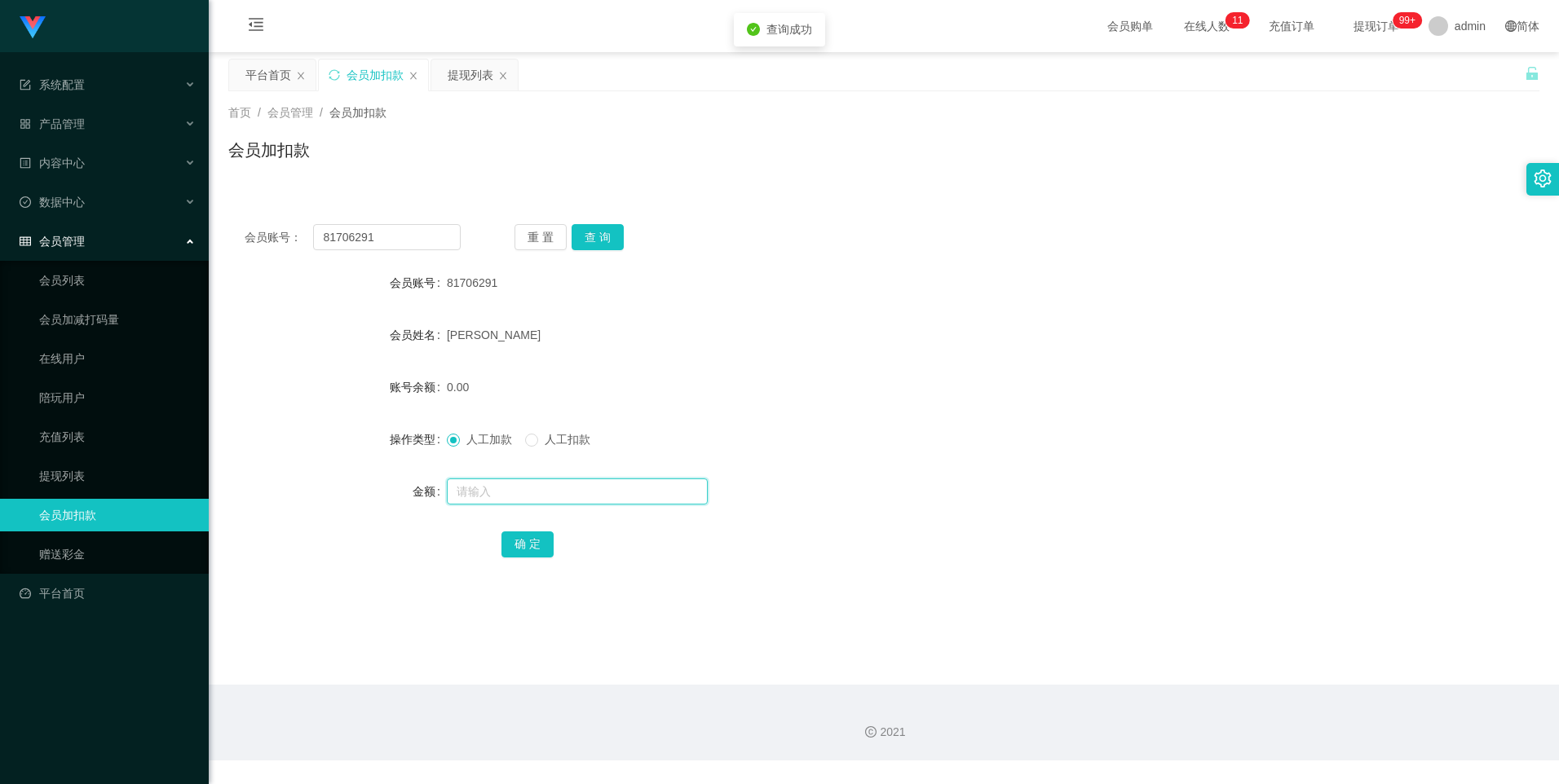
click at [510, 486] on input "text" at bounding box center [577, 491] width 261 height 26
type input "8"
click at [507, 559] on div "确 定" at bounding box center [883, 544] width 765 height 32
click at [514, 546] on button "确 定" at bounding box center [527, 544] width 52 height 26
click at [97, 475] on link "提现列表" at bounding box center [117, 476] width 156 height 32
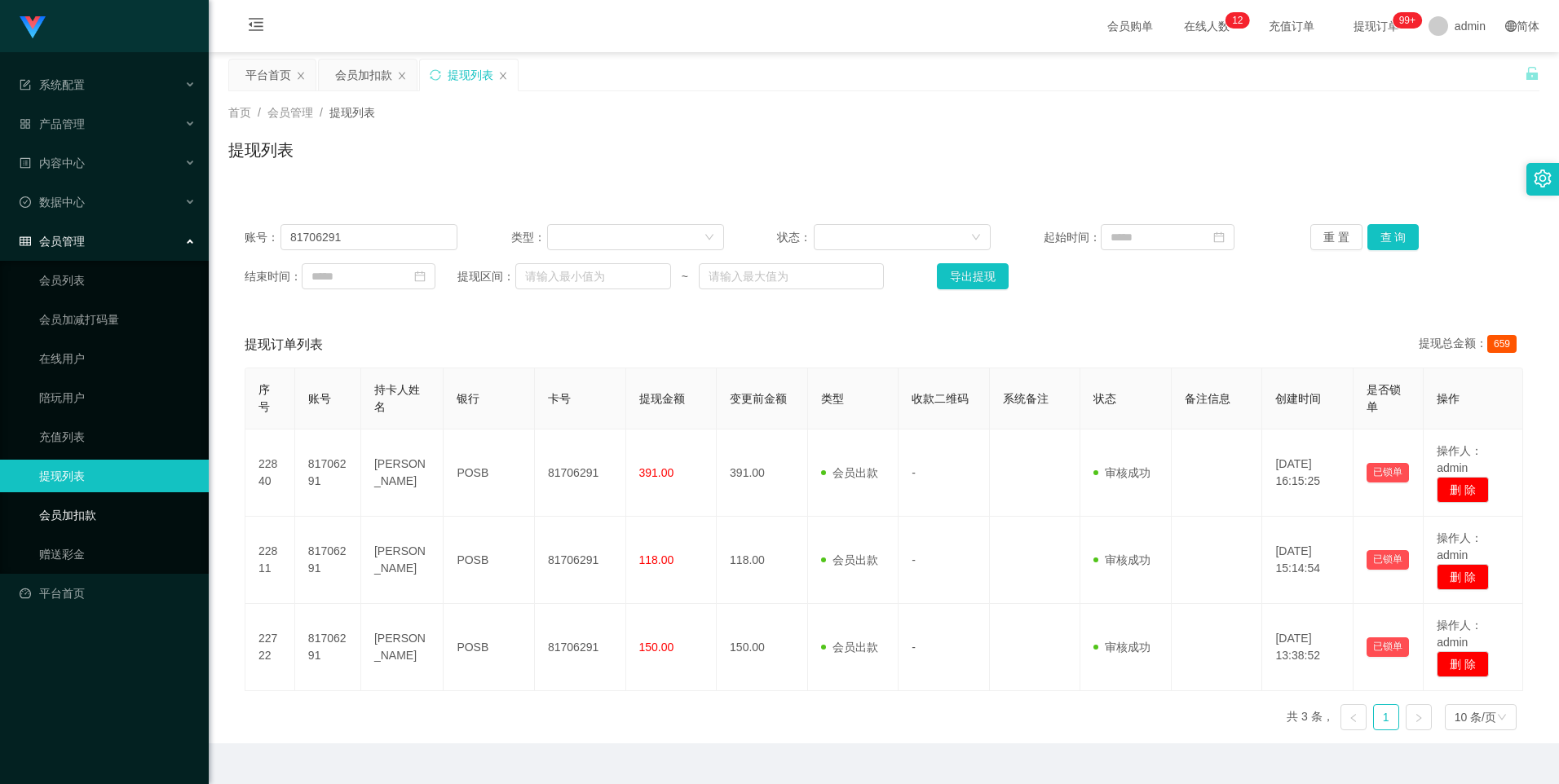
drag, startPoint x: 109, startPoint y: 518, endPoint x: 147, endPoint y: 492, distance: 46.0
click at [109, 519] on link "会员加扣款" at bounding box center [117, 515] width 156 height 32
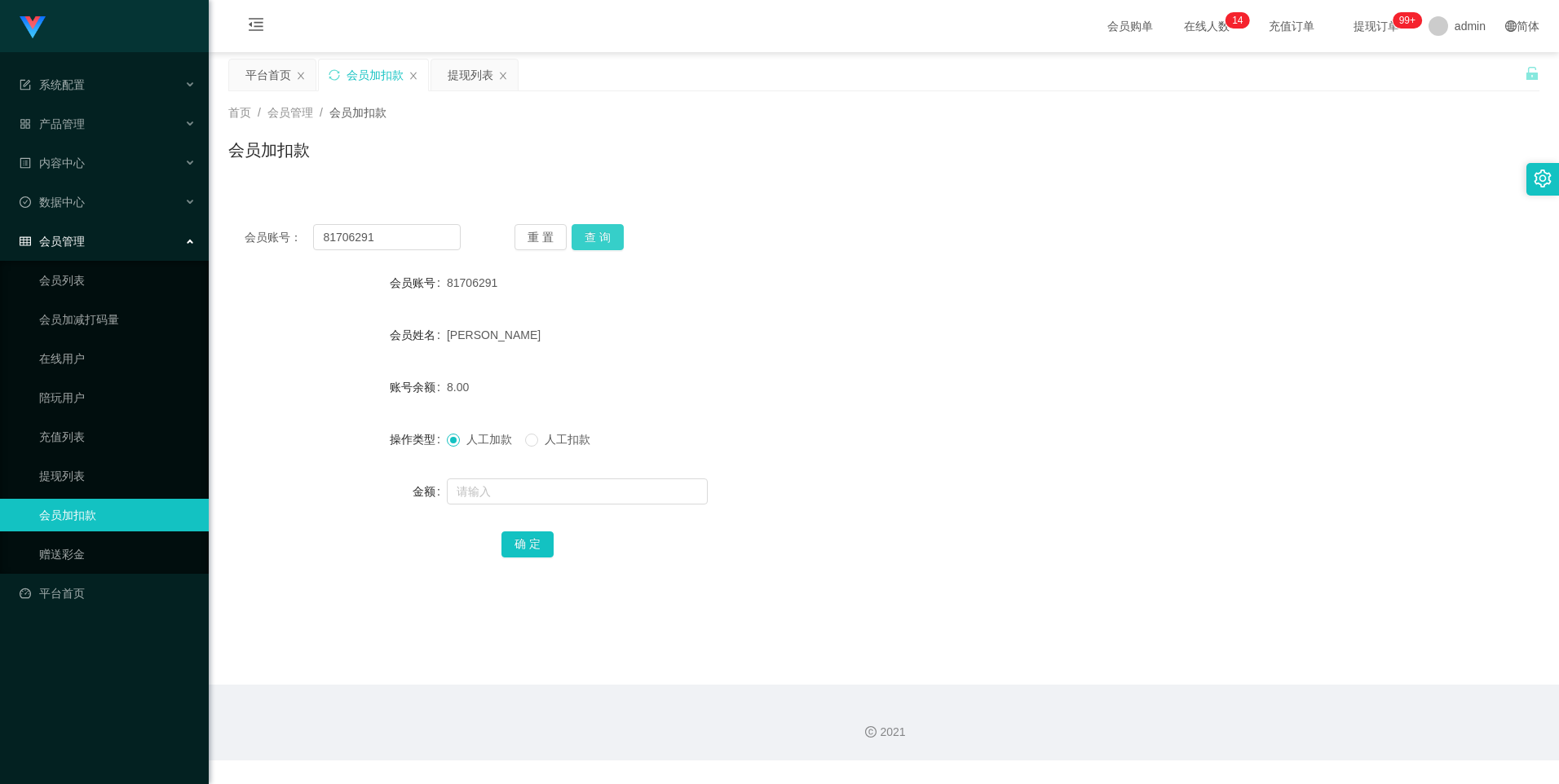
click at [589, 241] on button "查 询" at bounding box center [597, 237] width 52 height 26
click at [495, 488] on input "text" at bounding box center [577, 491] width 261 height 26
type input "38"
click at [519, 550] on button "确 定" at bounding box center [527, 544] width 52 height 26
click at [840, 389] on div "46.00" at bounding box center [829, 387] width 765 height 32
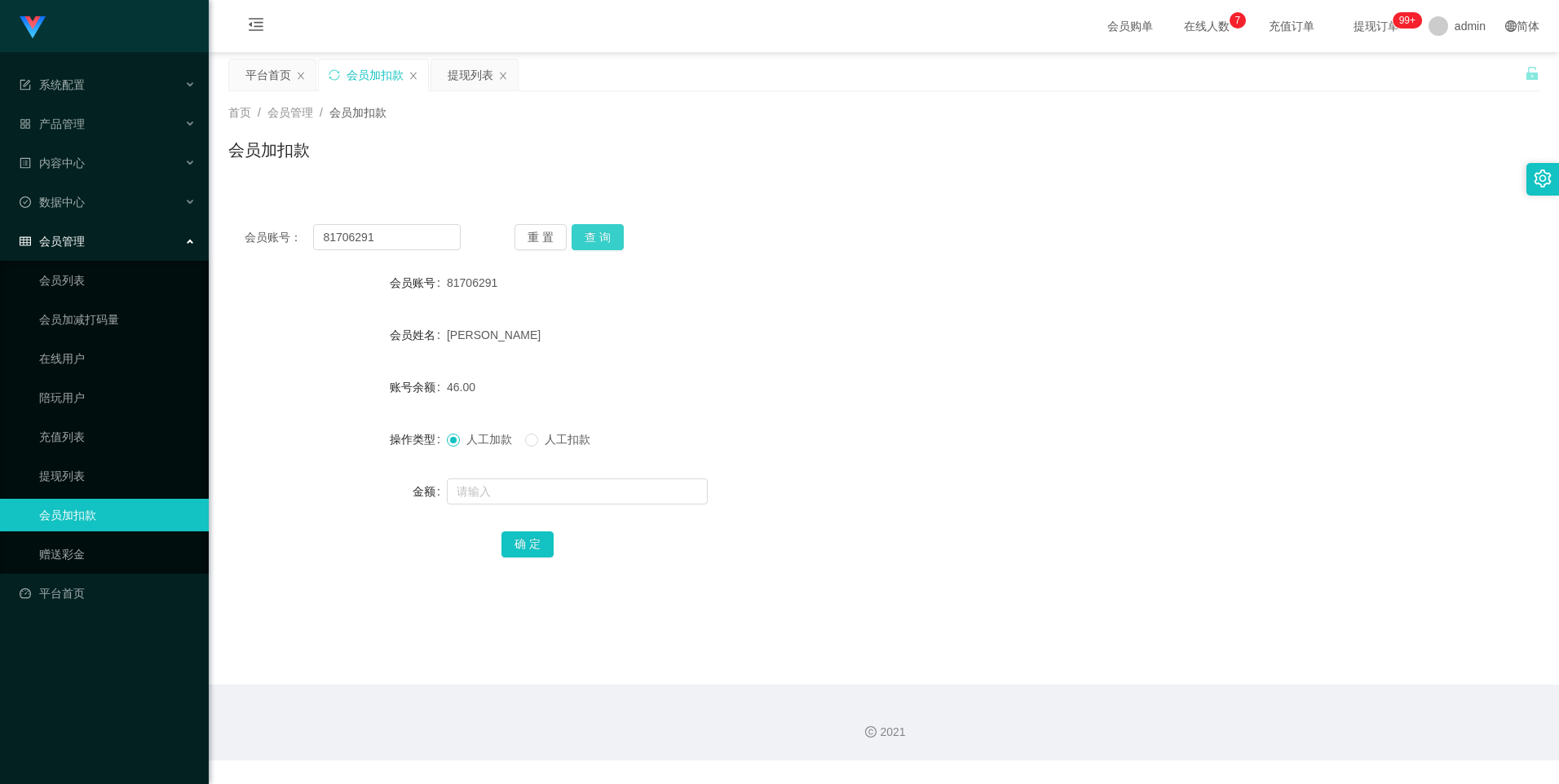
click at [591, 237] on button "查 询" at bounding box center [597, 237] width 52 height 26
click at [493, 494] on input "text" at bounding box center [577, 491] width 261 height 26
type input "8"
click at [510, 542] on button "确 定" at bounding box center [527, 544] width 52 height 26
drag, startPoint x: 407, startPoint y: 239, endPoint x: 249, endPoint y: 228, distance: 158.4
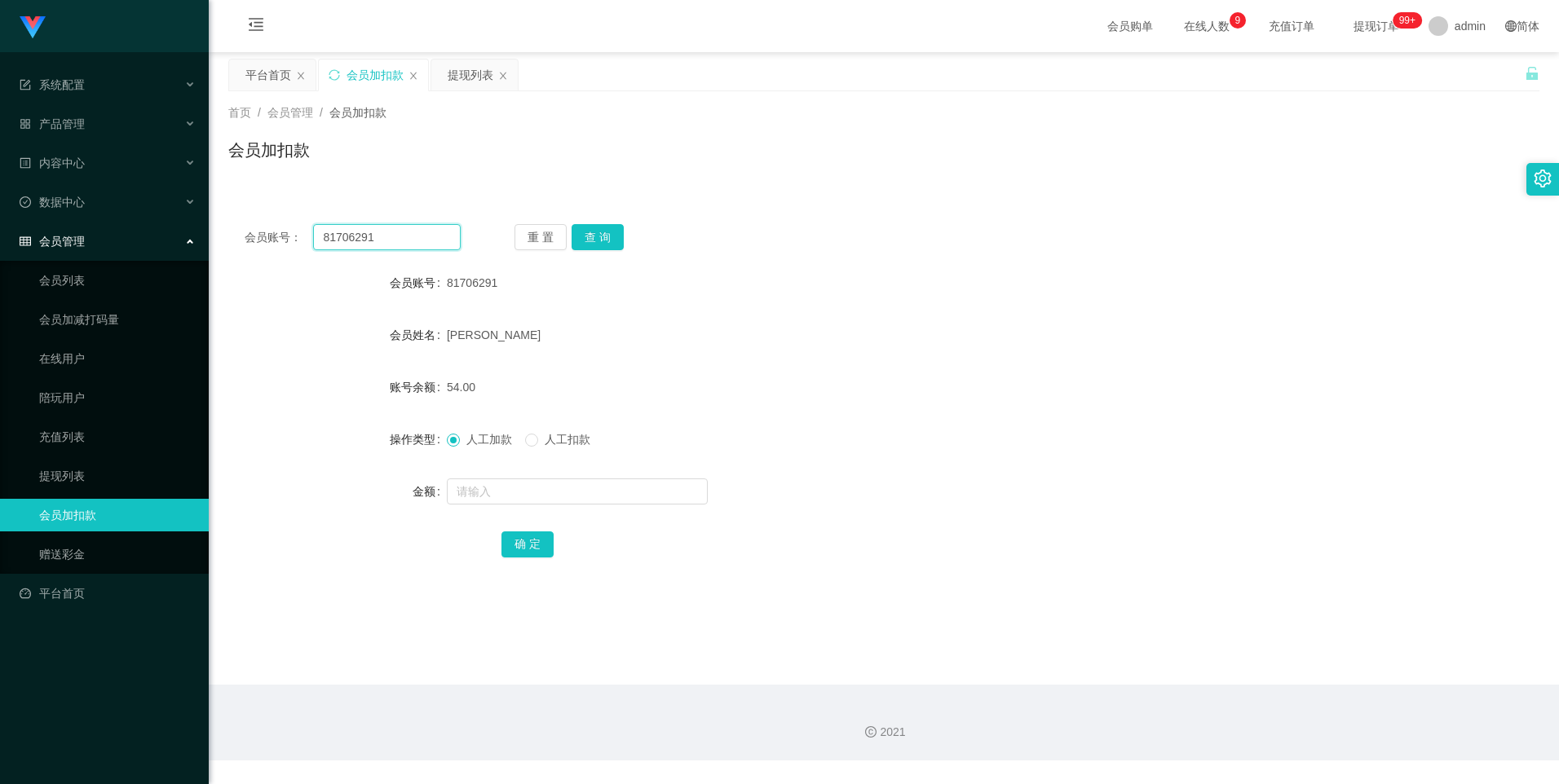
click at [249, 228] on div "会员账号： 81706291" at bounding box center [352, 237] width 216 height 26
paste input "8023714"
type input "88023714"
click at [582, 237] on button "查 询" at bounding box center [597, 237] width 52 height 26
click at [519, 485] on input "text" at bounding box center [577, 491] width 261 height 26
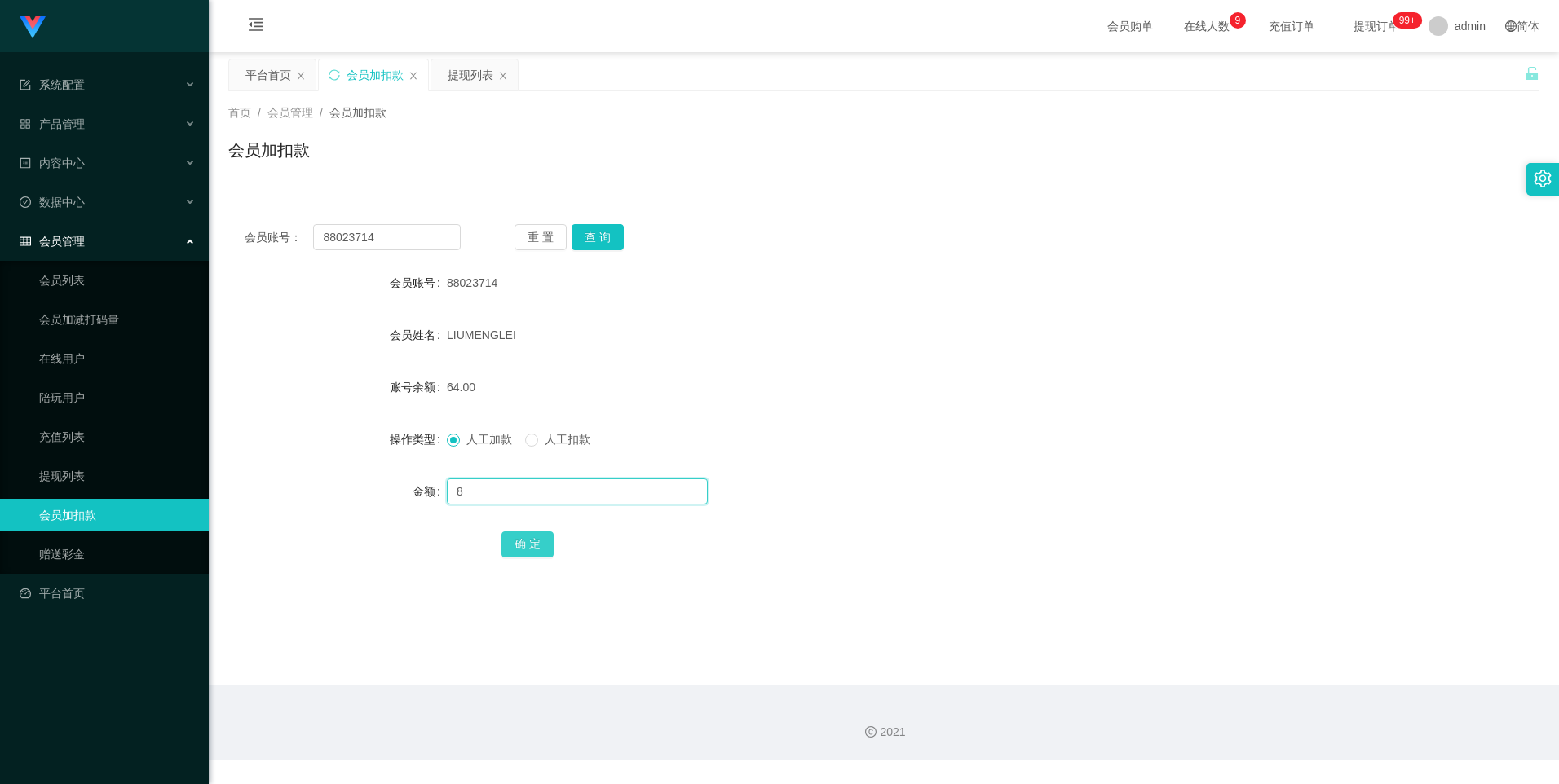
type input "8"
click at [535, 542] on button "确 定" at bounding box center [527, 544] width 52 height 26
drag, startPoint x: 396, startPoint y: 234, endPoint x: 182, endPoint y: 228, distance: 214.1
click at [182, 228] on section "系统配置 产品管理 内容中心 数据中心 会员管理 会员列表 会员加减打码量 在线用户 陪玩用户 充值列表 提现列表 会员加扣款 赠送彩金 平台首页 保存配置 …" at bounding box center [779, 380] width 1559 height 760
paste input "2668715827"
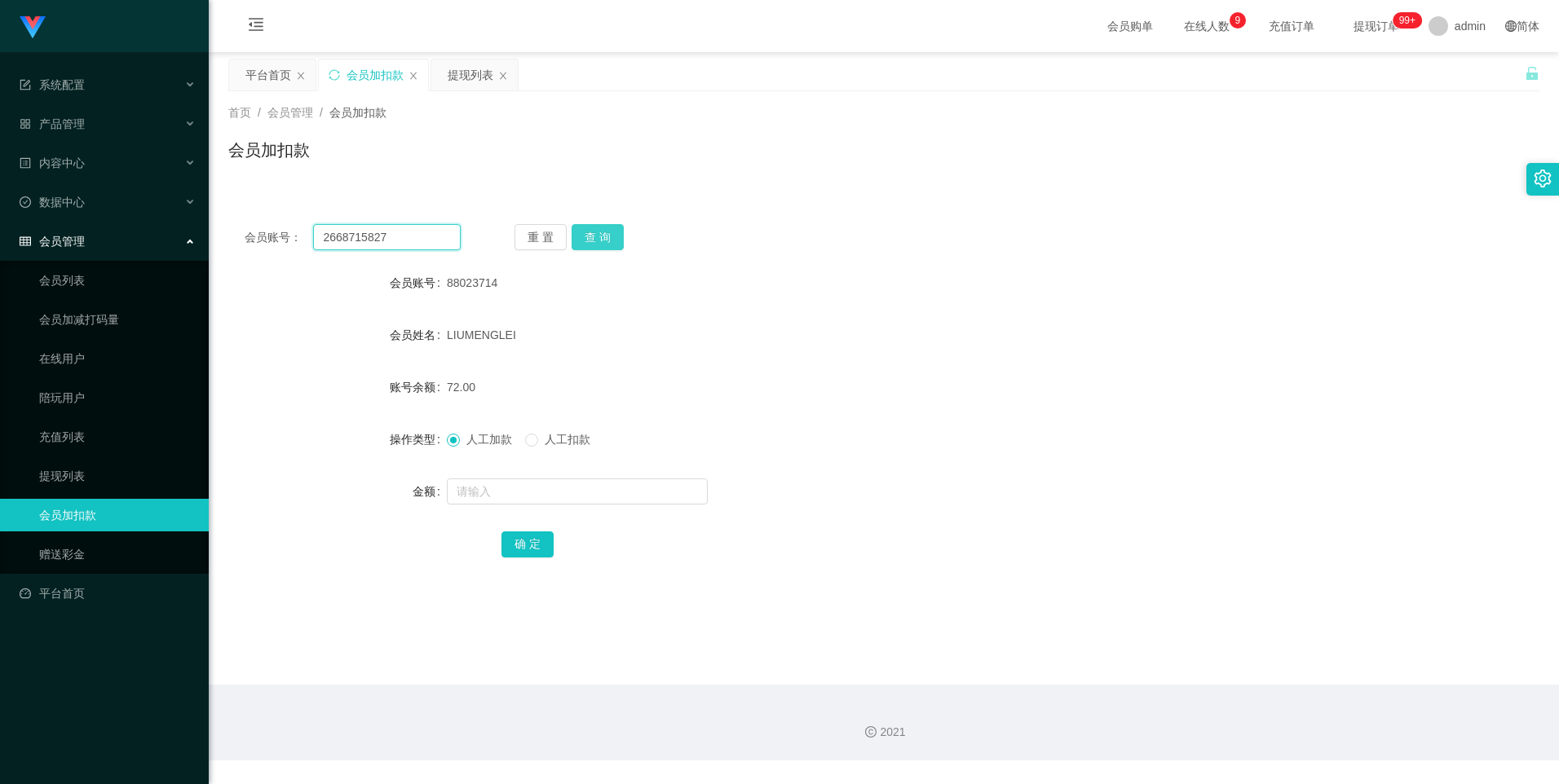
type input "2668715827"
click at [610, 235] on button "查 询" at bounding box center [597, 237] width 52 height 26
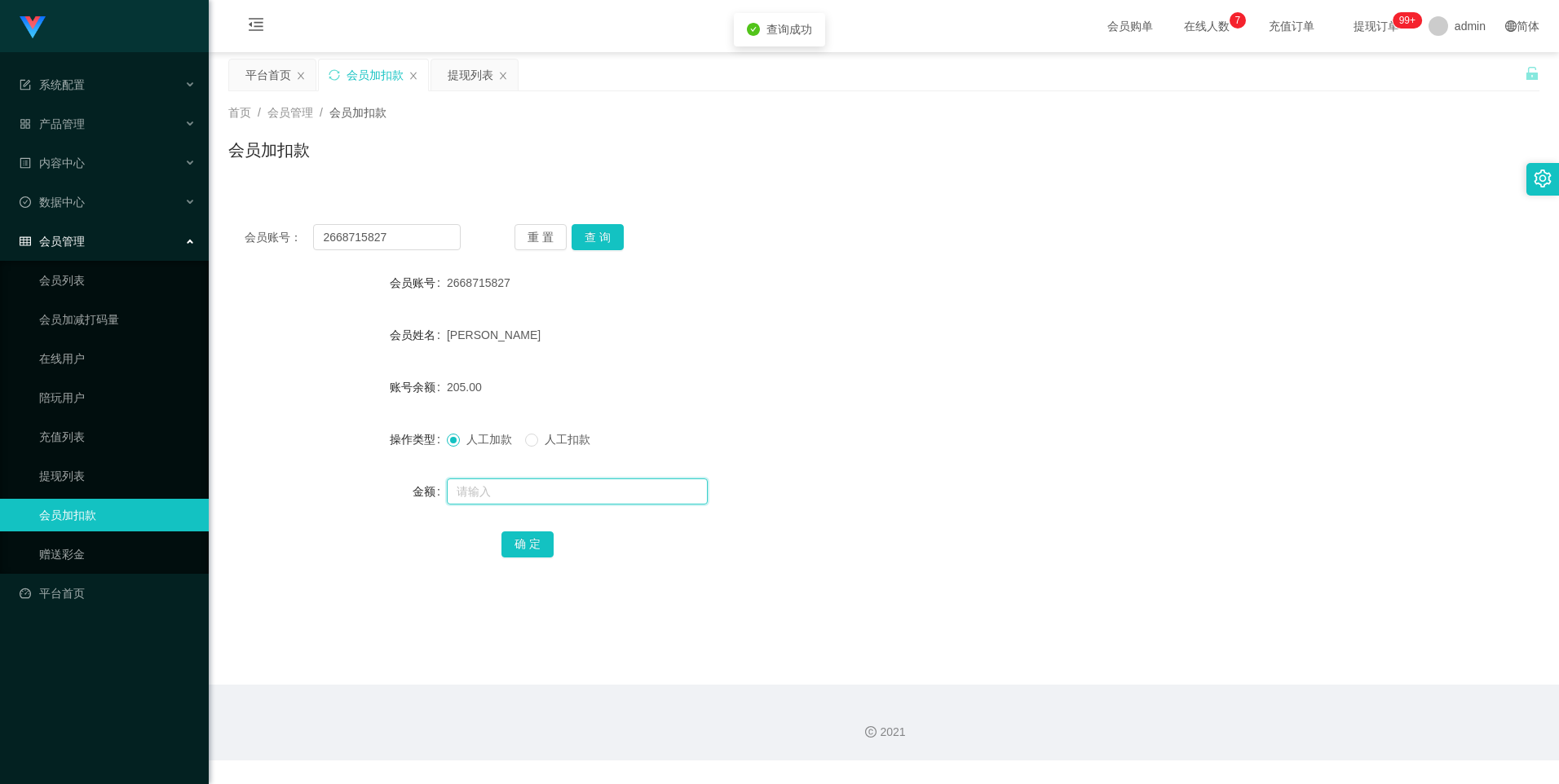
click at [510, 486] on input "text" at bounding box center [577, 491] width 261 height 26
type input "16"
click at [539, 546] on button "确 定" at bounding box center [527, 544] width 52 height 26
